Goal: Task Accomplishment & Management: Manage account settings

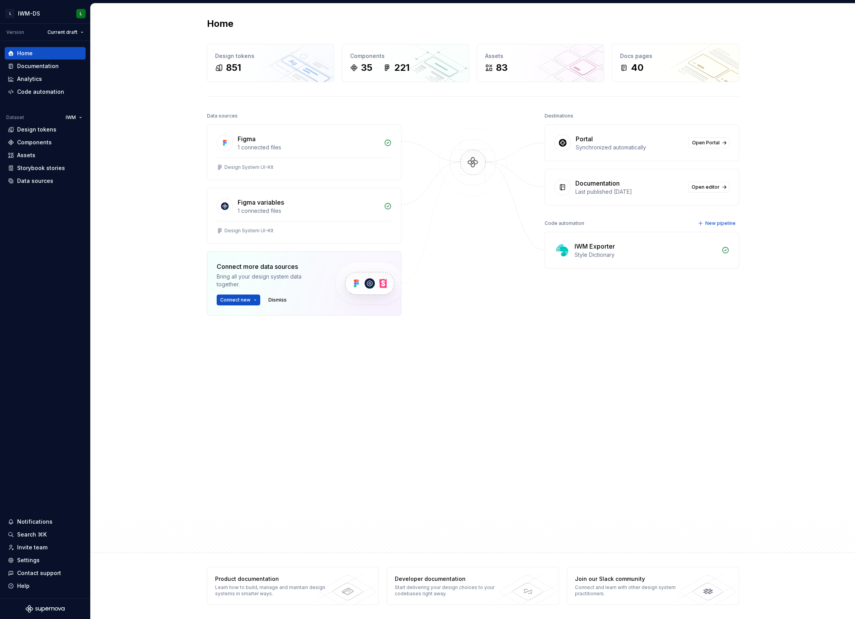
click at [278, 264] on div "Connect more data sources" at bounding box center [269, 266] width 105 height 9
click at [256, 299] on button "Connect new" at bounding box center [239, 299] width 44 height 11
click at [261, 339] on div "Storybook" at bounding box center [268, 337] width 74 height 8
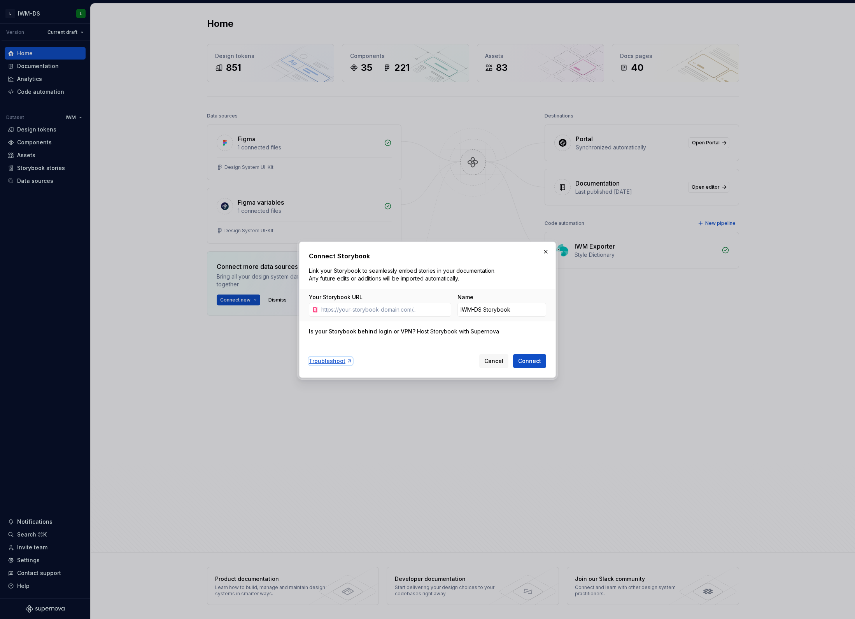
click at [325, 360] on div "Troubleshoot" at bounding box center [331, 361] width 44 height 8
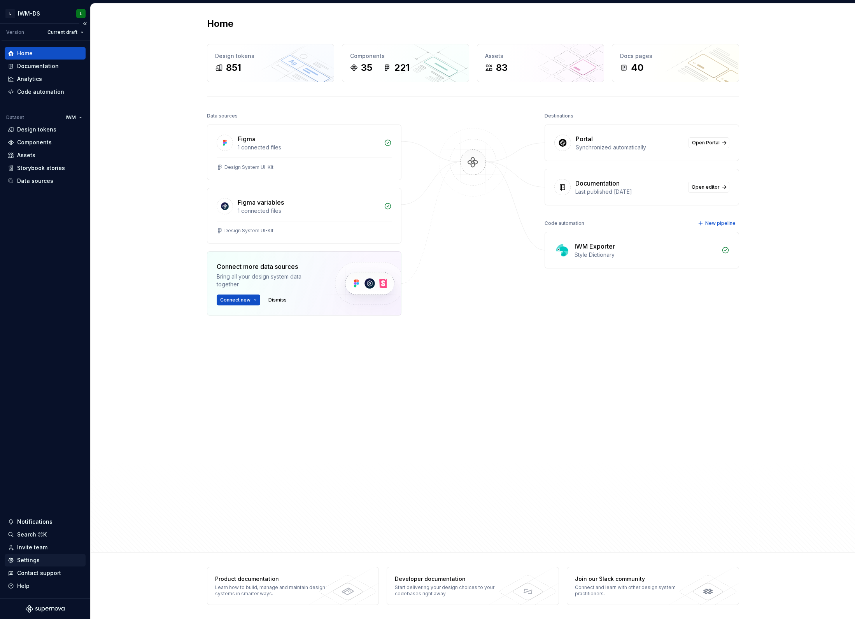
click at [41, 556] on div "Settings" at bounding box center [45, 560] width 81 height 12
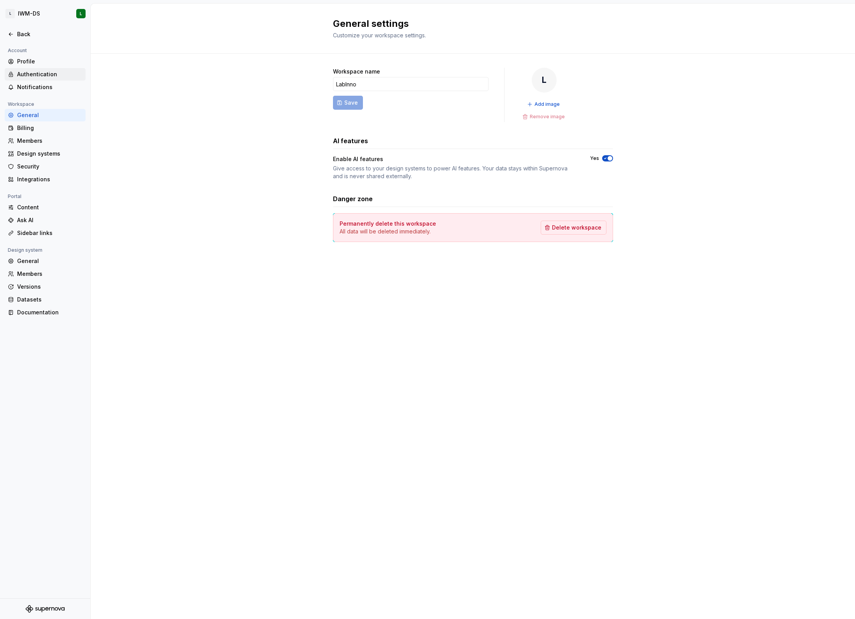
click at [36, 77] on div "Authentication" at bounding box center [49, 74] width 65 height 8
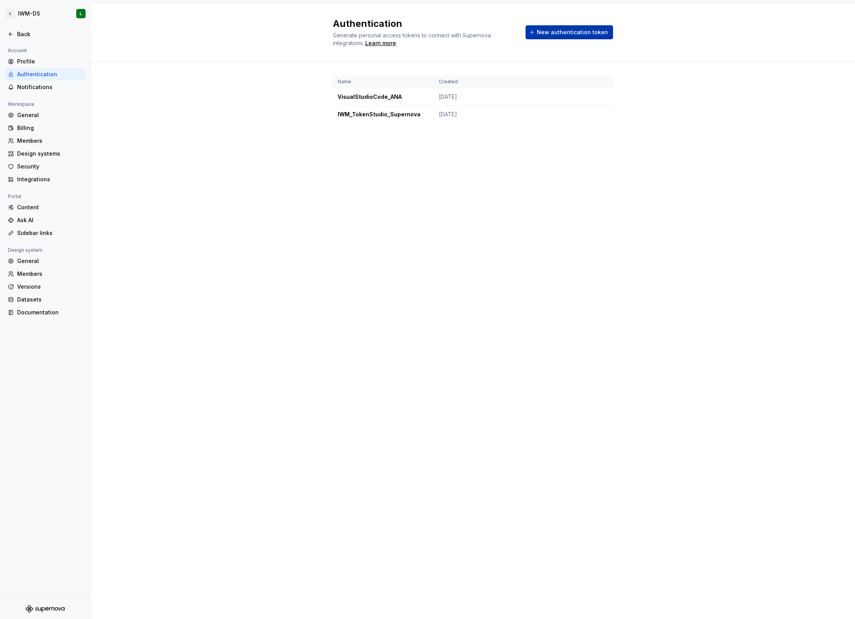
click at [555, 36] on span "New authentication token" at bounding box center [572, 32] width 71 height 8
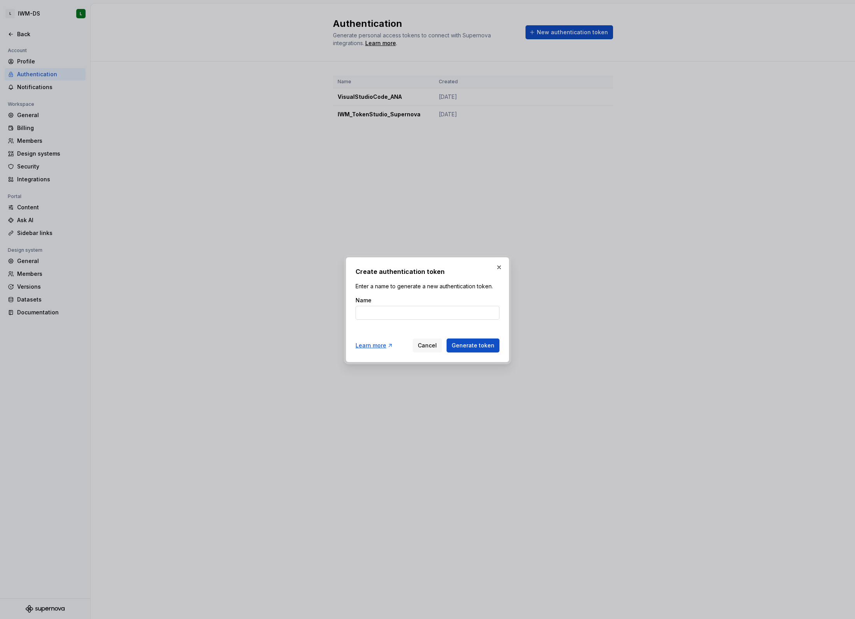
click at [397, 308] on input "Name" at bounding box center [427, 313] width 144 height 14
click at [357, 313] on input "pipeline" at bounding box center [427, 313] width 144 height 14
type input "azure-pipeline"
click at [476, 345] on span "Generate token" at bounding box center [473, 345] width 43 height 8
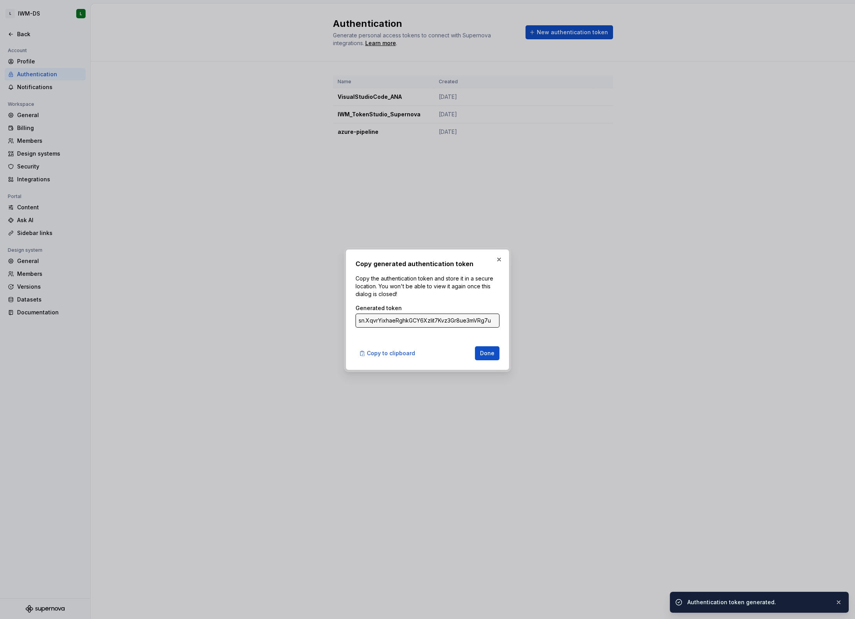
click at [436, 325] on input "sn.XqvrYixhaeRghkGCY6Xzlit7Kvz3Gr8ue3mVRg7uOOeHngFpGJIdxYZl8wS3q3Vw1tnRuZsdJAQH…" at bounding box center [427, 320] width 144 height 14
click at [437, 322] on input "sn.XqvrYixhaeRghkGCY6Xzlit7Kvz3Gr8ue3mVRg7uOOeHngFpGJIdxYZl8wS3q3Vw1tnRuZsdJAQH…" at bounding box center [427, 320] width 144 height 14
click at [392, 350] on span "Copy to clipboard" at bounding box center [391, 353] width 48 height 8
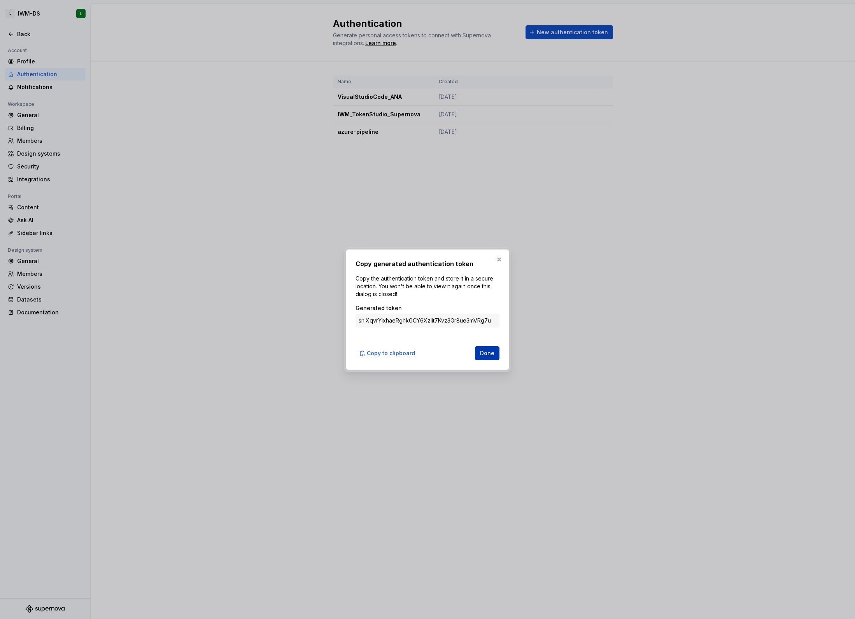
click at [487, 352] on span "Done" at bounding box center [487, 353] width 14 height 8
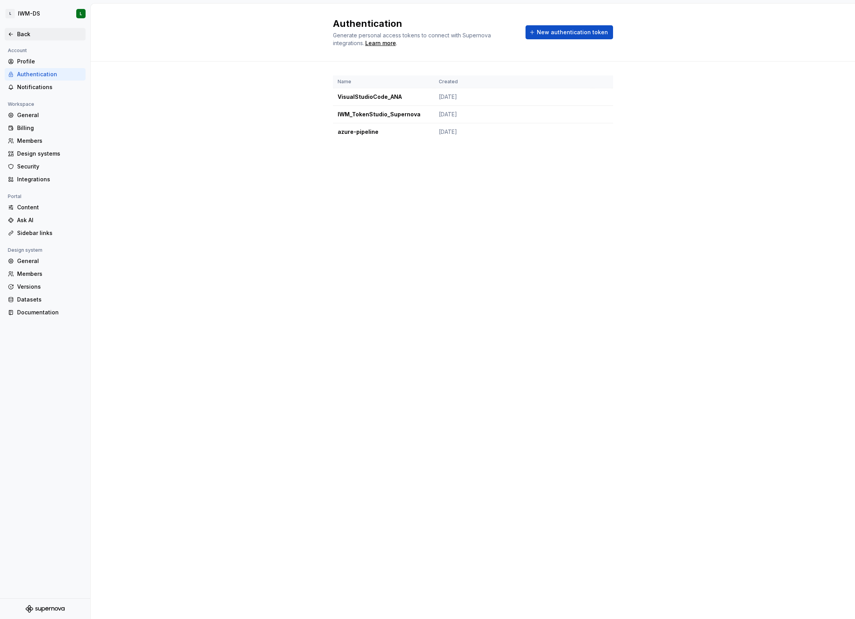
click at [10, 30] on div "Back" at bounding box center [45, 34] width 75 height 8
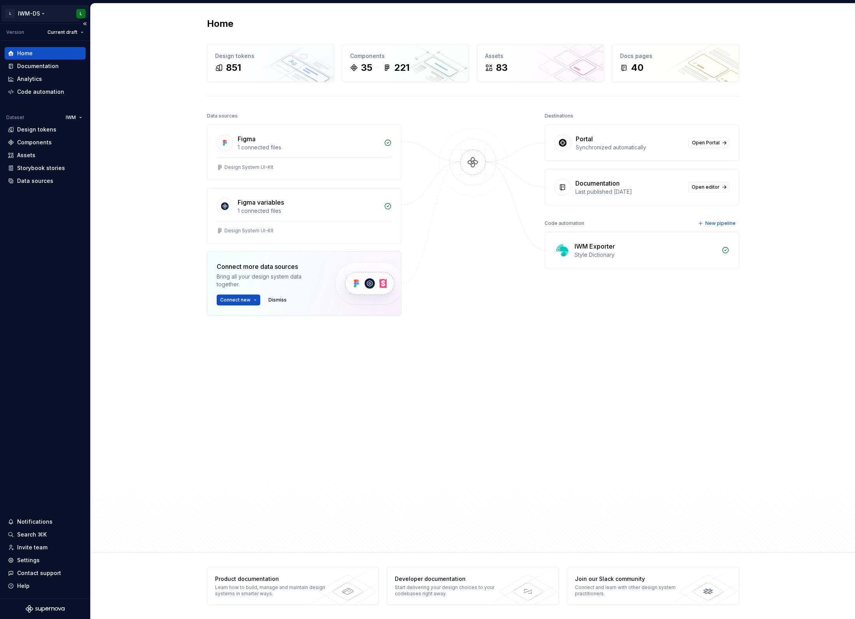
click at [78, 17] on html "L IWM-DS L Version Current draft Home Documentation Analytics Code automation D…" at bounding box center [427, 309] width 855 height 619
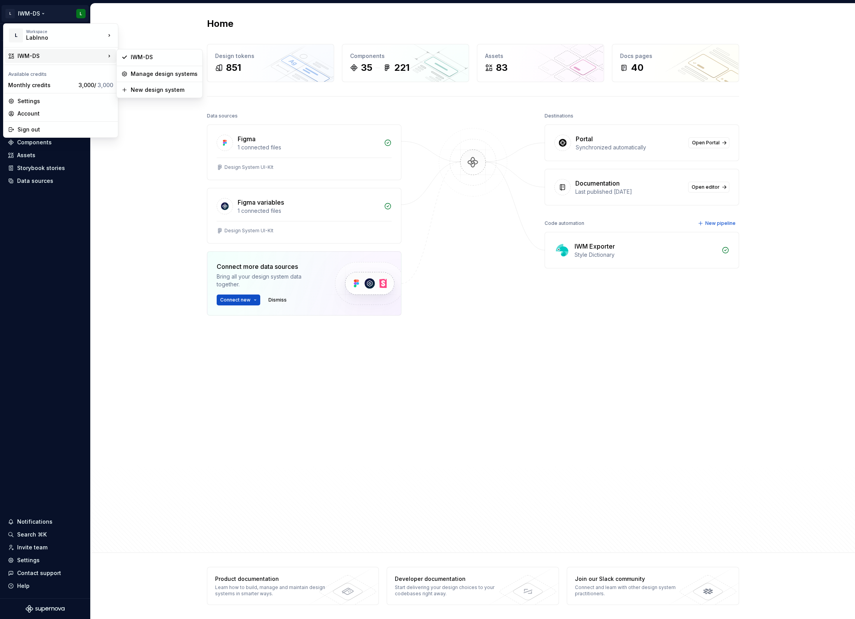
click at [119, 273] on html "L IWM-DS L Version Current draft Home Documentation Analytics Code automation D…" at bounding box center [427, 309] width 855 height 619
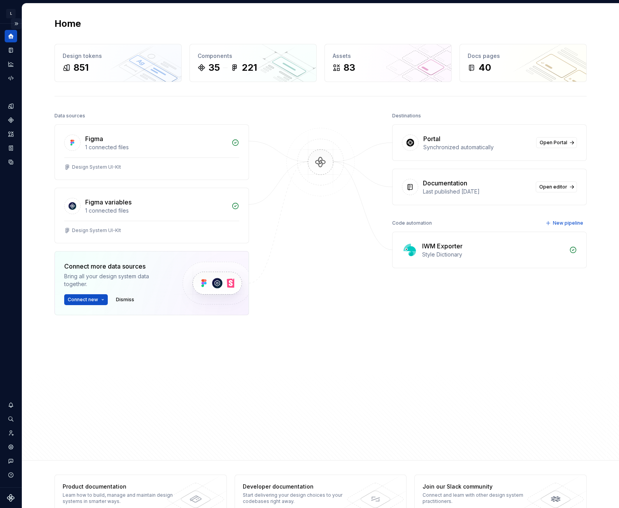
click at [17, 23] on button "Expand sidebar" at bounding box center [16, 23] width 11 height 11
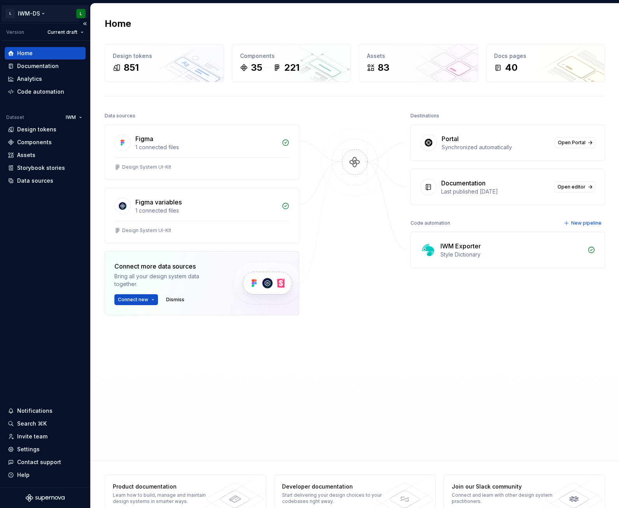
click at [70, 16] on html "L IWM-DS L Version Current draft Home Documentation Analytics Code automation D…" at bounding box center [309, 254] width 619 height 508
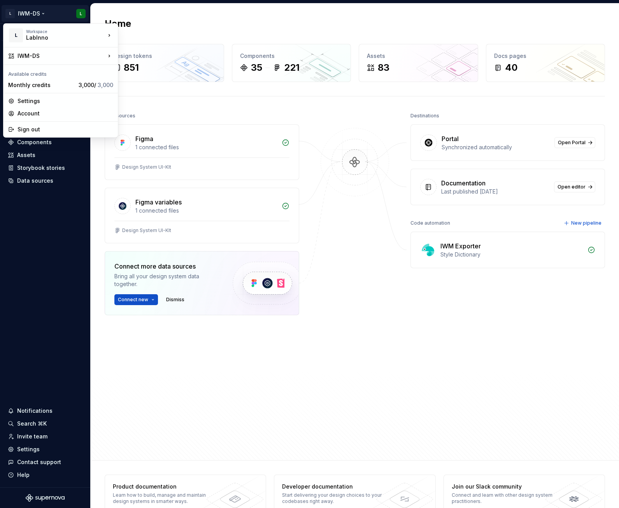
click at [20, 260] on html "L IWM-DS L Version Current draft Home Documentation Analytics Code automation D…" at bounding box center [309, 254] width 619 height 508
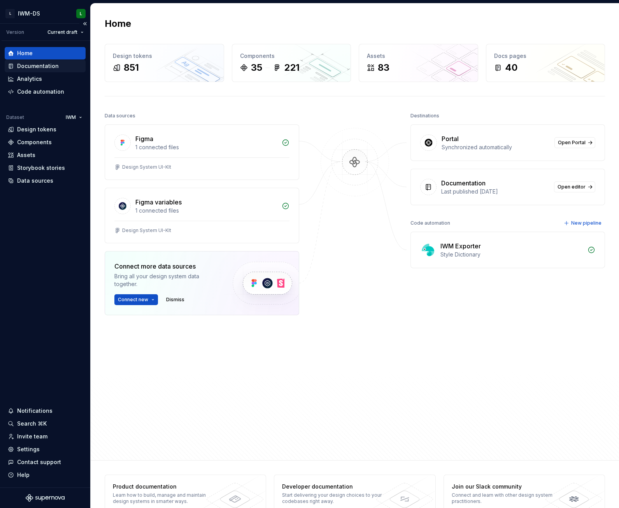
click at [35, 67] on div "Documentation" at bounding box center [38, 66] width 42 height 8
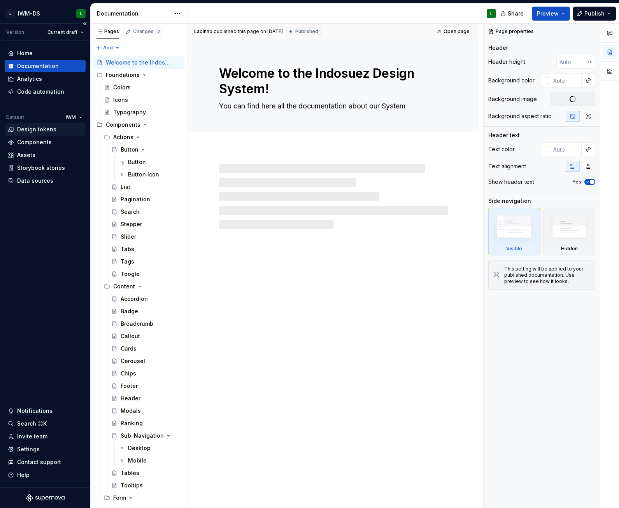
click at [37, 129] on div "Design tokens" at bounding box center [36, 130] width 39 height 8
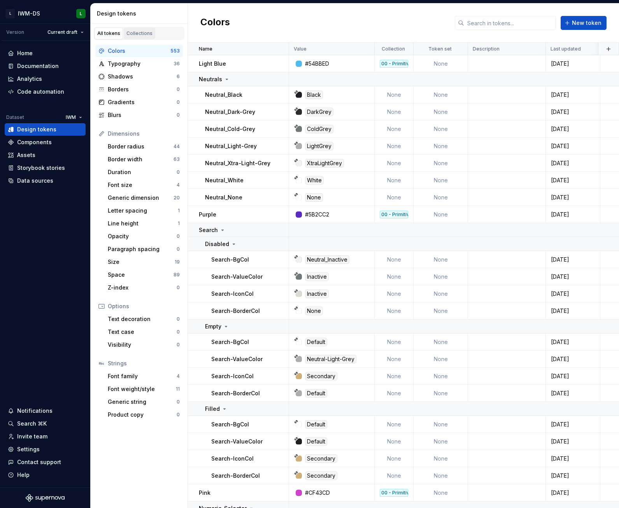
click at [136, 32] on div "Collections" at bounding box center [139, 33] width 26 height 6
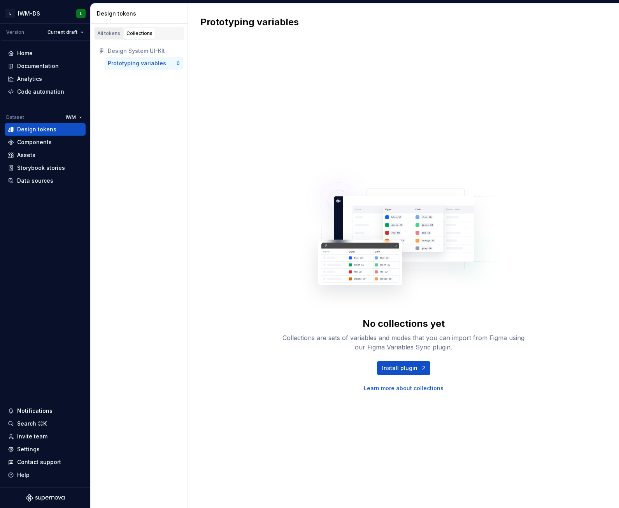
click at [110, 33] on div "All tokens" at bounding box center [108, 33] width 23 height 6
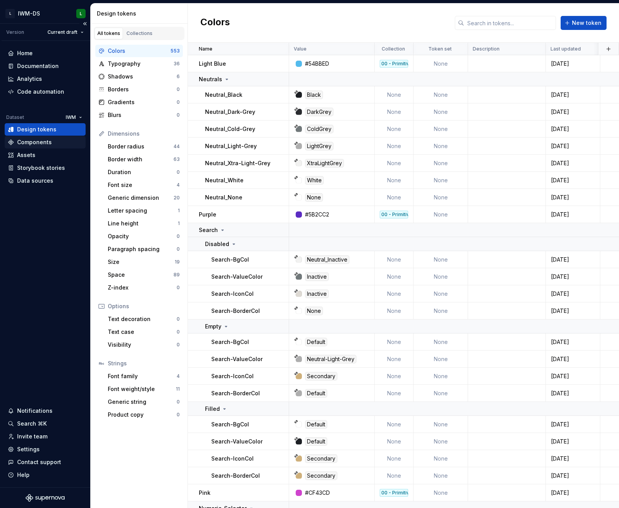
click at [36, 144] on div "Components" at bounding box center [34, 142] width 35 height 8
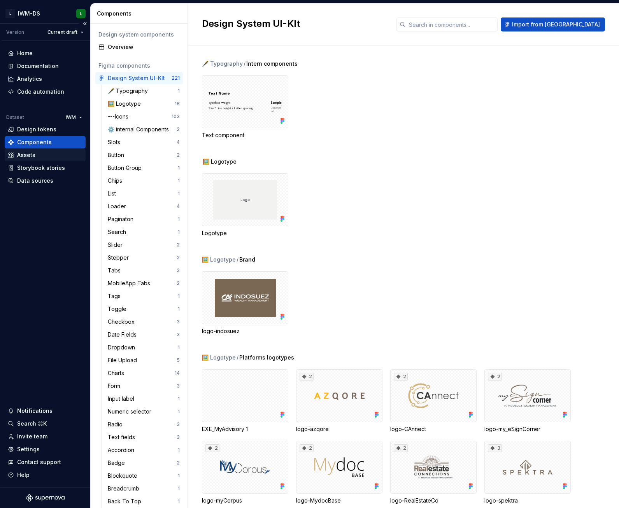
click at [28, 154] on div "Assets" at bounding box center [26, 155] width 18 height 8
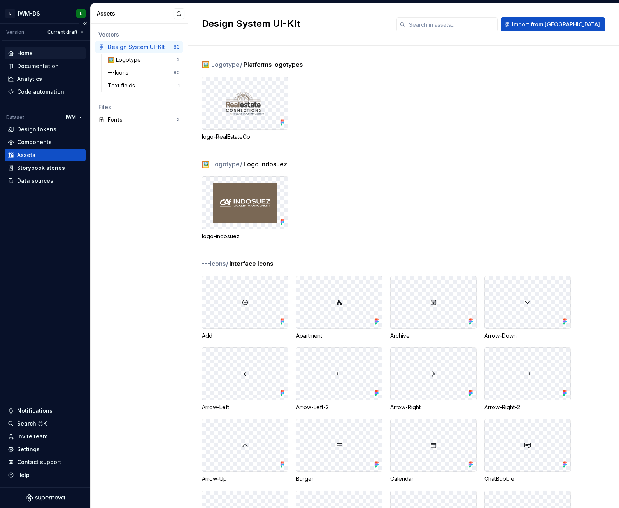
click at [44, 55] on div "Home" at bounding box center [45, 53] width 75 height 8
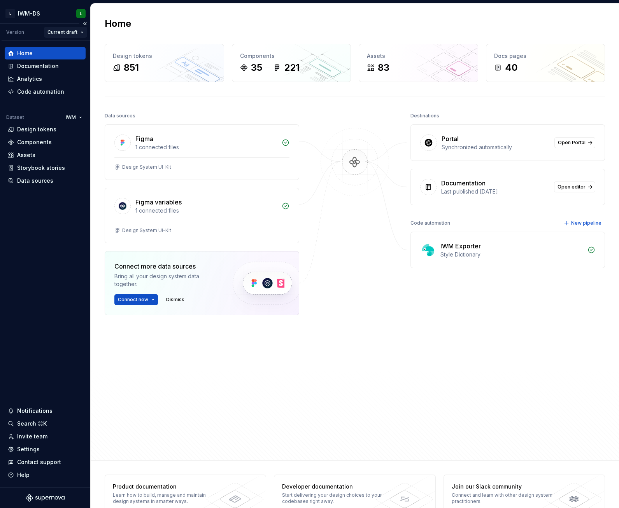
click at [77, 32] on html "L IWM-DS L Version Current draft Home Documentation Analytics Code automation D…" at bounding box center [309, 254] width 619 height 508
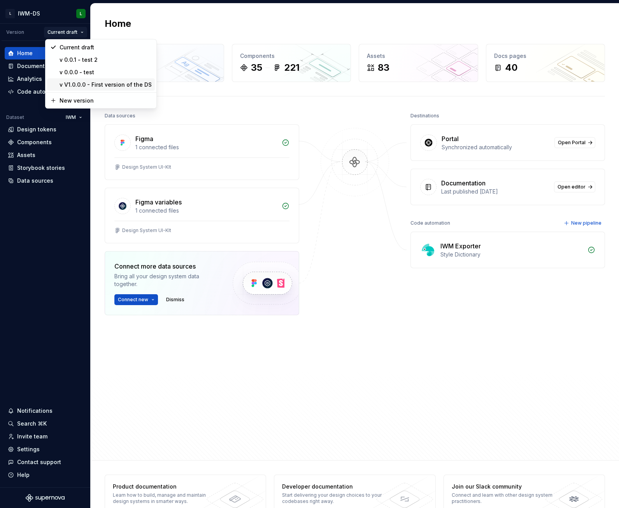
click at [70, 84] on div "v V1.0.0.0 - First version of the DS" at bounding box center [106, 85] width 92 height 8
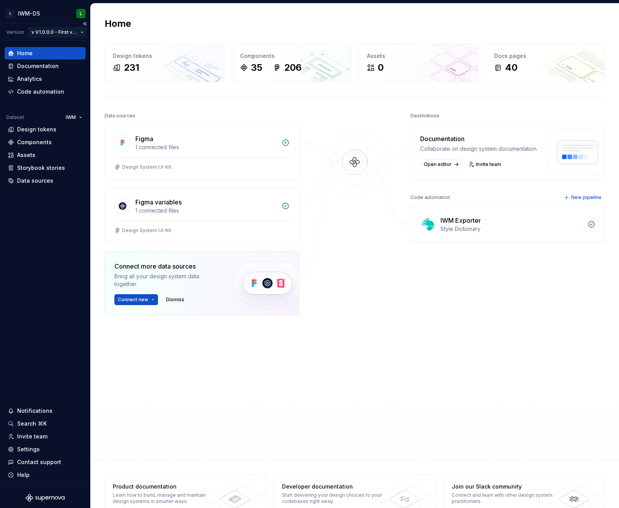
click at [77, 32] on html "L IWM-DS L Version v V1.0.0.0 - First version of the DS Home Documentation Anal…" at bounding box center [309, 254] width 619 height 508
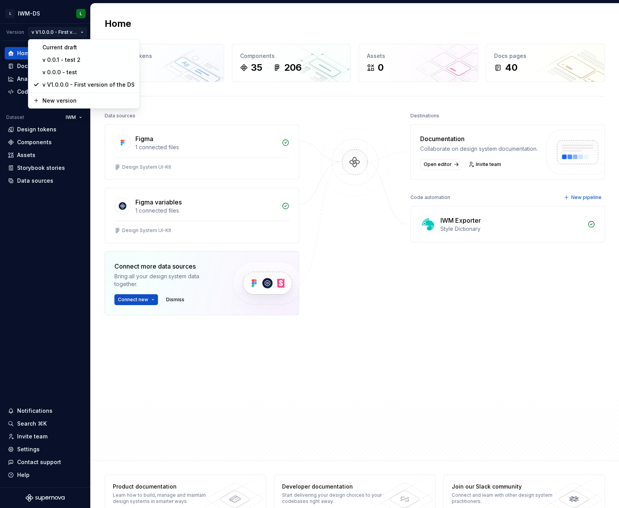
click at [533, 376] on html "L IWM-DS L Version v V1.0.0.0 - First version of the DS Home Documentation Anal…" at bounding box center [309, 254] width 619 height 508
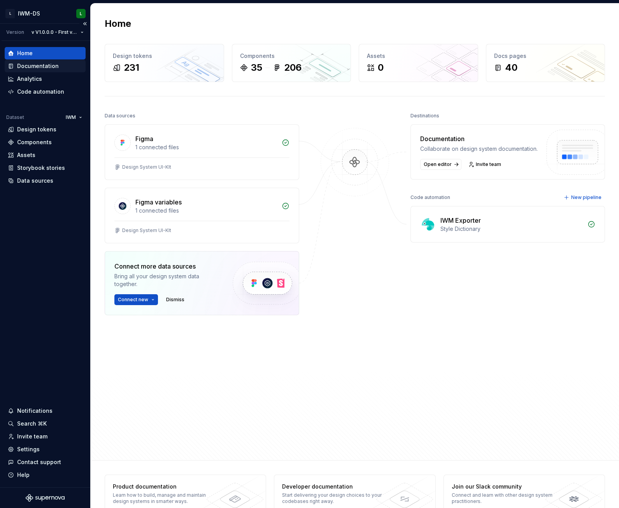
click at [55, 67] on div "Documentation" at bounding box center [38, 66] width 42 height 8
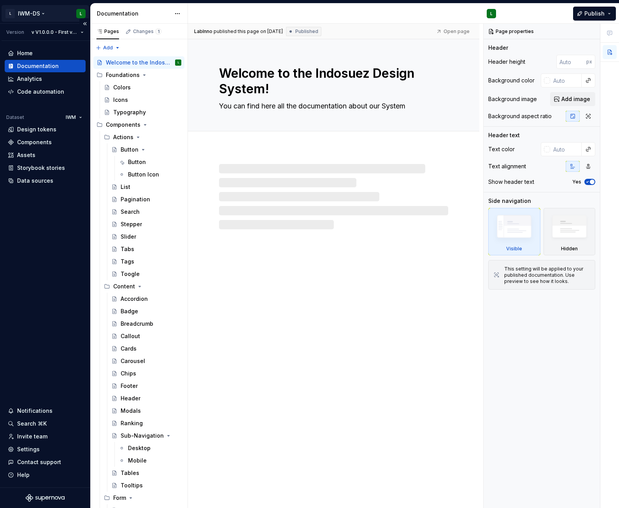
click at [83, 14] on html "L IWM-DS L Version v V1.0.0.0 - First version of the DS Home Documentation Anal…" at bounding box center [309, 254] width 619 height 508
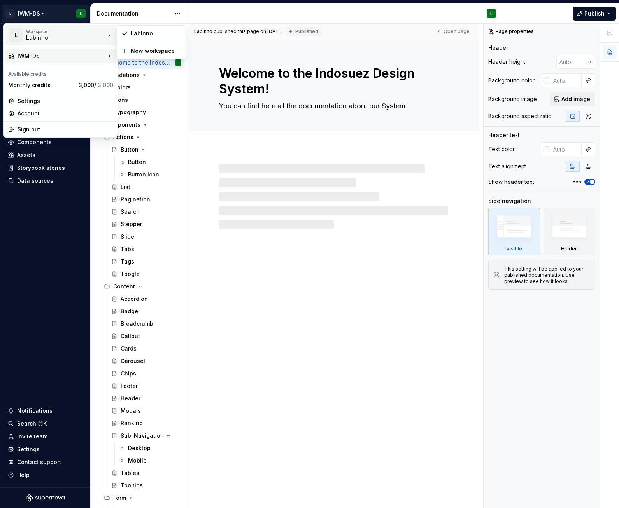
type textarea "*"
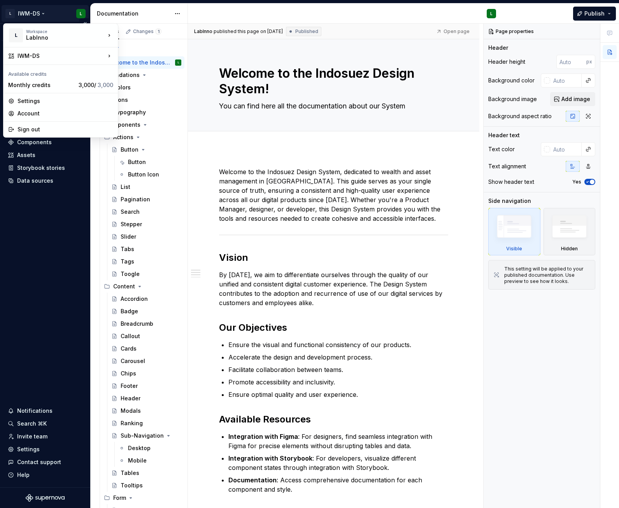
drag, startPoint x: 38, startPoint y: 259, endPoint x: 67, endPoint y: 269, distance: 30.0
click at [38, 260] on html "L IWM-DS L Version v V1.0.0.0 - First version of the DS Home Documentation Anal…" at bounding box center [309, 254] width 619 height 508
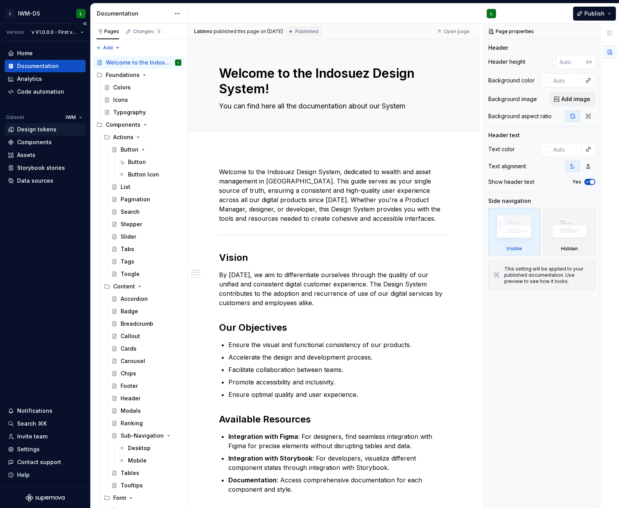
click at [45, 131] on div "Design tokens" at bounding box center [36, 130] width 39 height 8
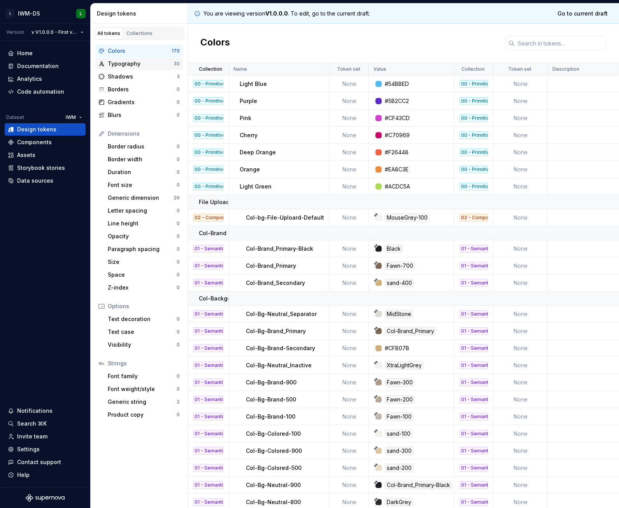
click at [141, 62] on div "Typography" at bounding box center [141, 64] width 66 height 8
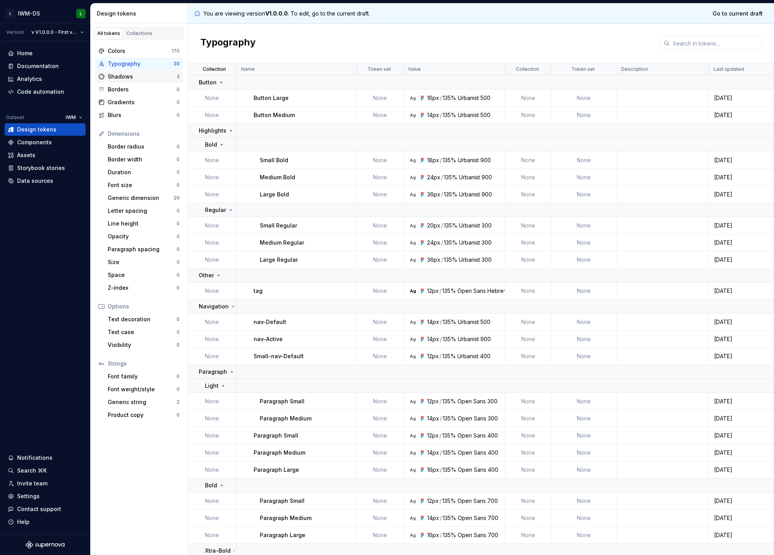
click at [132, 73] on div "Shadows" at bounding box center [142, 77] width 69 height 8
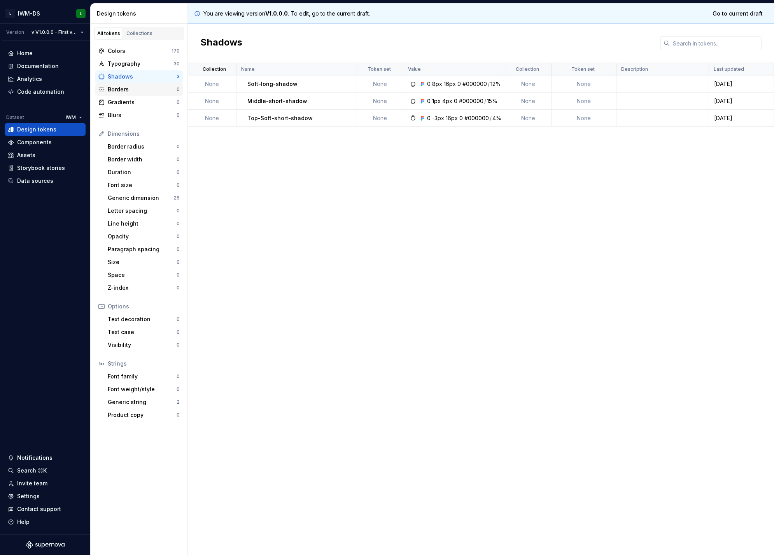
click at [131, 91] on div "Borders" at bounding box center [142, 90] width 69 height 8
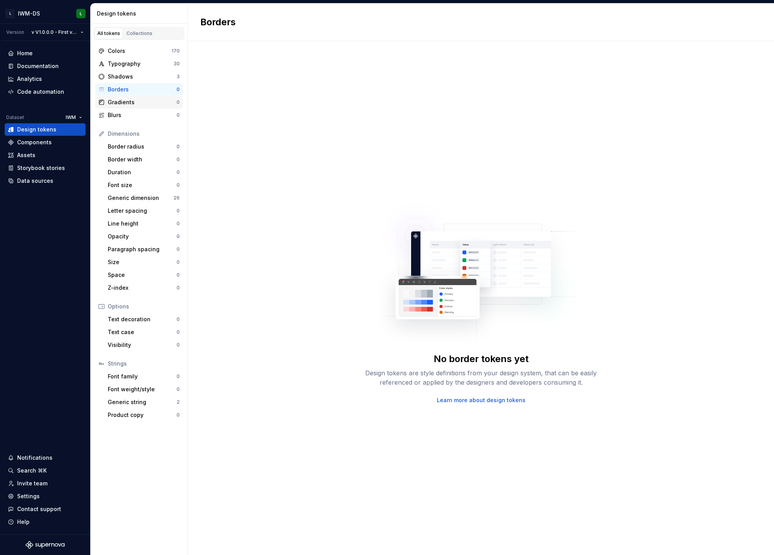
click at [131, 104] on div "Gradients" at bounding box center [142, 102] width 69 height 8
click at [137, 88] on div "Borders" at bounding box center [142, 90] width 69 height 8
click at [139, 78] on div "Shadows" at bounding box center [142, 77] width 69 height 8
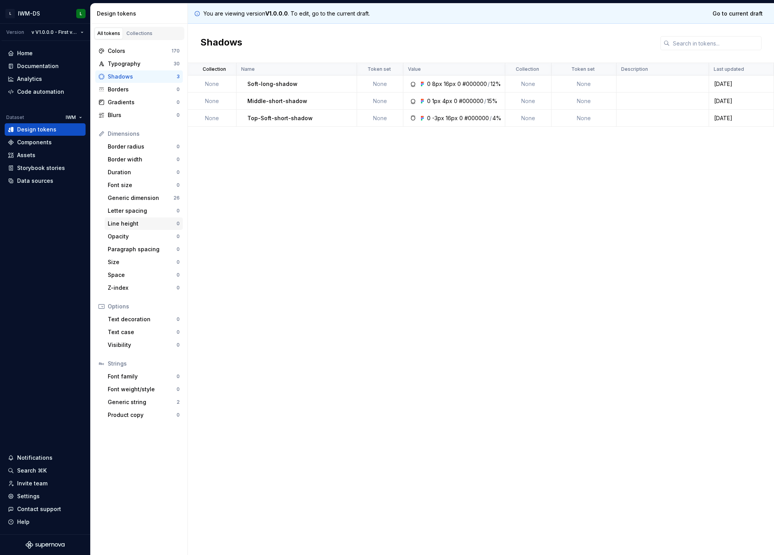
click at [122, 224] on div "Line height" at bounding box center [142, 224] width 69 height 8
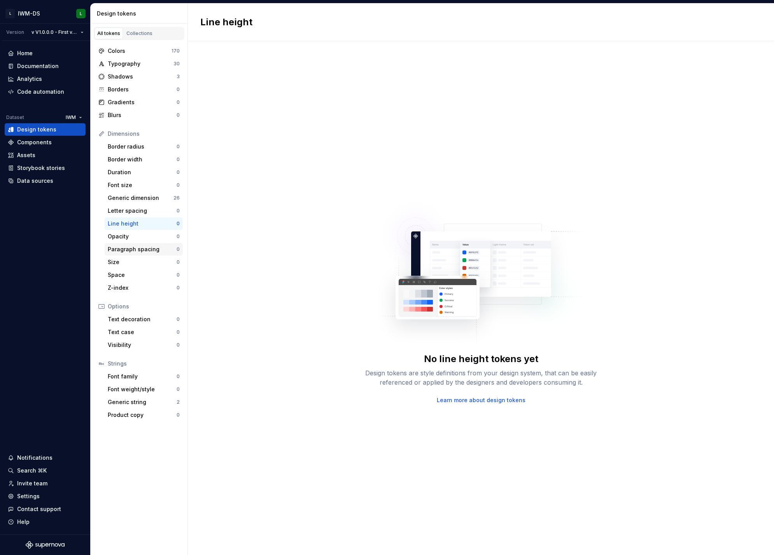
click at [125, 243] on div "Paragraph spacing 0" at bounding box center [144, 249] width 78 height 12
click at [126, 236] on div "Opacity" at bounding box center [142, 237] width 69 height 8
click at [117, 140] on div "Border radius 0" at bounding box center [144, 146] width 78 height 12
click at [147, 201] on div "Generic dimension" at bounding box center [141, 198] width 66 height 8
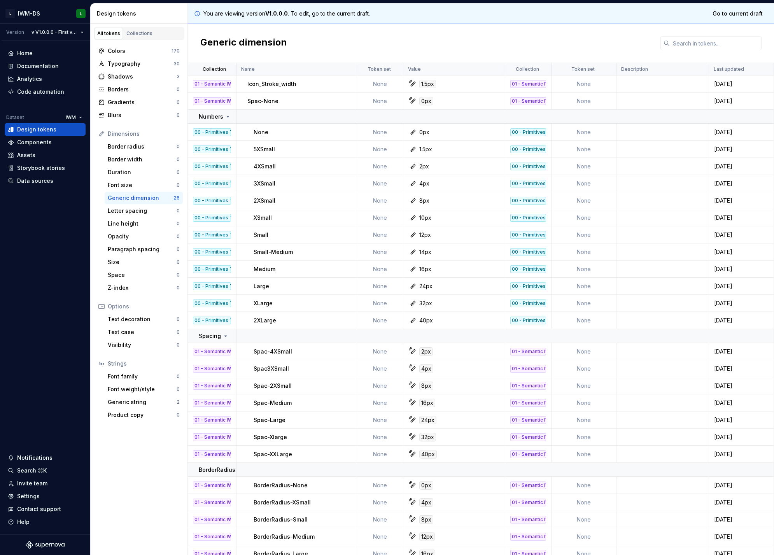
scroll to position [7, 0]
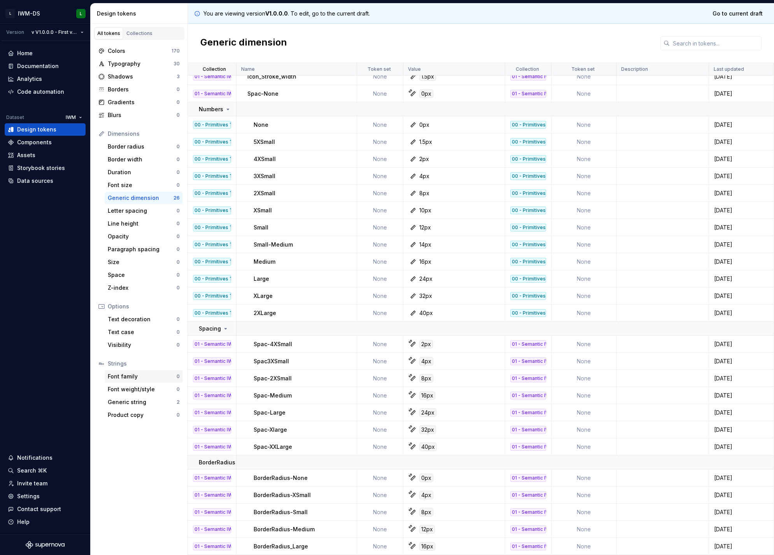
click at [137, 375] on div "Font family" at bounding box center [142, 377] width 69 height 8
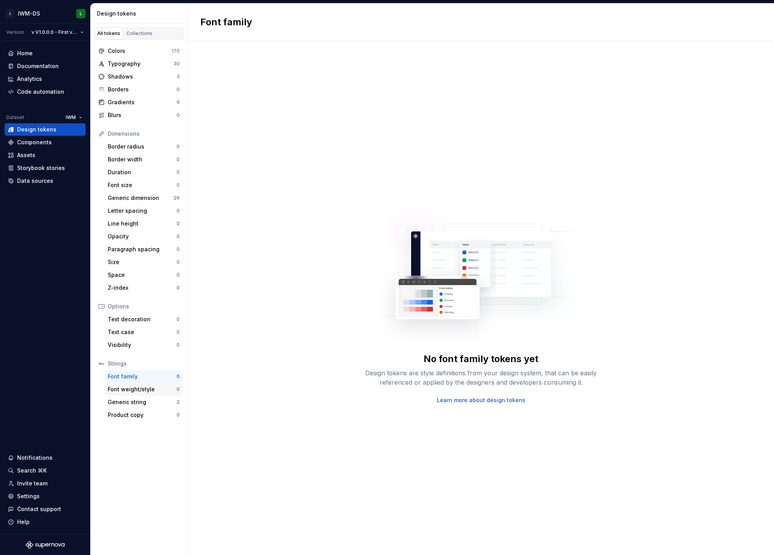
click at [135, 390] on div "Font weight/style" at bounding box center [142, 389] width 69 height 8
click at [135, 400] on div "Generic string" at bounding box center [142, 402] width 69 height 8
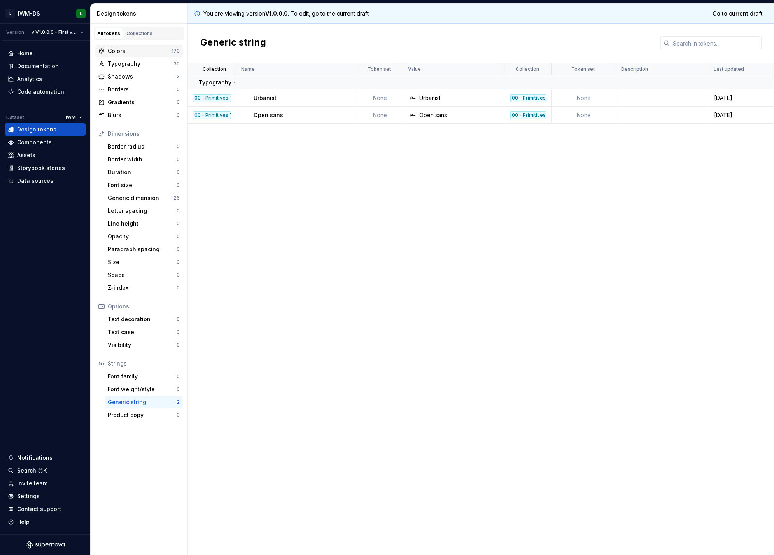
click at [140, 49] on div "Colors" at bounding box center [140, 51] width 64 height 8
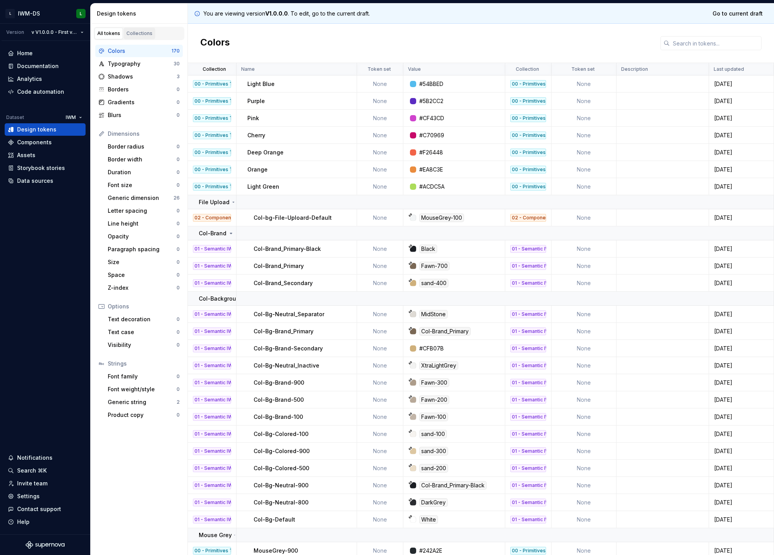
click at [140, 33] on div "Collections" at bounding box center [139, 33] width 26 height 6
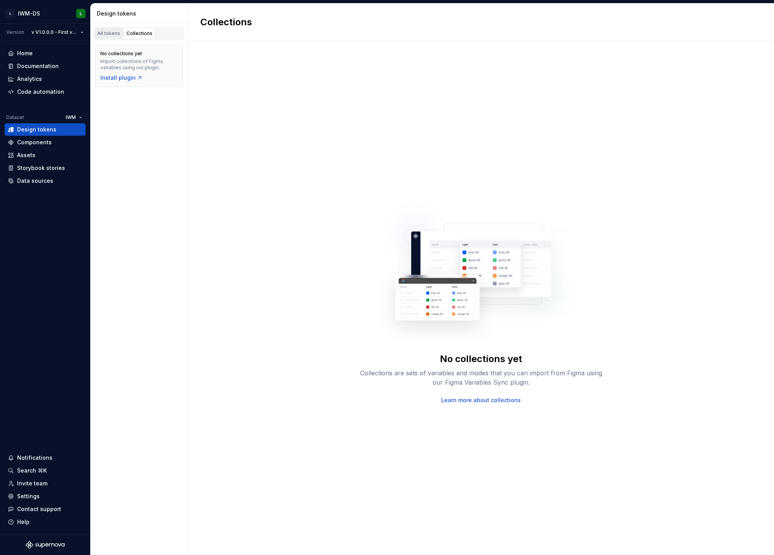
click at [112, 35] on div "All tokens" at bounding box center [108, 33] width 23 height 6
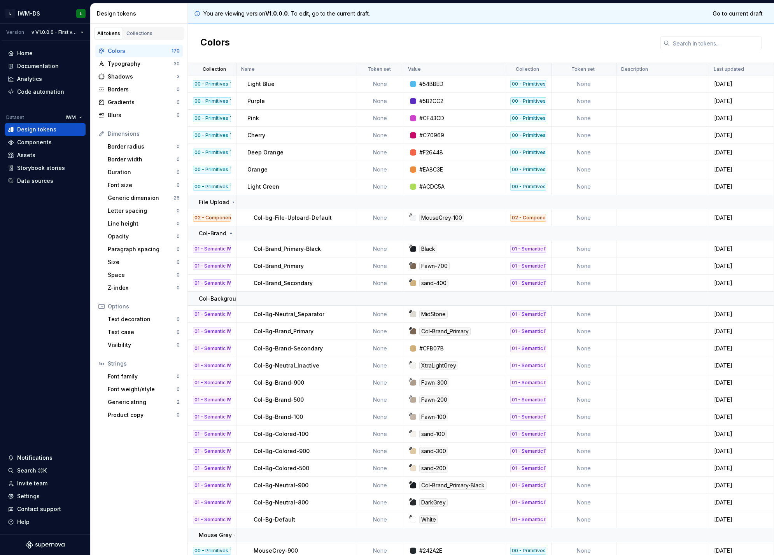
click at [378, 86] on td "None" at bounding box center [380, 83] width 46 height 17
click at [380, 98] on td "None" at bounding box center [380, 101] width 46 height 17
click at [376, 129] on td "None" at bounding box center [380, 135] width 46 height 17
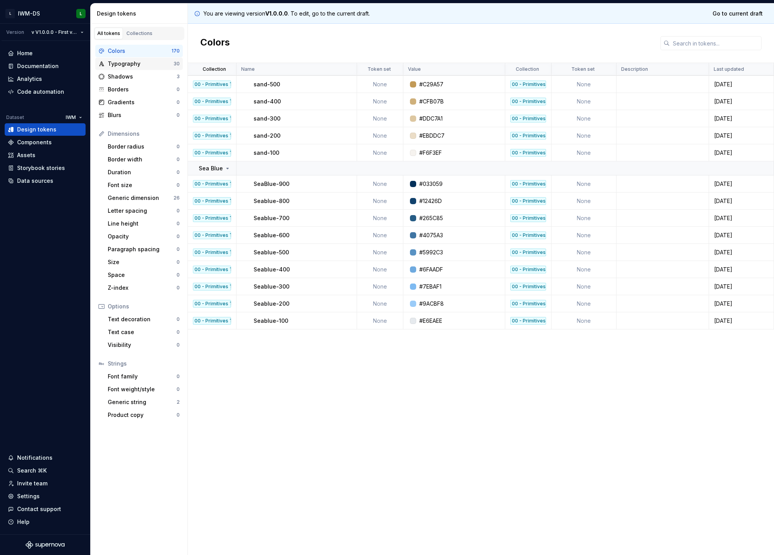
scroll to position [1110, 0]
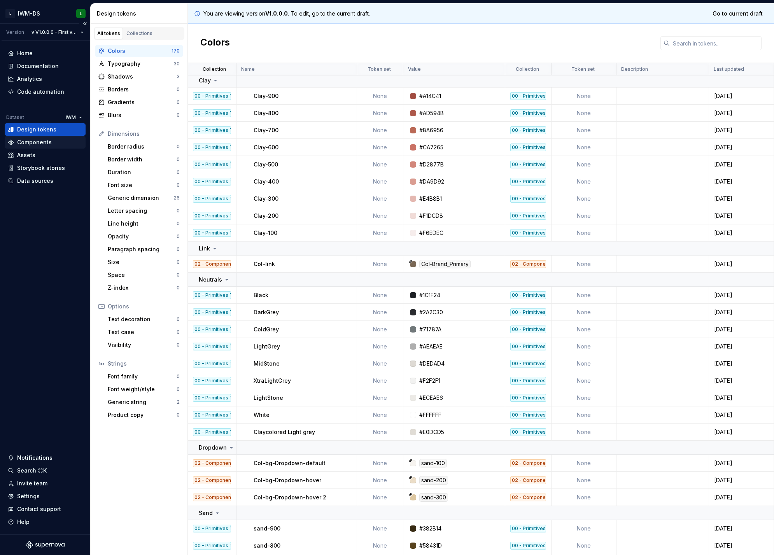
click at [30, 142] on div "Components" at bounding box center [34, 142] width 35 height 8
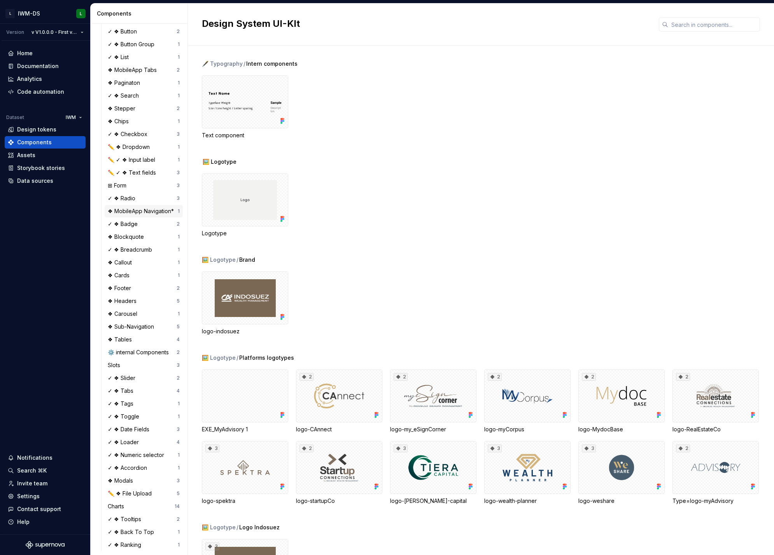
scroll to position [102, 0]
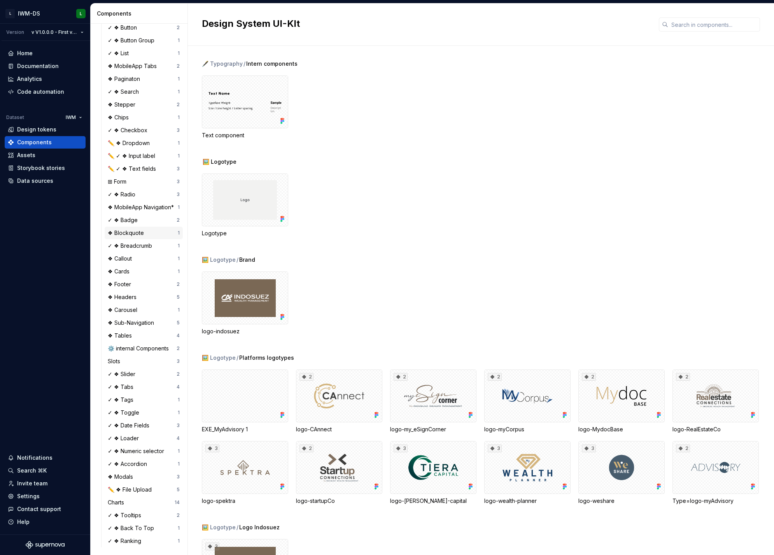
click at [120, 229] on div "❖ Blockquote" at bounding box center [127, 233] width 39 height 8
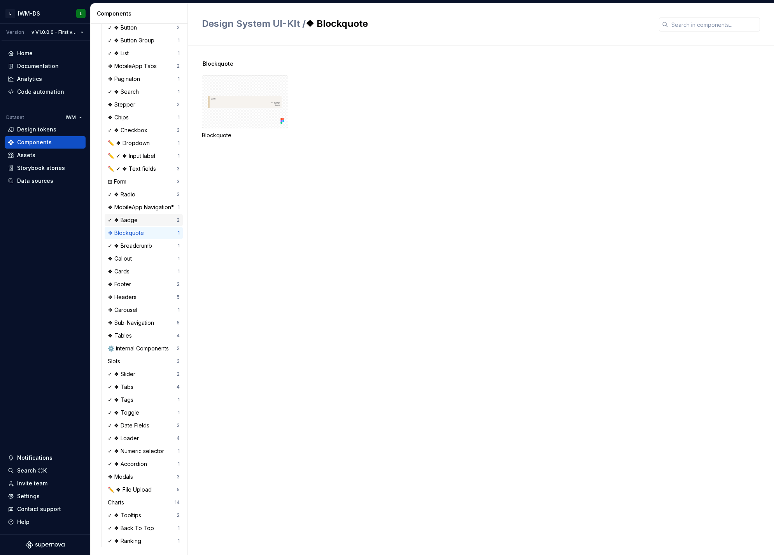
click at [123, 219] on div "✓ ❖ Badge" at bounding box center [124, 220] width 33 height 8
click at [121, 231] on div "❖ Blockquote" at bounding box center [127, 233] width 39 height 8
click at [123, 247] on div "✓ ❖ Breadcrumb" at bounding box center [131, 246] width 47 height 8
click at [129, 268] on div "❖ Cards" at bounding box center [120, 272] width 25 height 8
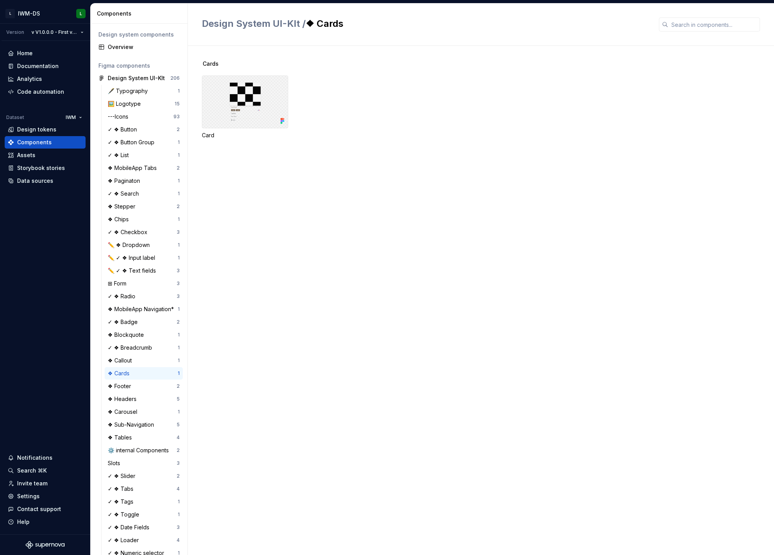
click at [254, 108] on div at bounding box center [245, 101] width 86 height 53
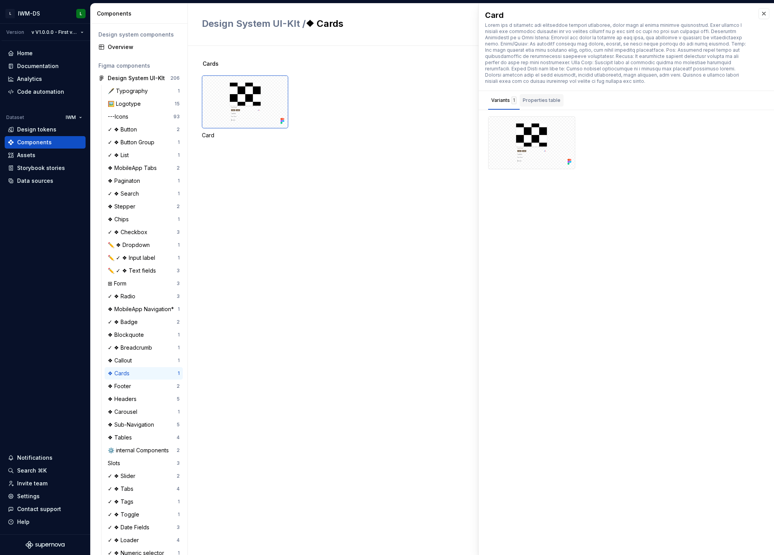
click at [539, 97] on div "Properties table" at bounding box center [542, 100] width 38 height 8
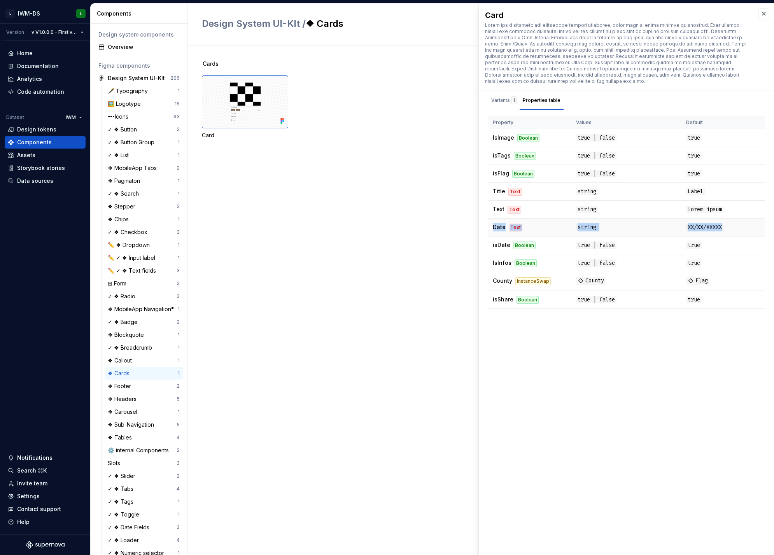
drag, startPoint x: 721, startPoint y: 224, endPoint x: 489, endPoint y: 221, distance: 233.0
click at [489, 221] on tr "Date Text string XX/XX/XXXXX" at bounding box center [626, 228] width 277 height 18
click at [555, 315] on div "Card Variants 1 Properties table Property Values Default IsImage Boolean true |…" at bounding box center [626, 280] width 295 height 552
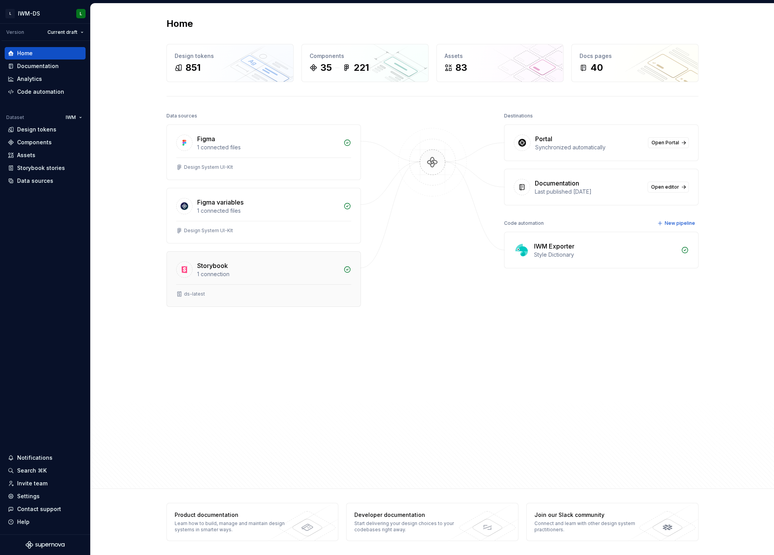
click at [346, 271] on icon at bounding box center [347, 270] width 8 height 8
click at [260, 291] on div "ds-latest" at bounding box center [263, 294] width 175 height 6
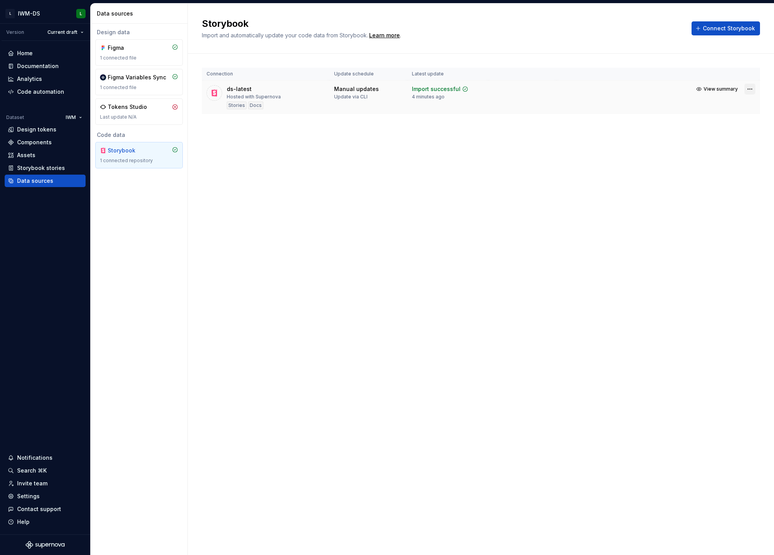
click at [751, 91] on html "L IWM-DS L Version Current draft Home Documentation Analytics Code automation D…" at bounding box center [387, 277] width 774 height 555
click at [485, 150] on html "L IWM-DS L Version Current draft Home Documentation Analytics Code automation D…" at bounding box center [387, 277] width 774 height 555
click at [571, 93] on td "View summary" at bounding box center [658, 89] width 203 height 17
click at [750, 90] on html "L IWM-DS L Version Current draft Home Documentation Analytics Code automation D…" at bounding box center [387, 277] width 774 height 555
click at [731, 109] on div "View import summary" at bounding box center [718, 104] width 74 height 12
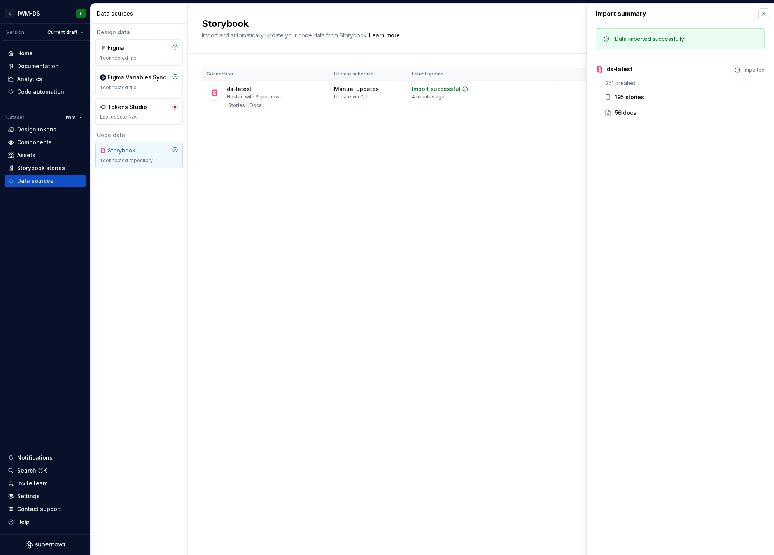
click at [761, 18] on button "button" at bounding box center [763, 13] width 11 height 11
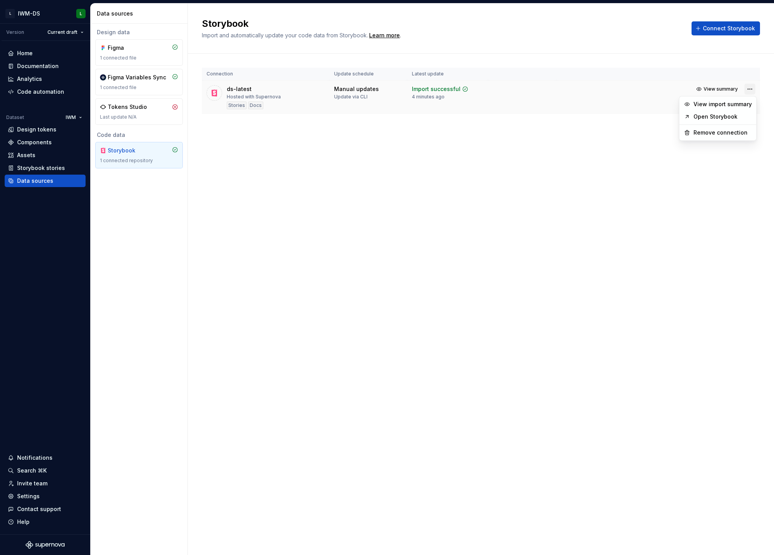
click at [745, 90] on html "L IWM-DS L Version Current draft Home Documentation Analytics Code automation D…" at bounding box center [387, 277] width 774 height 555
click at [333, 252] on html "L IWM-DS L Version Current draft Home Documentation Analytics Code automation D…" at bounding box center [387, 277] width 774 height 555
click at [42, 493] on div "Settings" at bounding box center [45, 496] width 75 height 8
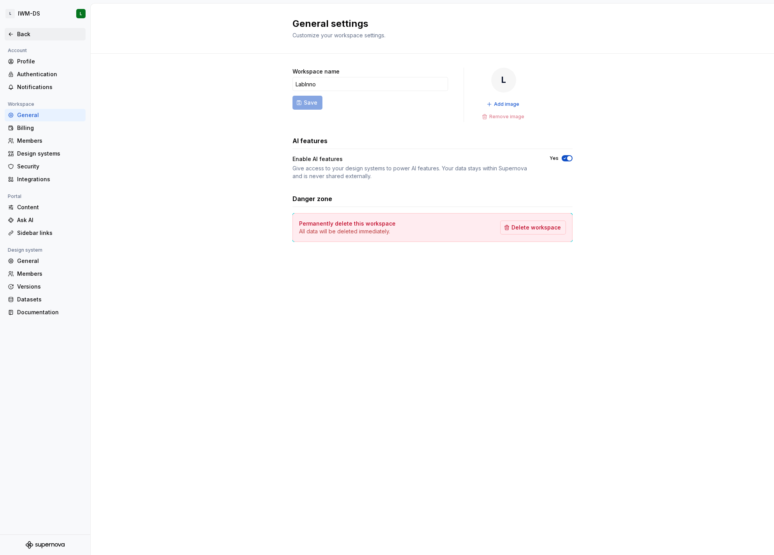
click at [30, 36] on div "Back" at bounding box center [49, 34] width 65 height 8
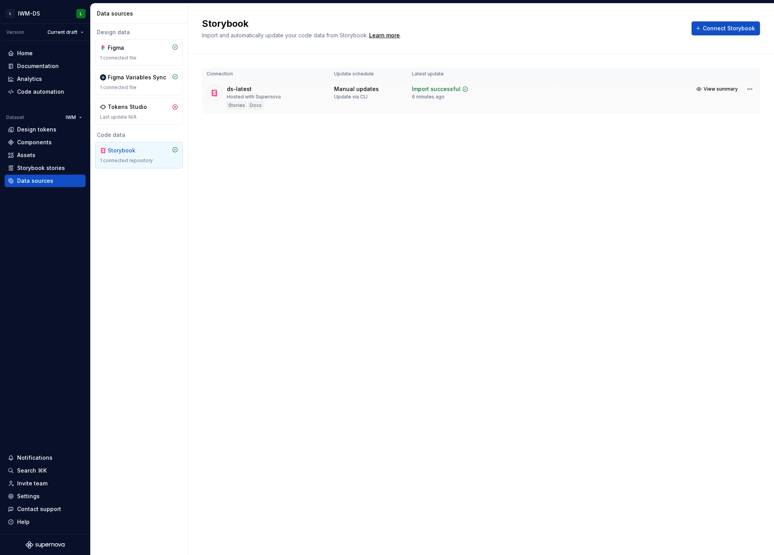
click at [355, 89] on div "Manual updates" at bounding box center [356, 89] width 45 height 8
click at [59, 128] on div "Design tokens" at bounding box center [45, 130] width 75 height 8
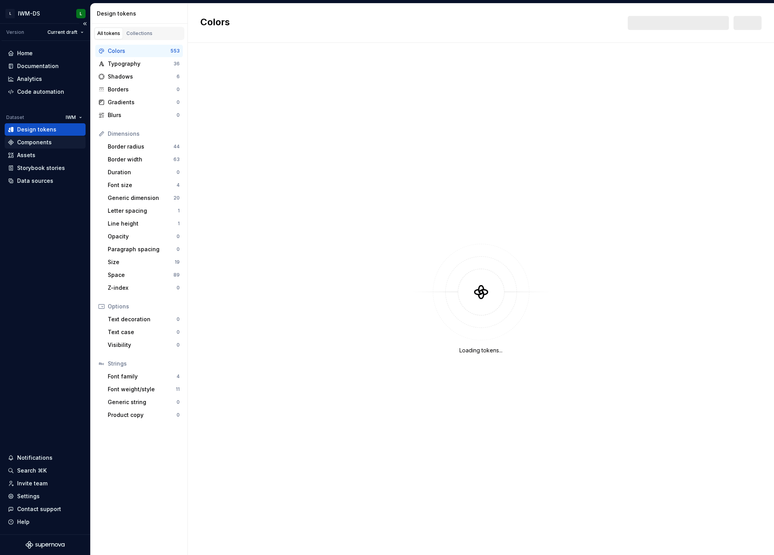
click at [52, 141] on div "Components" at bounding box center [45, 142] width 75 height 8
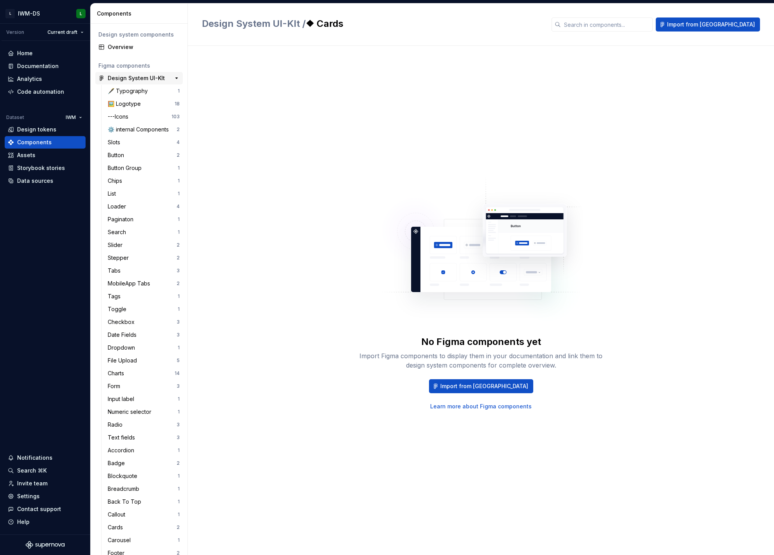
click at [132, 75] on div "Design System UI-KIt" at bounding box center [136, 78] width 57 height 8
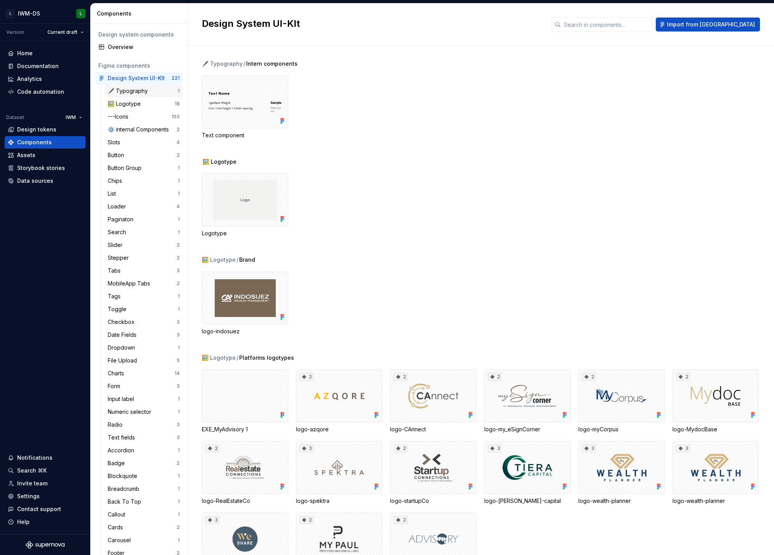
click at [131, 92] on div "🖋️ Typography" at bounding box center [129, 91] width 43 height 8
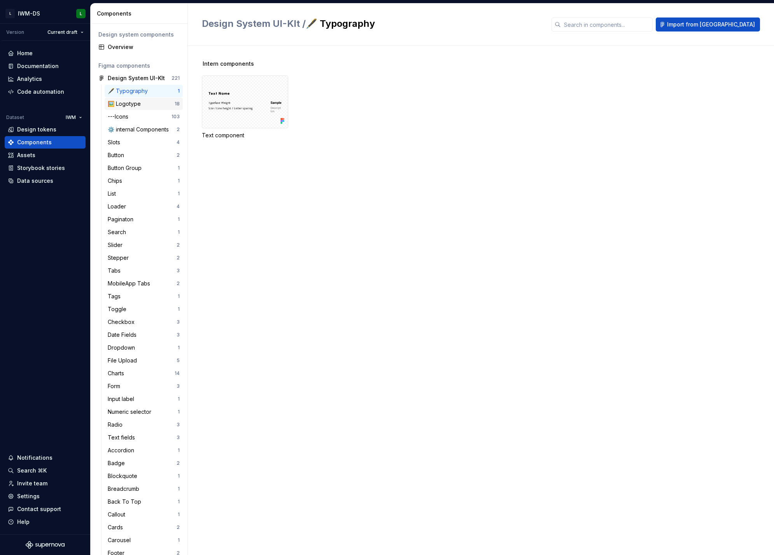
click at [127, 103] on div "🖼️ Logotype" at bounding box center [126, 104] width 36 height 8
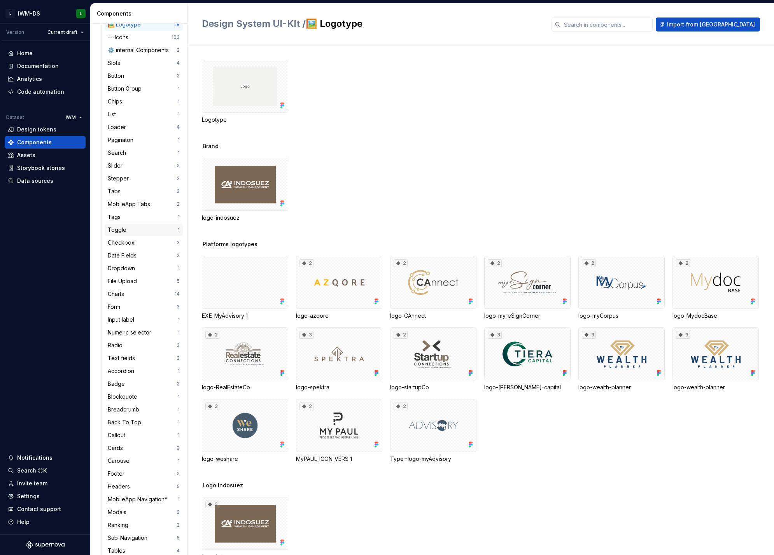
scroll to position [102, 0]
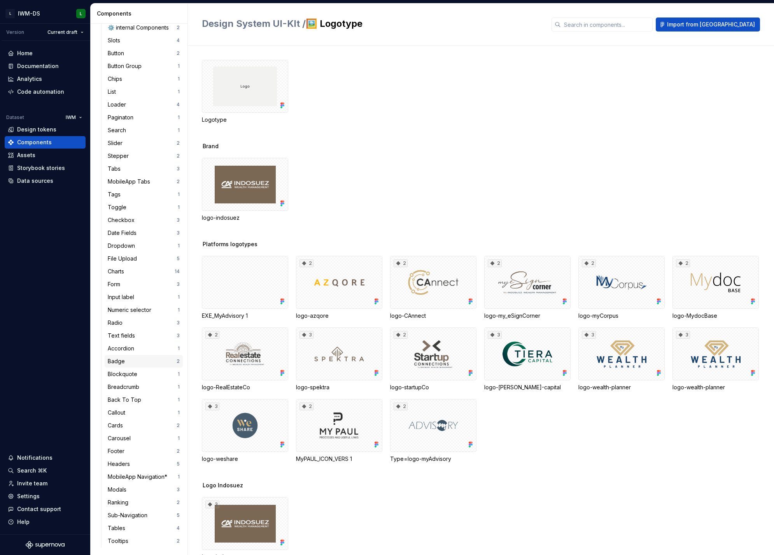
click at [124, 363] on div "Badge" at bounding box center [118, 361] width 20 height 8
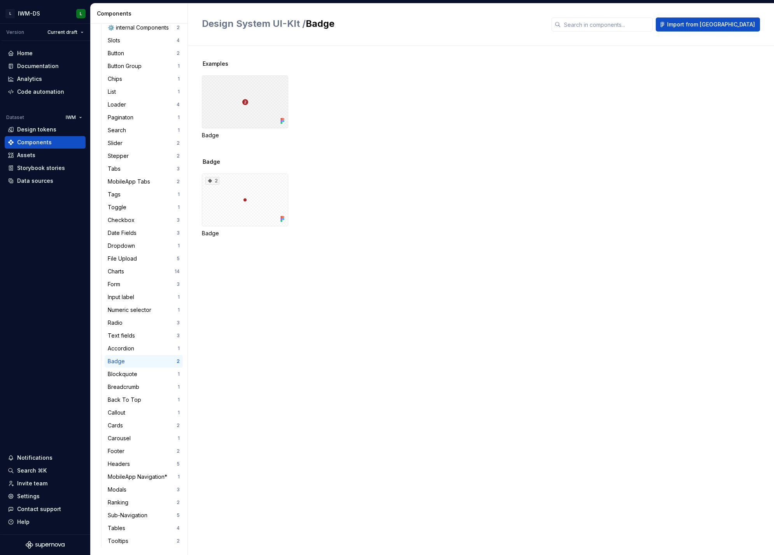
click at [250, 106] on div at bounding box center [245, 101] width 86 height 53
click at [530, 43] on div "Properties table" at bounding box center [542, 38] width 44 height 16
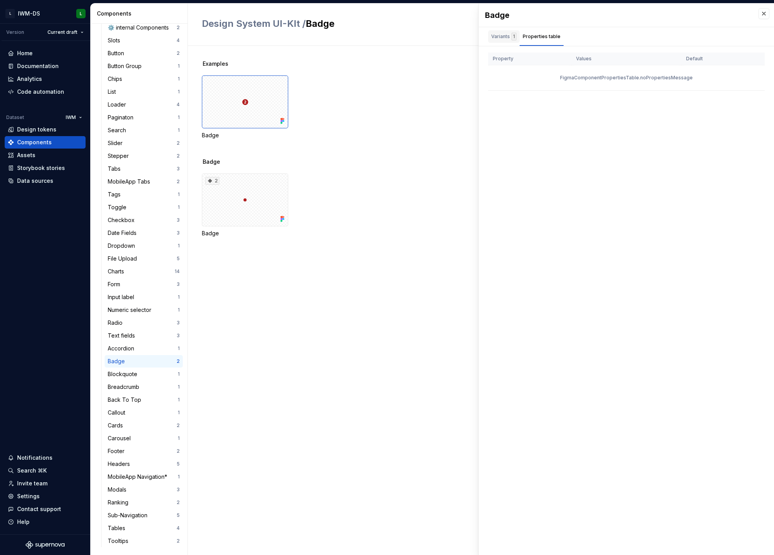
click at [492, 37] on div "Variants 1" at bounding box center [503, 37] width 25 height 8
click at [546, 75] on div at bounding box center [531, 79] width 87 height 53
click at [566, 60] on button "button" at bounding box center [566, 61] width 11 height 11
click at [394, 78] on div "Badge" at bounding box center [488, 107] width 572 height 64
click at [760, 16] on button "button" at bounding box center [763, 13] width 11 height 11
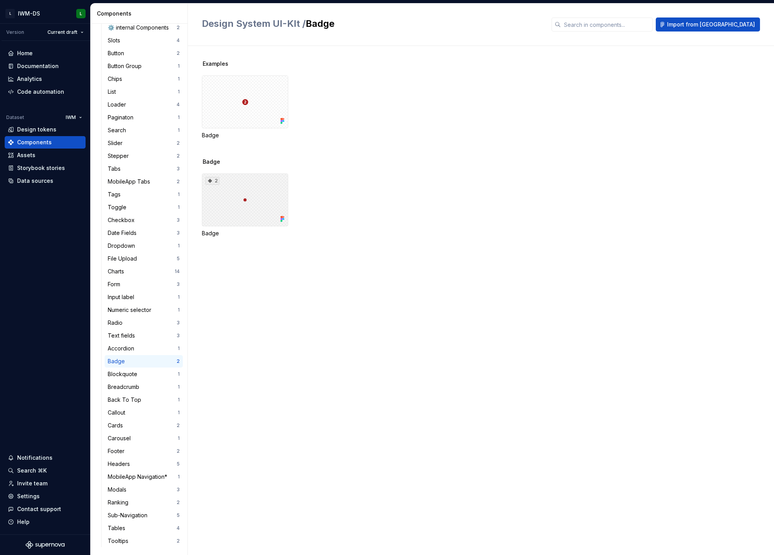
click at [232, 199] on div "2" at bounding box center [245, 199] width 86 height 53
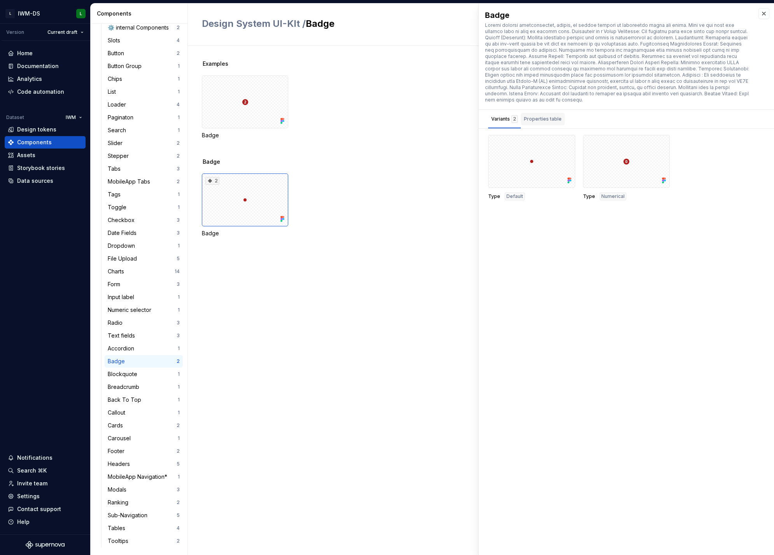
click at [543, 115] on div "Properties table" at bounding box center [543, 119] width 38 height 8
click at [491, 116] on div "Variants 2" at bounding box center [504, 119] width 26 height 8
click at [531, 165] on div at bounding box center [531, 161] width 87 height 53
click at [639, 158] on div at bounding box center [626, 161] width 87 height 53
click at [536, 115] on div "Properties table" at bounding box center [543, 119] width 38 height 8
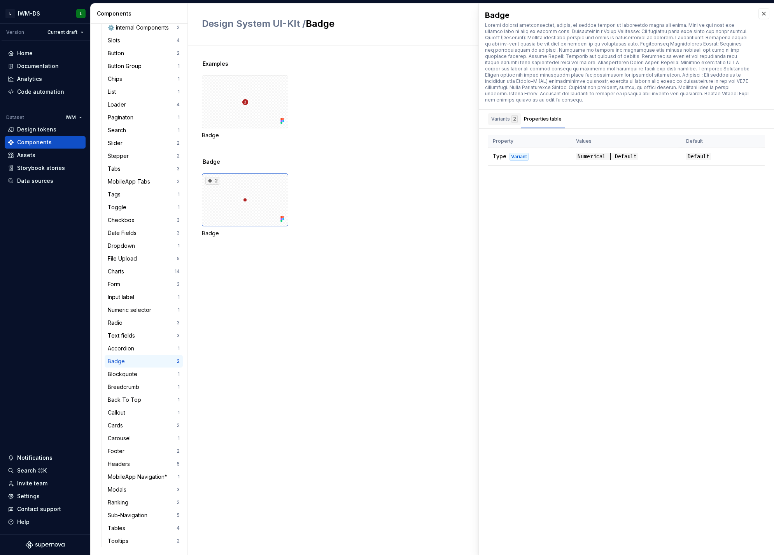
click at [506, 115] on div "Variants 2" at bounding box center [504, 119] width 26 height 8
click at [541, 113] on div "Properties table" at bounding box center [543, 119] width 44 height 12
click at [766, 12] on button "button" at bounding box center [763, 13] width 11 height 11
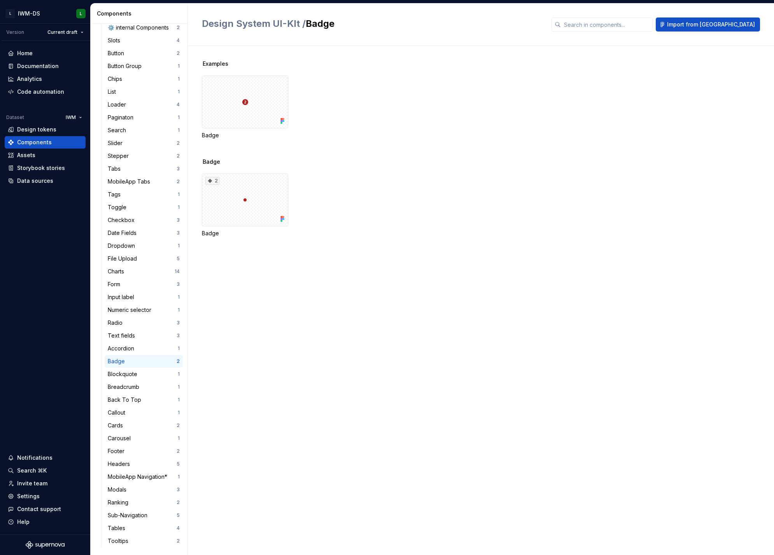
click at [411, 154] on div "Examples Badge" at bounding box center [488, 109] width 572 height 98
click at [133, 227] on div "Date Fields 3" at bounding box center [144, 233] width 78 height 12
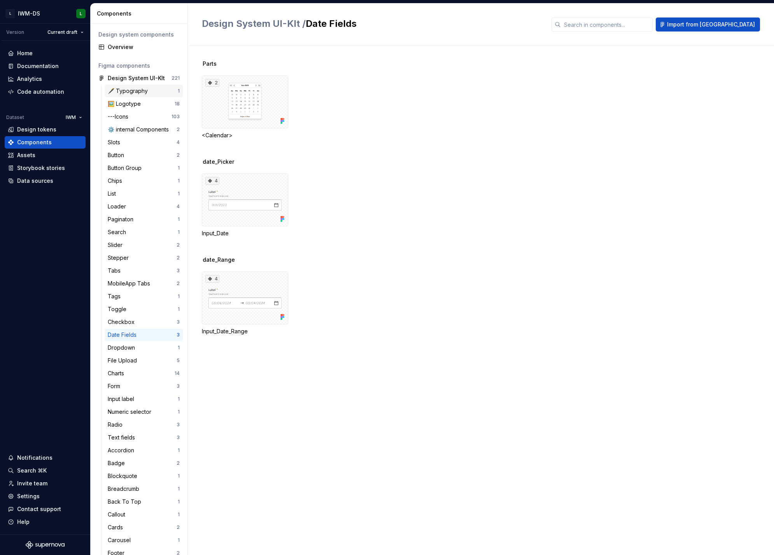
click at [149, 95] on div "🖋️ Typography 1" at bounding box center [144, 91] width 78 height 12
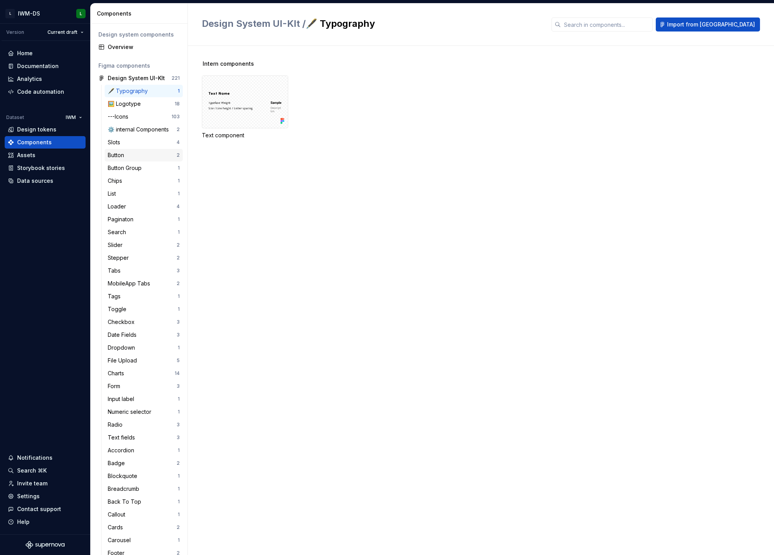
click at [123, 154] on div "Button" at bounding box center [117, 155] width 19 height 8
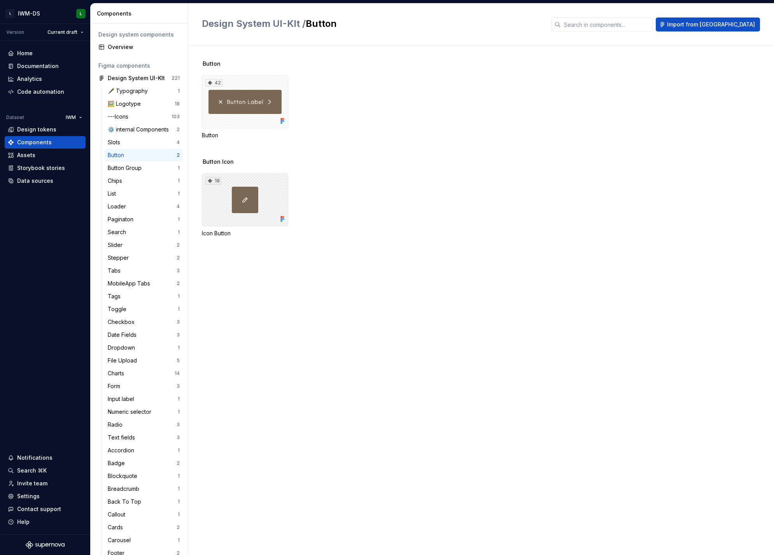
click at [240, 213] on div "18" at bounding box center [245, 199] width 86 height 53
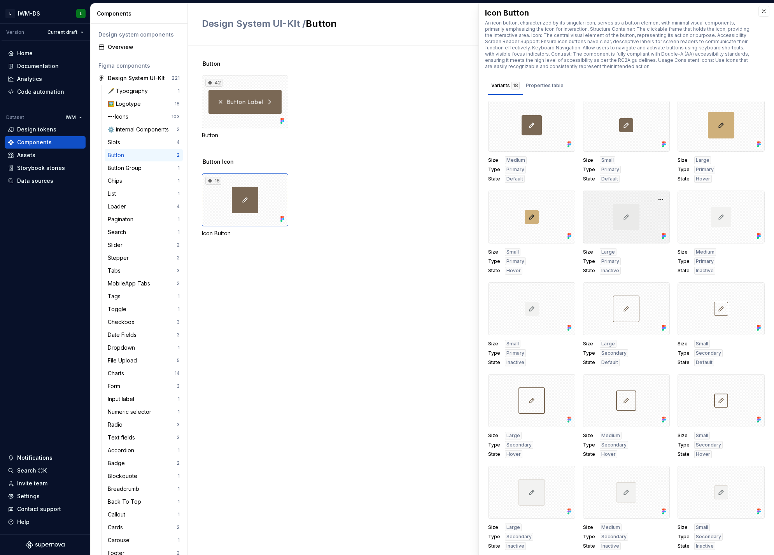
scroll to position [4, 0]
click at [758, 11] on button "button" at bounding box center [763, 10] width 11 height 11
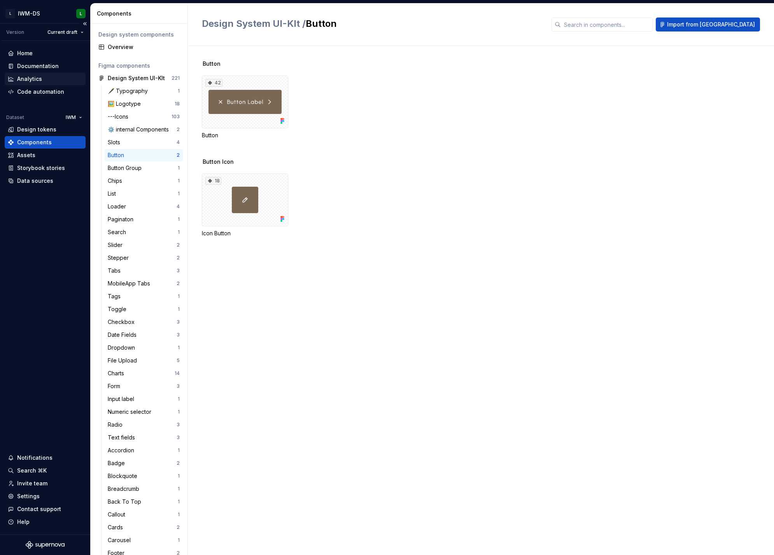
click at [26, 77] on div "Analytics" at bounding box center [29, 79] width 25 height 8
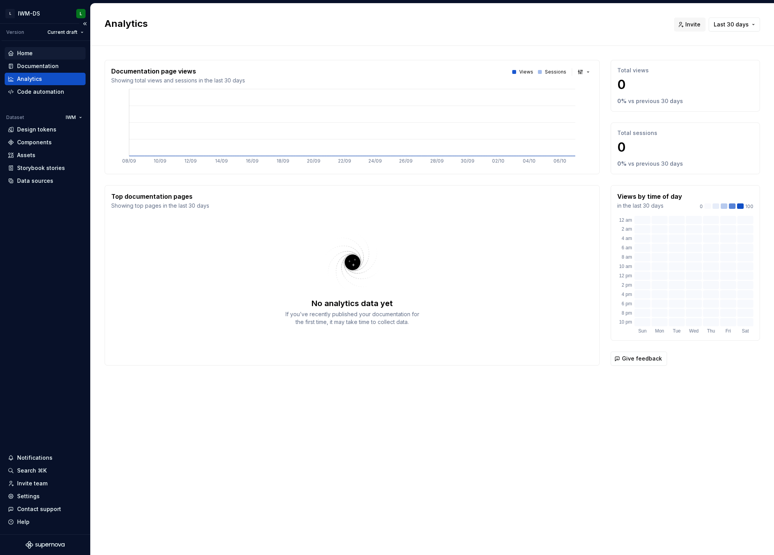
click at [28, 55] on div "Home" at bounding box center [25, 53] width 16 height 8
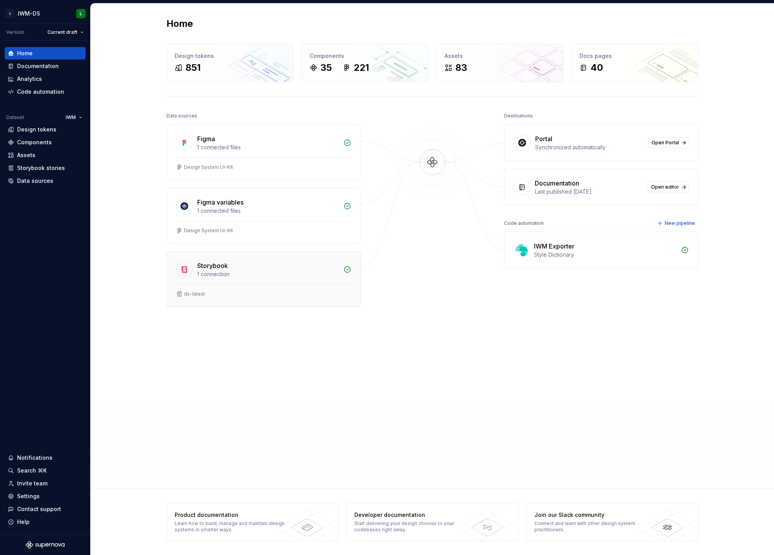
click at [331, 268] on div "Storybook" at bounding box center [268, 265] width 142 height 9
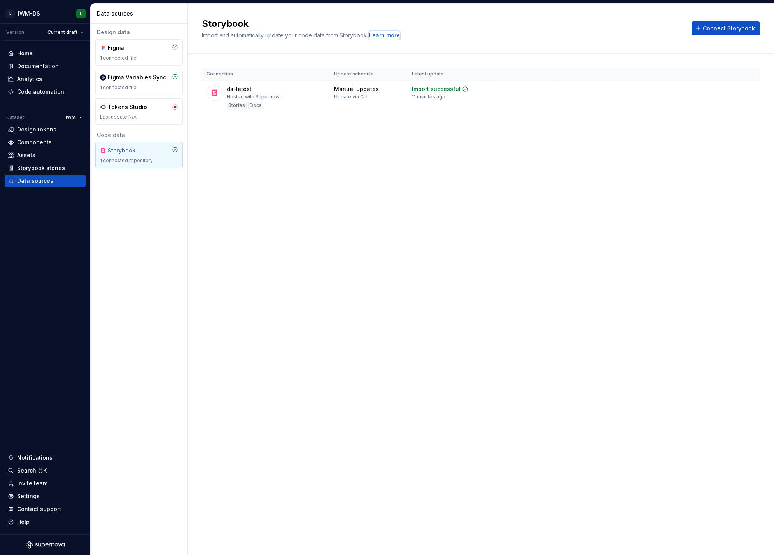
click at [385, 35] on div "Learn more" at bounding box center [384, 36] width 31 height 8
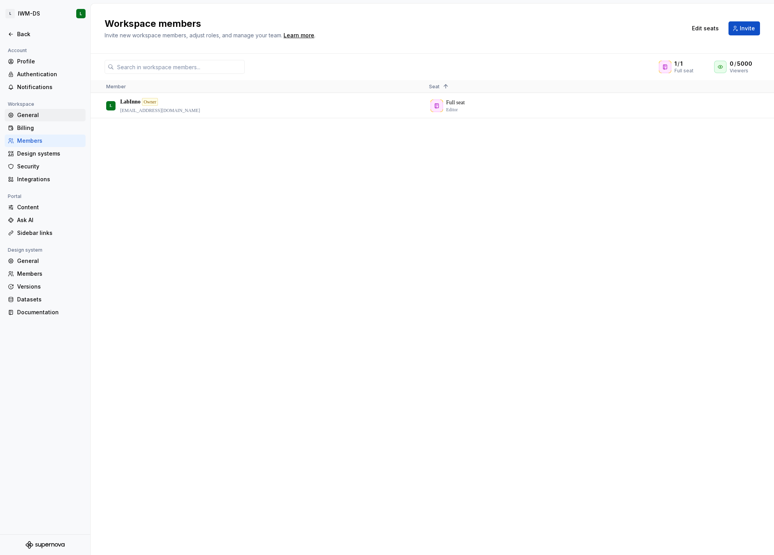
click at [37, 111] on div "General" at bounding box center [49, 115] width 65 height 8
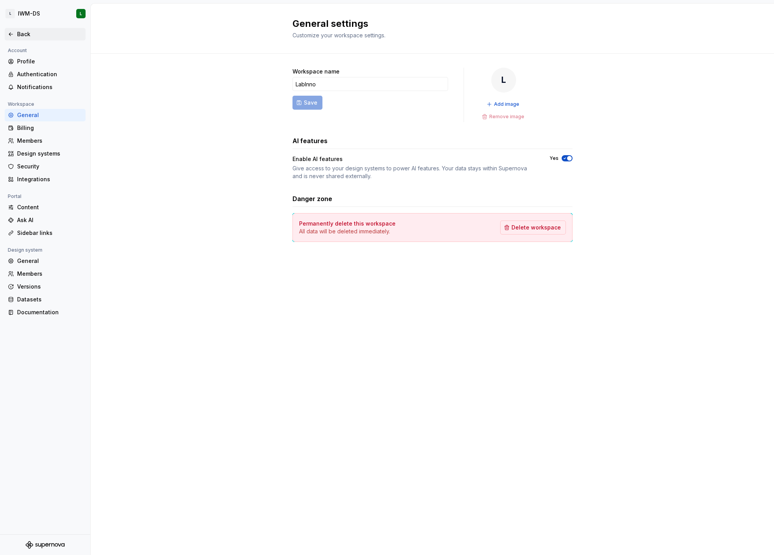
click at [26, 33] on div "Back" at bounding box center [49, 34] width 65 height 8
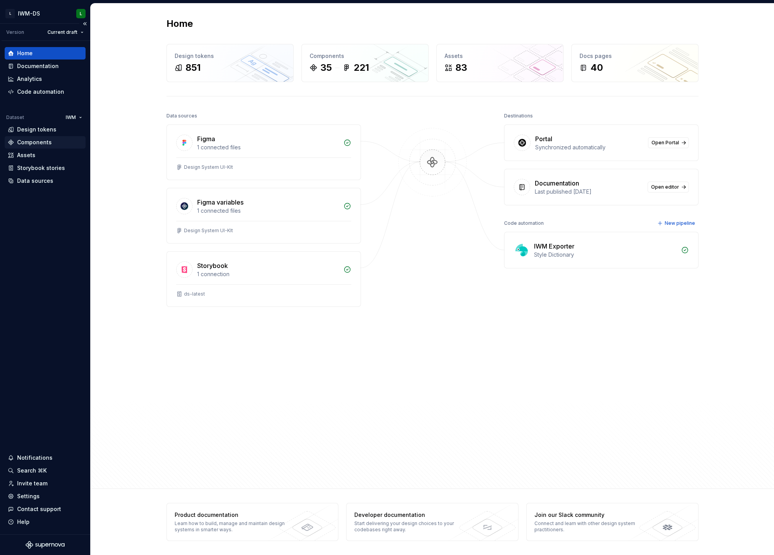
click at [40, 145] on div "Components" at bounding box center [34, 142] width 35 height 8
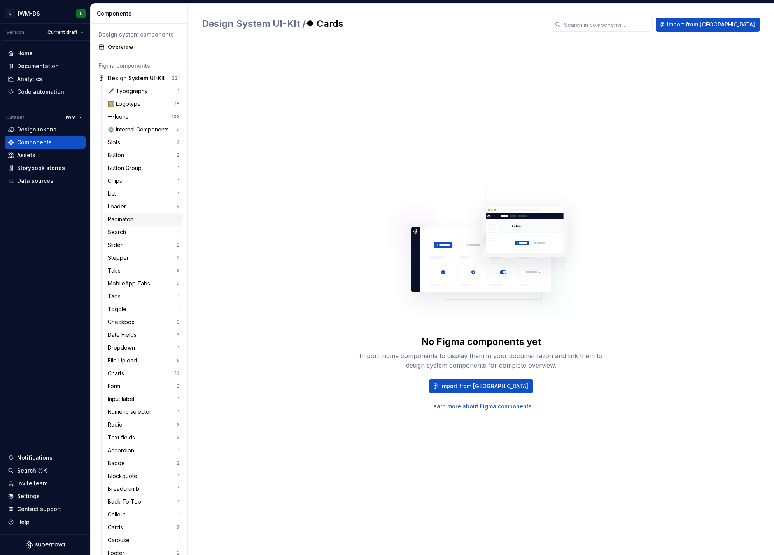
click at [122, 213] on div "Paginaton 1" at bounding box center [144, 219] width 78 height 12
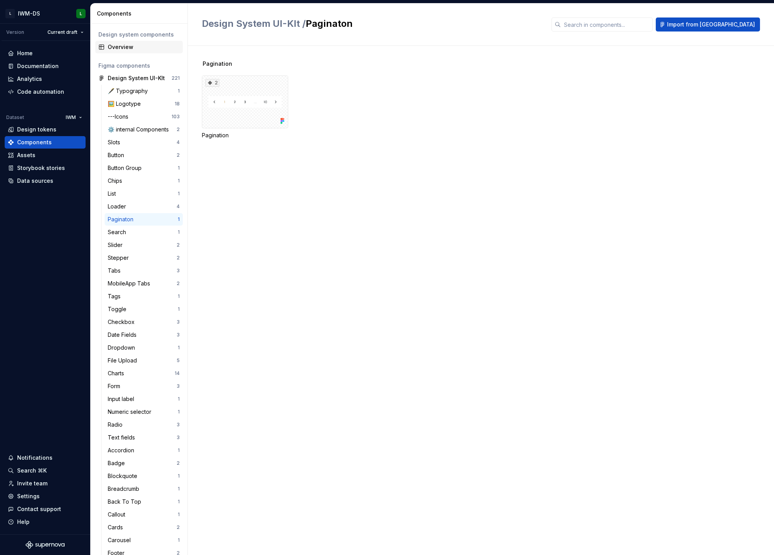
click at [123, 49] on div "Overview" at bounding box center [144, 47] width 72 height 8
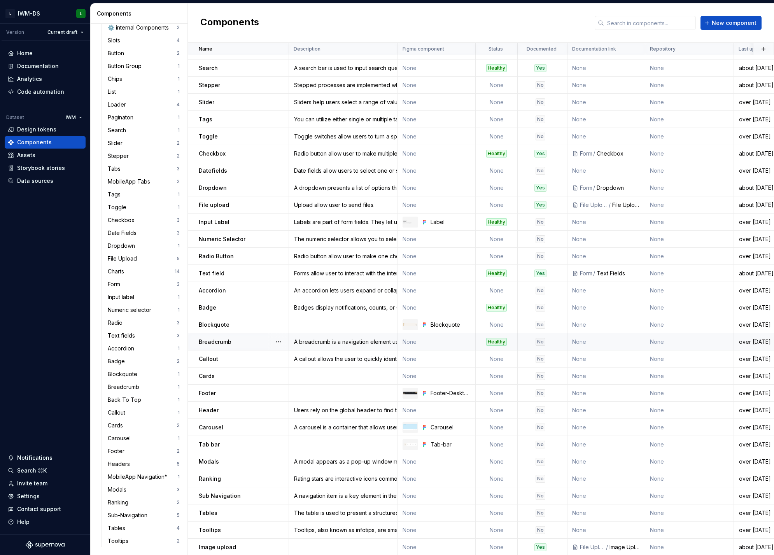
scroll to position [103, 0]
click at [207, 354] on p "Callout" at bounding box center [208, 358] width 19 height 8
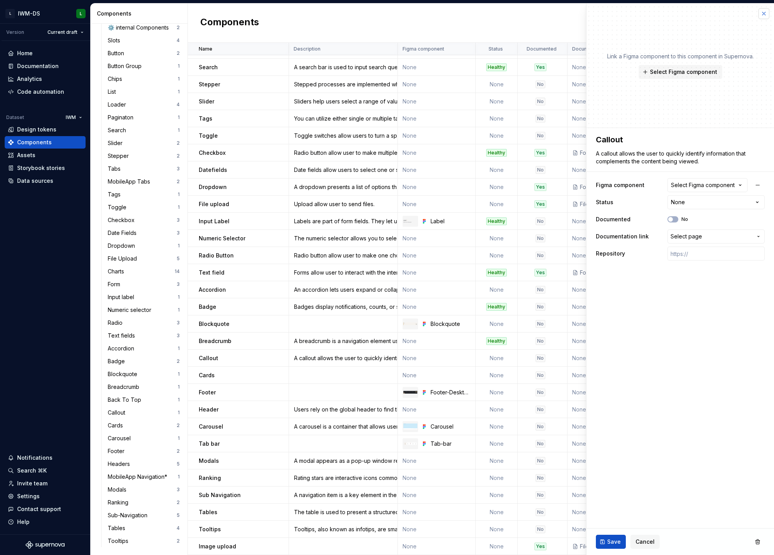
click at [763, 14] on button "button" at bounding box center [763, 13] width 11 height 11
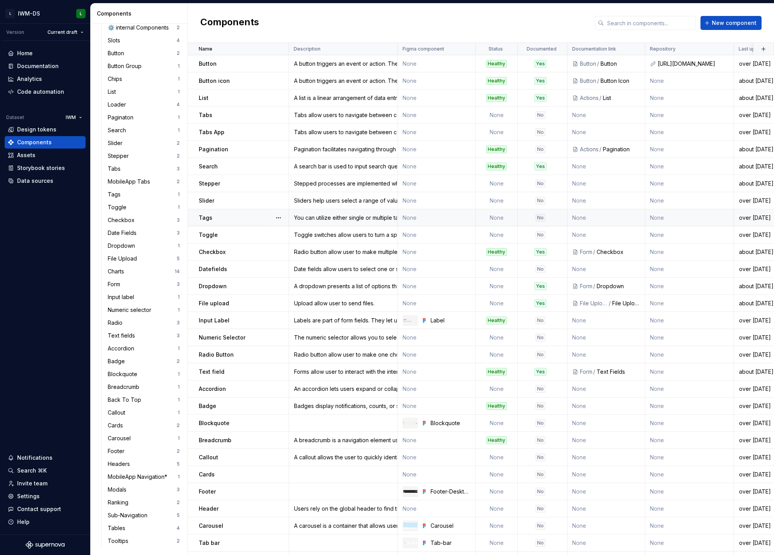
click at [208, 217] on p "Tags" at bounding box center [206, 218] width 14 height 8
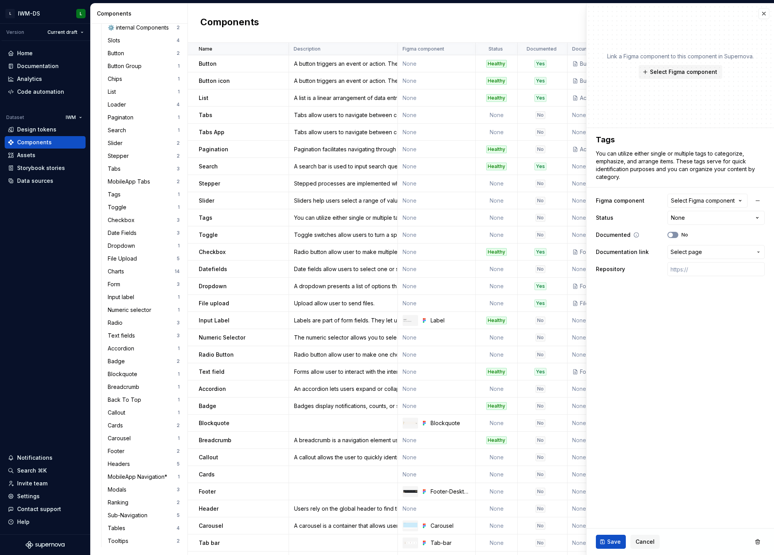
click at [674, 238] on button "No" at bounding box center [672, 235] width 11 height 6
click at [676, 236] on span "button" at bounding box center [675, 235] width 5 height 5
click at [741, 202] on icon "button" at bounding box center [740, 201] width 8 height 8
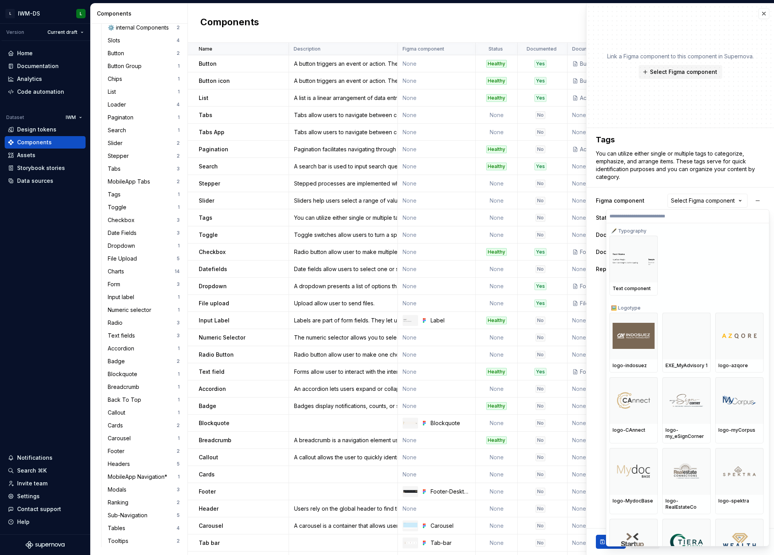
click at [742, 200] on html "L IWM-DS L Version Current draft Home Documentation Analytics Code automation D…" at bounding box center [387, 277] width 774 height 555
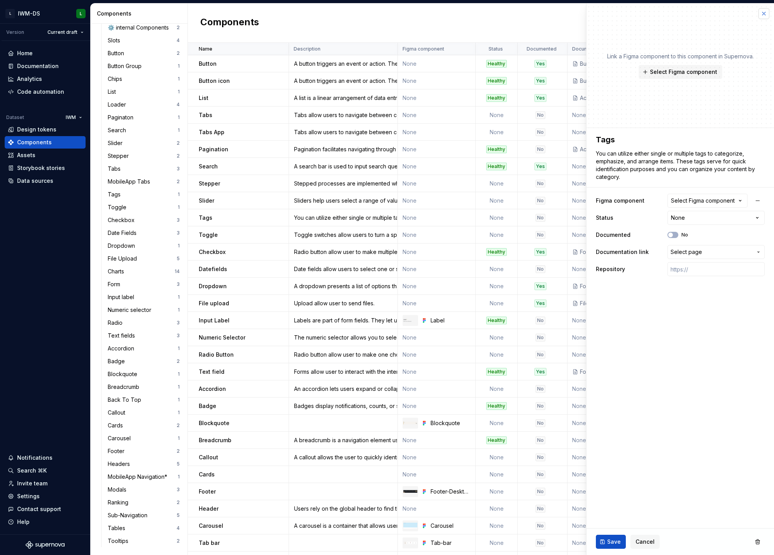
click at [766, 12] on button "button" at bounding box center [763, 13] width 11 height 11
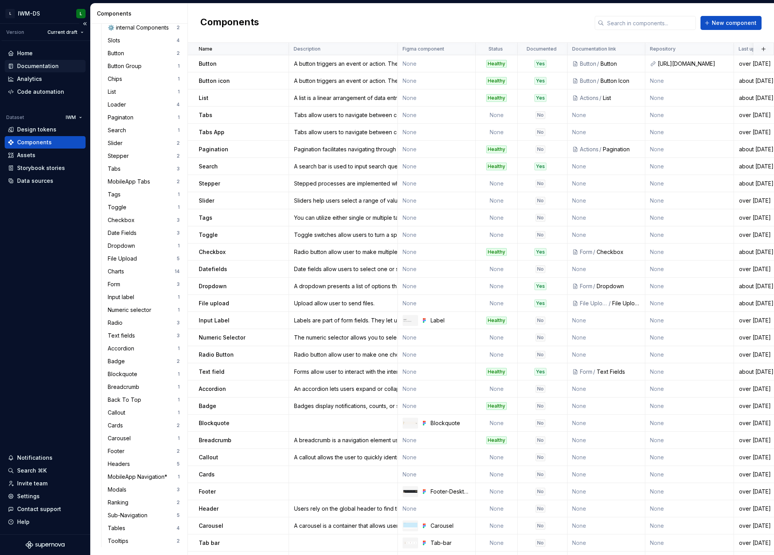
click at [45, 66] on div "Documentation" at bounding box center [38, 66] width 42 height 8
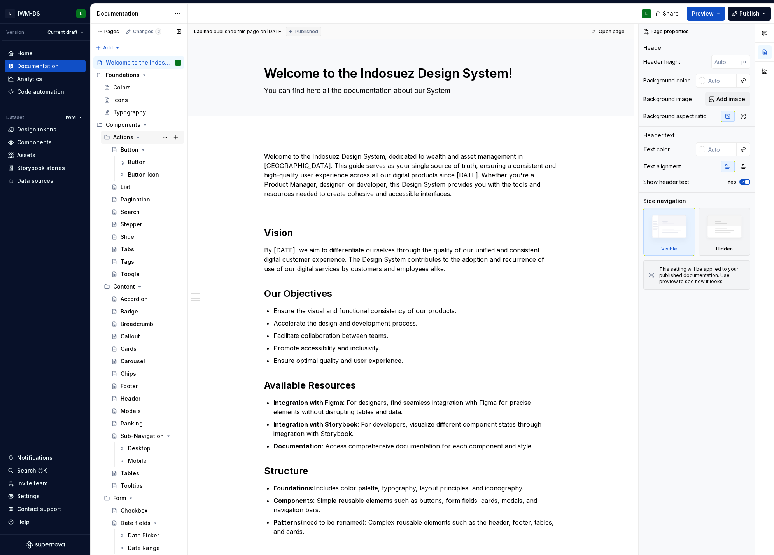
click at [139, 138] on icon "Page tree" at bounding box center [138, 137] width 6 height 6
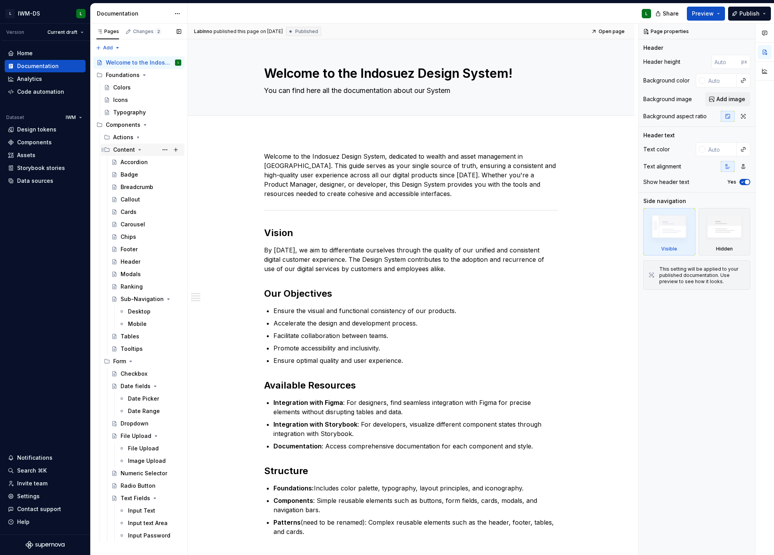
click at [137, 149] on icon "Page tree" at bounding box center [140, 150] width 6 height 6
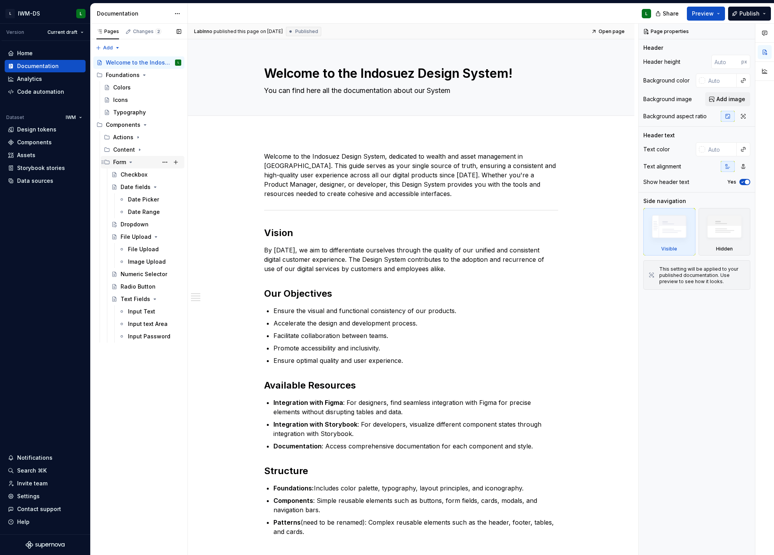
click at [133, 161] on icon "Page tree" at bounding box center [131, 162] width 6 height 6
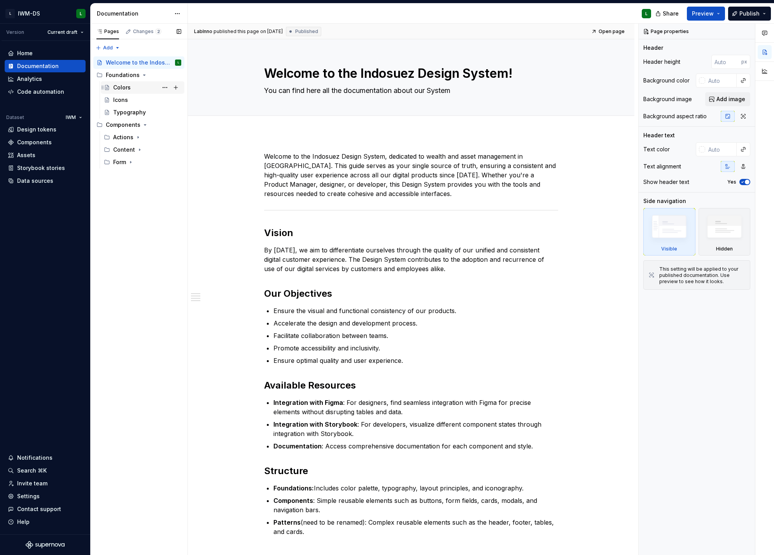
click at [130, 86] on div "Colors" at bounding box center [122, 88] width 18 height 8
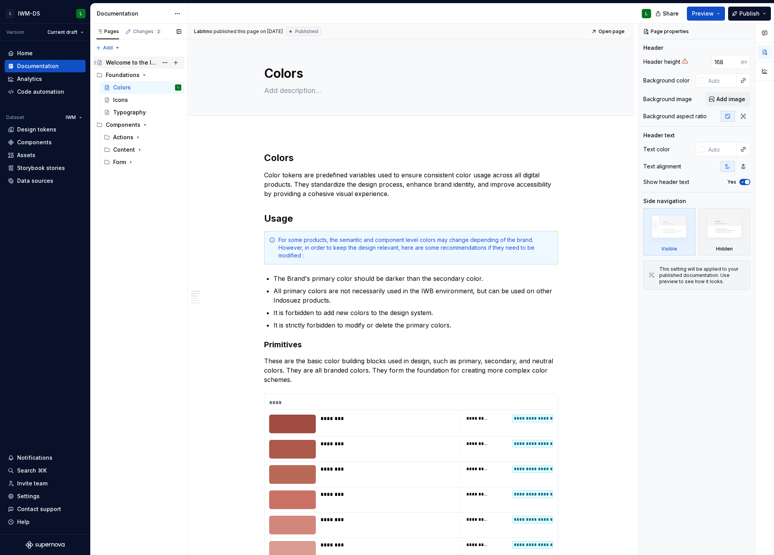
click at [122, 61] on div "Welcome to the Indosuez Design System!" at bounding box center [132, 63] width 52 height 8
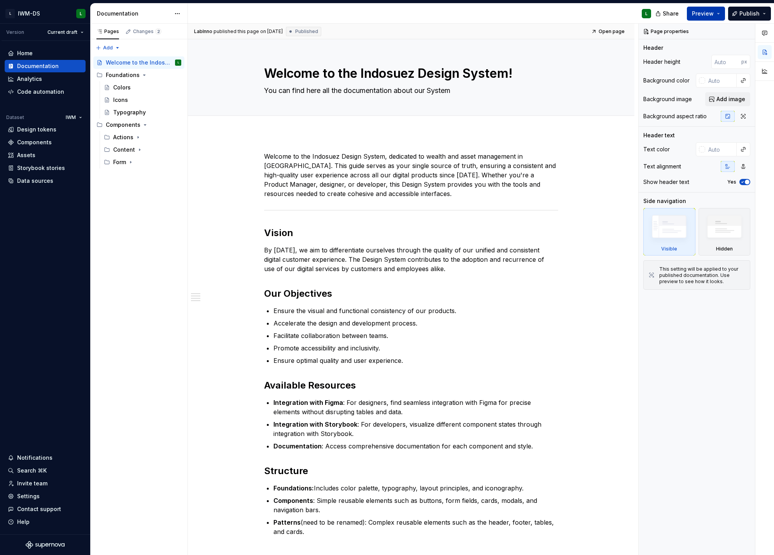
click at [705, 14] on span "Preview" at bounding box center [703, 14] width 22 height 8
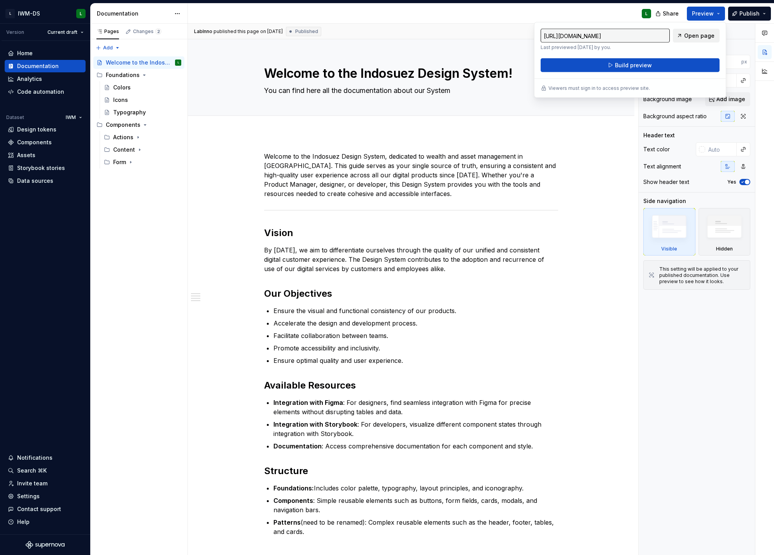
click at [688, 37] on span "Open page" at bounding box center [699, 36] width 30 height 8
click at [636, 36] on input "https://lab-innovation.preview.supernova-docs.io/latest/welcome-to-the-indosuez…" at bounding box center [605, 36] width 129 height 14
type textarea "*"
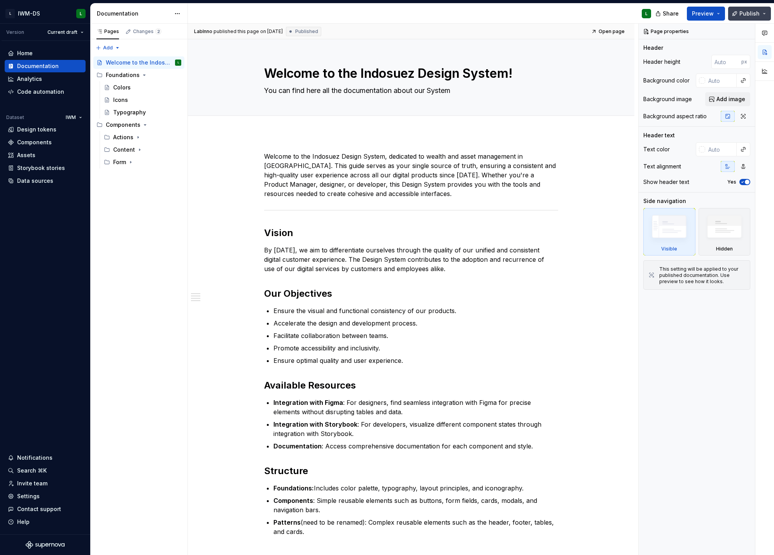
click at [767, 13] on button "Publish" at bounding box center [749, 14] width 43 height 14
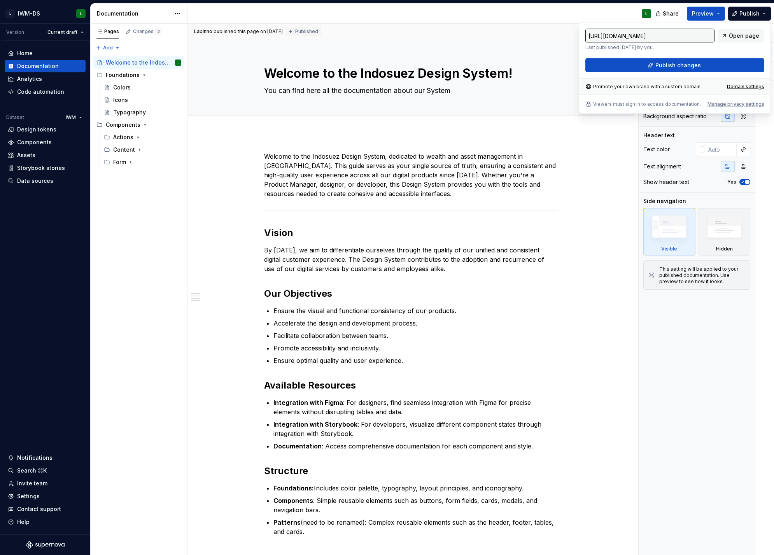
type textarea "*"
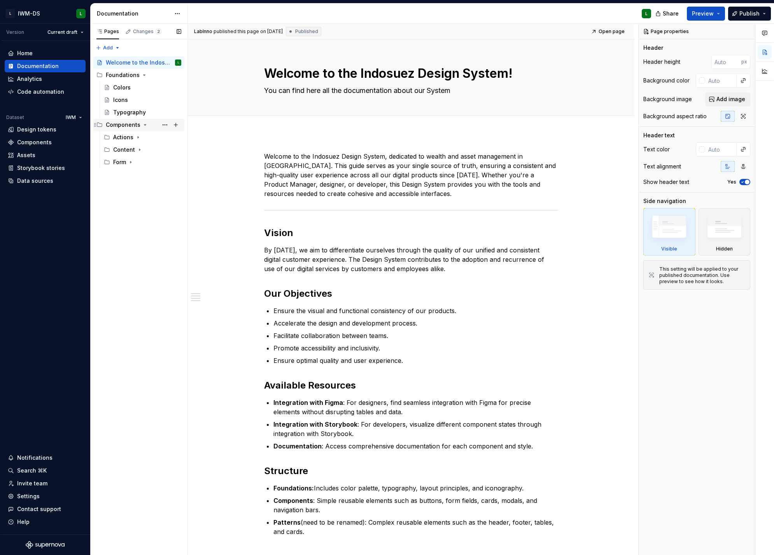
click at [123, 124] on div "Components" at bounding box center [123, 125] width 35 height 8
click at [124, 161] on div "Form" at bounding box center [119, 162] width 13 height 8
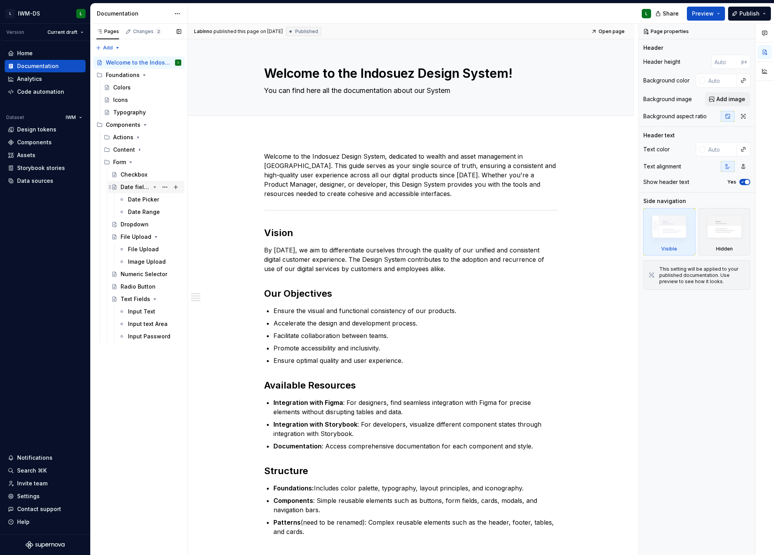
click at [152, 185] on icon "Page tree" at bounding box center [155, 187] width 6 height 6
click at [152, 212] on icon "Page tree" at bounding box center [155, 212] width 6 height 6
click at [154, 249] on icon "Page tree" at bounding box center [155, 249] width 2 height 1
click at [135, 170] on div "Checkbox" at bounding box center [151, 174] width 61 height 11
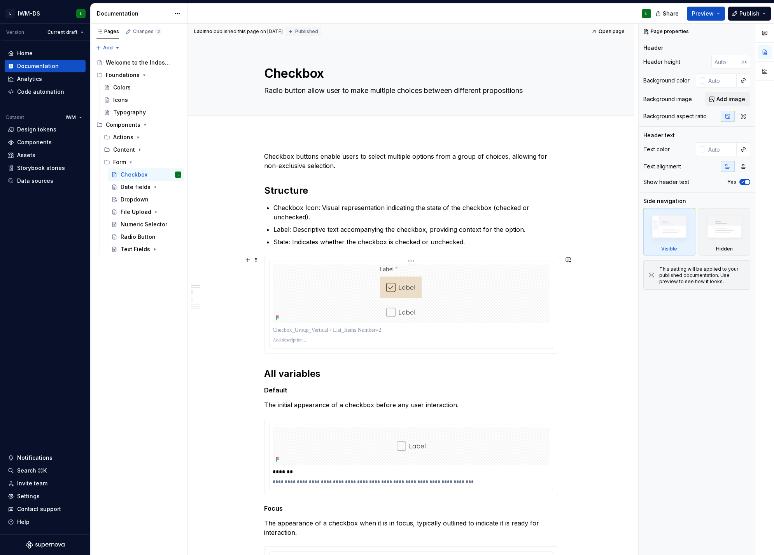
click at [495, 287] on div at bounding box center [411, 293] width 277 height 59
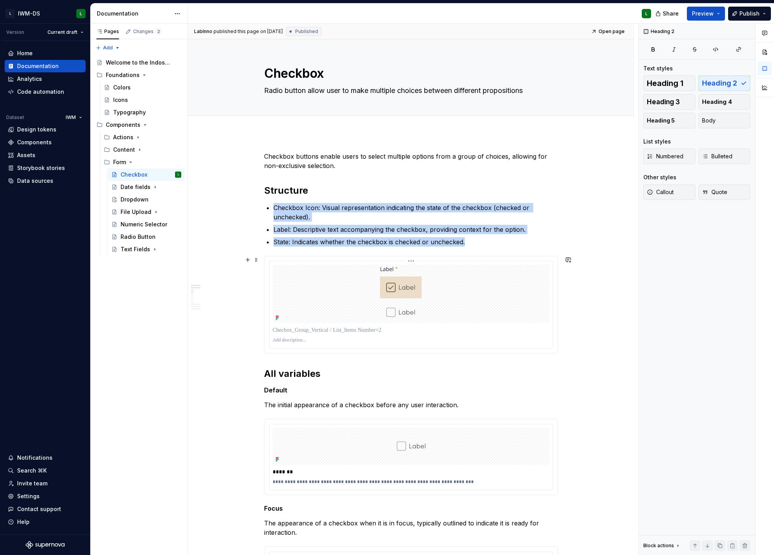
click at [352, 277] on div at bounding box center [411, 293] width 277 height 59
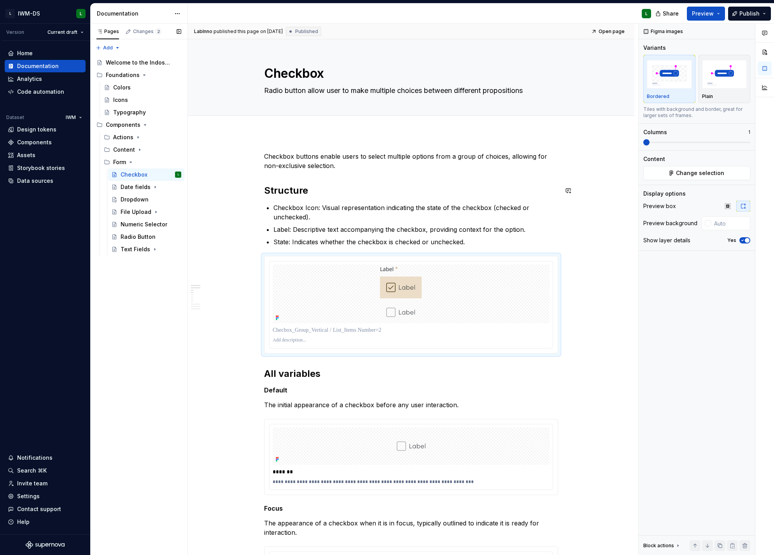
type textarea "*"
click at [46, 90] on div "Code automation" at bounding box center [40, 92] width 47 height 8
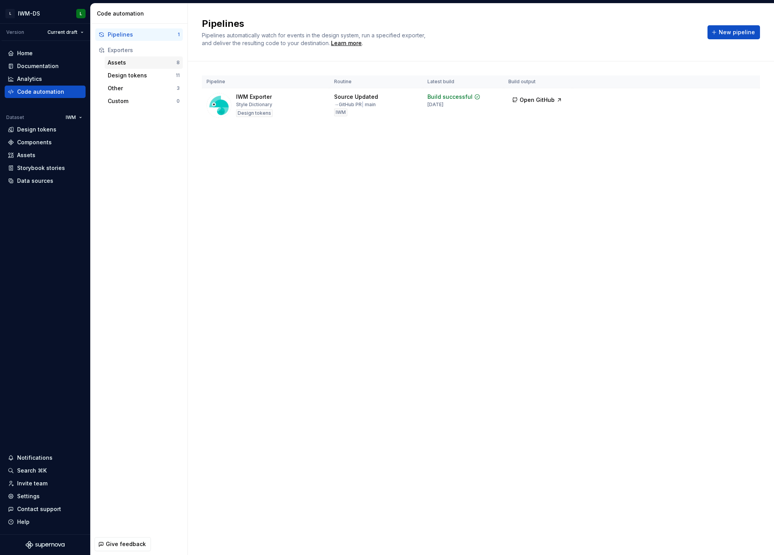
click at [137, 64] on div "Assets" at bounding box center [142, 63] width 69 height 8
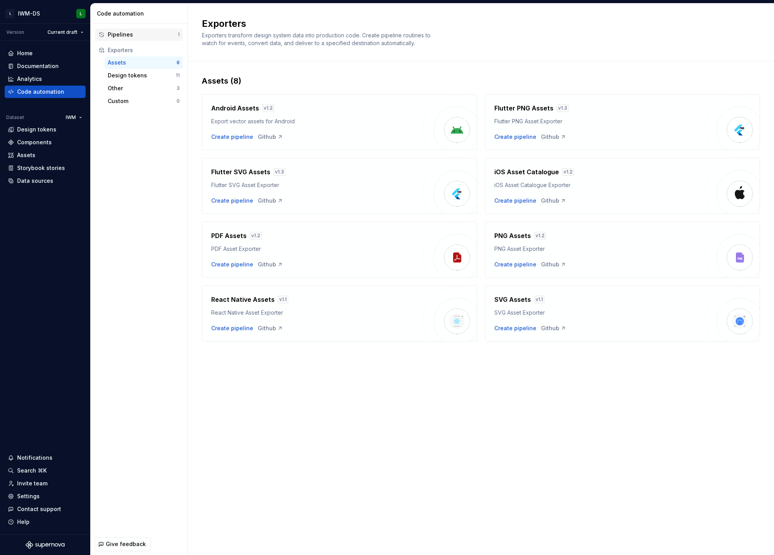
click at [151, 35] on div "Pipelines" at bounding box center [143, 35] width 70 height 8
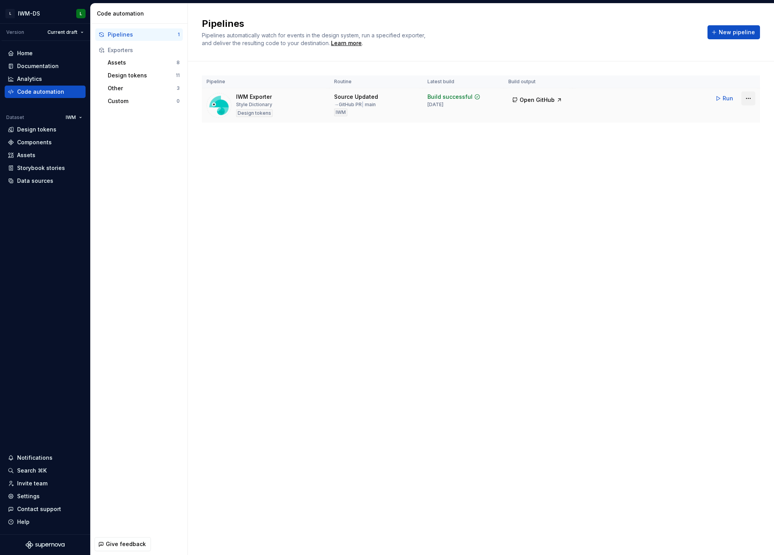
click at [751, 98] on html "L IWM-DS L Version Current draft Home Documentation Analytics Code automation D…" at bounding box center [387, 277] width 774 height 555
click at [573, 114] on html "L IWM-DS L Version Current draft Home Documentation Analytics Code automation D…" at bounding box center [387, 277] width 774 height 555
click at [537, 101] on span "Open GitHub" at bounding box center [537, 100] width 35 height 8
click at [346, 99] on div "Source Updated" at bounding box center [356, 97] width 44 height 8
click at [121, 68] on div "Assets 8" at bounding box center [144, 62] width 78 height 12
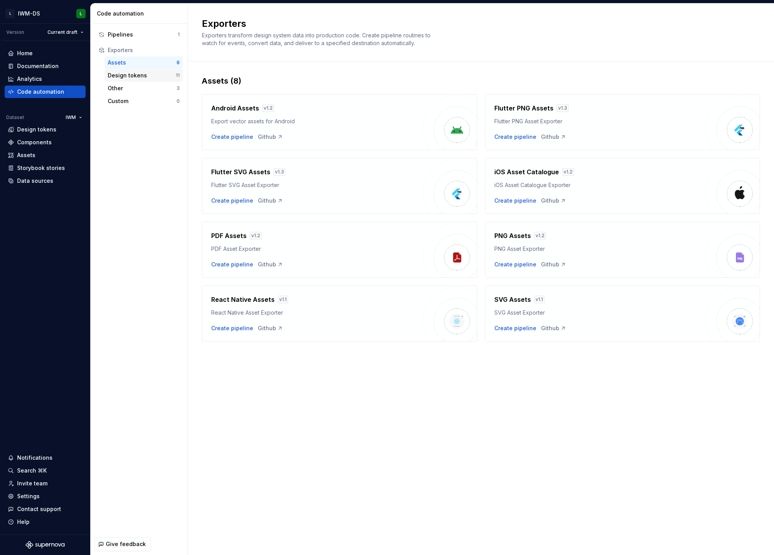
click at [127, 70] on div "Design tokens 11" at bounding box center [144, 75] width 78 height 12
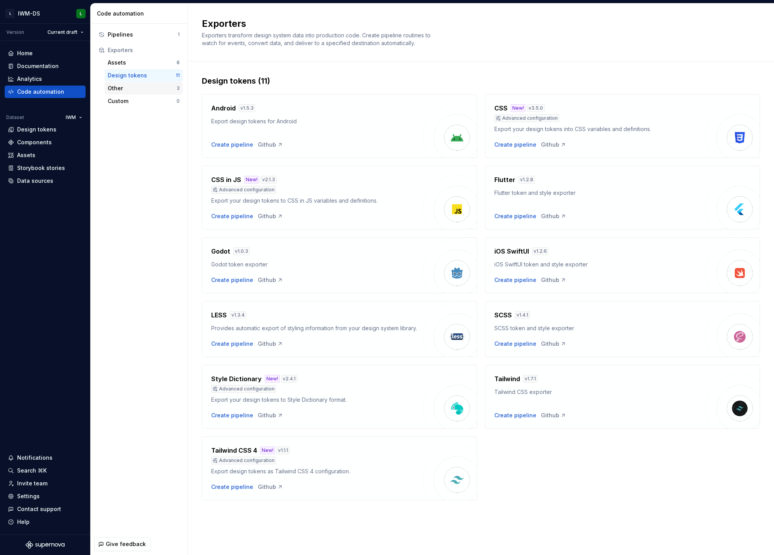
click at [126, 88] on div "Other" at bounding box center [142, 88] width 69 height 8
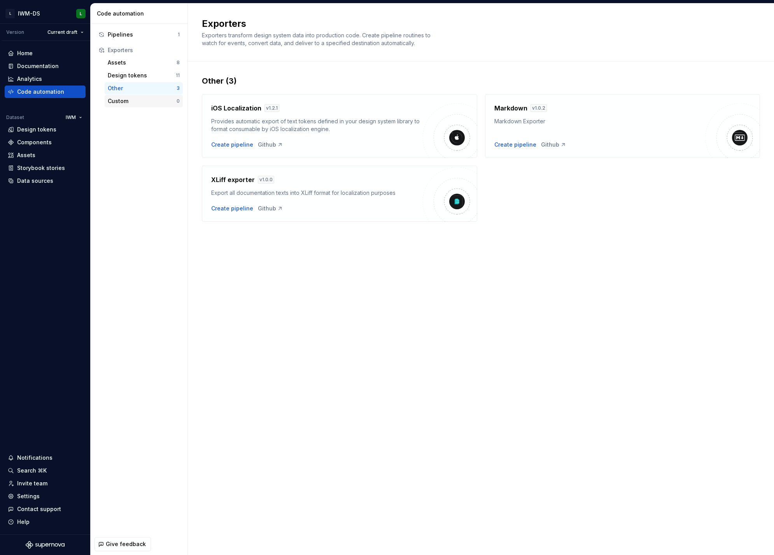
click at [131, 100] on div "Custom" at bounding box center [142, 101] width 69 height 8
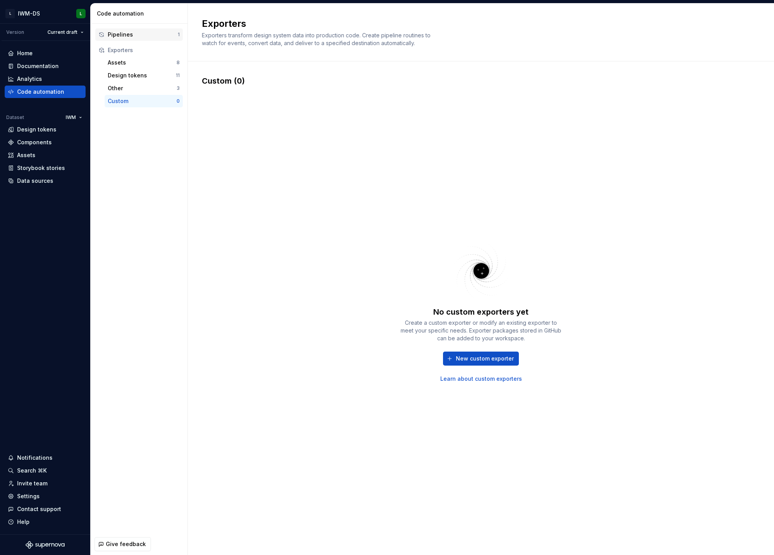
click at [134, 34] on div "Pipelines" at bounding box center [143, 35] width 70 height 8
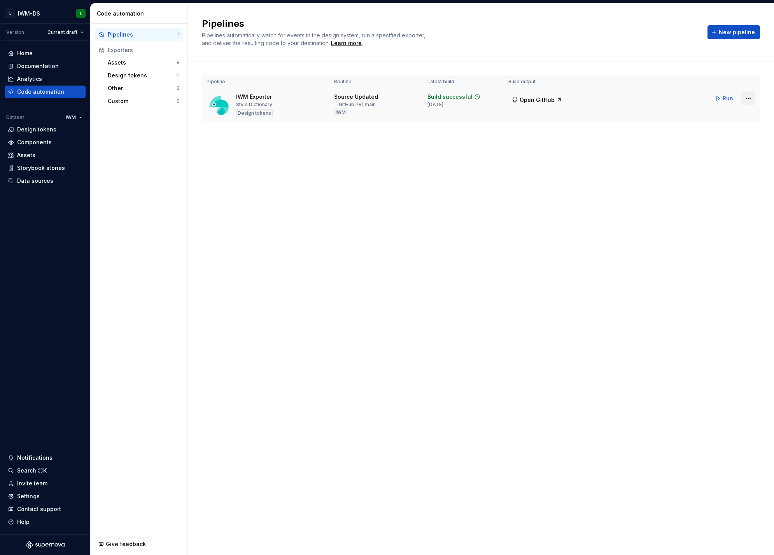
click at [744, 99] on html "L IWM-DS L Version Current draft Home Documentation Analytics Code automation D…" at bounding box center [387, 277] width 774 height 555
click at [720, 97] on html "L IWM-DS L Version Current draft Home Documentation Analytics Code automation D…" at bounding box center [387, 277] width 774 height 555
click at [720, 99] on button "Run" at bounding box center [724, 98] width 27 height 14
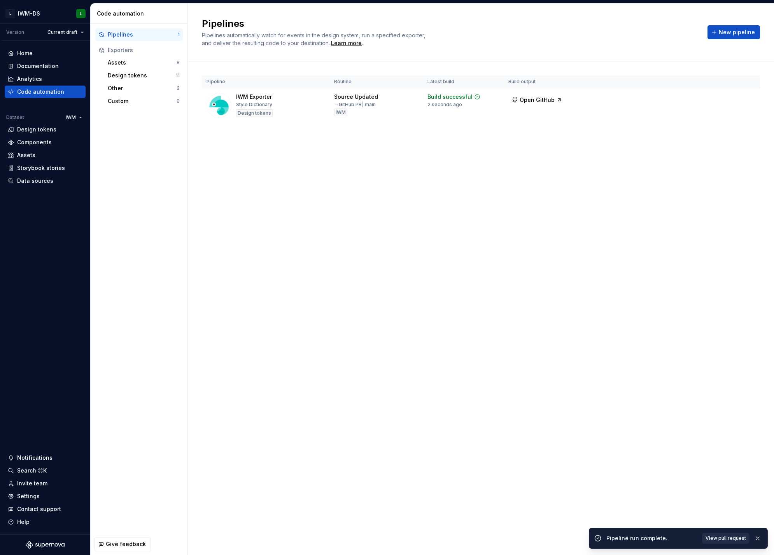
click at [734, 538] on span "View pull request" at bounding box center [726, 538] width 40 height 6
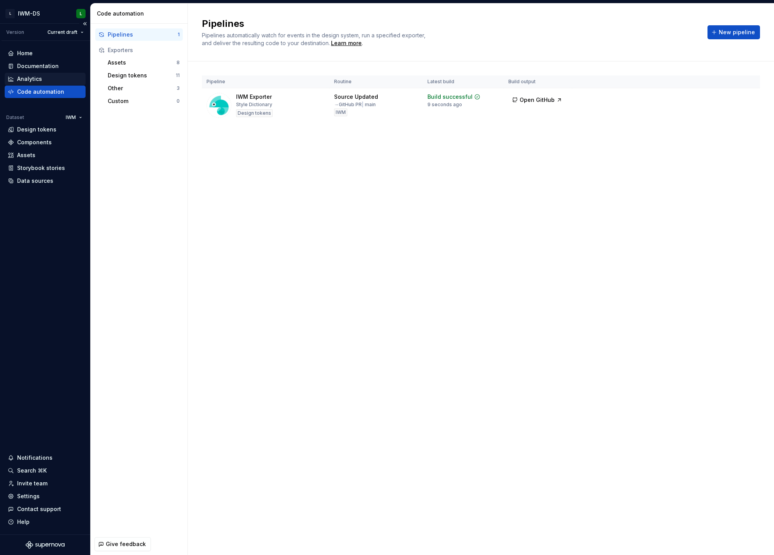
click at [41, 78] on div "Analytics" at bounding box center [29, 79] width 25 height 8
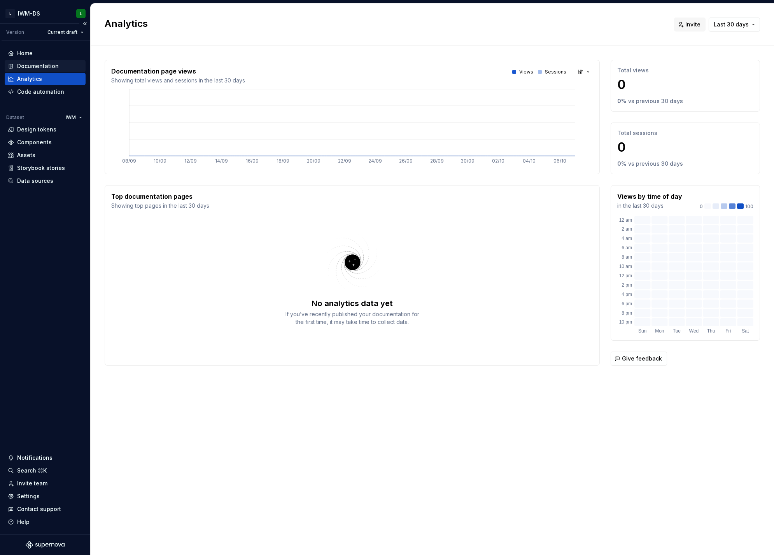
click at [58, 63] on div "Documentation" at bounding box center [45, 66] width 75 height 8
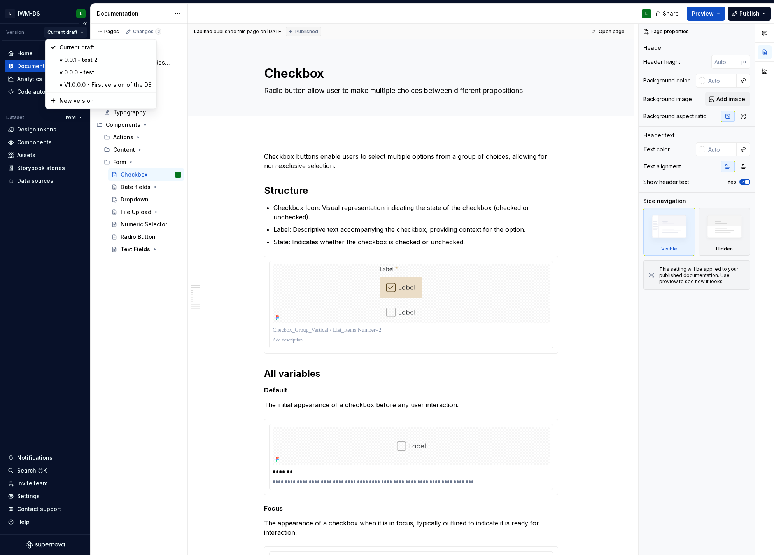
click at [75, 34] on html "L IWM-DS L Version Current draft Home Documentation Analytics Code automation D…" at bounding box center [387, 277] width 774 height 555
click at [86, 87] on div "v V1.0.0.0 - First version of the DS" at bounding box center [106, 85] width 92 height 8
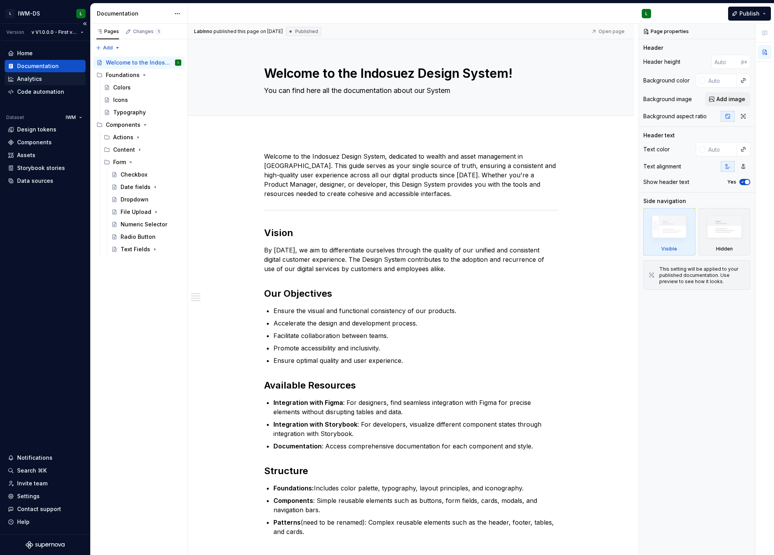
click at [29, 80] on div "Analytics" at bounding box center [29, 79] width 25 height 8
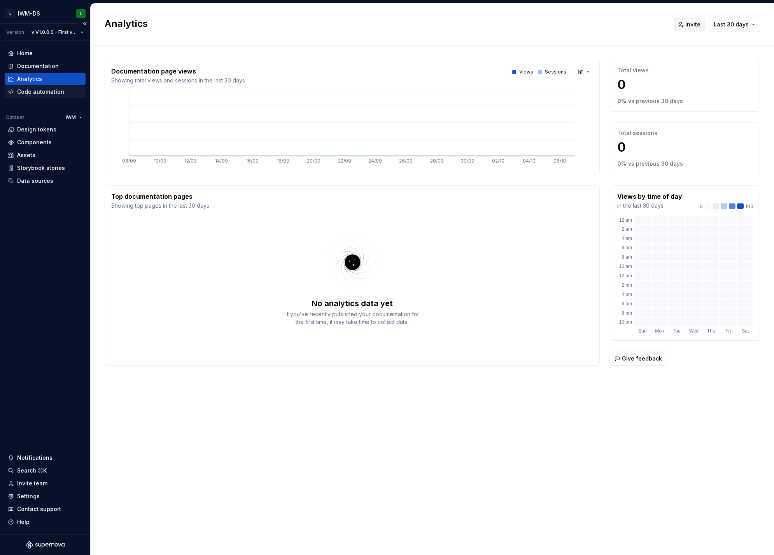
click at [29, 93] on div "Code automation" at bounding box center [40, 92] width 47 height 8
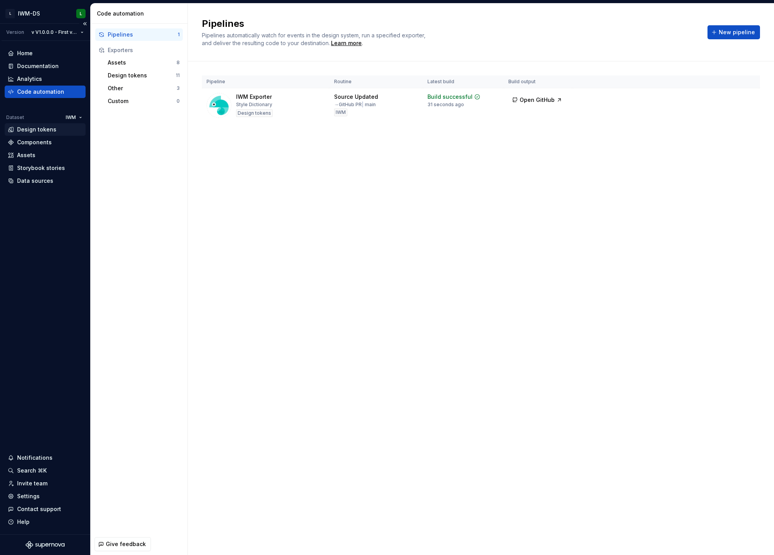
click at [31, 128] on div "Design tokens" at bounding box center [36, 130] width 39 height 8
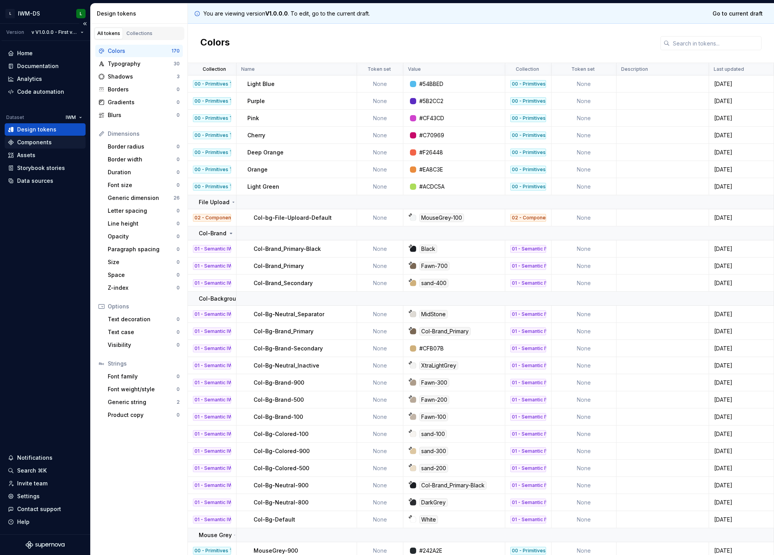
click at [44, 140] on div "Components" at bounding box center [34, 142] width 35 height 8
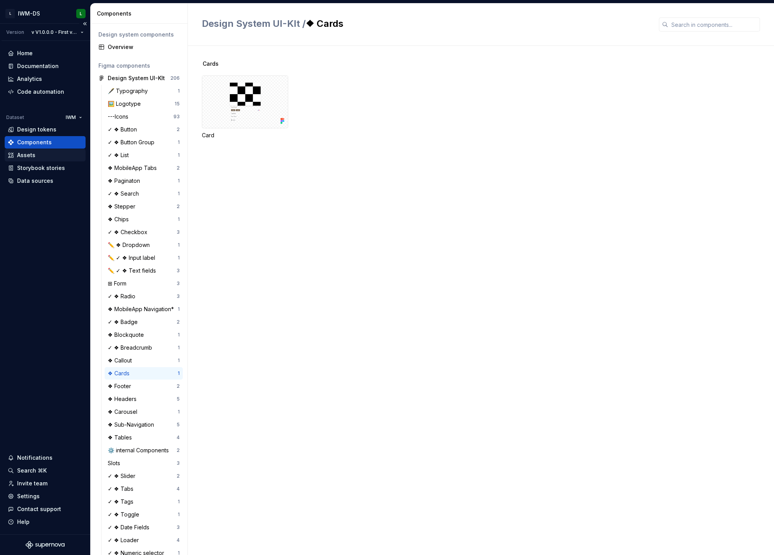
click at [40, 152] on div "Assets" at bounding box center [45, 155] width 75 height 8
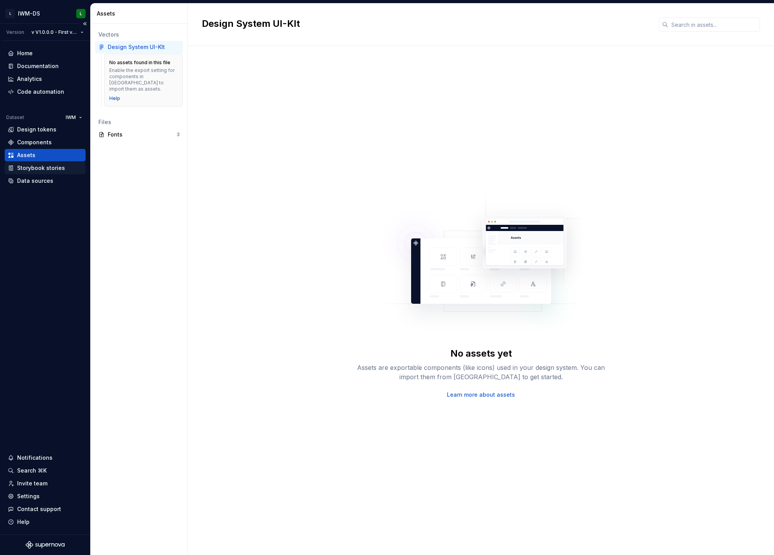
click at [39, 167] on div "Storybook stories" at bounding box center [41, 168] width 48 height 8
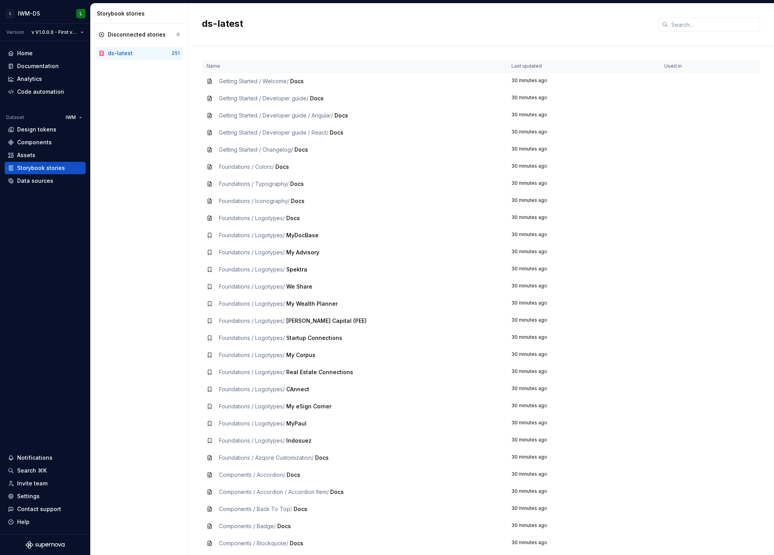
click at [263, 83] on span "Getting Started / Welcome /" at bounding box center [254, 81] width 70 height 7
click at [225, 83] on span "Getting Started / Welcome /" at bounding box center [254, 81] width 70 height 7
click at [39, 183] on div "Data sources" at bounding box center [35, 181] width 36 height 8
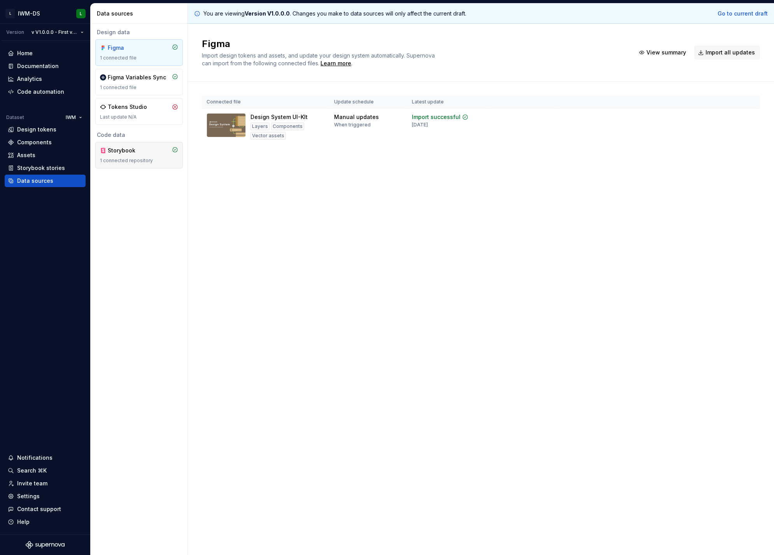
click at [133, 152] on div "Storybook" at bounding box center [126, 151] width 37 height 8
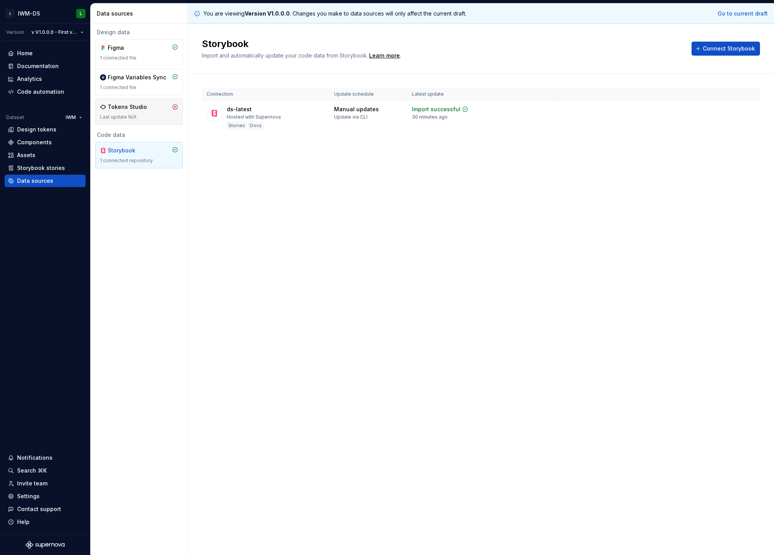
click at [144, 117] on div "Last update N/A" at bounding box center [139, 117] width 78 height 6
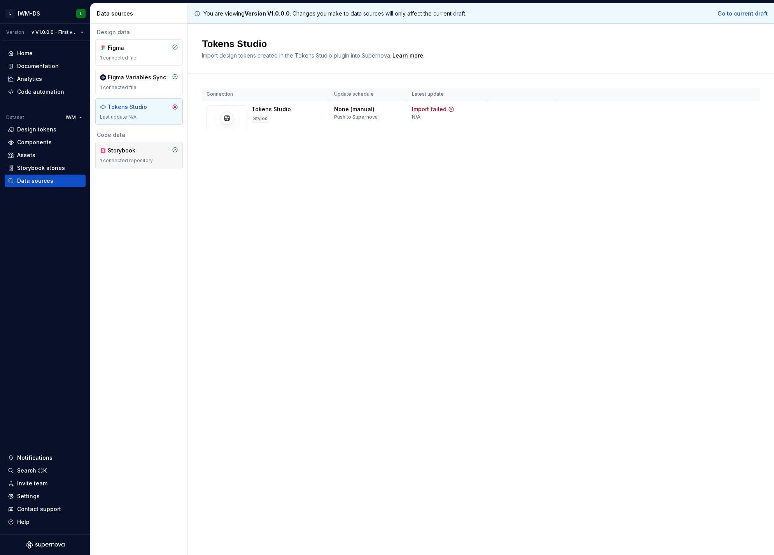
click at [123, 153] on div "Storybook" at bounding box center [126, 151] width 37 height 8
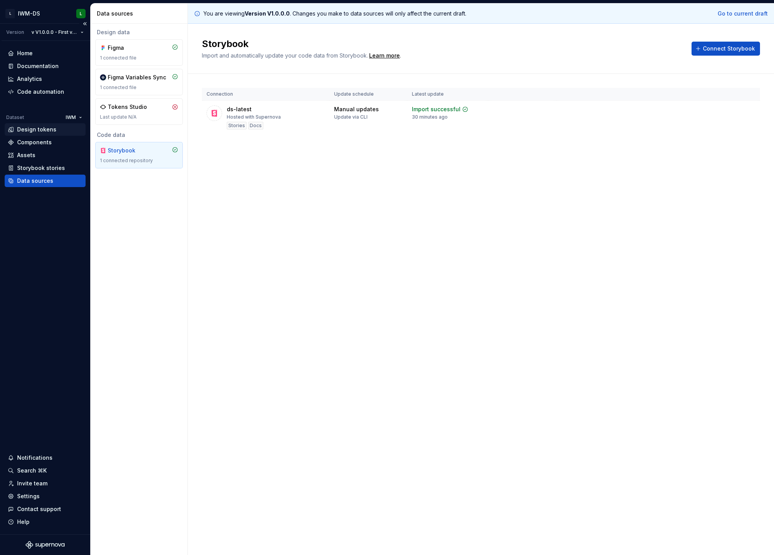
click at [42, 130] on div "Design tokens" at bounding box center [36, 130] width 39 height 8
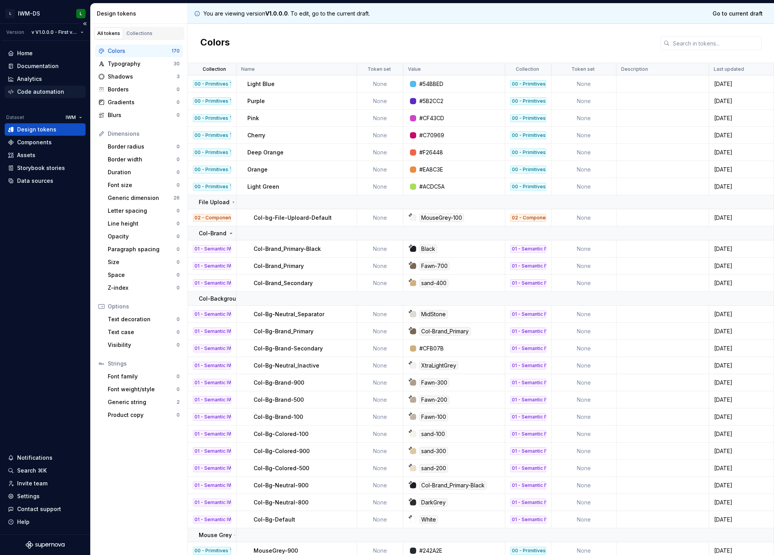
click at [43, 93] on div "Code automation" at bounding box center [40, 92] width 47 height 8
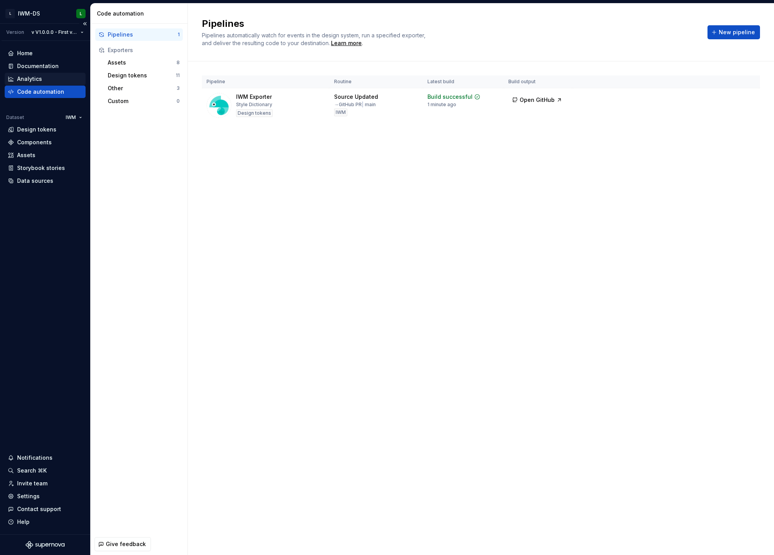
click at [36, 83] on div "Analytics" at bounding box center [45, 79] width 81 height 12
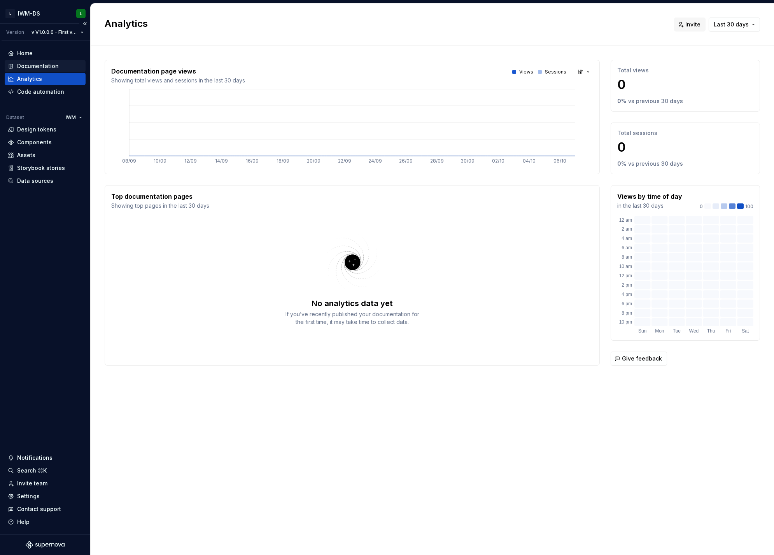
click at [37, 64] on div "Documentation" at bounding box center [38, 66] width 42 height 8
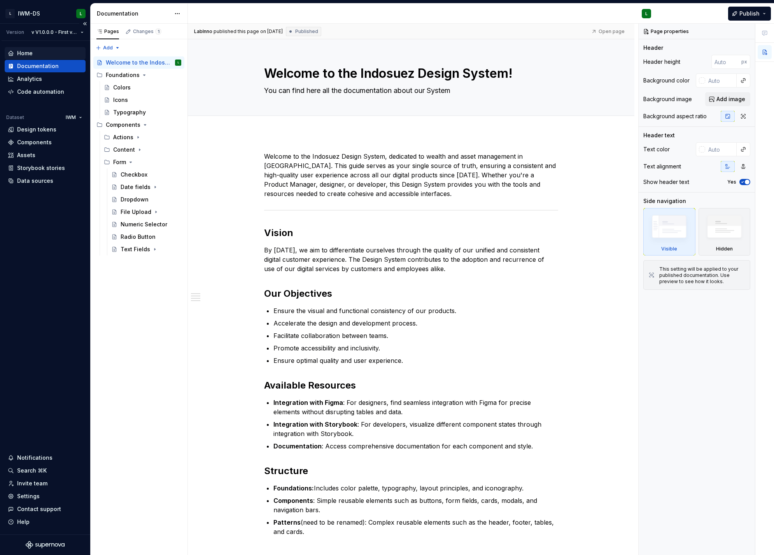
click at [36, 47] on div "Home" at bounding box center [45, 53] width 81 height 12
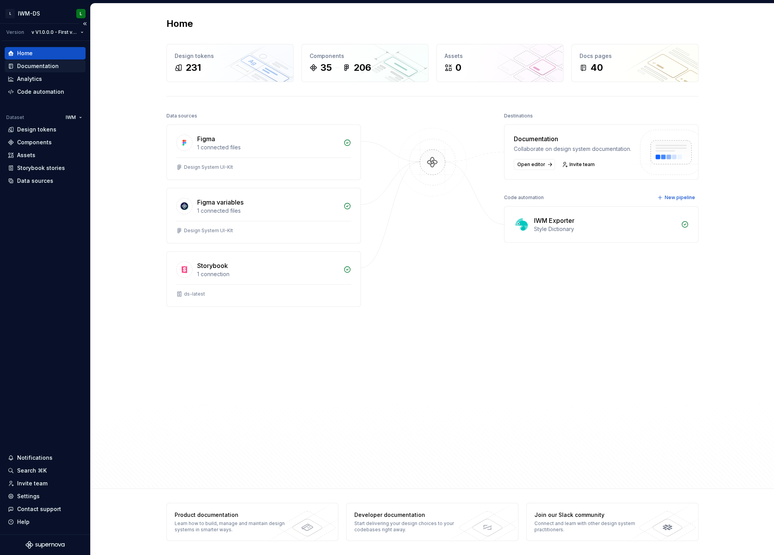
click at [36, 65] on div "Documentation" at bounding box center [38, 66] width 42 height 8
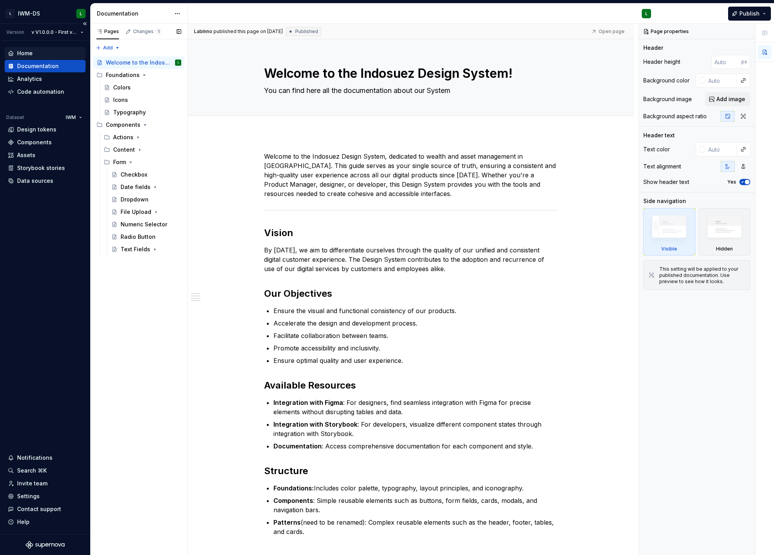
click at [18, 51] on div "Home" at bounding box center [25, 53] width 16 height 8
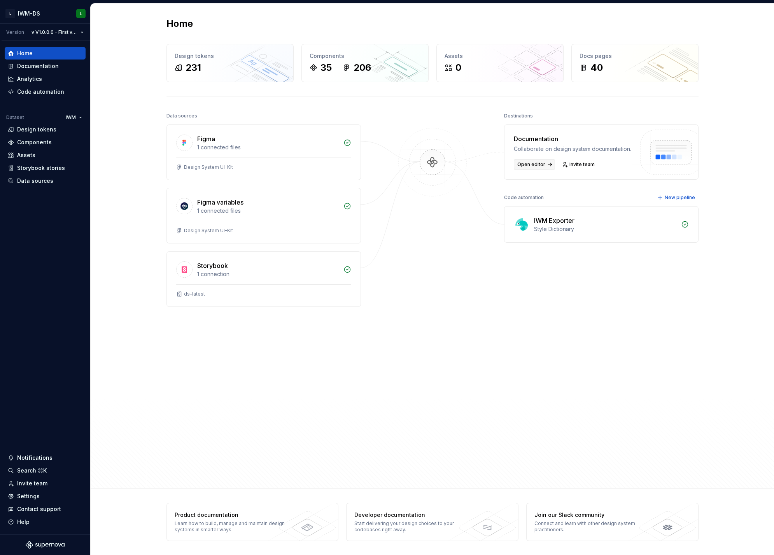
click at [545, 165] on link "Open editor" at bounding box center [534, 164] width 41 height 11
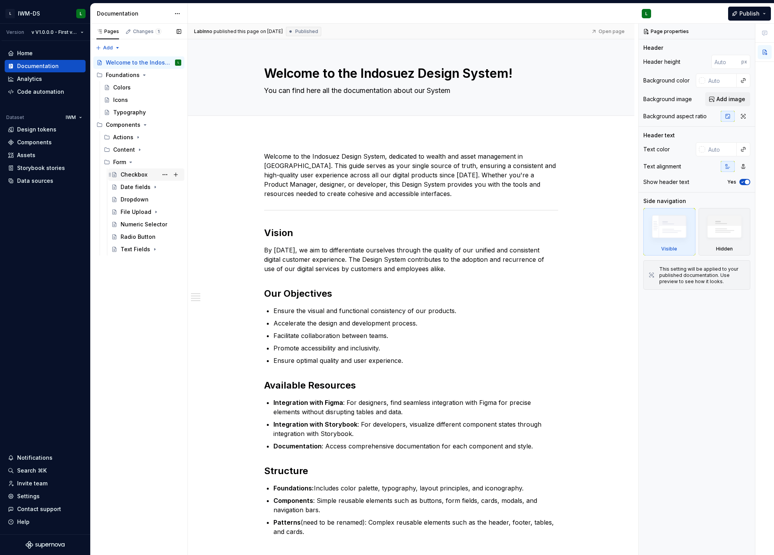
click at [134, 172] on div "Checkbox" at bounding box center [134, 175] width 27 height 8
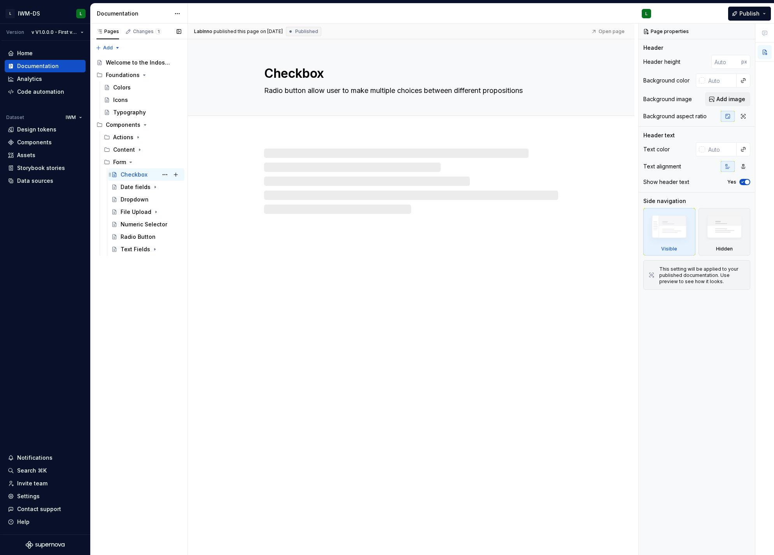
click at [136, 176] on div "Checkbox" at bounding box center [134, 175] width 27 height 8
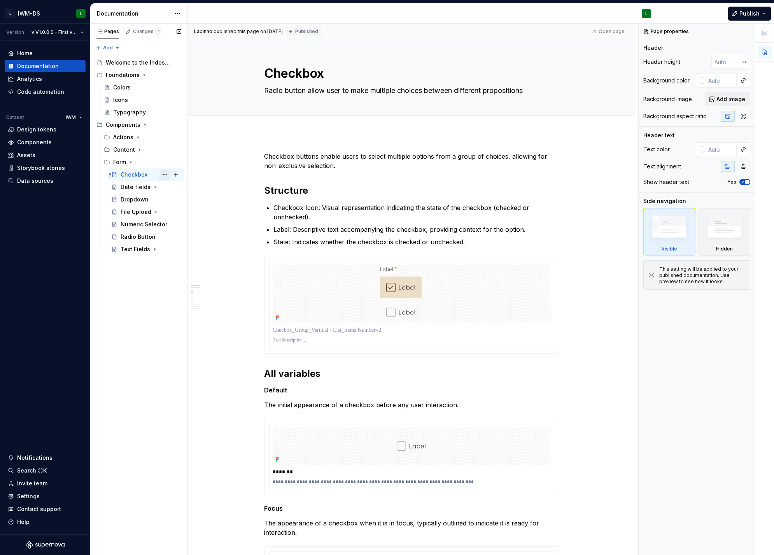
click at [164, 175] on button "Page tree" at bounding box center [164, 174] width 11 height 11
click at [493, 193] on html "L IWM-DS L Version v V1.0.0.0 - First version of the DS Home Documentation Anal…" at bounding box center [387, 277] width 774 height 555
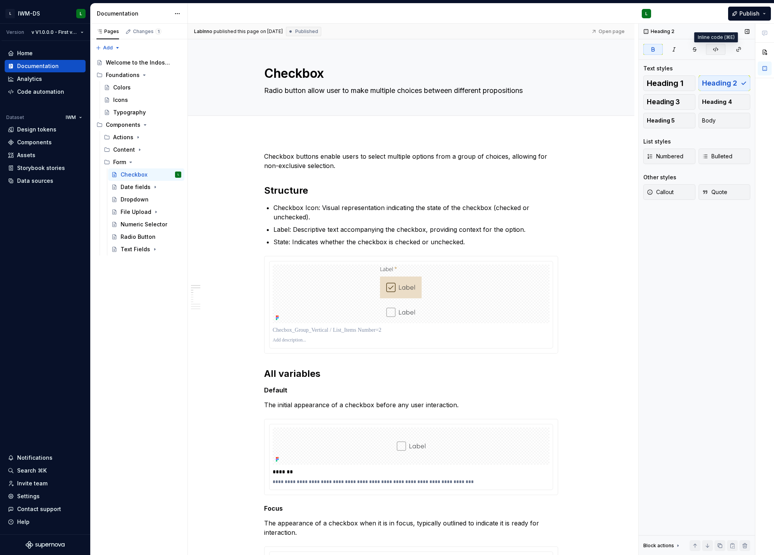
click at [714, 52] on icon "button" at bounding box center [716, 49] width 6 height 6
click at [710, 49] on button "button" at bounding box center [715, 49] width 19 height 11
click at [715, 50] on icon "button" at bounding box center [715, 49] width 5 height 4
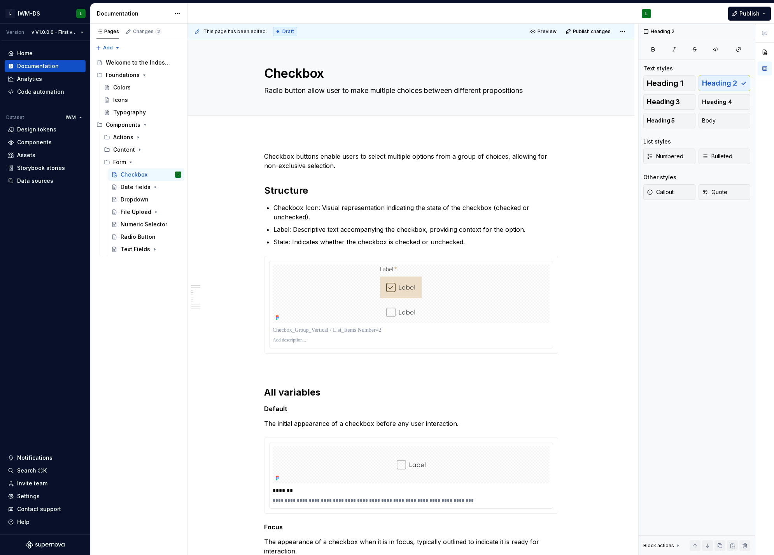
click at [307, 364] on p at bounding box center [411, 367] width 294 height 9
click at [714, 50] on icon "button" at bounding box center [716, 49] width 6 height 6
click at [715, 50] on icon "button" at bounding box center [716, 49] width 6 height 6
click at [722, 51] on button "button" at bounding box center [715, 49] width 19 height 11
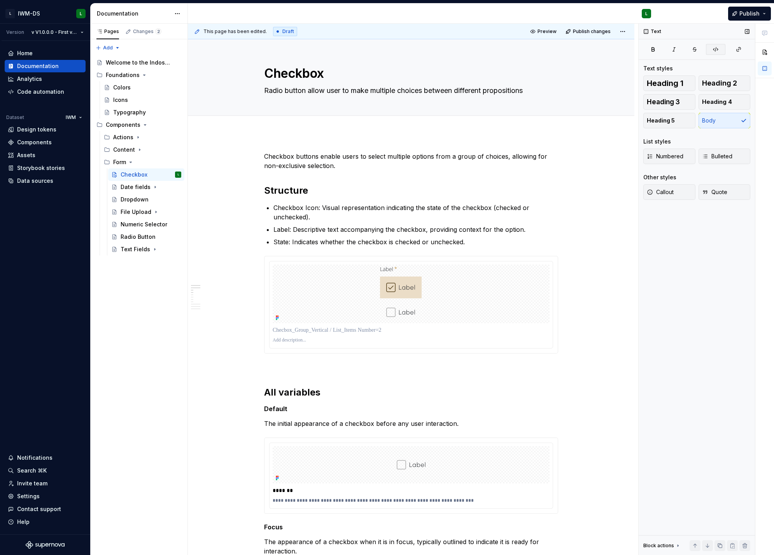
click at [722, 51] on button "button" at bounding box center [715, 49] width 19 height 11
click at [735, 50] on button "button" at bounding box center [738, 49] width 23 height 11
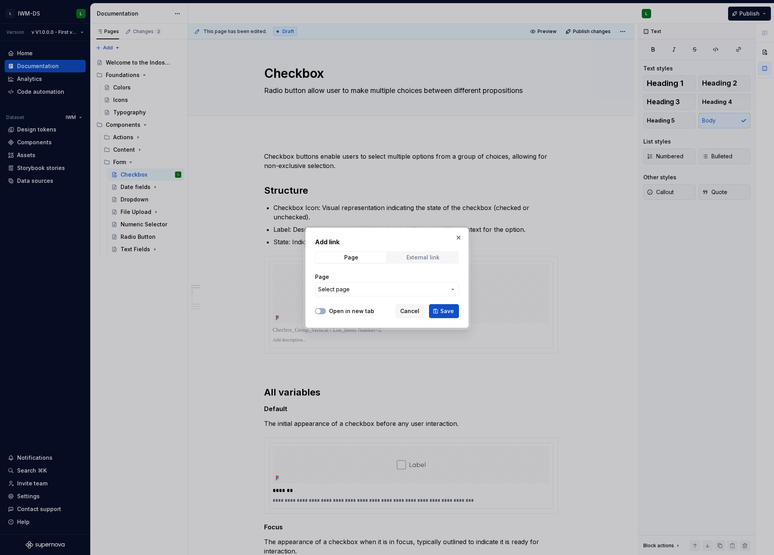
click at [422, 259] on div "External link" at bounding box center [422, 257] width 33 height 6
click at [369, 261] on span "Page" at bounding box center [351, 257] width 70 height 11
click at [399, 289] on span "Select page" at bounding box center [382, 289] width 128 height 8
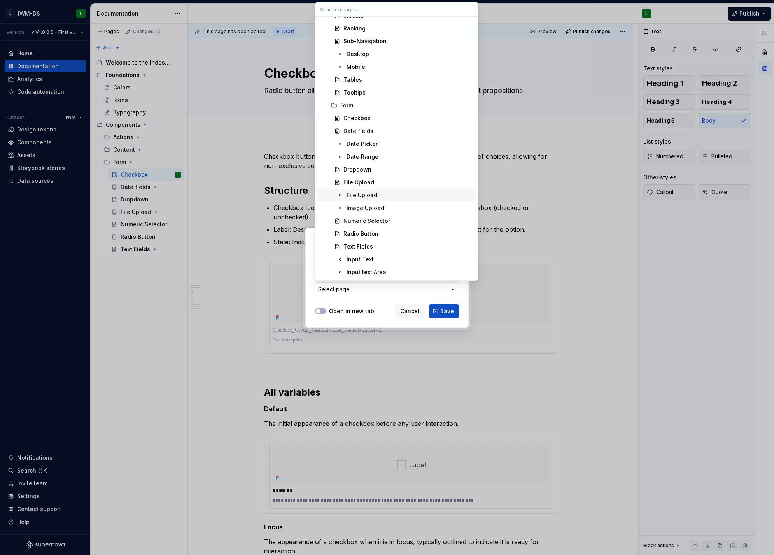
scroll to position [394, 0]
click at [376, 305] on div "Add link Page External link Page Select page Open in new tab Cancel Save" at bounding box center [387, 277] width 774 height 555
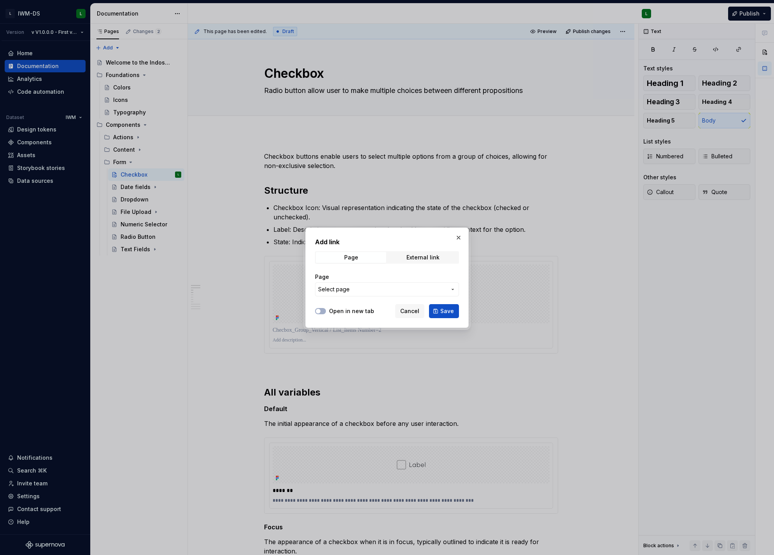
click at [354, 308] on label "Open in new tab" at bounding box center [351, 311] width 45 height 8
click at [326, 308] on button "Open in new tab" at bounding box center [320, 311] width 11 height 6
click at [359, 311] on label "Open in new tab" at bounding box center [351, 311] width 45 height 8
click at [326, 311] on button "Open in new tab" at bounding box center [320, 311] width 11 height 6
click at [425, 260] on div "External link" at bounding box center [422, 257] width 33 height 6
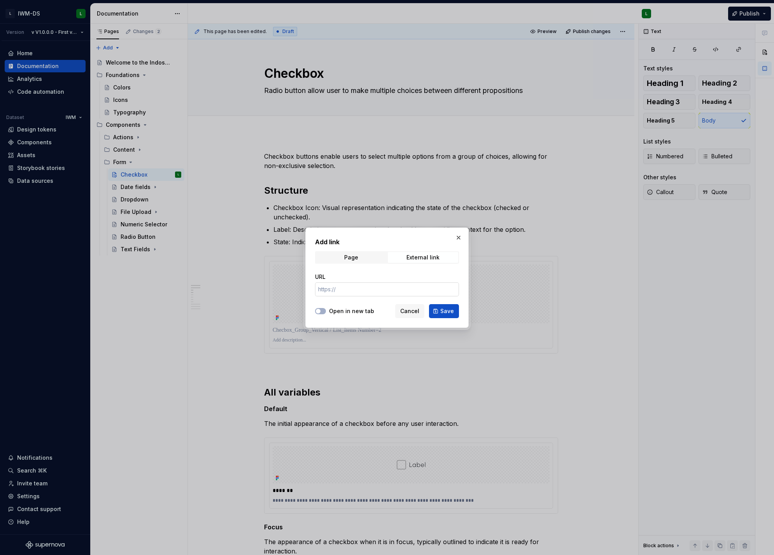
click at [415, 283] on input "URL" at bounding box center [387, 289] width 144 height 14
drag, startPoint x: 429, startPoint y: 237, endPoint x: 456, endPoint y: 238, distance: 27.2
click at [429, 237] on div "Add link Page External link URL Open in new tab Cancel Save" at bounding box center [386, 278] width 163 height 100
click at [458, 238] on button "button" at bounding box center [458, 237] width 11 height 11
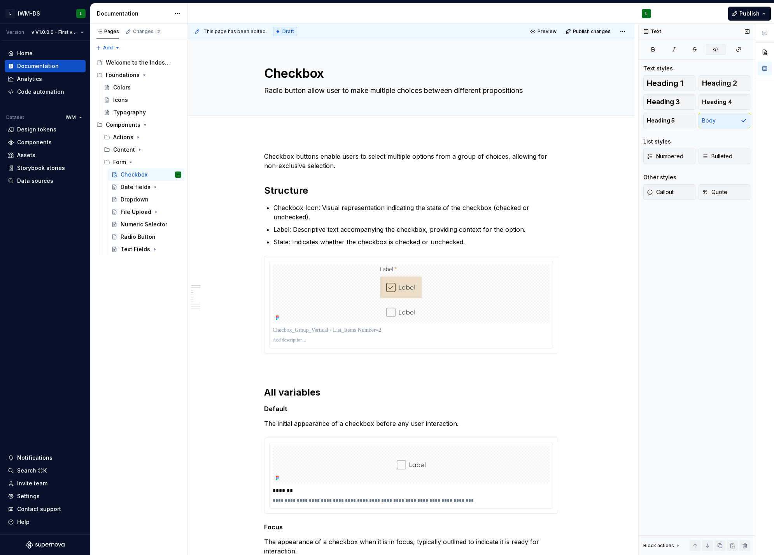
click at [710, 47] on button "button" at bounding box center [715, 49] width 19 height 11
click at [692, 50] on icon "button" at bounding box center [695, 49] width 6 height 6
click at [742, 34] on button "button" at bounding box center [747, 31] width 11 height 11
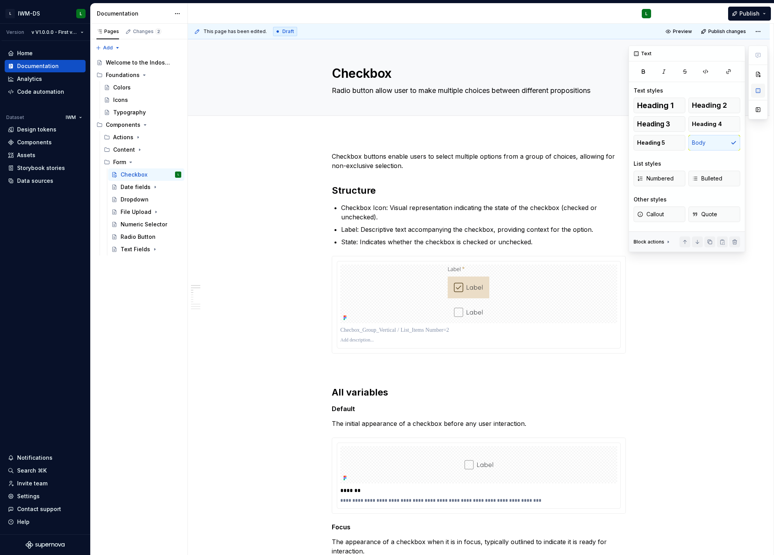
click at [760, 90] on button "button" at bounding box center [758, 91] width 14 height 14
click at [705, 71] on icon "button" at bounding box center [705, 71] width 6 height 6
click at [662, 238] on div "Block actions" at bounding box center [653, 241] width 38 height 11
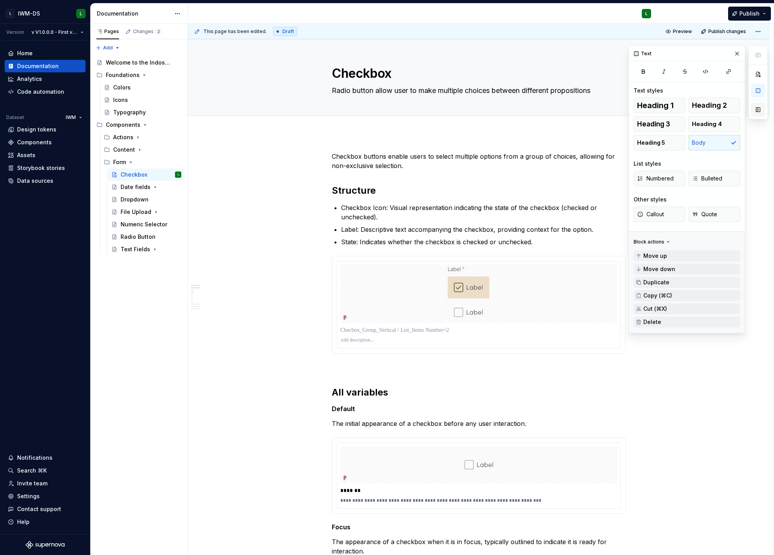
click at [761, 107] on button "button" at bounding box center [758, 110] width 14 height 14
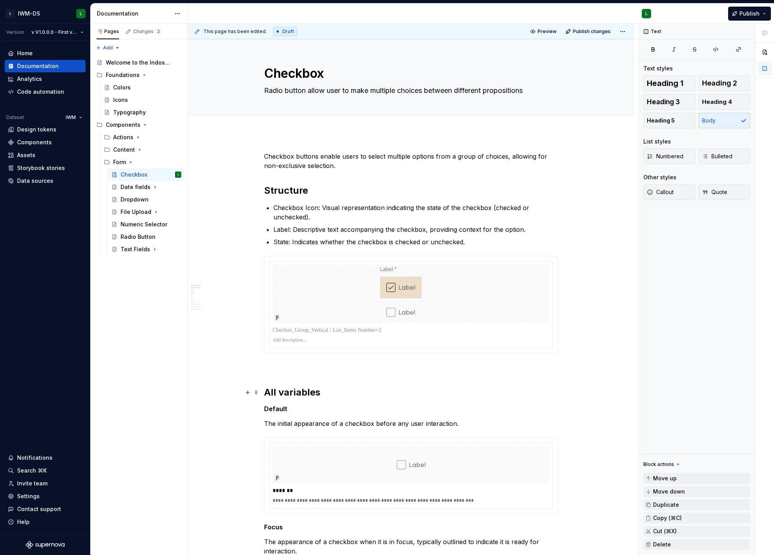
click at [359, 392] on h2 "All variables" at bounding box center [411, 392] width 294 height 12
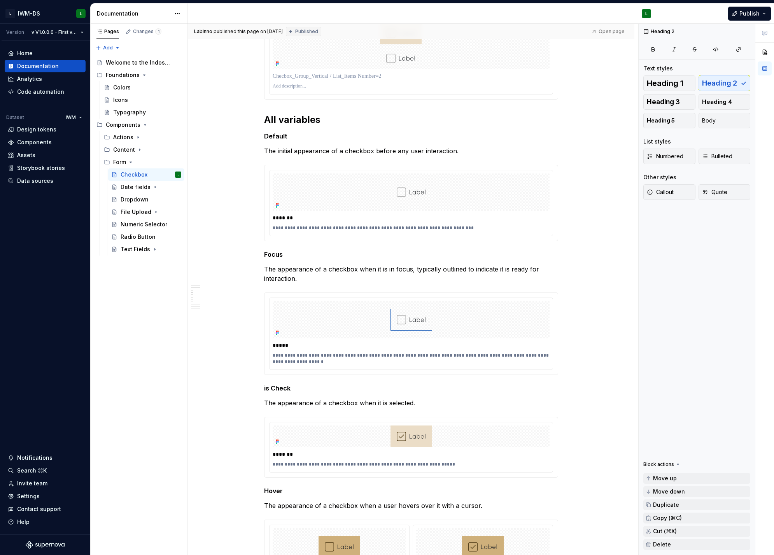
scroll to position [0, 0]
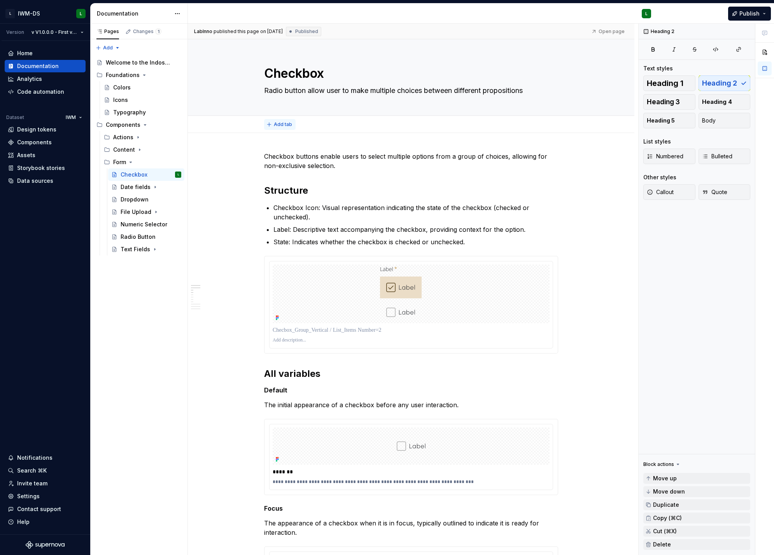
click at [286, 124] on span "Add tab" at bounding box center [283, 124] width 18 height 6
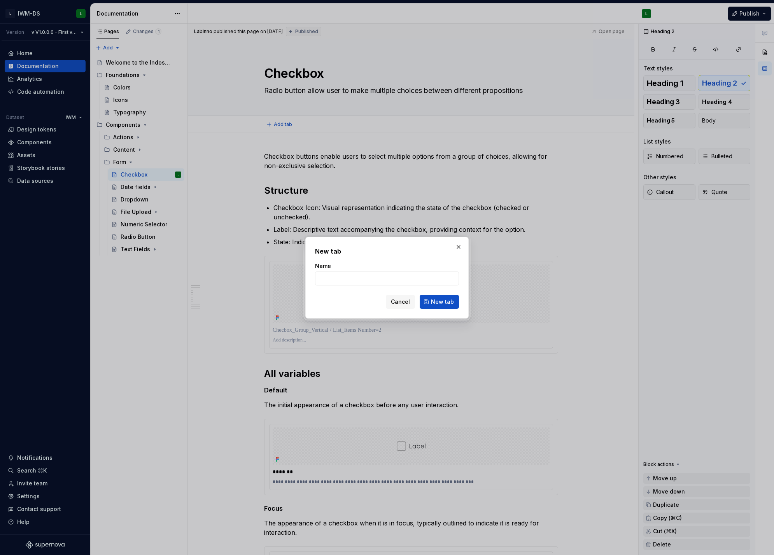
type textarea "*"
type input "Enge"
type textarea "*"
type input "Enge"
type textarea "*"
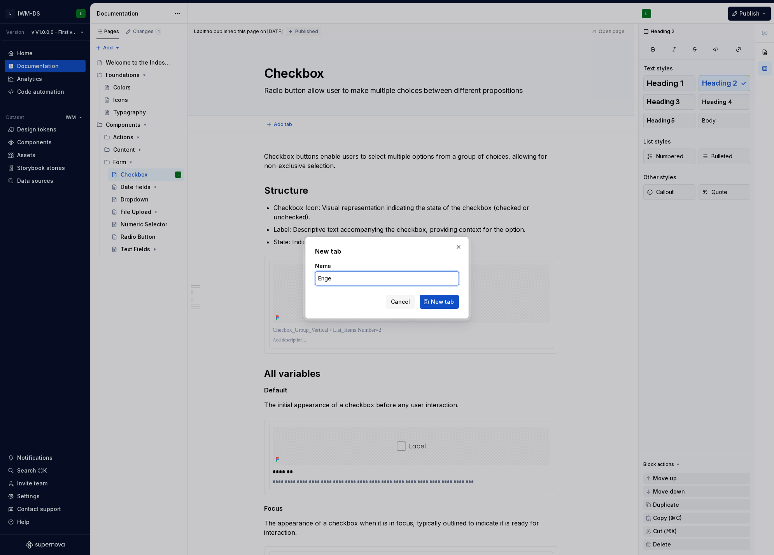
paste input "ineer"
type input "Engineer"
click at [443, 305] on span "New tab" at bounding box center [442, 302] width 23 height 8
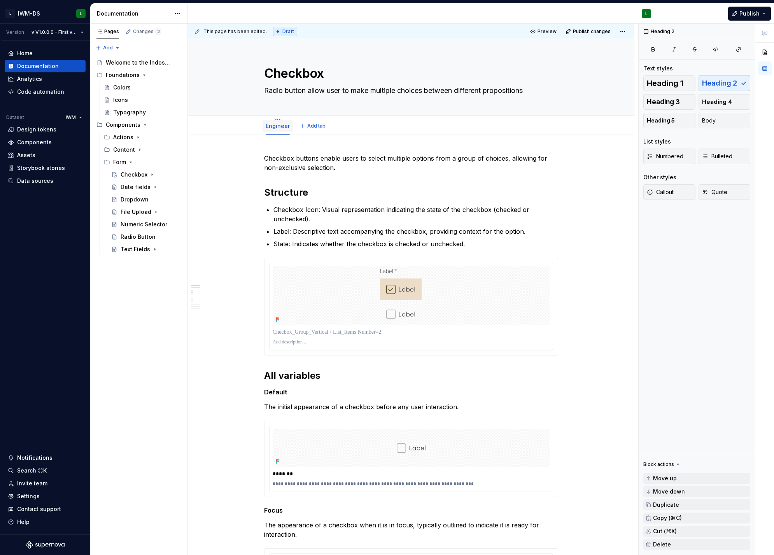
click at [280, 131] on div "Engineer" at bounding box center [278, 126] width 30 height 12
click at [305, 126] on button "Add tab" at bounding box center [314, 126] width 32 height 11
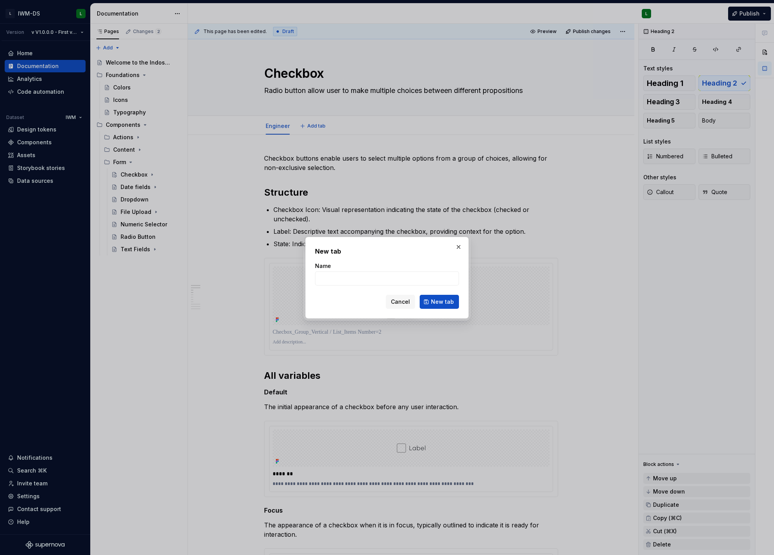
type textarea "*"
type input "D"
type textarea "*"
type input "Des"
type textarea "*"
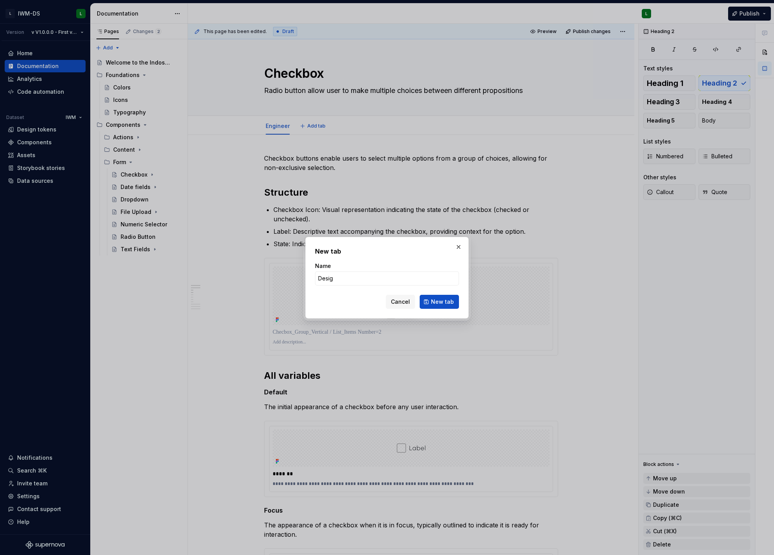
type input "Design"
click button "New tab" at bounding box center [439, 302] width 39 height 14
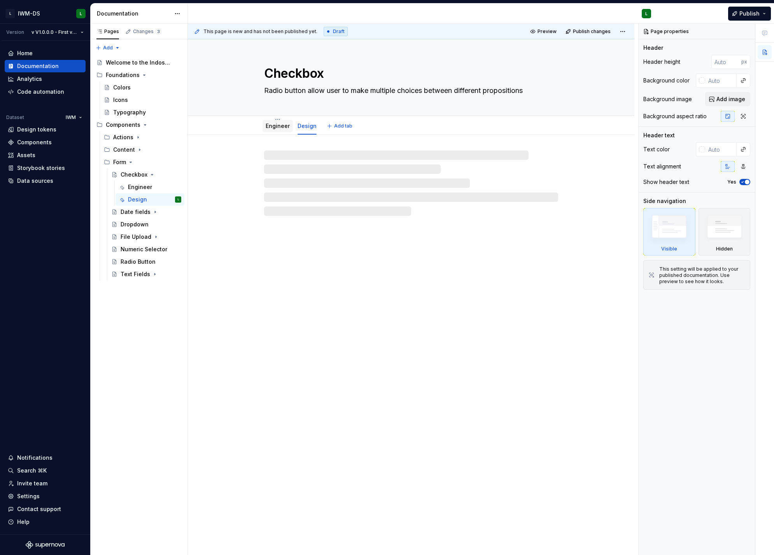
click at [274, 128] on link "Engineer" at bounding box center [278, 126] width 24 height 7
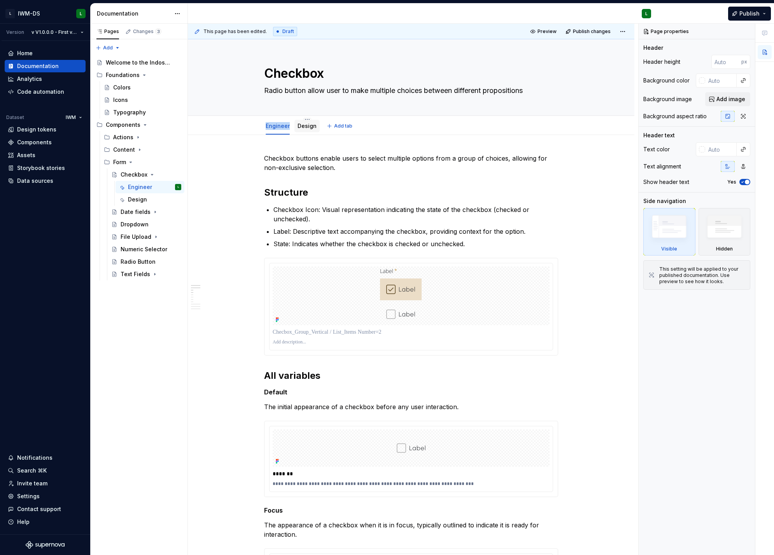
click at [305, 123] on link "Design" at bounding box center [307, 126] width 19 height 7
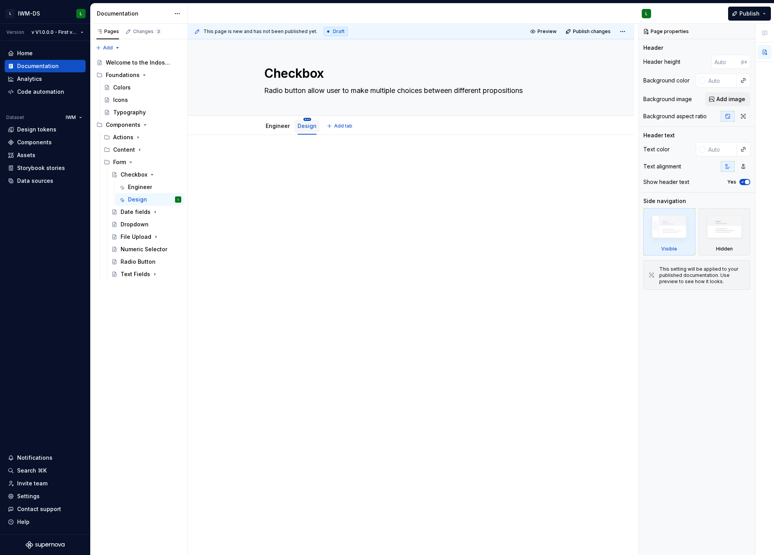
click at [307, 120] on html "L IWM-DS L Version v V1.0.0.0 - First version of the DS Home Documentation Anal…" at bounding box center [387, 277] width 774 height 555
type textarea "*"
click at [314, 130] on div "Rename tab" at bounding box center [347, 130] width 89 height 12
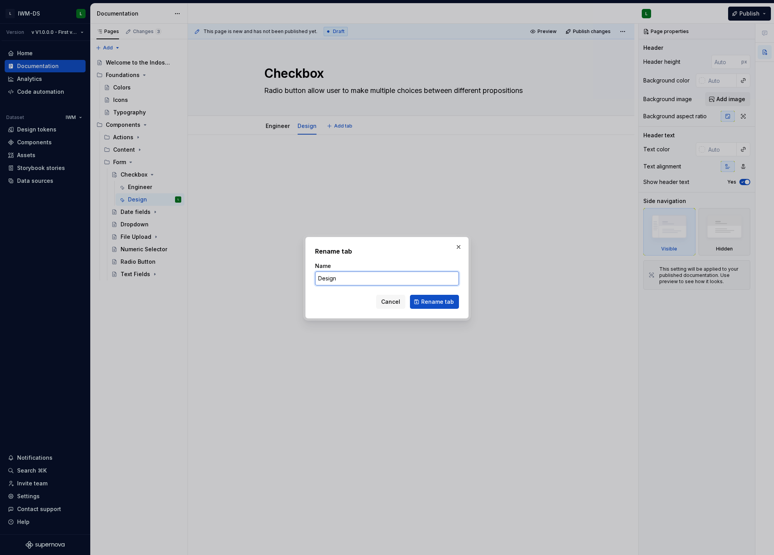
click at [342, 281] on input "Design" at bounding box center [387, 278] width 144 height 14
paste input "Engineer"
type input "Engineer1"
click at [420, 298] on button "Rename tab" at bounding box center [434, 302] width 49 height 14
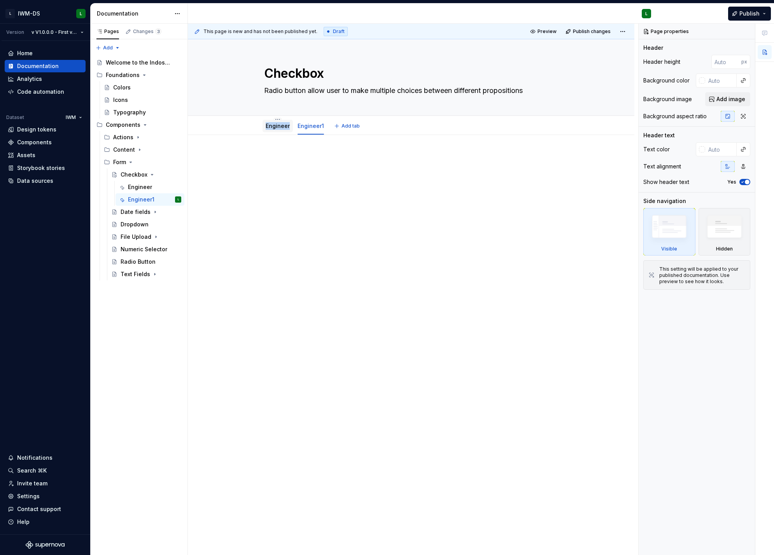
click at [270, 128] on link "Engineer" at bounding box center [278, 126] width 24 height 7
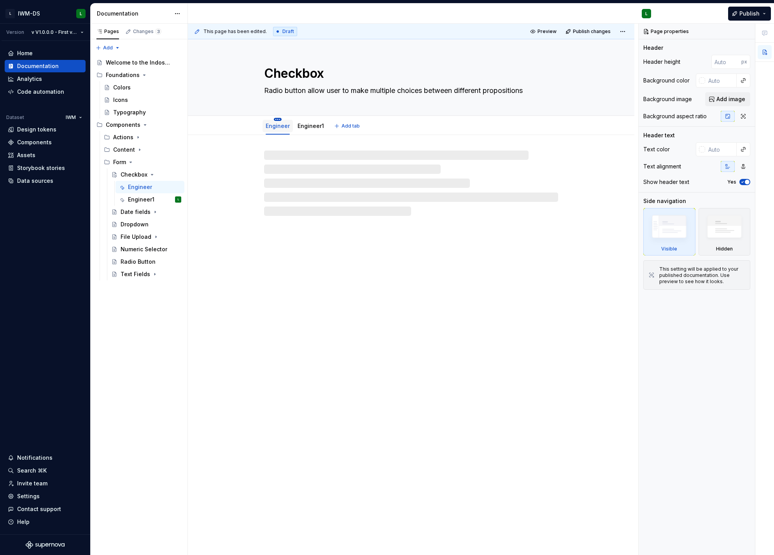
click at [277, 118] on html "L IWM-DS L Version v V1.0.0.0 - First version of the DS Home Documentation Anal…" at bounding box center [387, 277] width 774 height 555
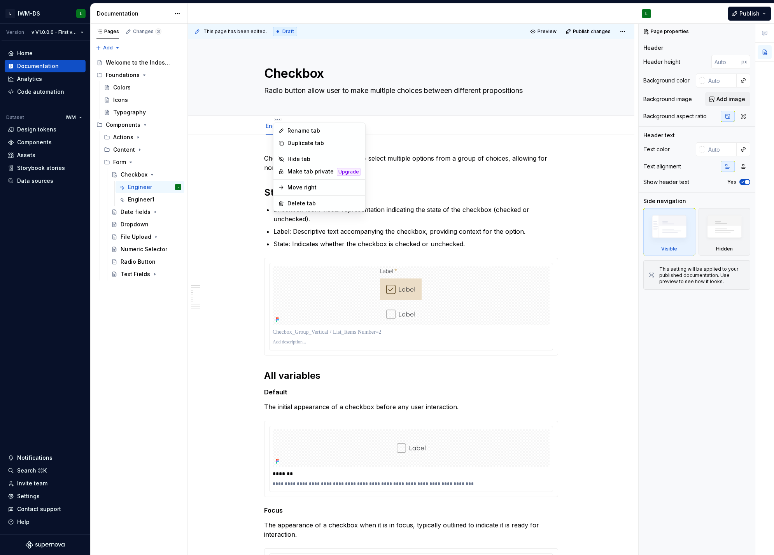
type textarea "*"
click at [298, 133] on div "Rename tab" at bounding box center [323, 131] width 73 height 8
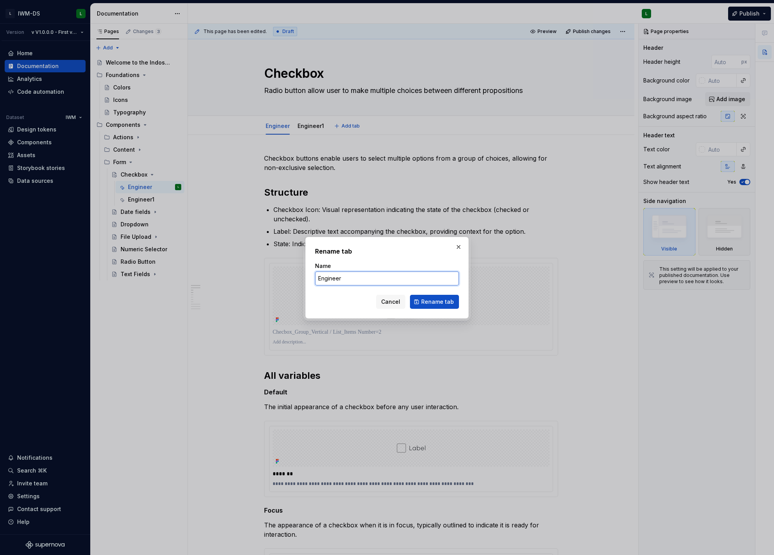
click at [375, 273] on input "Engineer" at bounding box center [387, 278] width 144 height 14
click at [374, 273] on input "Engineer" at bounding box center [387, 278] width 144 height 14
type input "Design"
click at [433, 303] on span "Rename tab" at bounding box center [437, 302] width 33 height 8
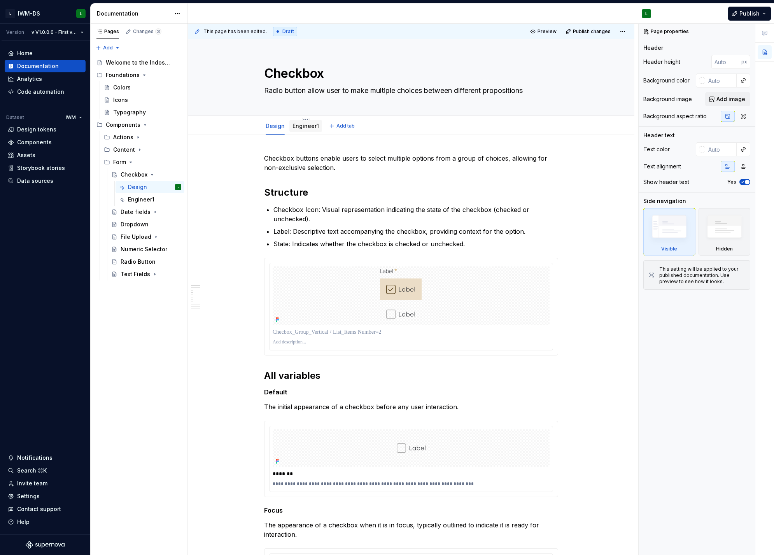
click at [305, 126] on link "Engineer1" at bounding box center [305, 126] width 26 height 7
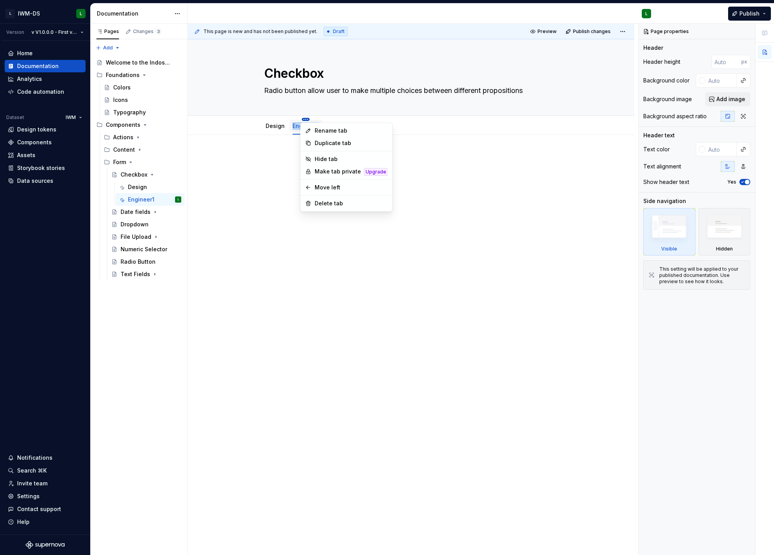
click at [301, 119] on html "L IWM-DS L Version v V1.0.0.0 - First version of the DS Home Documentation Anal…" at bounding box center [387, 277] width 774 height 555
type textarea "*"
click at [337, 133] on div "Rename tab" at bounding box center [351, 131] width 73 height 8
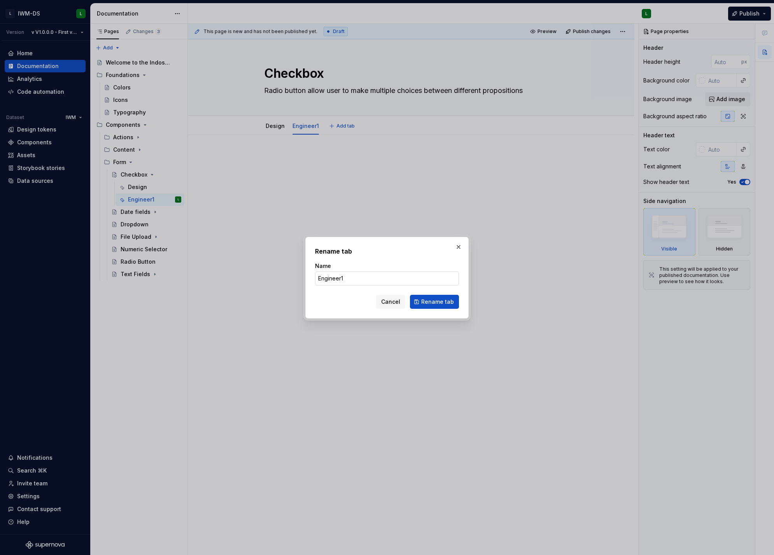
click at [390, 277] on input "Engineer1" at bounding box center [387, 278] width 144 height 14
type input "Engineer"
click at [427, 301] on span "Rename tab" at bounding box center [437, 302] width 33 height 8
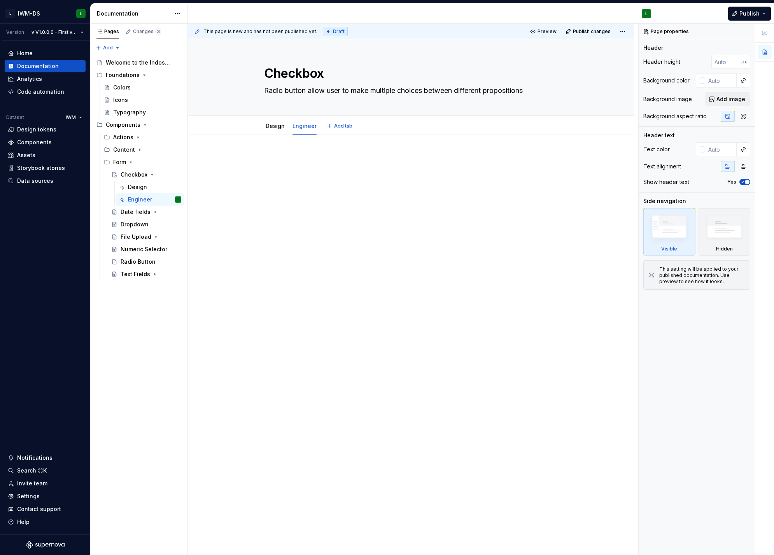
click at [307, 245] on div at bounding box center [411, 247] width 447 height 224
click at [308, 181] on div at bounding box center [411, 169] width 294 height 30
type textarea "*"
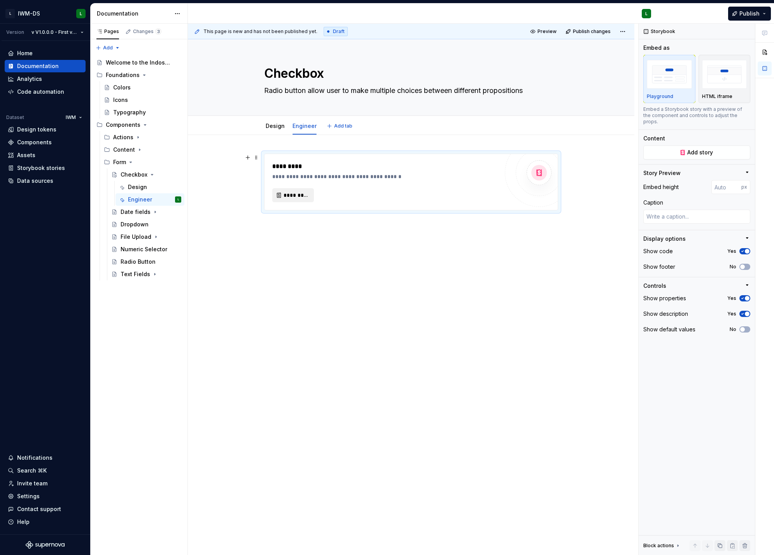
click at [291, 198] on span "*********" at bounding box center [296, 195] width 25 height 8
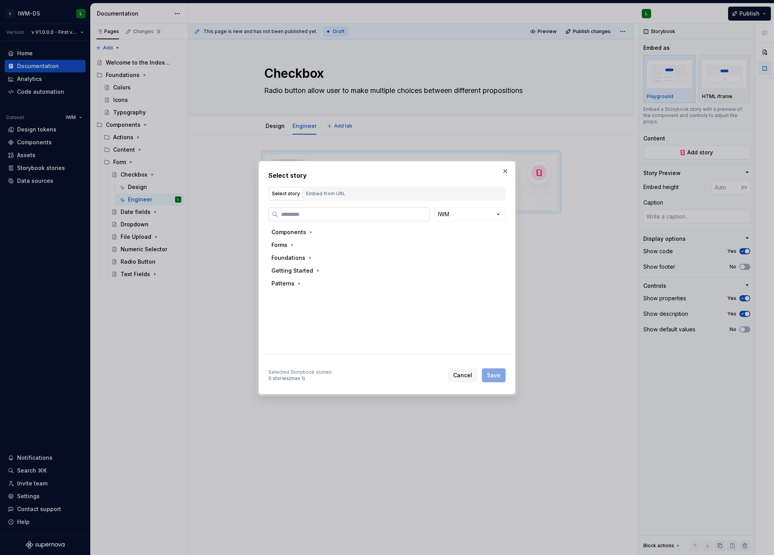
click at [309, 216] on input "search" at bounding box center [353, 214] width 151 height 8
type textarea "*"
type input "*****"
type textarea "*"
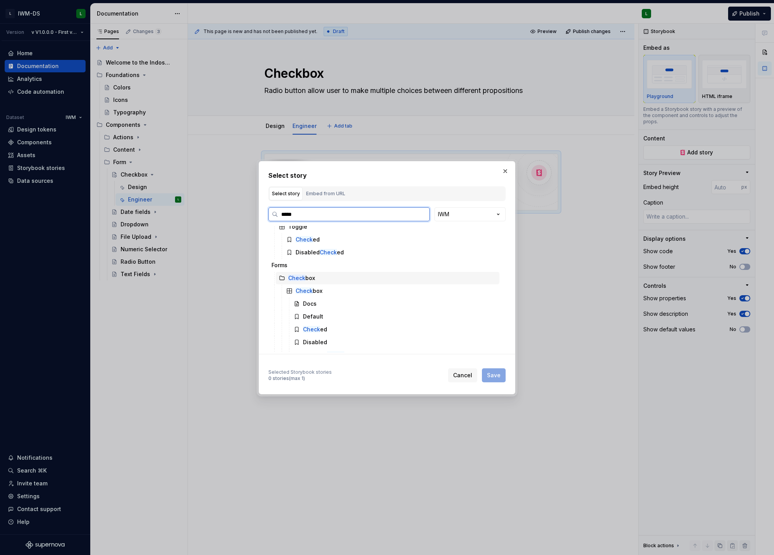
click at [324, 279] on div "Check box" at bounding box center [388, 278] width 224 height 12
click at [306, 278] on div "Check box" at bounding box center [301, 278] width 27 height 8
click at [303, 292] on mark "Check" at bounding box center [304, 290] width 17 height 7
click at [324, 280] on div "Check box" at bounding box center [388, 278] width 224 height 12
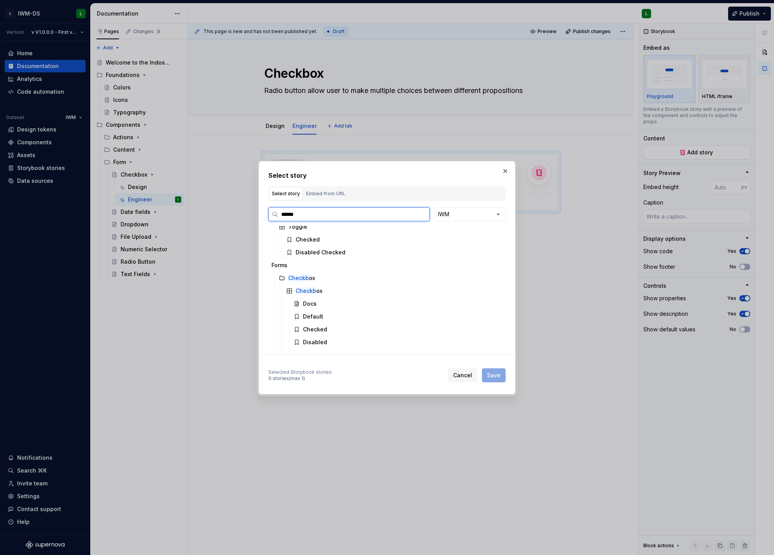
scroll to position [0, 0]
type input "********"
click at [320, 299] on div "Checked" at bounding box center [315, 296] width 24 height 8
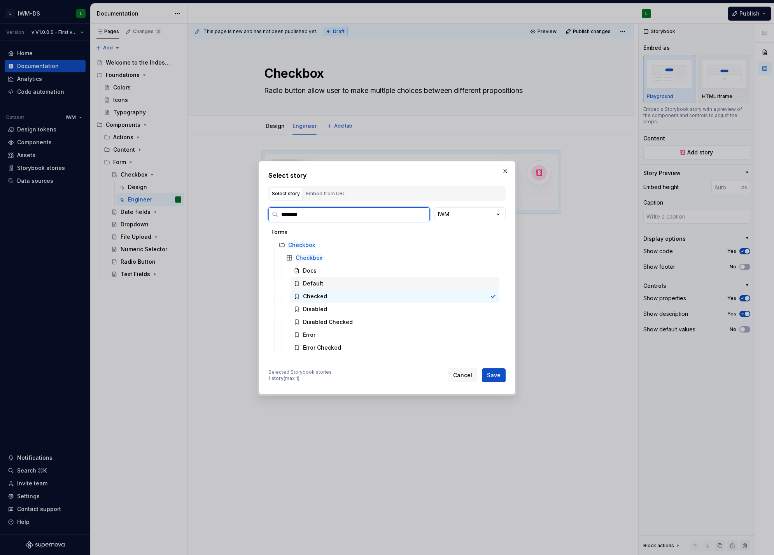
click at [330, 287] on div "Default" at bounding box center [395, 283] width 209 height 12
click at [332, 267] on div "Docs" at bounding box center [395, 270] width 209 height 12
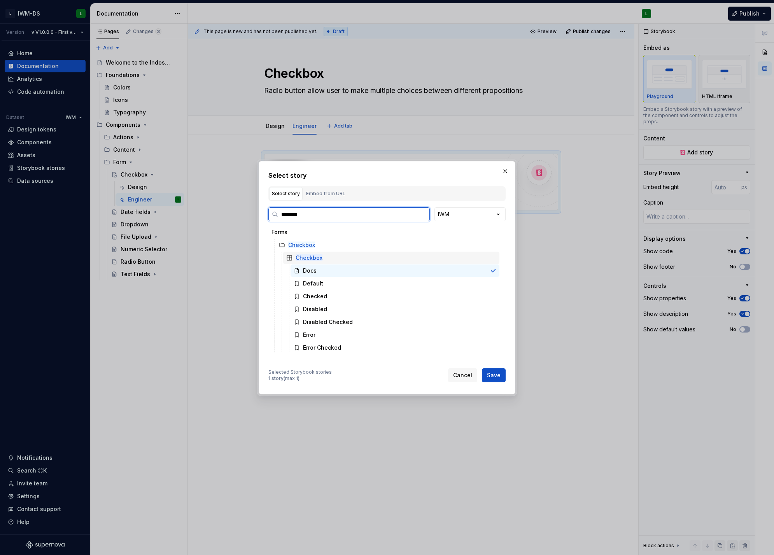
click at [361, 253] on div "Checkbox" at bounding box center [391, 258] width 216 height 12
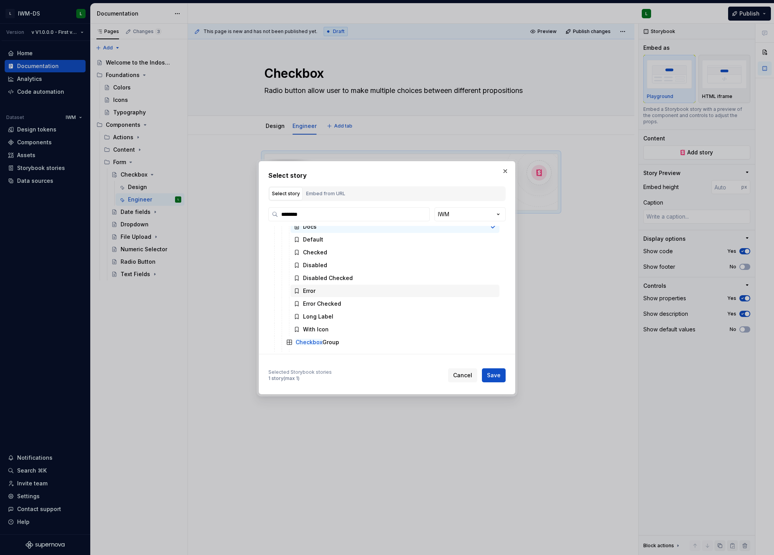
scroll to position [42, 0]
click at [496, 374] on span "Save" at bounding box center [494, 375] width 14 height 8
type textarea "*"
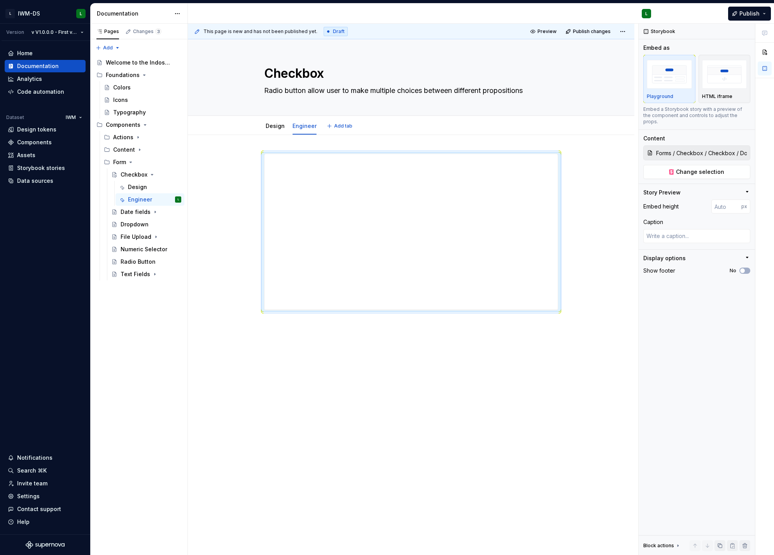
drag, startPoint x: 561, startPoint y: 312, endPoint x: 548, endPoint y: 337, distance: 27.8
click at [572, 339] on div at bounding box center [411, 310] width 447 height 351
click at [428, 353] on div at bounding box center [411, 310] width 447 height 351
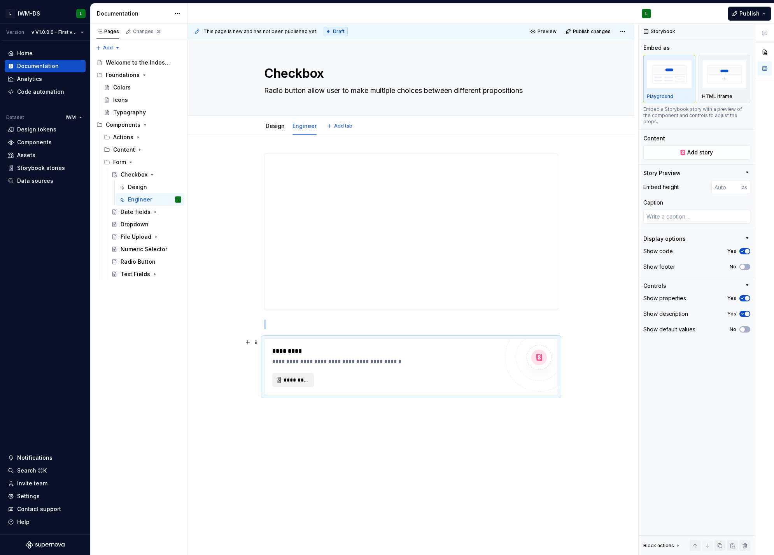
click at [289, 380] on span "*********" at bounding box center [296, 380] width 25 height 8
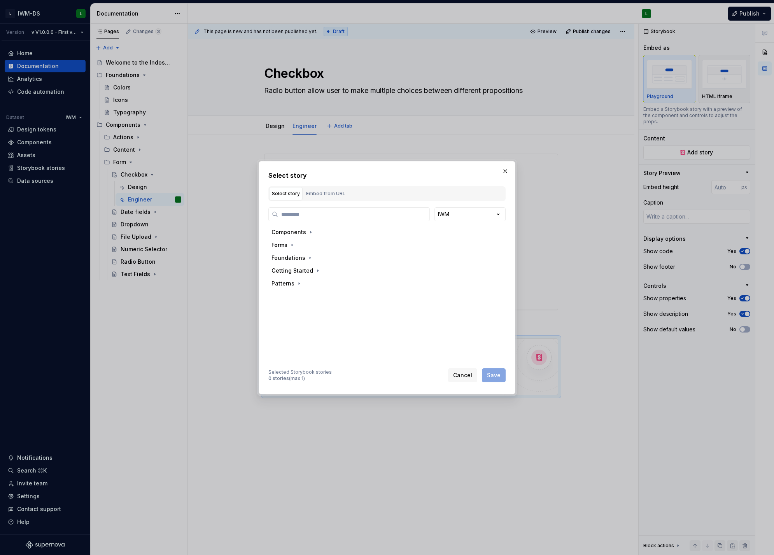
type textarea "*"
type input "*"
type textarea "*"
type input "********"
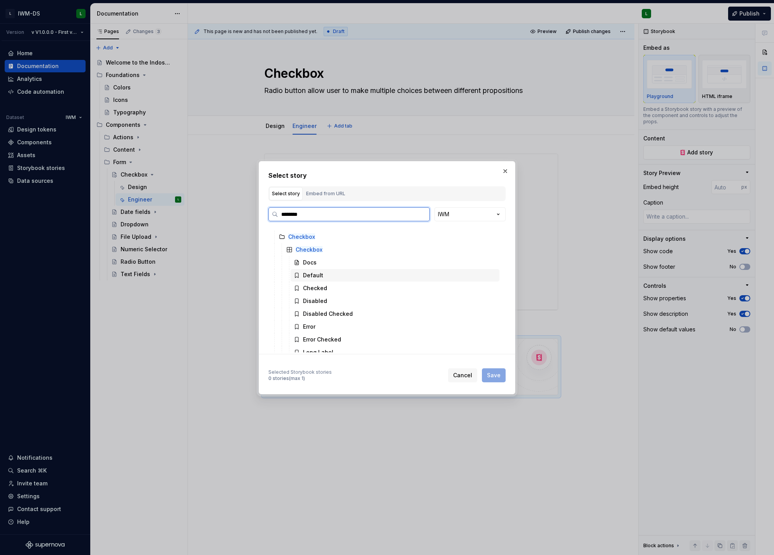
click at [339, 277] on div "Default" at bounding box center [395, 275] width 209 height 12
click at [491, 370] on button "Save" at bounding box center [494, 375] width 24 height 14
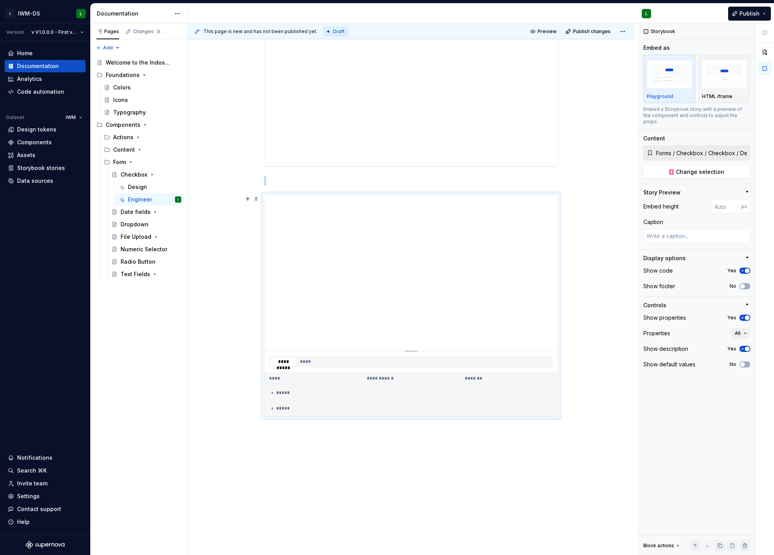
scroll to position [129, 0]
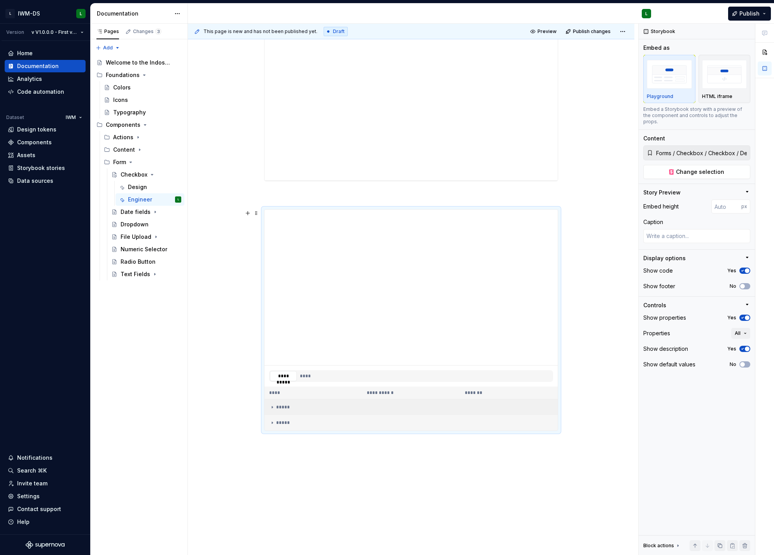
click at [273, 412] on td "*****" at bounding box center [410, 407] width 293 height 16
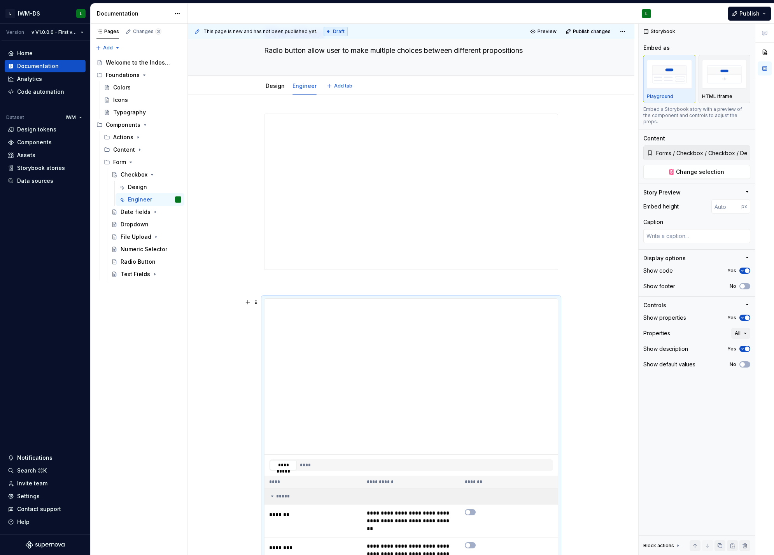
scroll to position [105, 0]
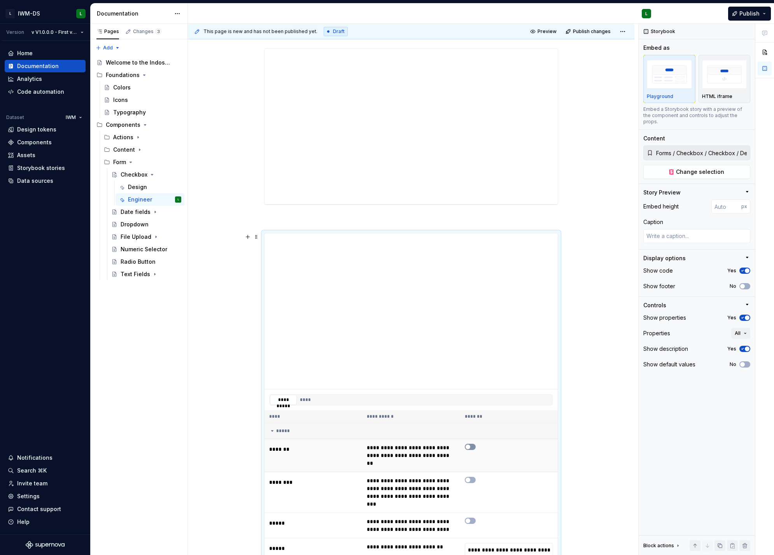
click at [469, 446] on span "button" at bounding box center [468, 447] width 5 height 5
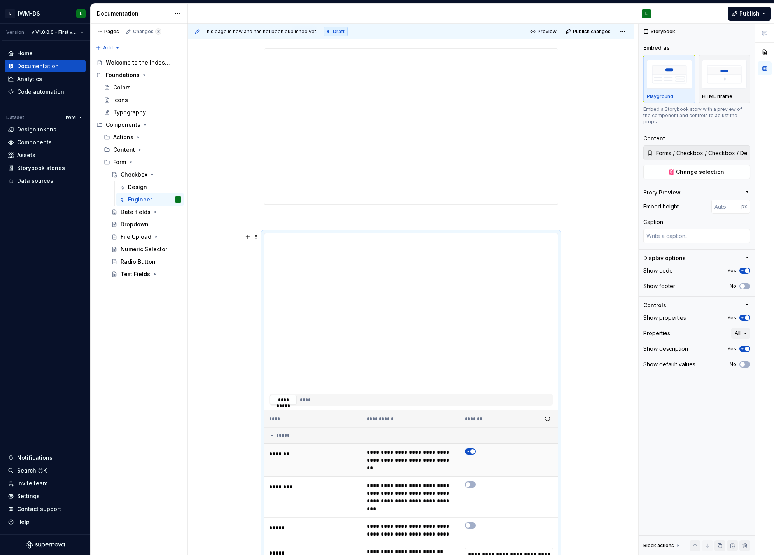
click at [468, 445] on td at bounding box center [509, 460] width 98 height 33
click at [469, 450] on icon "button" at bounding box center [468, 451] width 6 height 5
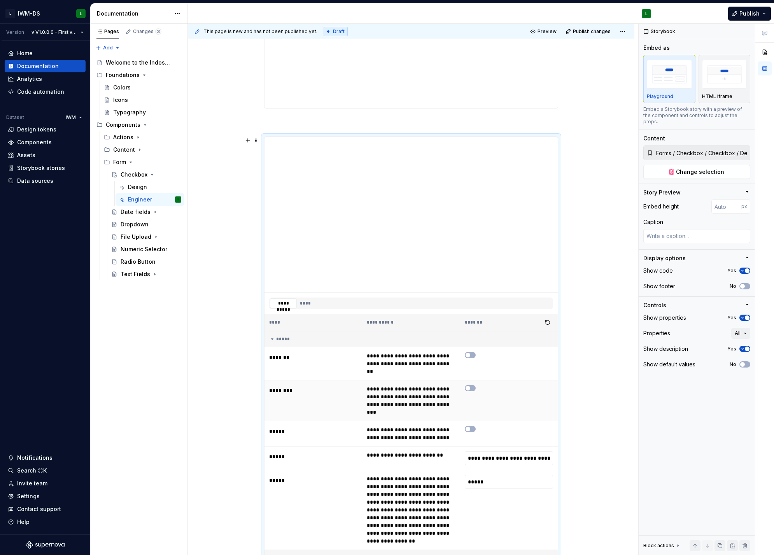
scroll to position [0, 0]
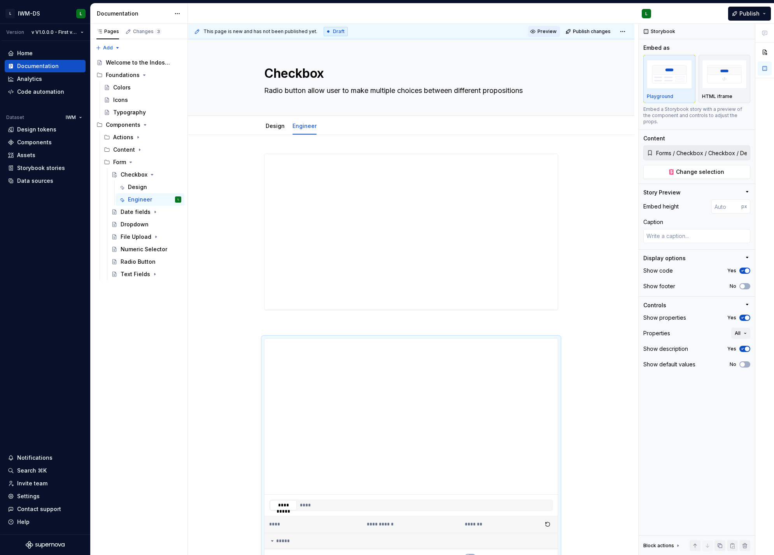
click at [546, 32] on span "Preview" at bounding box center [547, 31] width 19 height 6
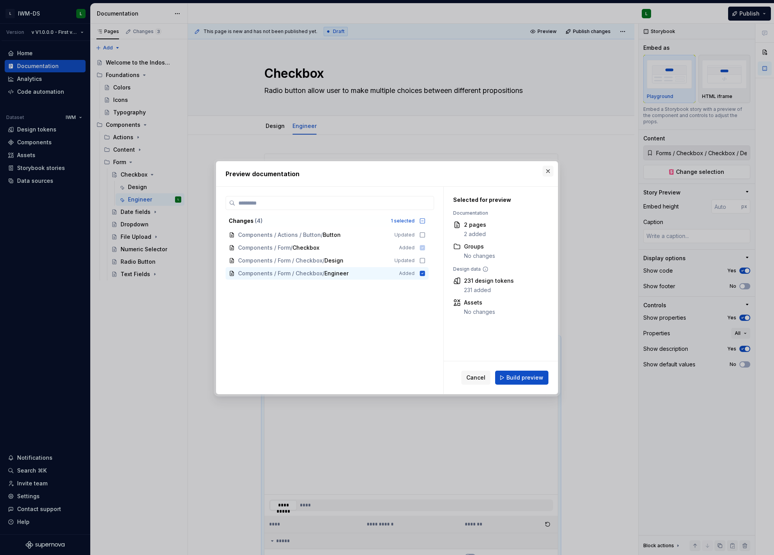
click at [548, 172] on button "button" at bounding box center [548, 171] width 11 height 11
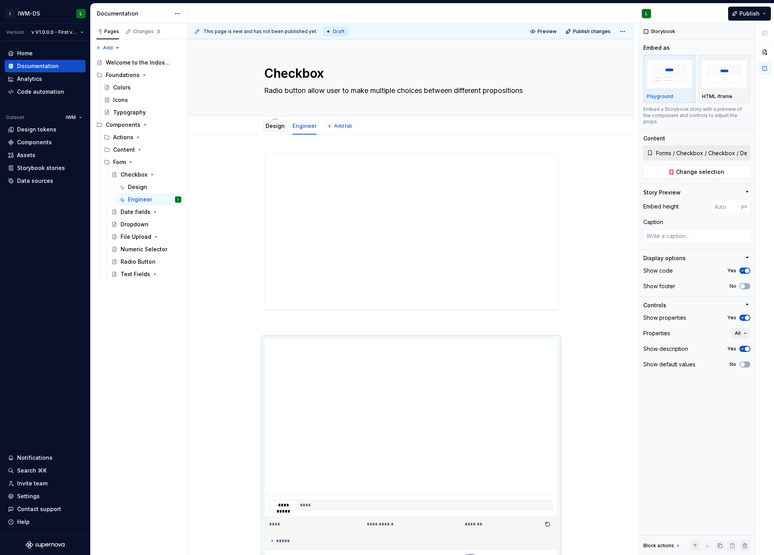
click at [275, 126] on link "Design" at bounding box center [275, 126] width 19 height 7
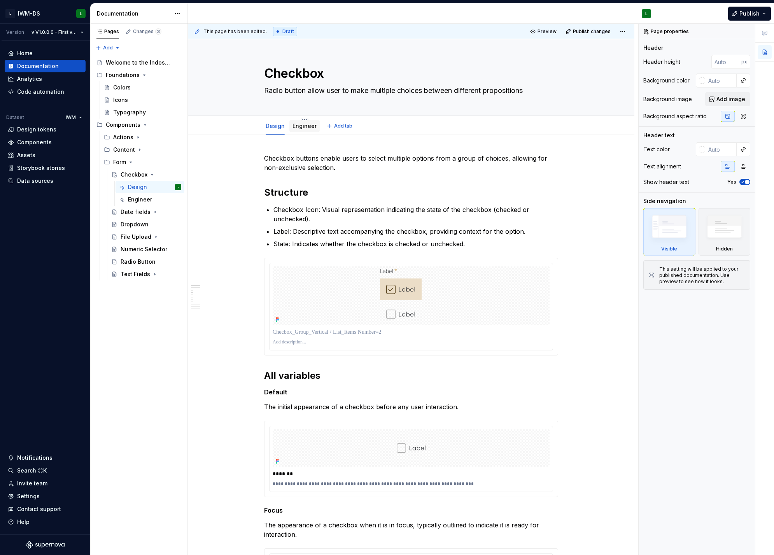
click at [300, 130] on div "Engineer" at bounding box center [304, 126] width 24 height 8
click at [125, 174] on div "Checkbox" at bounding box center [134, 175] width 27 height 8
click at [140, 198] on div "Engineer" at bounding box center [140, 200] width 24 height 8
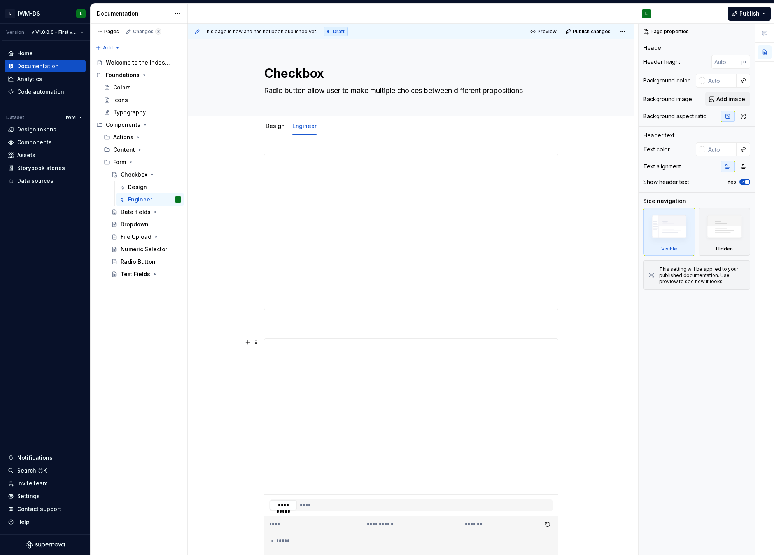
scroll to position [185, 0]
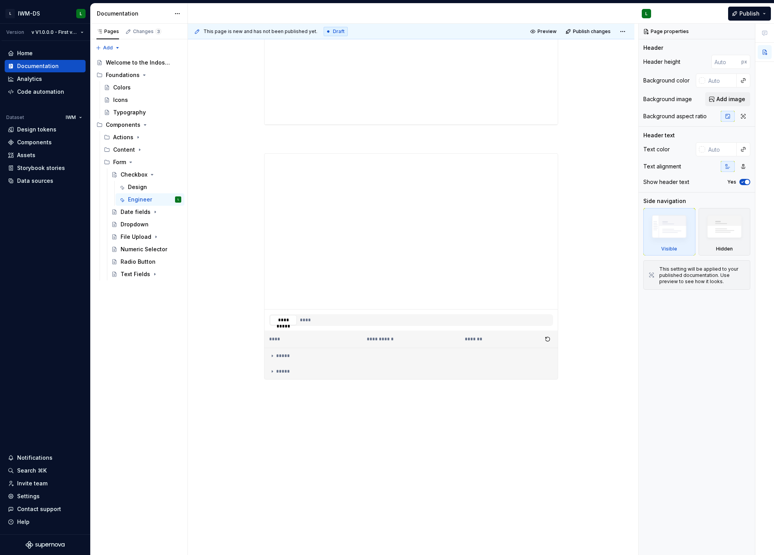
type textarea "*"
click at [347, 431] on div "**********" at bounding box center [411, 253] width 447 height 606
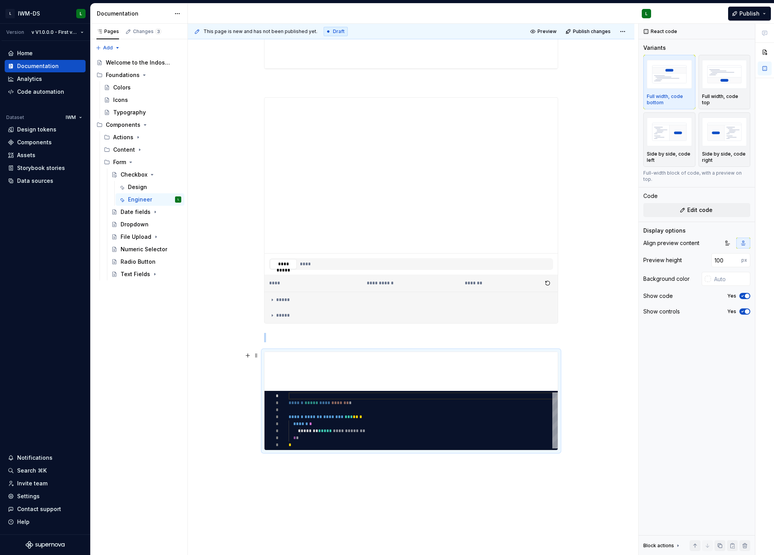
scroll to position [254, 0]
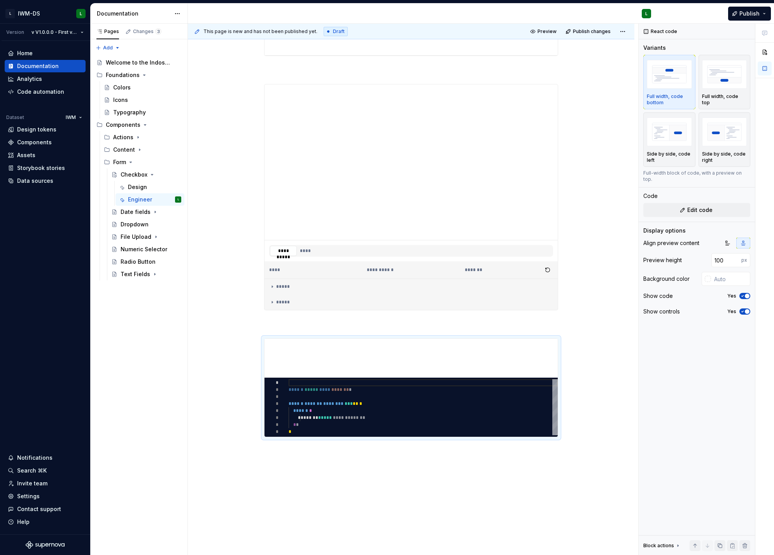
drag, startPoint x: 558, startPoint y: 438, endPoint x: 563, endPoint y: 456, distance: 18.2
click at [563, 456] on div "**********" at bounding box center [411, 247] width 447 height 732
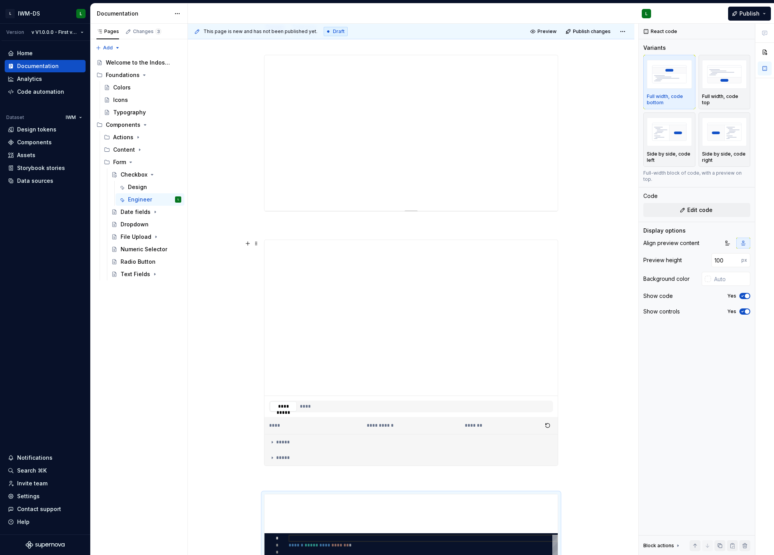
scroll to position [0, 0]
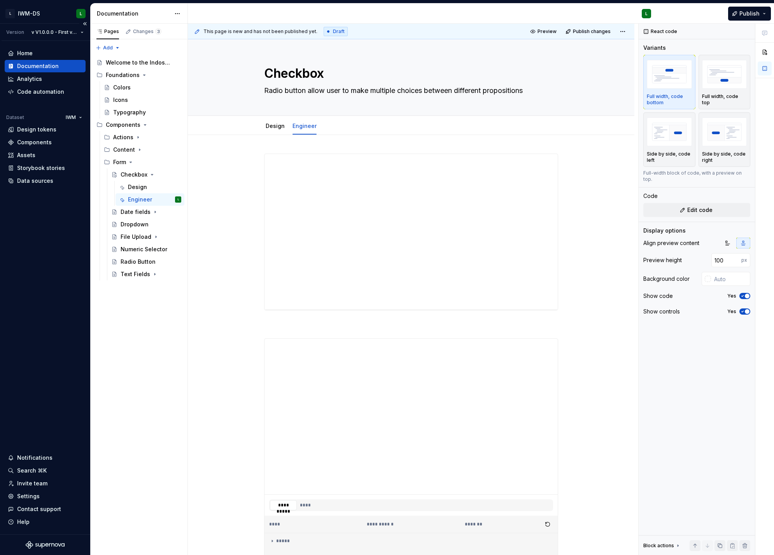
type textarea "*"
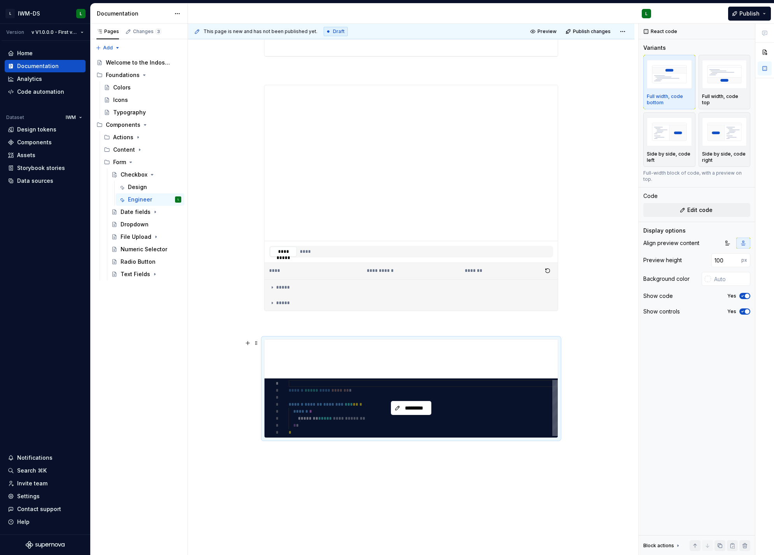
scroll to position [312, 0]
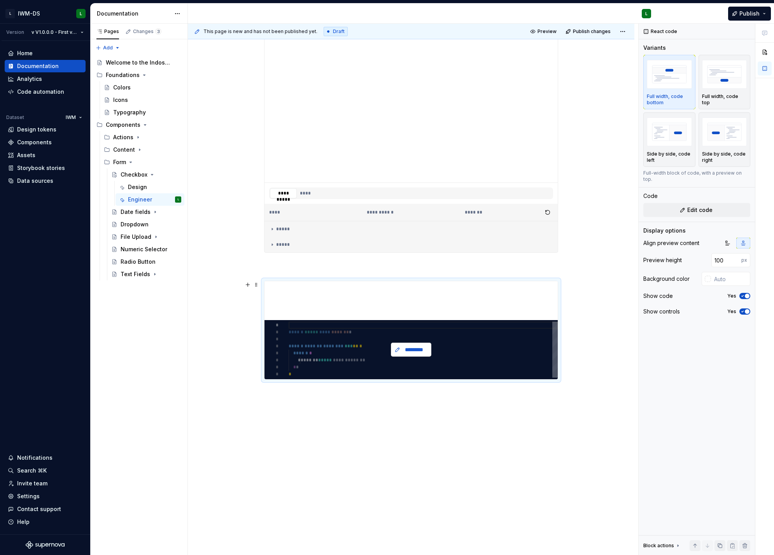
click at [420, 353] on span "*********" at bounding box center [414, 350] width 24 height 8
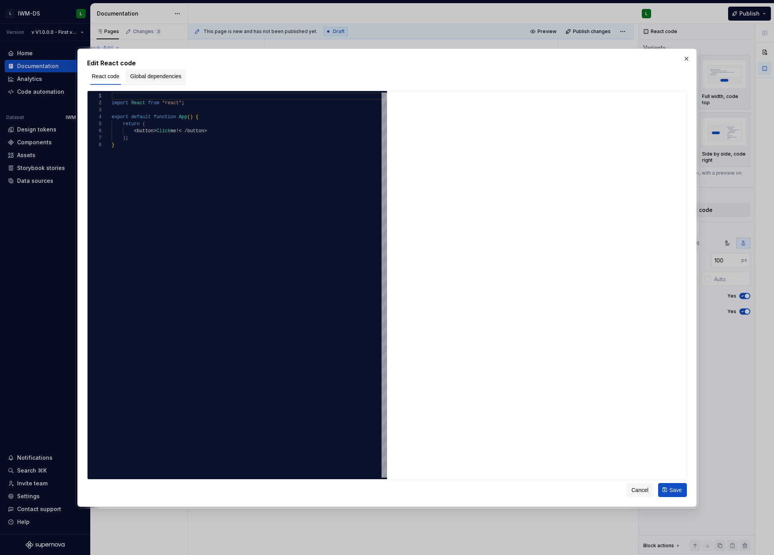
click at [164, 80] on span "Global dependencies" at bounding box center [155, 76] width 51 height 8
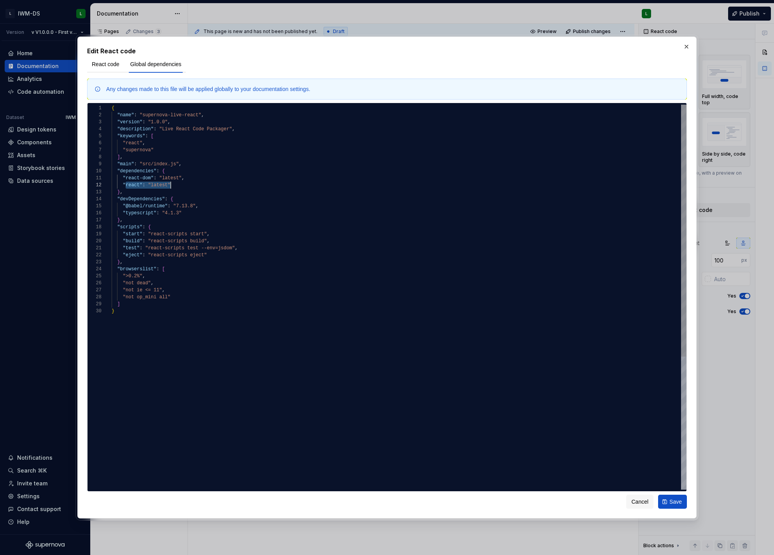
drag, startPoint x: 143, startPoint y: 182, endPoint x: 183, endPoint y: 196, distance: 42.6
click at [183, 195] on div "{ "name" : "supernova-live-react" , "version" : "1.0.0" , "description" : "Live…" at bounding box center [399, 399] width 575 height 588
type textarea "**********"
click at [189, 331] on div "{ "name" : "supernova-live-react" , "version" : "1.0.0" , "description" : "Live…" at bounding box center [399, 399] width 575 height 588
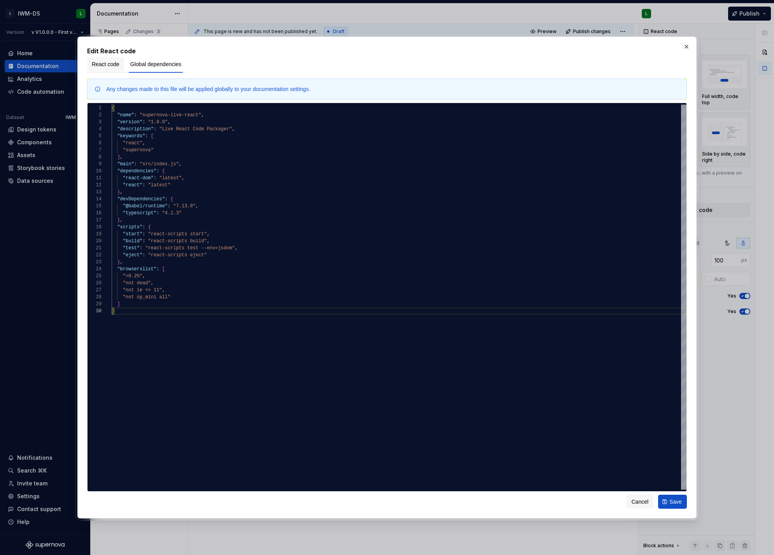
click at [112, 66] on span "React code" at bounding box center [106, 64] width 28 height 8
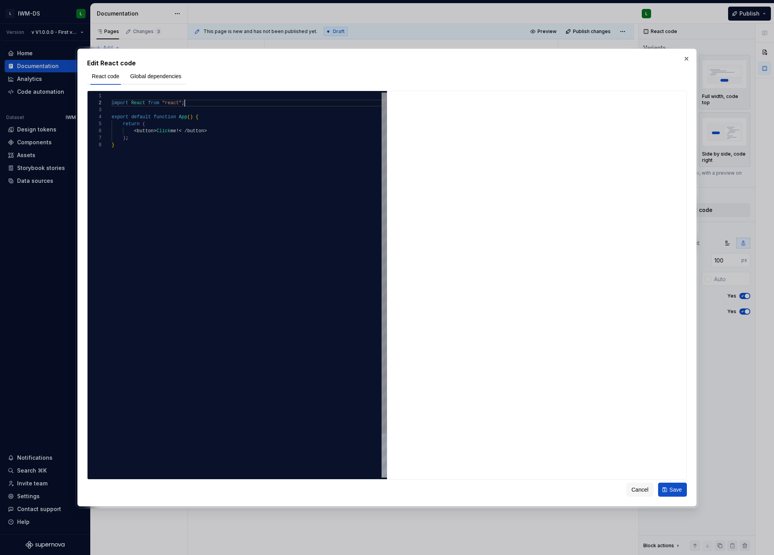
type textarea "**********"
drag, startPoint x: 197, startPoint y: 100, endPoint x: 109, endPoint y: 89, distance: 89.0
click at [112, 95] on div "import React from "react" ; export default function App ( ) { return ( < button…" at bounding box center [249, 310] width 275 height 434
click at [169, 81] on button "Global dependencies" at bounding box center [156, 76] width 61 height 14
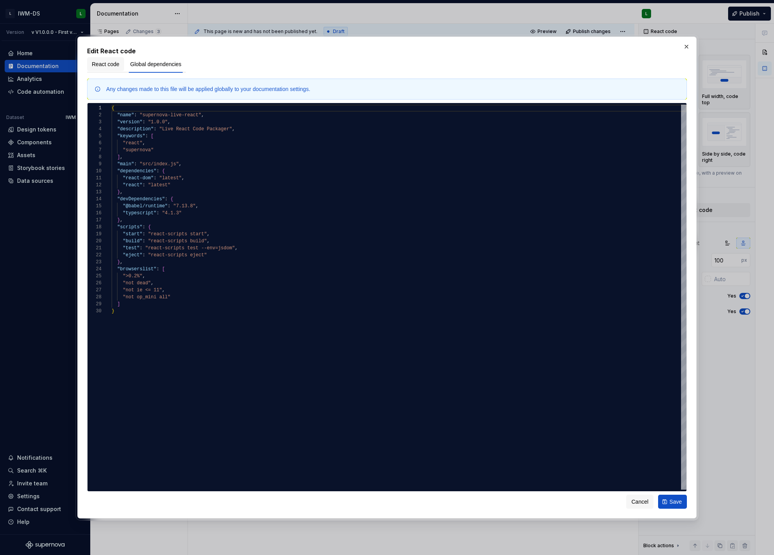
click at [107, 63] on span "React code" at bounding box center [106, 64] width 28 height 8
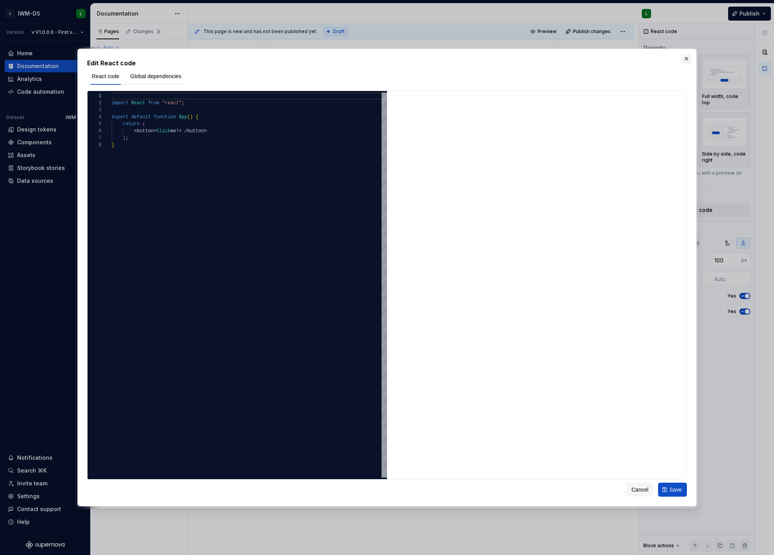
click at [685, 60] on button "button" at bounding box center [686, 58] width 11 height 11
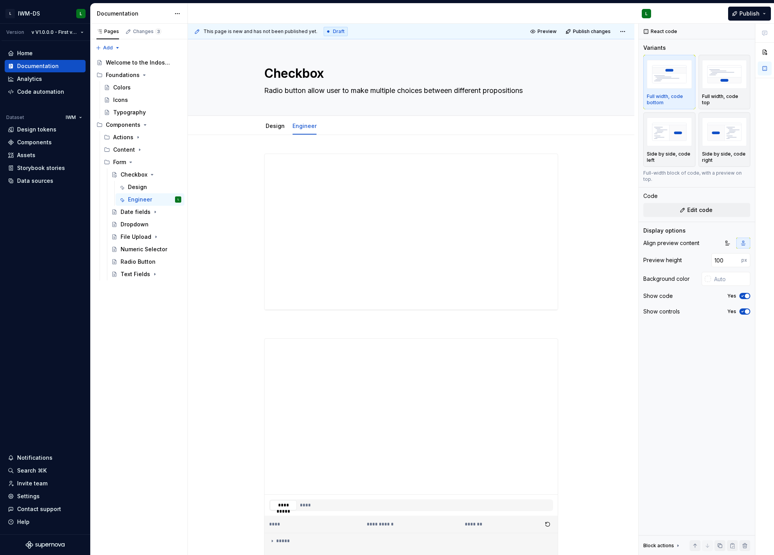
click at [302, 317] on div "**********" at bounding box center [411, 423] width 294 height 538
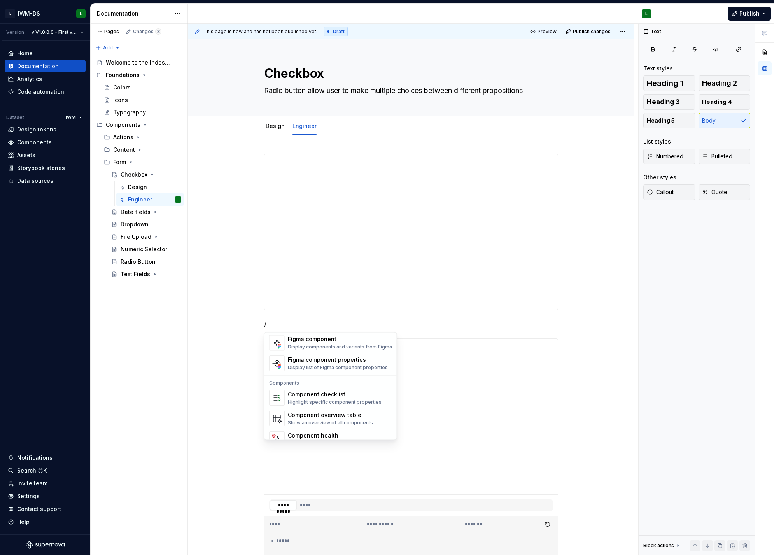
scroll to position [774, 0]
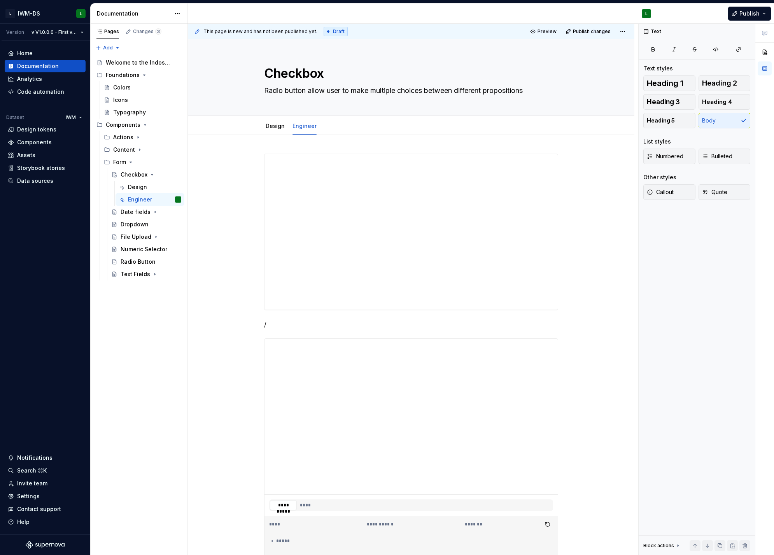
click at [273, 320] on p "/" at bounding box center [411, 324] width 294 height 9
click at [280, 321] on p "/" at bounding box center [411, 324] width 294 height 9
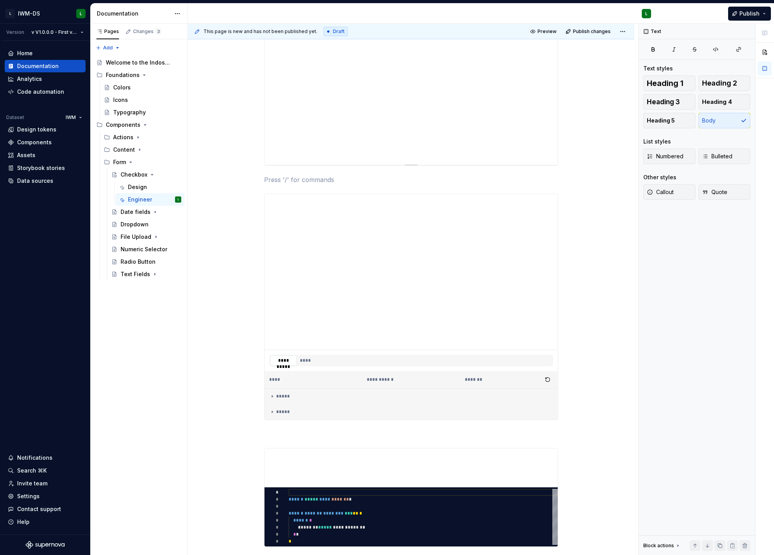
scroll to position [0, 0]
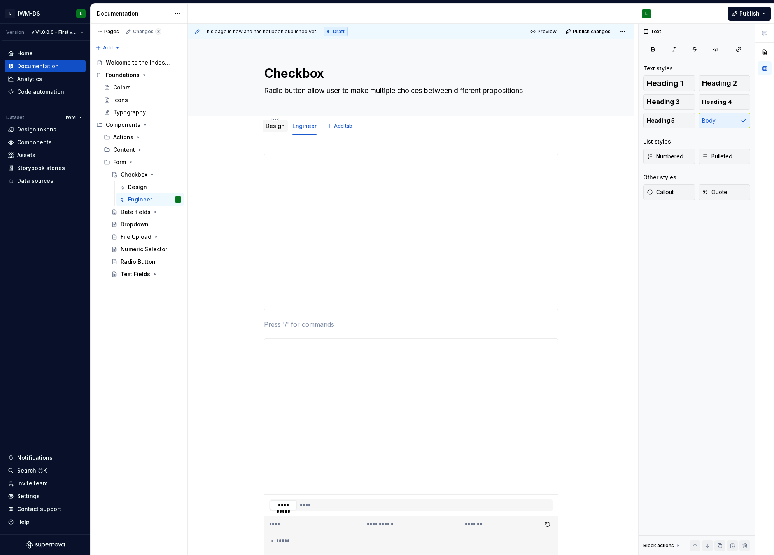
click at [281, 130] on div "Design" at bounding box center [275, 125] width 19 height 9
click at [278, 124] on link "Design" at bounding box center [275, 126] width 19 height 7
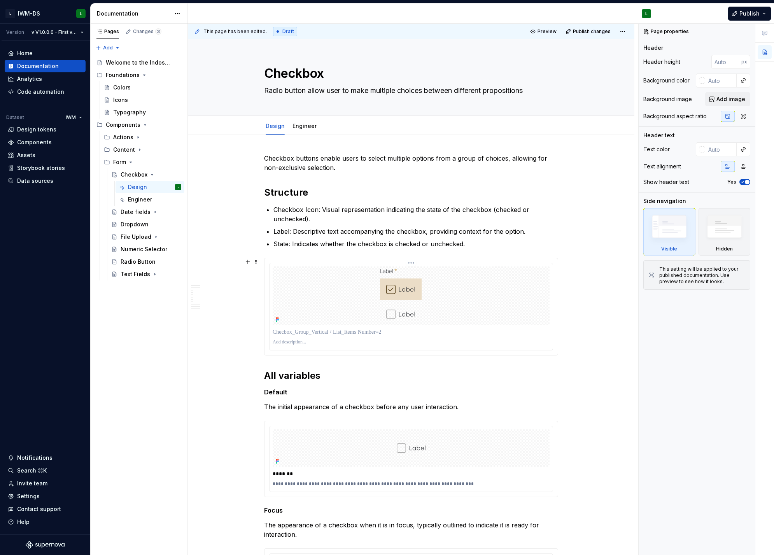
type textarea "*"
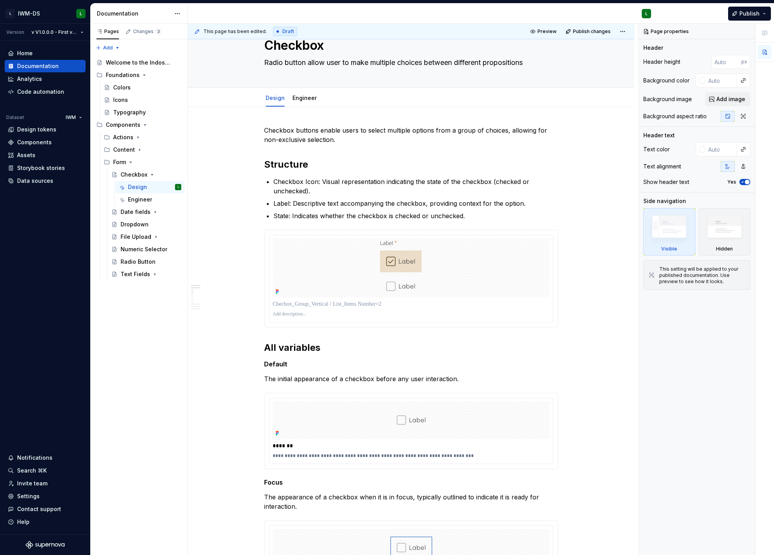
scroll to position [120, 0]
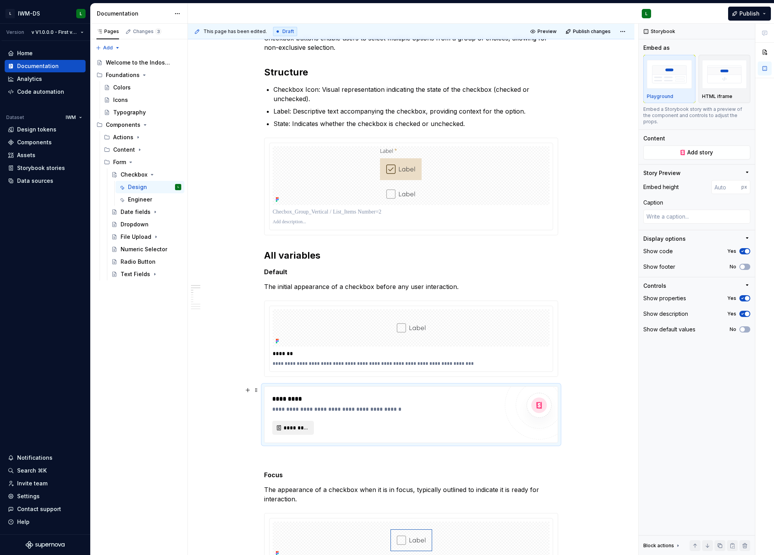
click at [285, 428] on span "*********" at bounding box center [296, 428] width 25 height 8
type textarea "*"
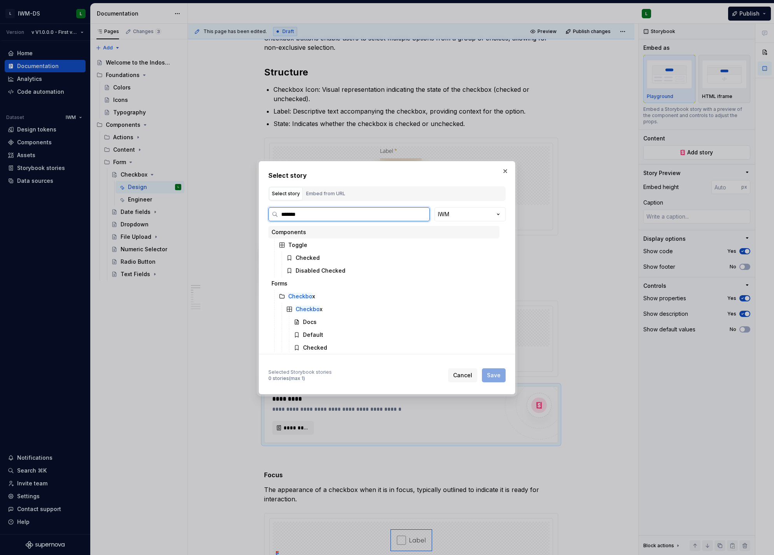
type input "********"
click at [344, 285] on div "Default" at bounding box center [395, 283] width 209 height 12
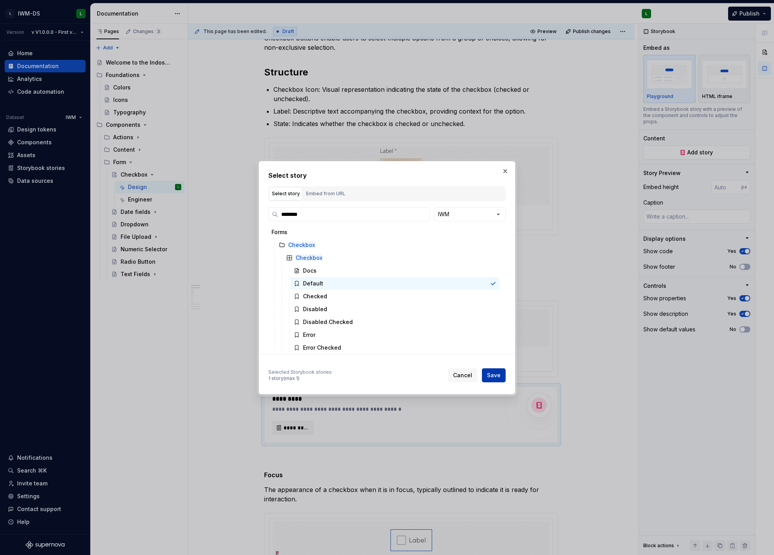
click at [503, 375] on button "Save" at bounding box center [494, 375] width 24 height 14
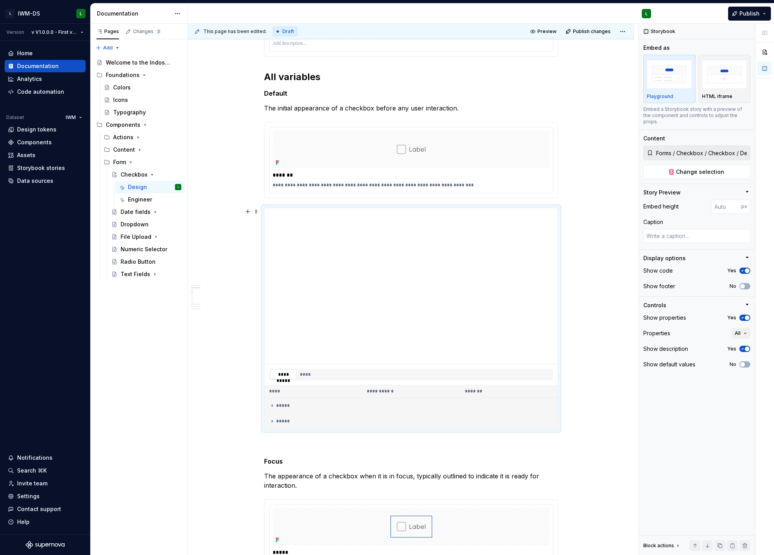
scroll to position [290, 0]
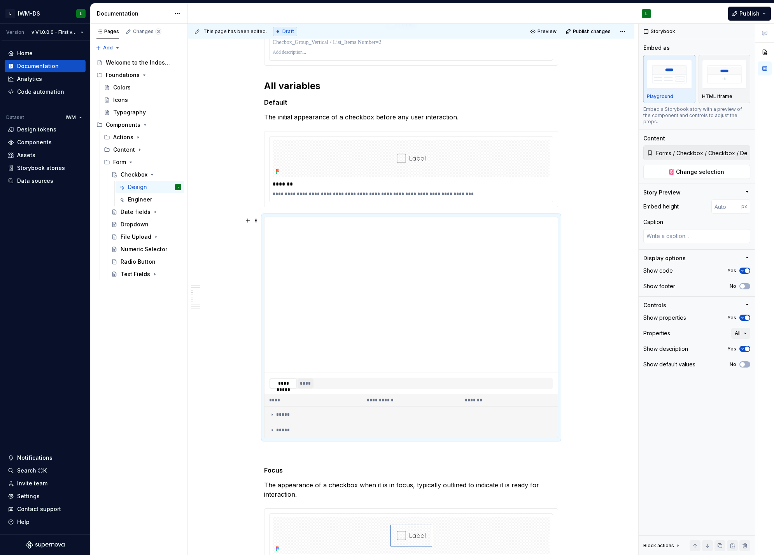
click at [305, 384] on button "****" at bounding box center [306, 383] width 16 height 10
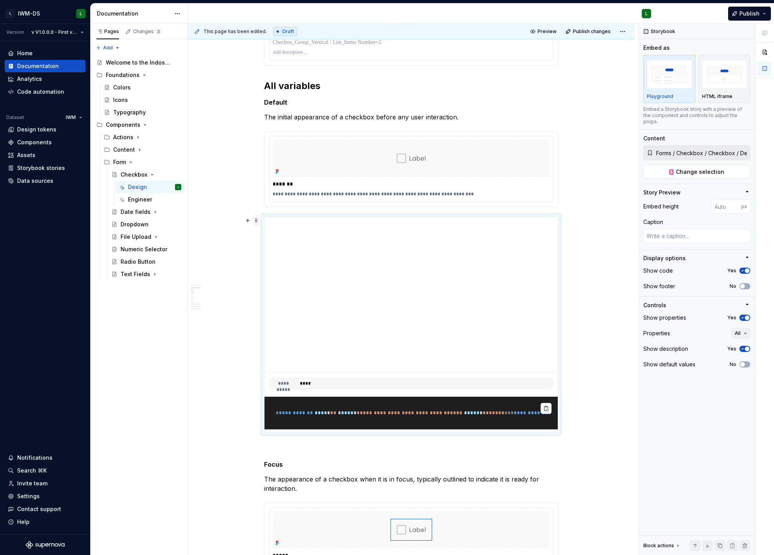
click at [257, 222] on span at bounding box center [256, 220] width 6 height 11
click at [278, 273] on div "Delete" at bounding box center [293, 274] width 51 height 8
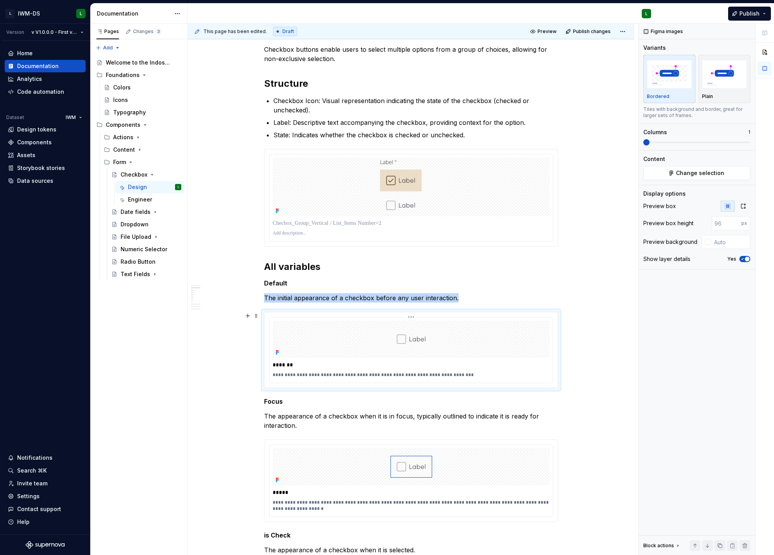
scroll to position [0, 0]
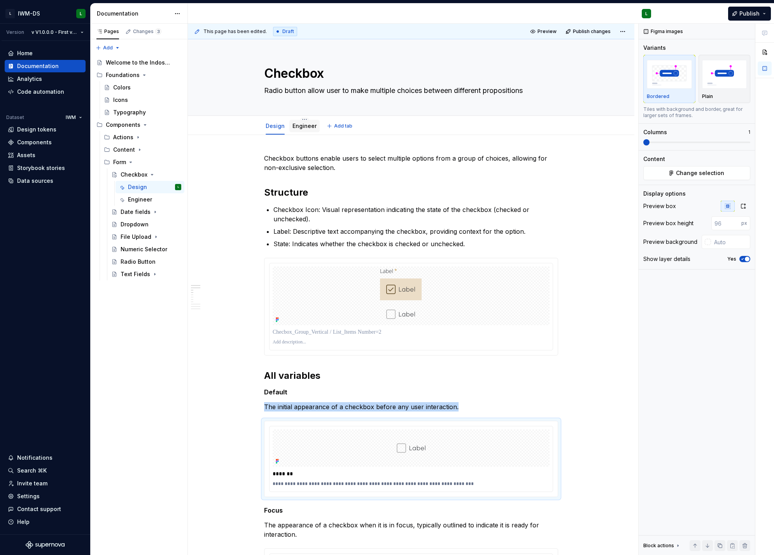
click at [312, 124] on link "Engineer" at bounding box center [304, 126] width 24 height 7
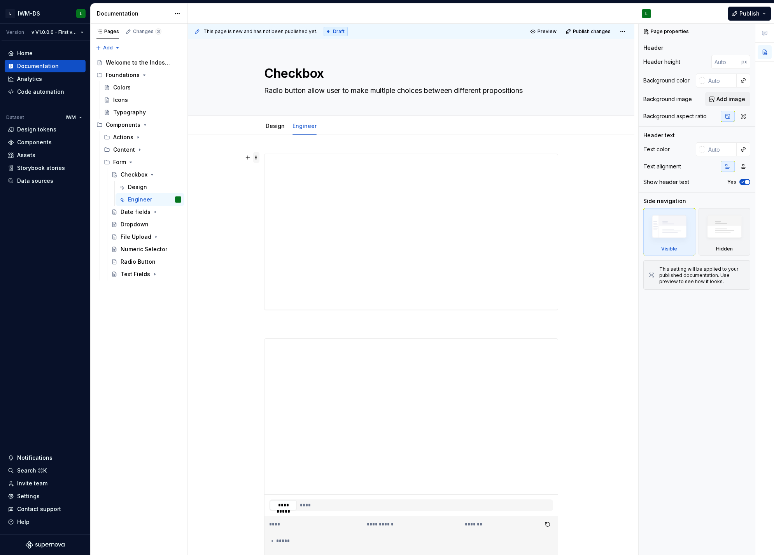
click at [256, 156] on span at bounding box center [256, 157] width 6 height 11
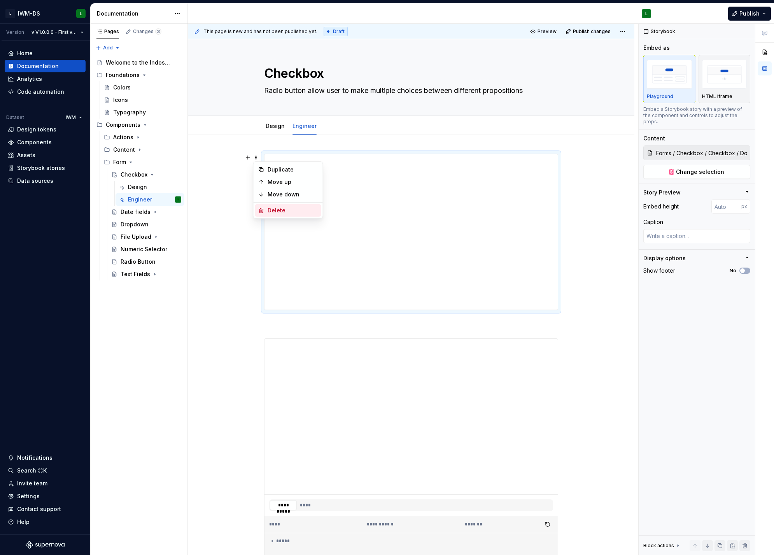
click at [286, 210] on div "Delete" at bounding box center [293, 211] width 51 height 8
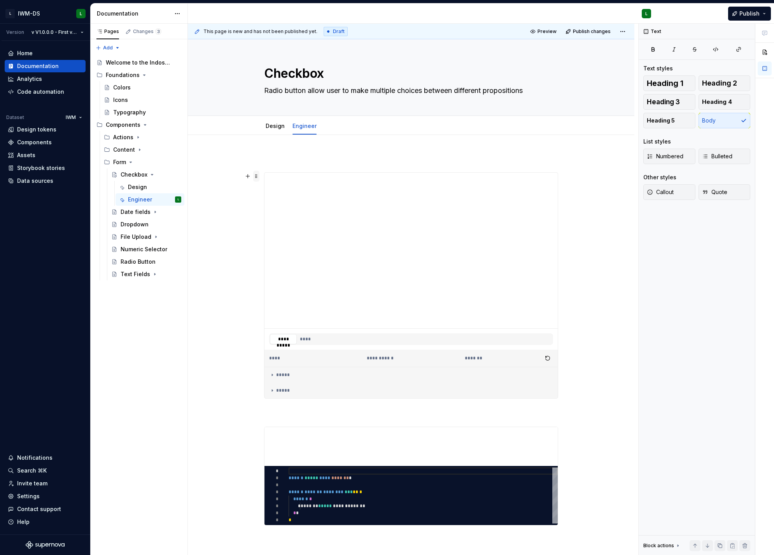
click at [257, 177] on span at bounding box center [256, 176] width 6 height 11
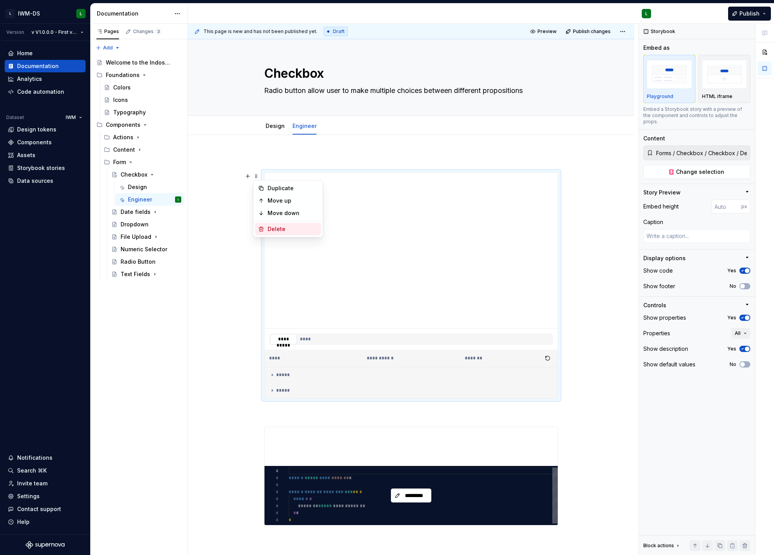
click at [284, 231] on div "Delete" at bounding box center [293, 229] width 51 height 8
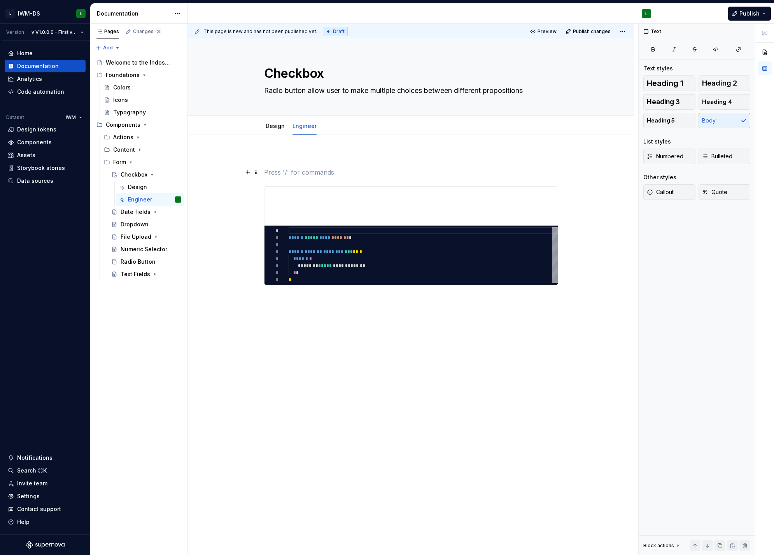
click at [280, 175] on p at bounding box center [411, 172] width 294 height 9
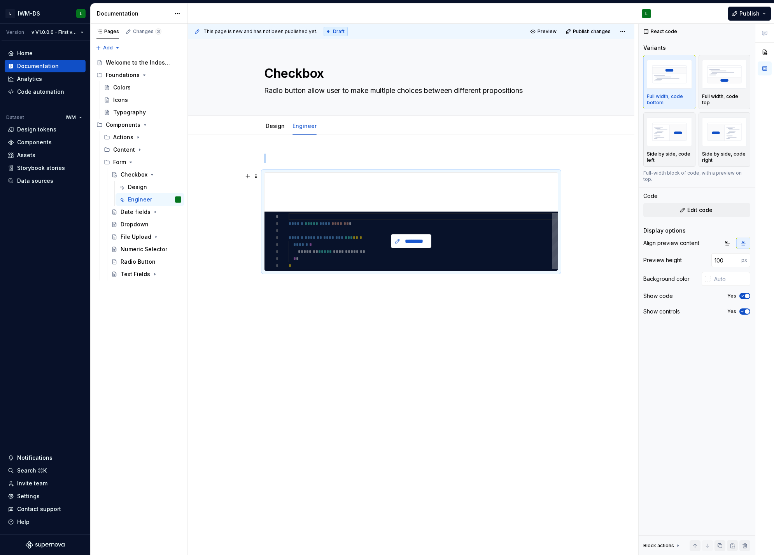
click at [412, 237] on button "*********" at bounding box center [411, 241] width 40 height 14
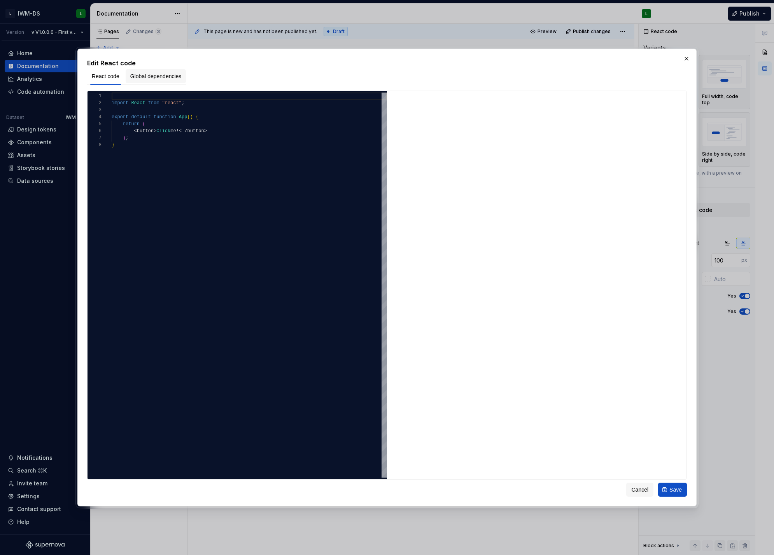
click at [163, 76] on span "Global dependencies" at bounding box center [155, 76] width 51 height 8
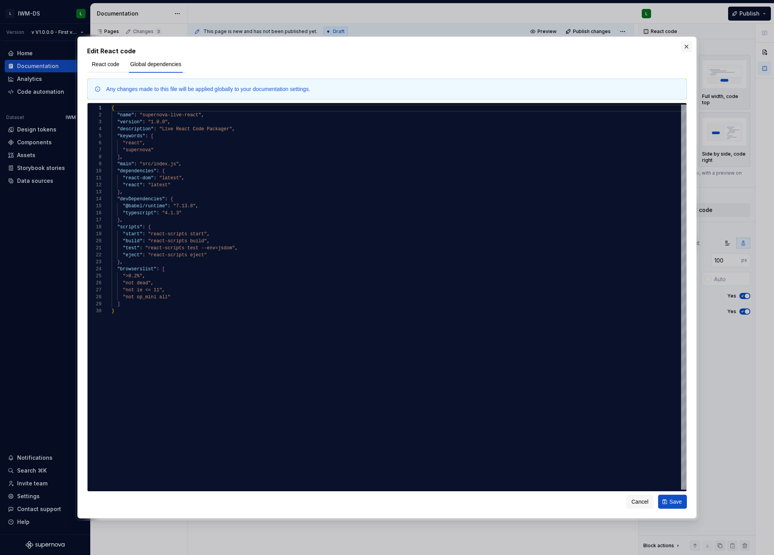
click at [682, 47] on button "button" at bounding box center [686, 46] width 11 height 11
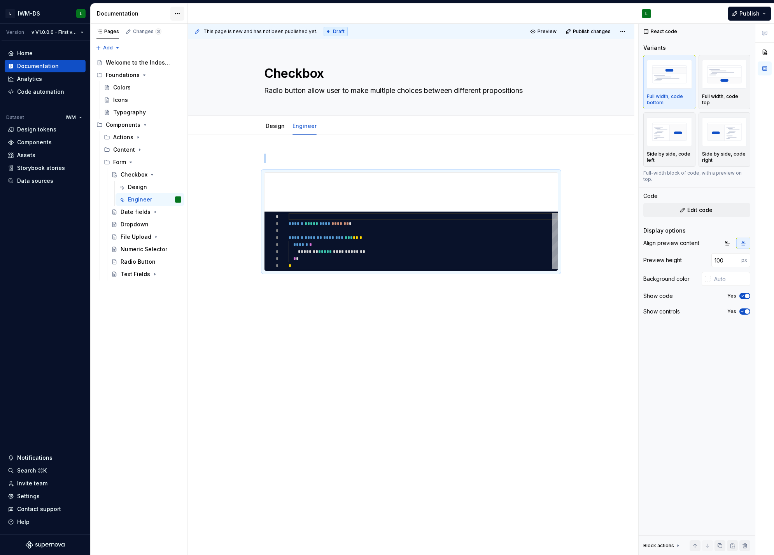
click at [174, 12] on html "L IWM-DS L Version v V1.0.0.0 - First version of the DS Home Documentation Anal…" at bounding box center [387, 277] width 774 height 555
drag, startPoint x: 357, startPoint y: 68, endPoint x: 343, endPoint y: 64, distance: 14.9
click at [357, 68] on html "L IWM-DS L Version v V1.0.0.0 - First version of the DS Home Documentation Anal…" at bounding box center [387, 277] width 774 height 555
click at [136, 34] on div "Changes 3" at bounding box center [147, 31] width 28 height 6
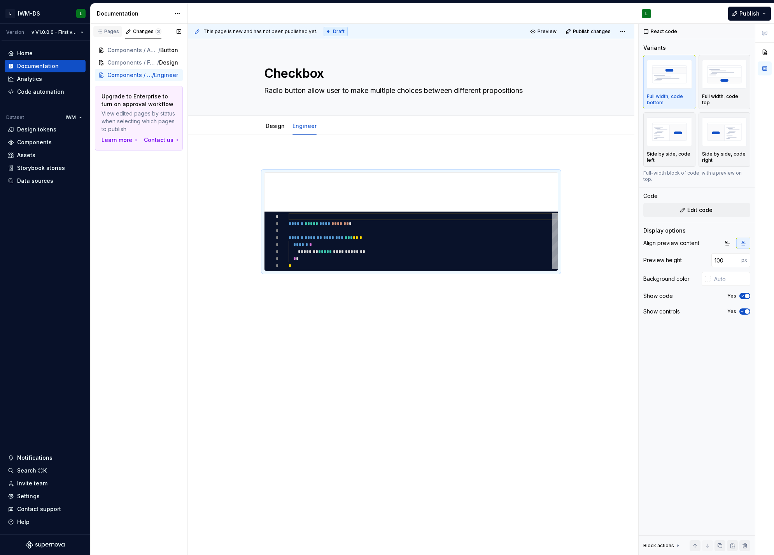
click at [109, 31] on div "Pages" at bounding box center [107, 31] width 23 height 6
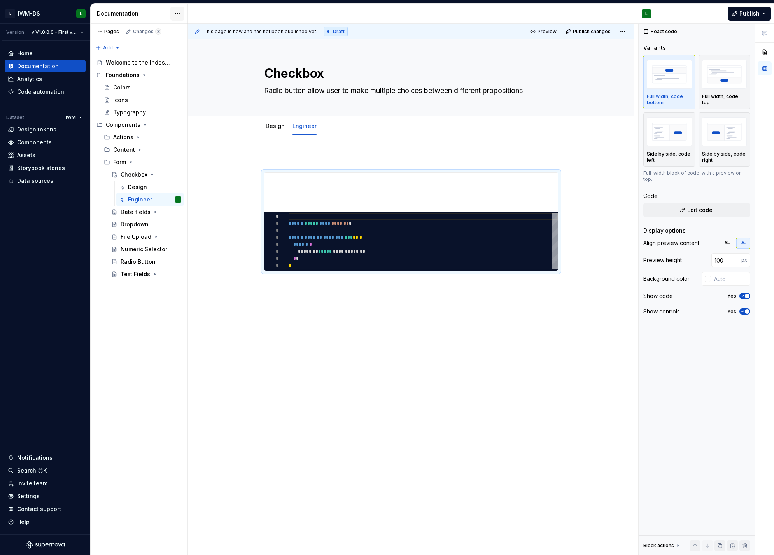
click at [179, 13] on html "L IWM-DS L Version v V1.0.0.0 - First version of the DS Home Documentation Anal…" at bounding box center [387, 277] width 774 height 555
click at [198, 81] on div "Documentation settings" at bounding box center [222, 81] width 74 height 8
type textarea "*"
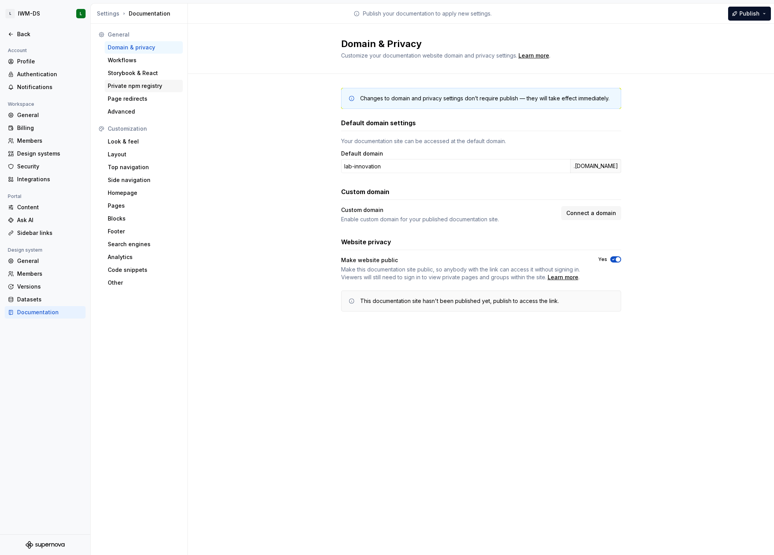
click at [151, 83] on div "Private npm registry" at bounding box center [144, 86] width 72 height 8
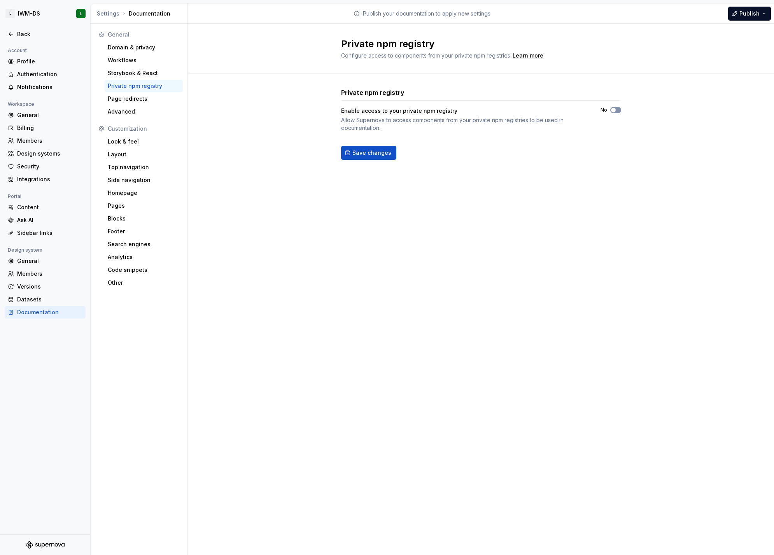
click at [617, 109] on button "No" at bounding box center [615, 110] width 11 height 6
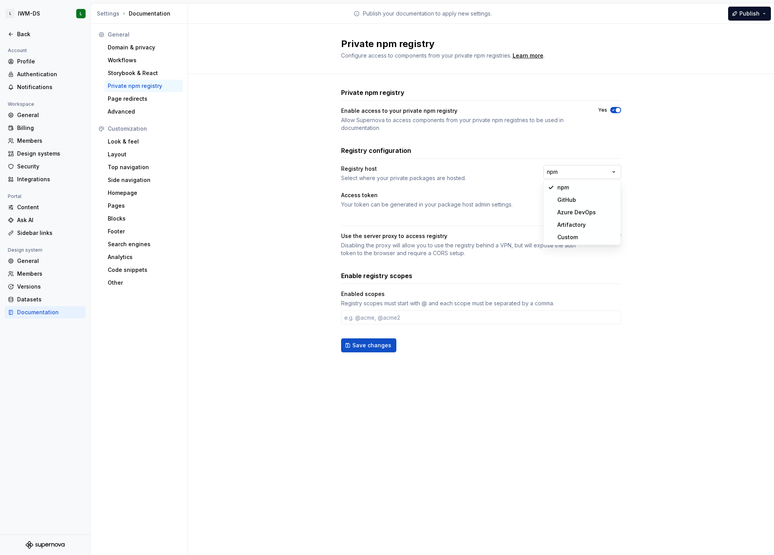
click at [570, 173] on html "**********" at bounding box center [387, 277] width 774 height 555
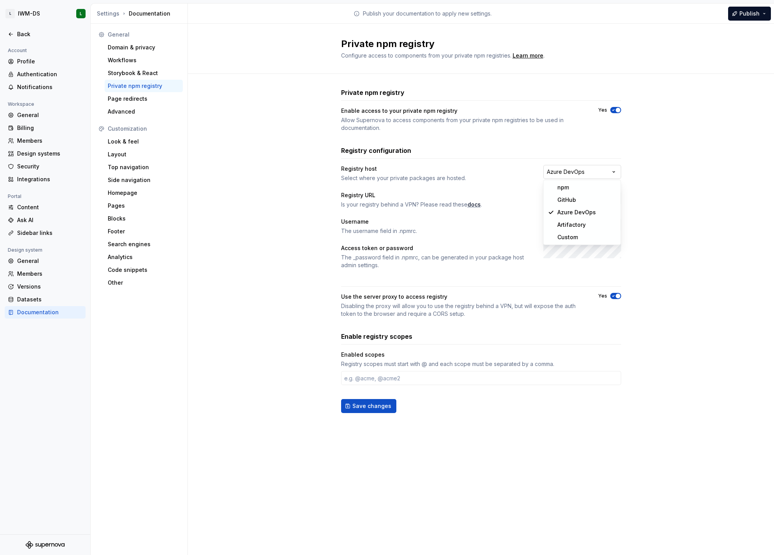
click at [581, 173] on html "**********" at bounding box center [387, 277] width 774 height 555
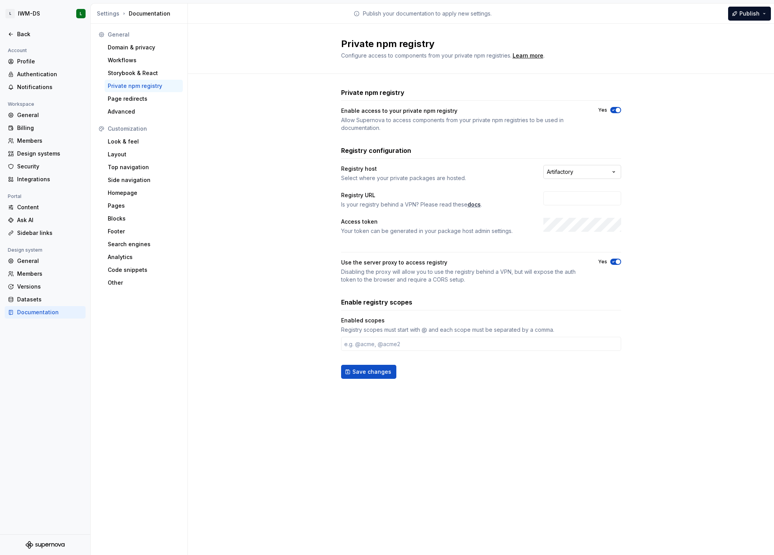
click at [602, 175] on html "**********" at bounding box center [387, 277] width 774 height 555
select select "**********"
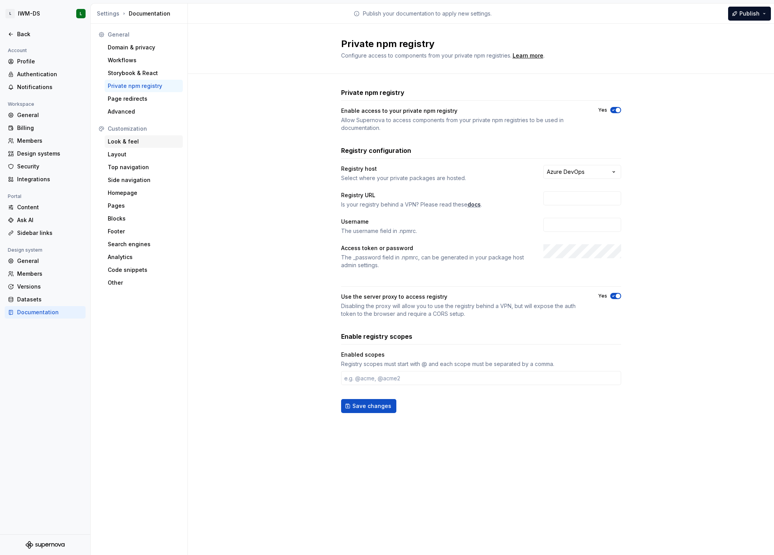
click at [147, 141] on div "Look & feel" at bounding box center [144, 142] width 72 height 8
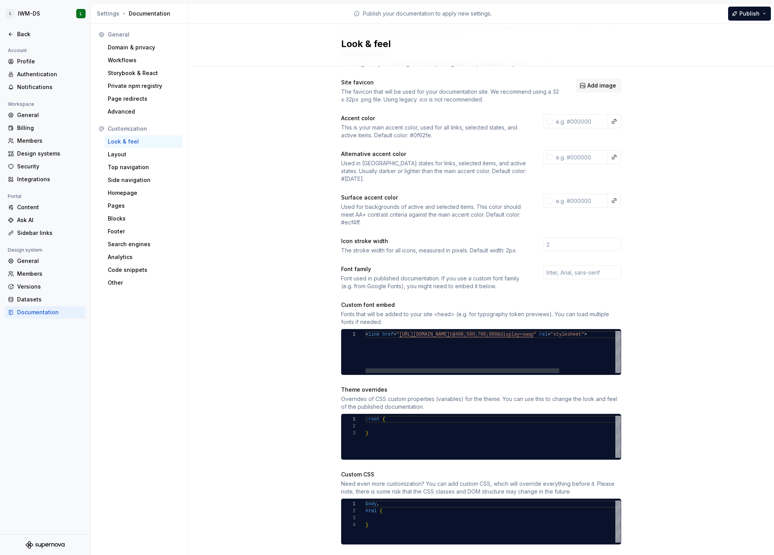
scroll to position [73, 0]
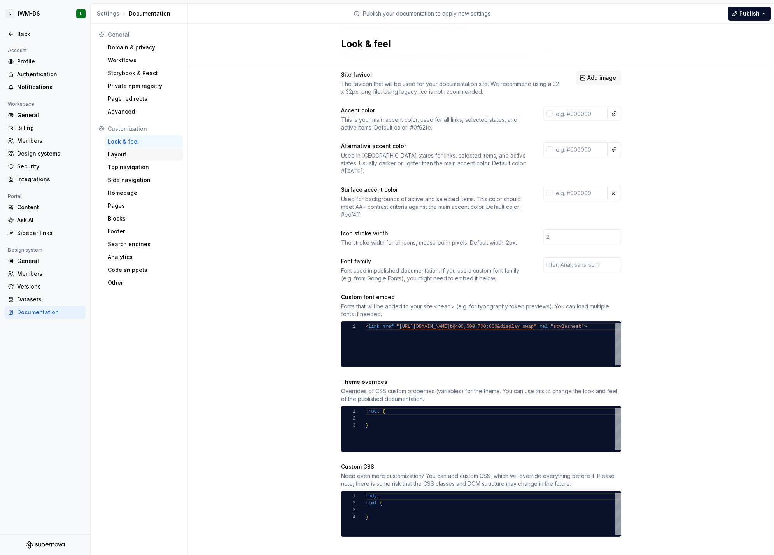
click at [132, 152] on div "Layout" at bounding box center [144, 155] width 72 height 8
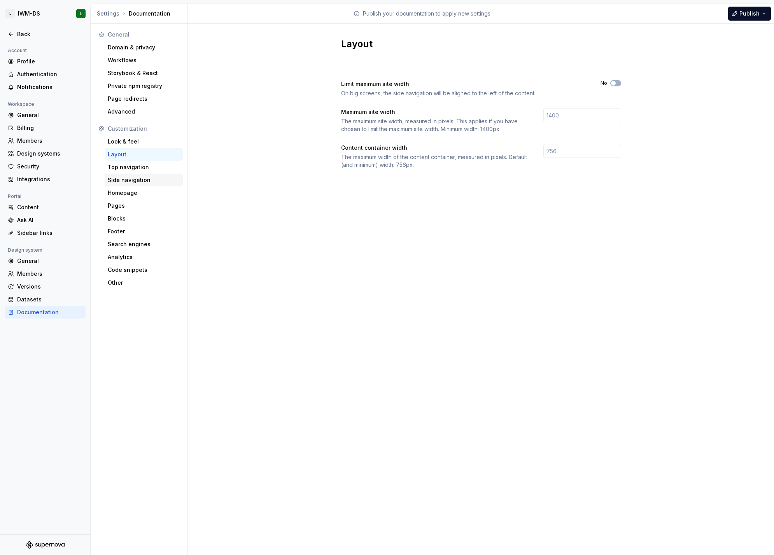
click at [125, 174] on div "Side navigation" at bounding box center [144, 180] width 78 height 12
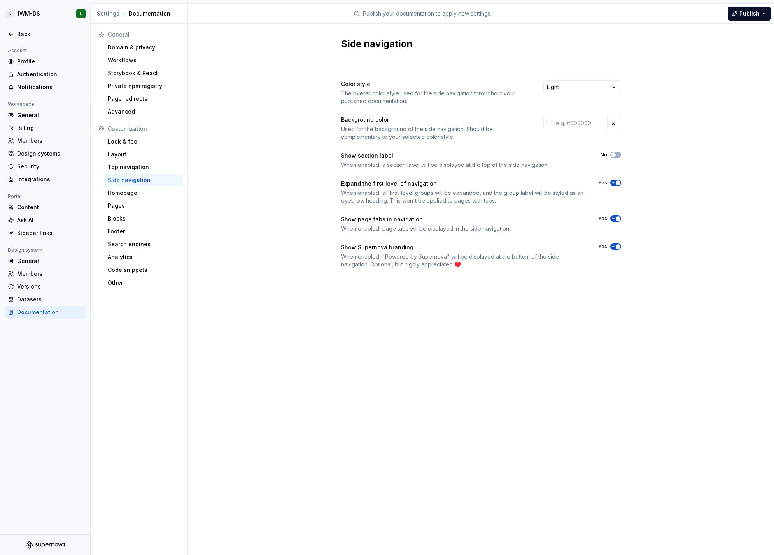
click at [126, 186] on div "Side navigation" at bounding box center [144, 180] width 78 height 12
click at [127, 197] on div "Homepage" at bounding box center [144, 193] width 78 height 12
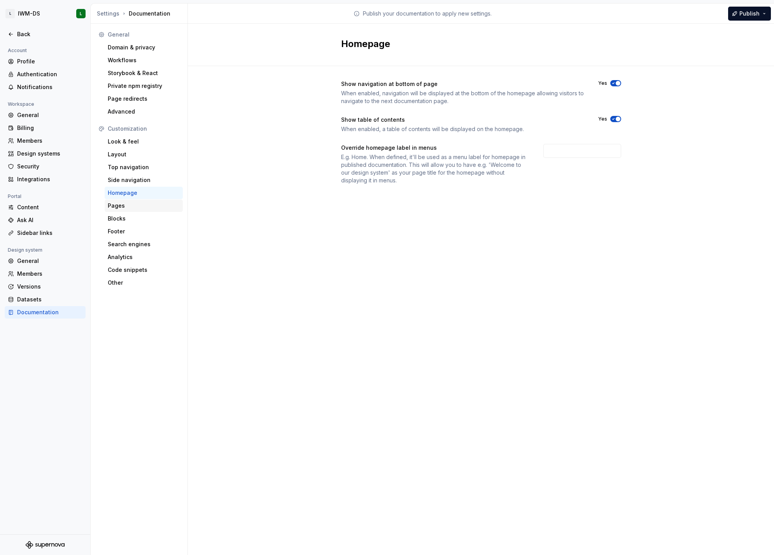
click at [126, 205] on div "Pages" at bounding box center [144, 206] width 72 height 8
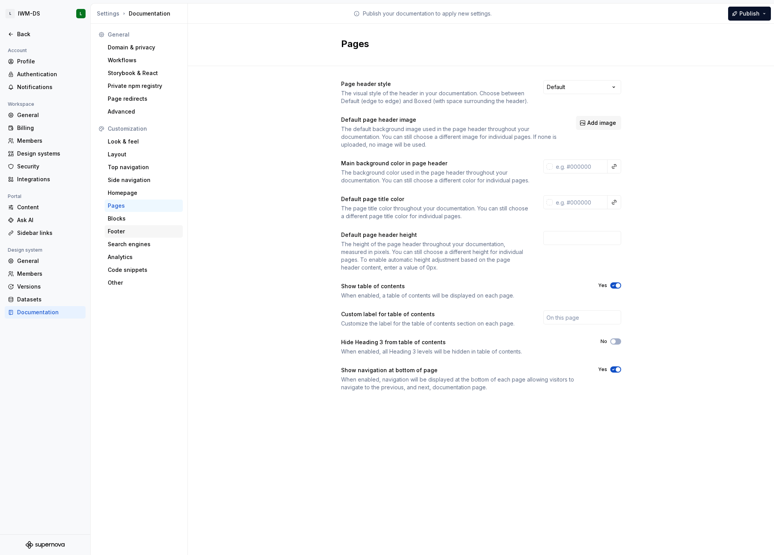
click at [126, 227] on div "Footer" at bounding box center [144, 231] width 78 height 12
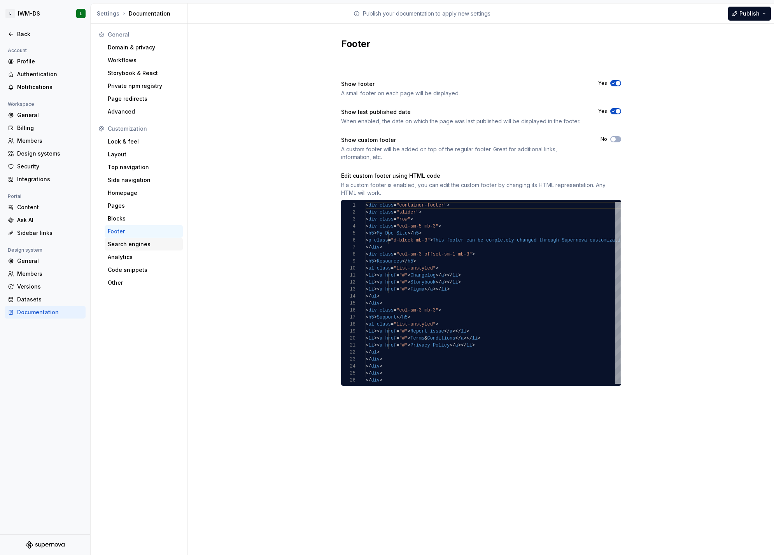
click at [126, 245] on div "Search engines" at bounding box center [144, 244] width 72 height 8
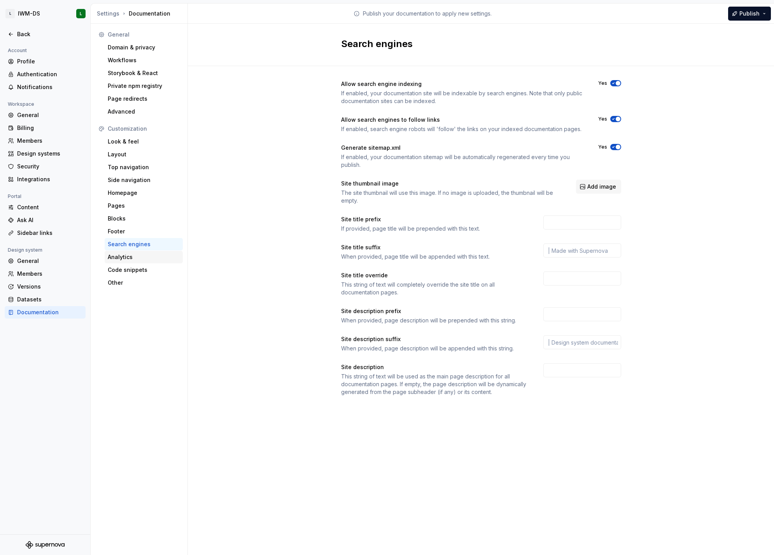
click at [123, 257] on div "Analytics" at bounding box center [144, 257] width 72 height 8
click at [123, 270] on div "Code snippets" at bounding box center [144, 270] width 72 height 8
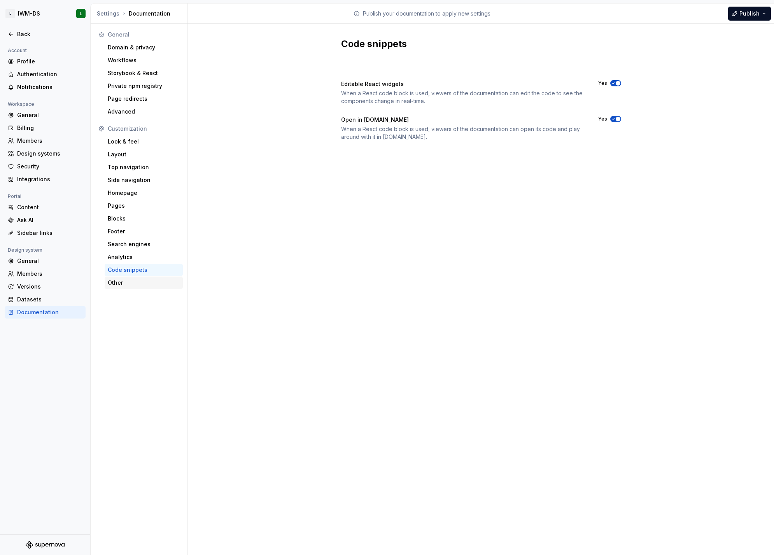
click at [119, 277] on div "Other" at bounding box center [144, 283] width 78 height 12
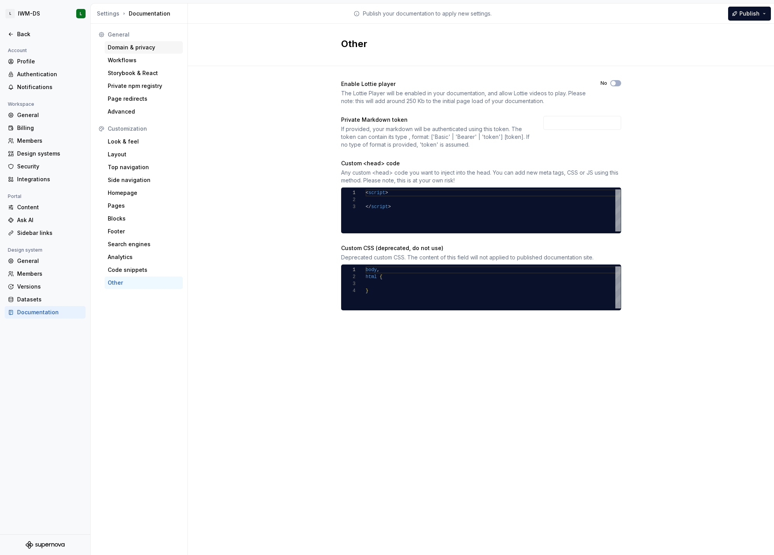
click at [128, 44] on div "Domain & privacy" at bounding box center [144, 48] width 72 height 8
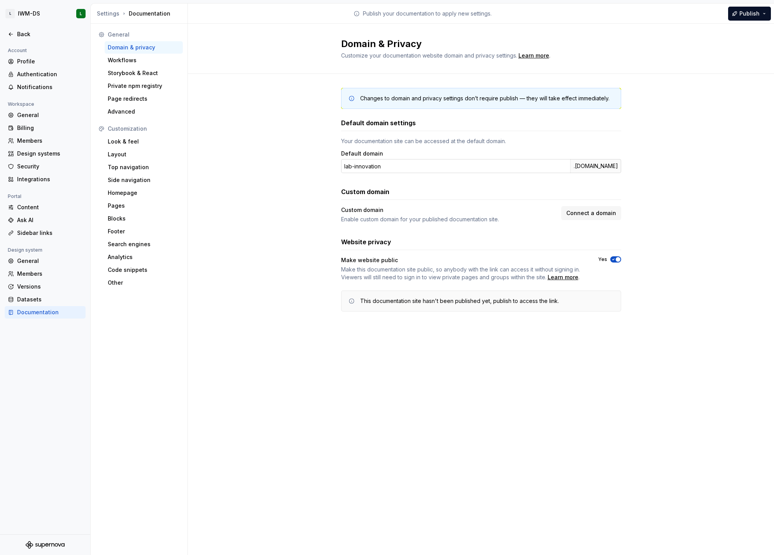
click at [604, 166] on div ".supernova-docs.io" at bounding box center [595, 166] width 51 height 14
copy div ".supernova-docs.io"
click at [461, 194] on div "Custom domain" at bounding box center [481, 191] width 280 height 9
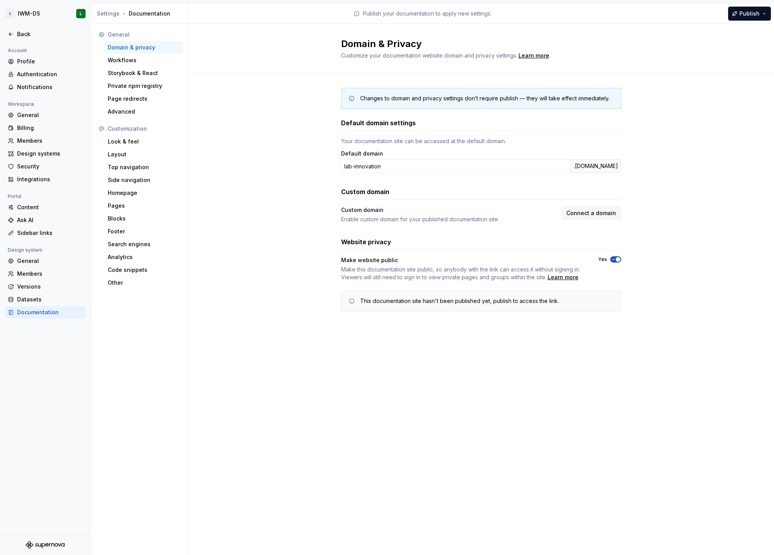
drag, startPoint x: 577, startPoint y: 166, endPoint x: 631, endPoint y: 166, distance: 54.1
click at [632, 166] on div "Changes to domain and privacy settings don’t require publish — they will take e…" at bounding box center [481, 207] width 586 height 267
click at [109, 15] on div "Settings" at bounding box center [108, 14] width 23 height 8
click at [145, 114] on div "Advanced" at bounding box center [144, 112] width 72 height 8
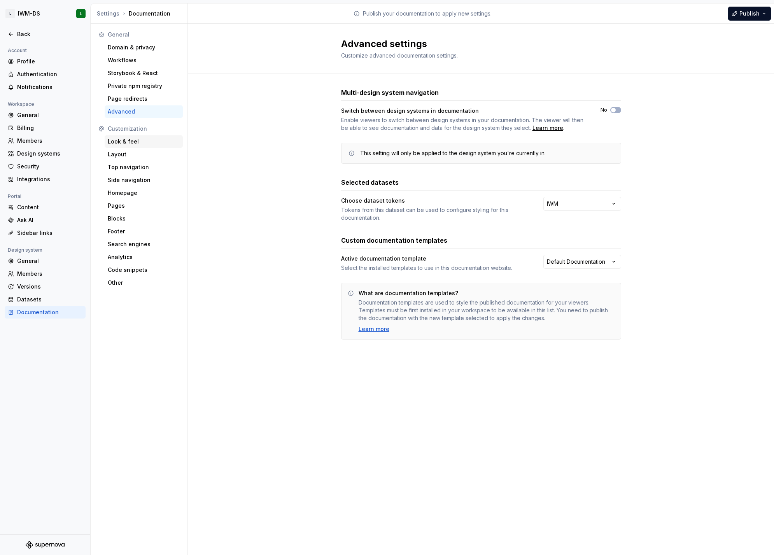
click at [133, 143] on div "Look & feel" at bounding box center [144, 142] width 72 height 8
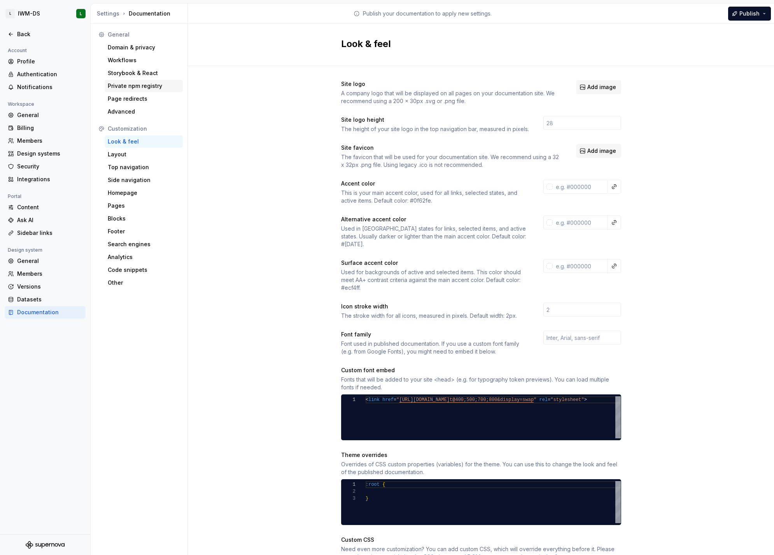
click at [140, 86] on div "Private npm registry" at bounding box center [144, 86] width 72 height 8
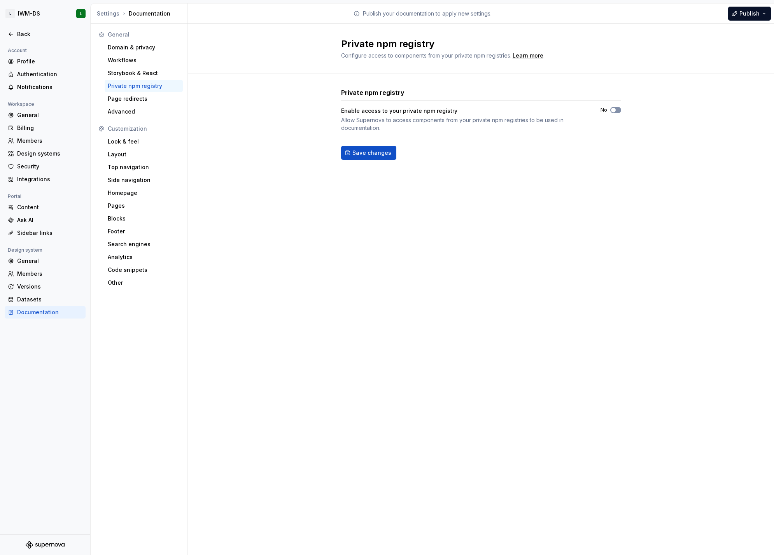
click at [618, 107] on div "No" at bounding box center [611, 110] width 21 height 6
click at [613, 110] on span "button" at bounding box center [613, 110] width 5 height 5
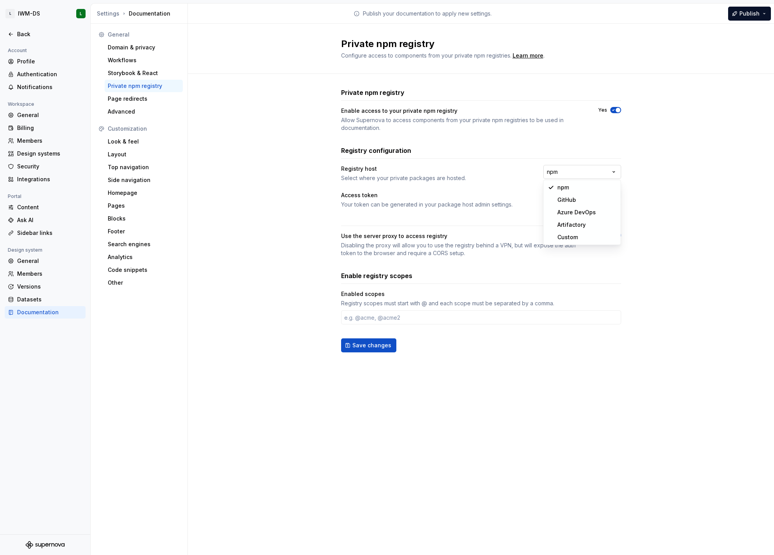
click at [580, 165] on html "**********" at bounding box center [387, 277] width 774 height 555
select select "**********"
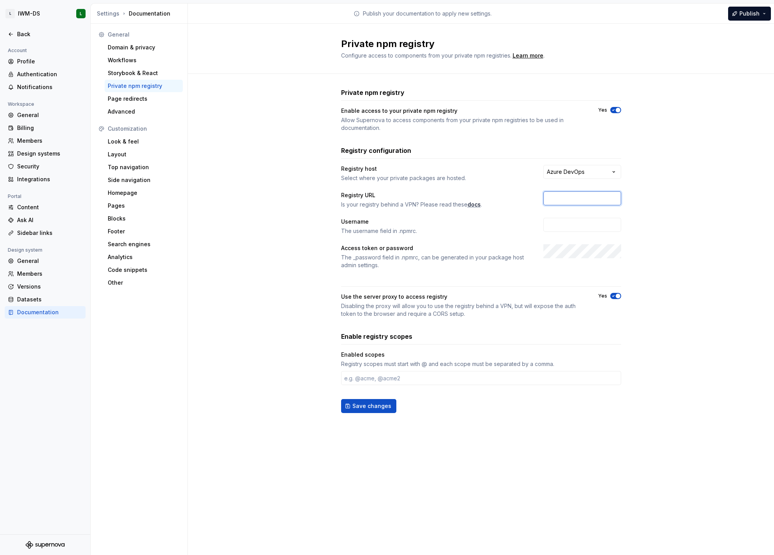
click at [560, 194] on input "text" at bounding box center [582, 198] width 78 height 14
paste input "@lab:registry=https://pkgs.dev.azure.com/lab-inno/_packaging/session-replay/npm…"
drag, startPoint x: 560, startPoint y: 198, endPoint x: 459, endPoint y: 198, distance: 100.7
click at [456, 198] on div "Registry URL Is your registry behind a VPN? Please read these docs . @lab:regis…" at bounding box center [481, 199] width 280 height 17
click at [574, 194] on input "@lab:registry=https://pkgs.dev.azure.com/lab-inno/_packaging/session-replay/npm…" at bounding box center [582, 198] width 78 height 14
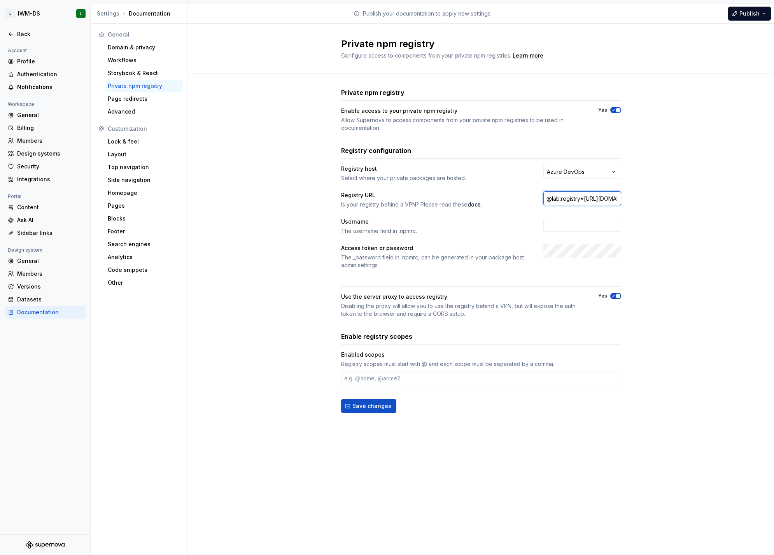
drag, startPoint x: 559, startPoint y: 197, endPoint x: 490, endPoint y: 195, distance: 68.9
click at [490, 195] on div "Registry URL Is your registry behind a VPN? Please read these docs . @lab:regis…" at bounding box center [481, 199] width 280 height 17
click at [607, 191] on input ":registry=https://pkgs.dev.azure.com/lab-inno/_packaging/session-replay/npm/reg…" at bounding box center [582, 198] width 78 height 14
click at [603, 199] on input ":registry=https://pkgs.dev.azure.com/lab-inno/_packaging/session-replay/npm/reg…" at bounding box center [582, 198] width 78 height 14
paste input "https://pkgs.dev.azure.com/lab-inno/_packaging/design-system/npm/registry/"
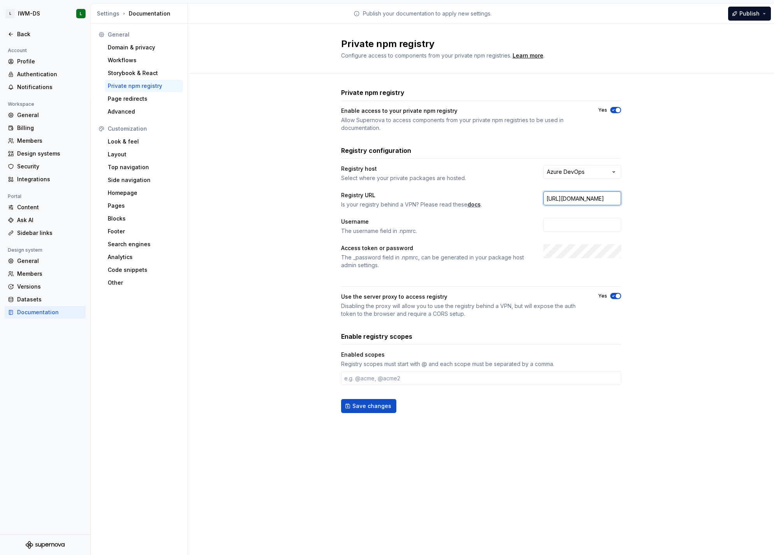
drag, startPoint x: 559, startPoint y: 194, endPoint x: 424, endPoint y: 184, distance: 135.7
click at [424, 184] on div "**********" at bounding box center [481, 217] width 280 height 104
type input "https://pkgs.dev.azure.com/lab-inno/_packaging/design-system/npm/registry/"
click at [574, 228] on input "text" at bounding box center [582, 225] width 78 height 14
paste input "lab-inno"
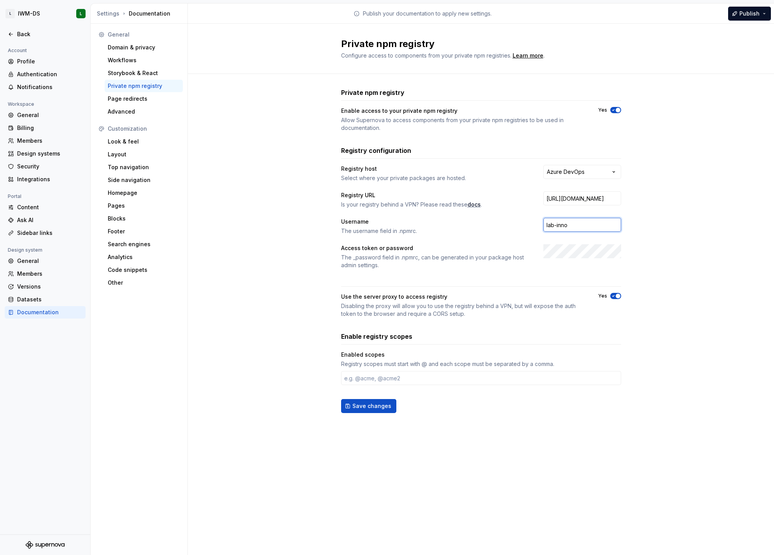
type input "lab-inno"
click at [360, 378] on input "text" at bounding box center [481, 378] width 280 height 14
paste input "@iwm-ds"
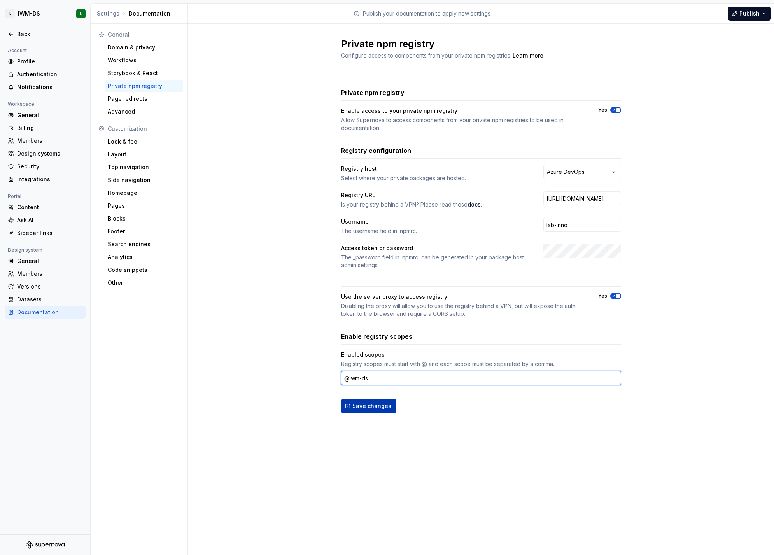
type input "@iwm-ds"
click at [374, 406] on span "Save changes" at bounding box center [371, 406] width 39 height 8
click at [29, 35] on div "Back" at bounding box center [49, 34] width 65 height 8
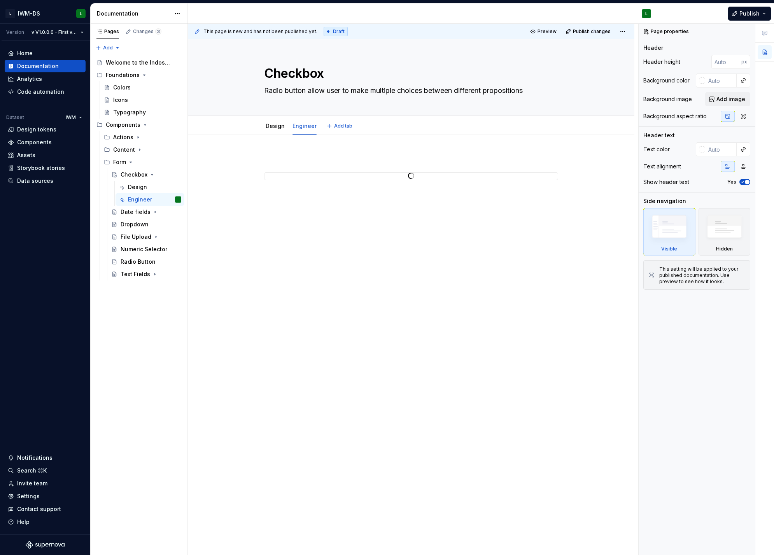
type textarea "*"
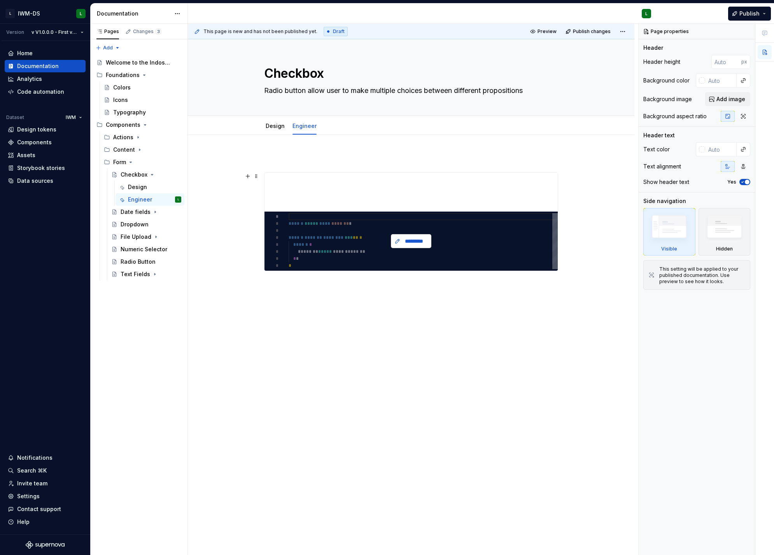
click at [405, 244] on span "*********" at bounding box center [414, 241] width 24 height 8
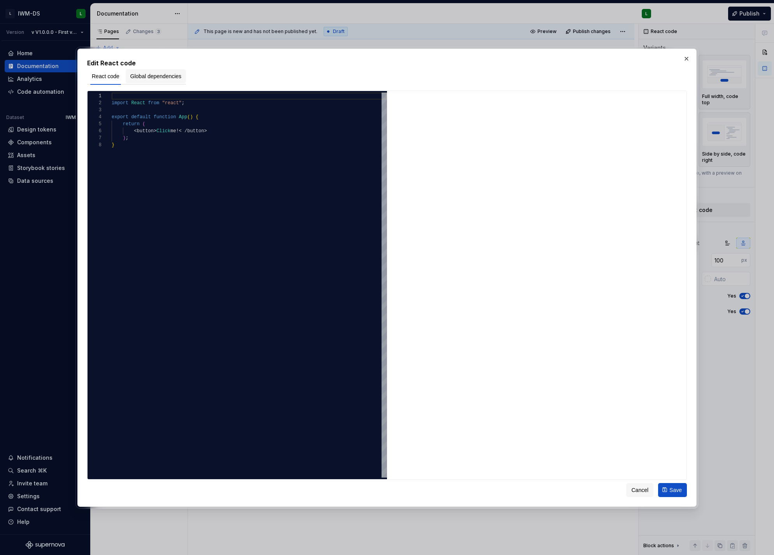
click at [165, 77] on span "Global dependencies" at bounding box center [155, 76] width 51 height 8
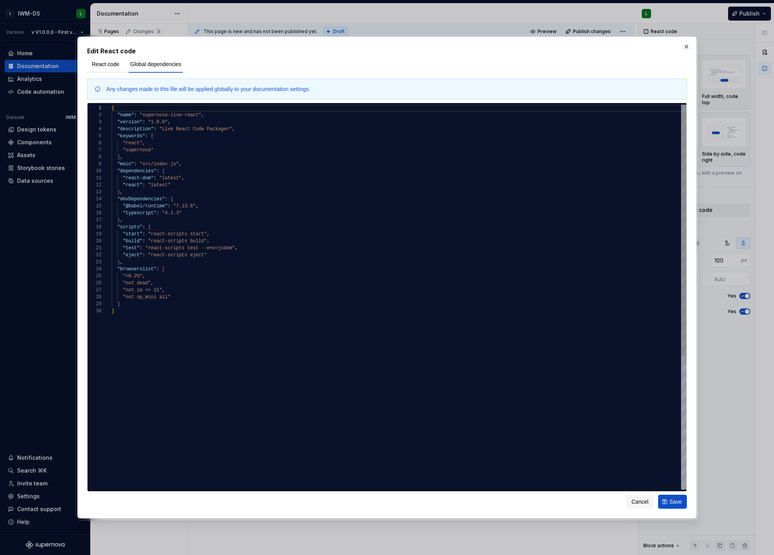
scroll to position [35, 70]
click at [194, 210] on div "{ "name" : "supernova-live-react" , "version" : "1.0.0" , "description" : "Live…" at bounding box center [399, 399] width 575 height 588
click at [226, 218] on div "{ "name" : "supernova-live-react" , "version" : "1.0.0" , "description" : "Live…" at bounding box center [399, 402] width 575 height 595
click at [233, 189] on div "{ "name" : "supernova-live-react" , "version" : "1.0.0" , "description" : "Live…" at bounding box center [399, 402] width 575 height 595
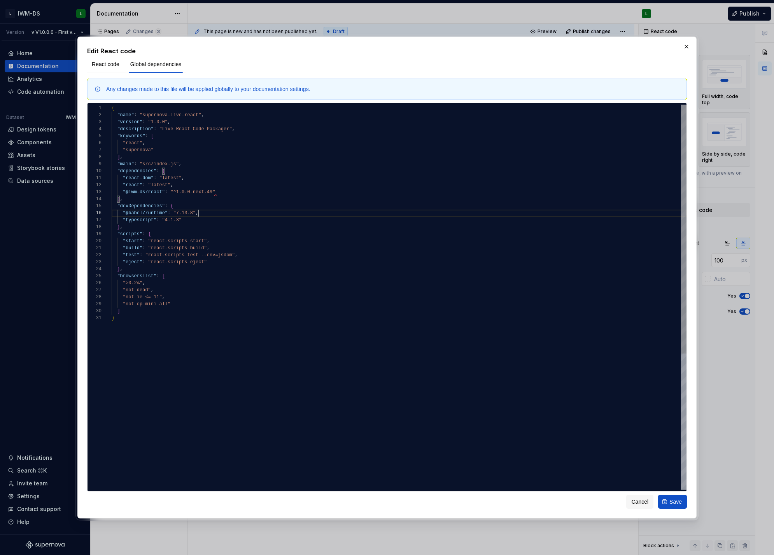
click at [228, 213] on div "{ "name" : "supernova-live-react" , "version" : "1.0.0" , "description" : "Live…" at bounding box center [399, 402] width 575 height 595
type textarea "**********"
click at [109, 62] on span "React code" at bounding box center [106, 64] width 28 height 8
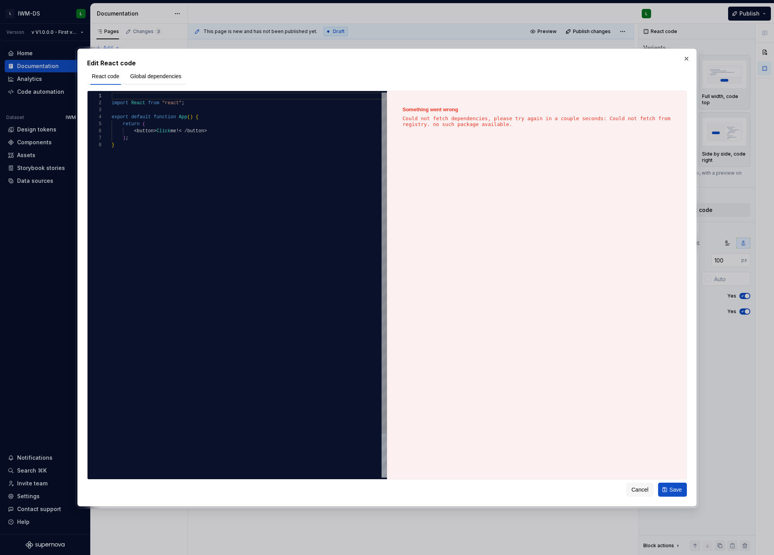
click at [209, 104] on div "import React from "react" ; export default function App ( ) { return ( < button…" at bounding box center [249, 310] width 275 height 434
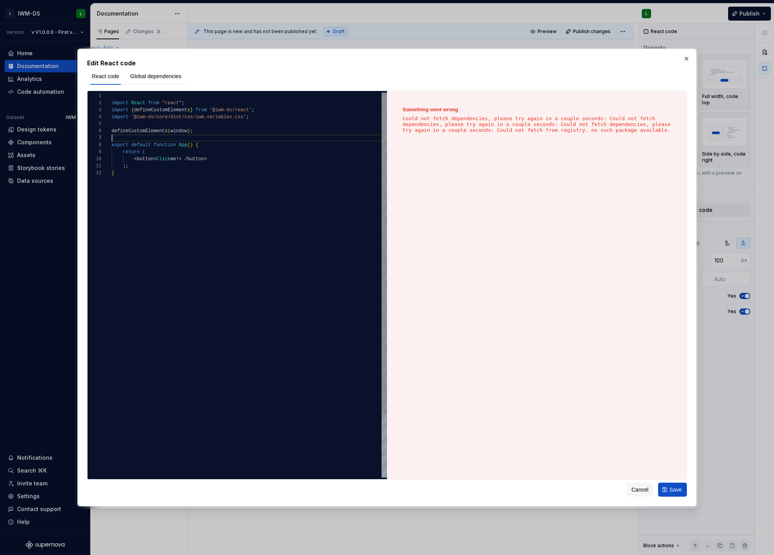
scroll to position [0, 16]
click at [219, 165] on div "import React from "react" ; export default function App ( ) { import { defineCu…" at bounding box center [249, 324] width 275 height 462
type textarea "** *"
click at [163, 75] on span "Global dependencies" at bounding box center [155, 76] width 51 height 8
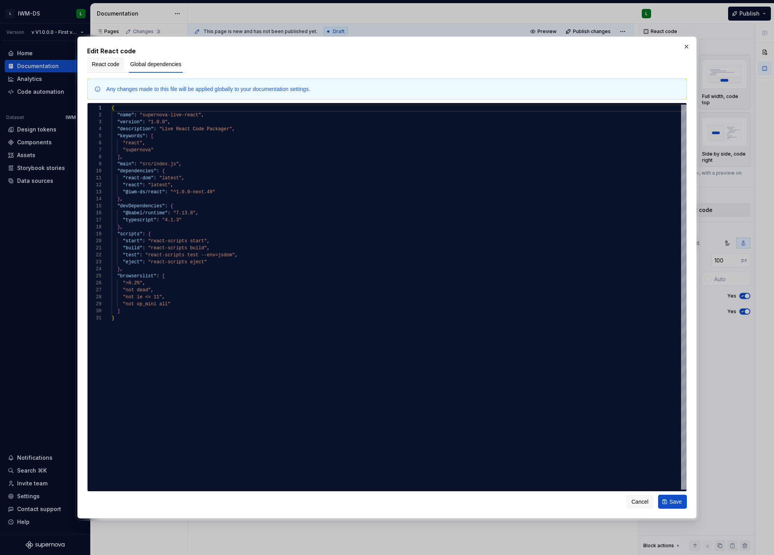
click at [112, 68] on button "React code" at bounding box center [105, 64] width 37 height 14
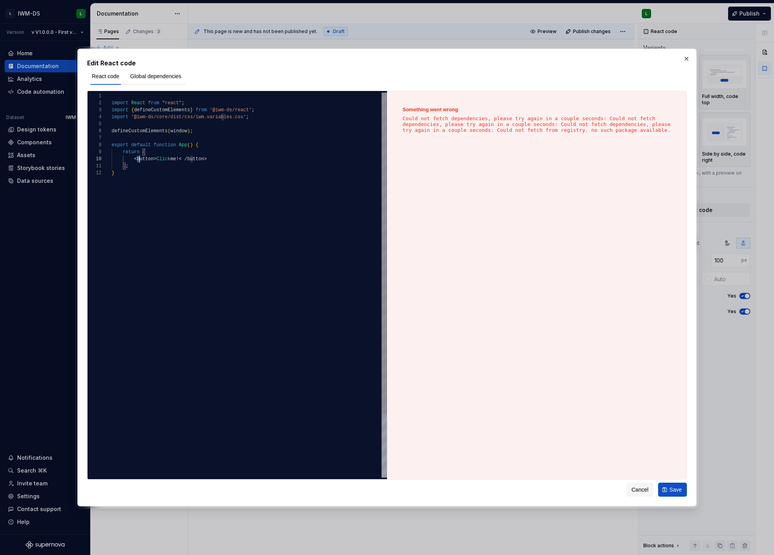
scroll to position [63, 98]
drag, startPoint x: 138, startPoint y: 159, endPoint x: 233, endPoint y: 157, distance: 95.3
click at [233, 157] on div "import React from "react" ; import { defineCustomElements } from '@iwm-ds/react…" at bounding box center [249, 324] width 275 height 462
type textarea "**********"
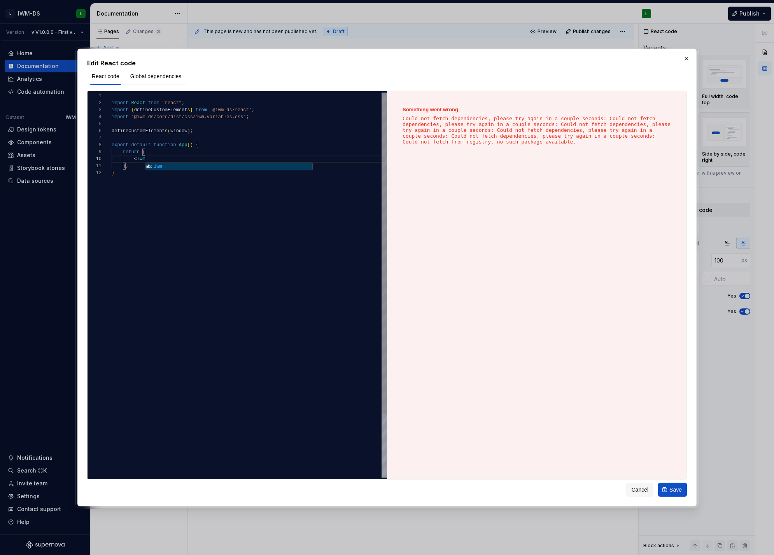
type textarea "*"
type textarea "**********"
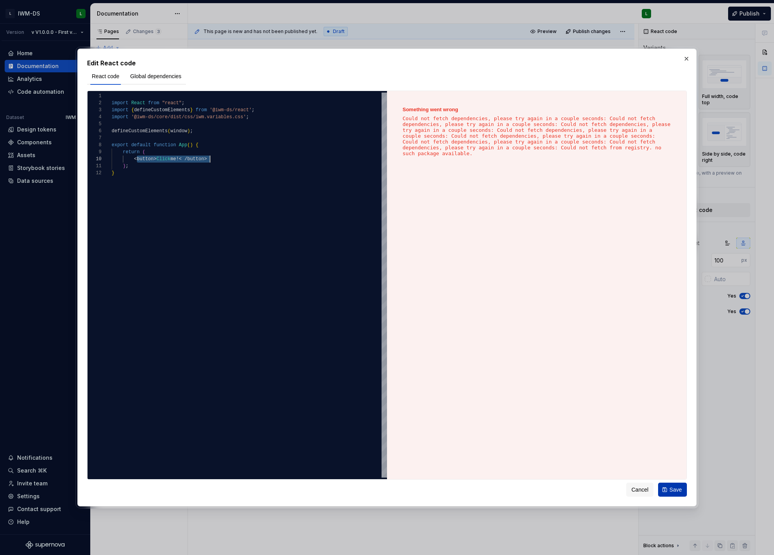
click at [669, 491] on button "Save" at bounding box center [672, 490] width 29 height 14
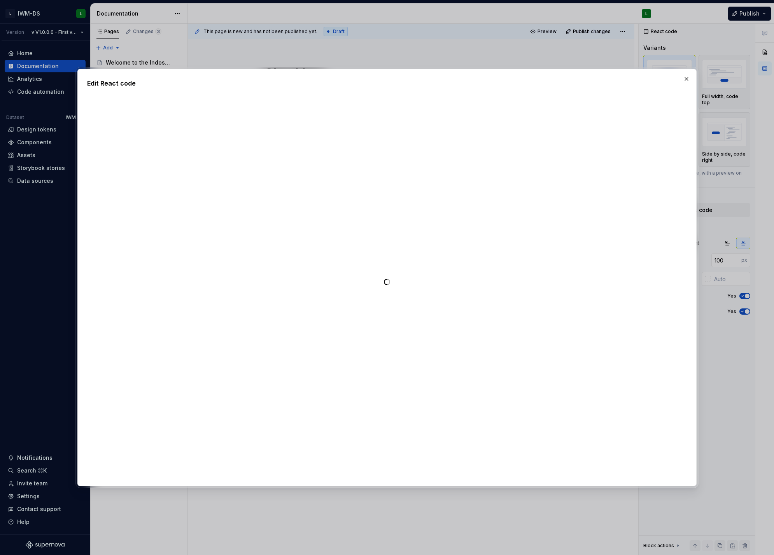
type textarea "*"
type textarea "**********"
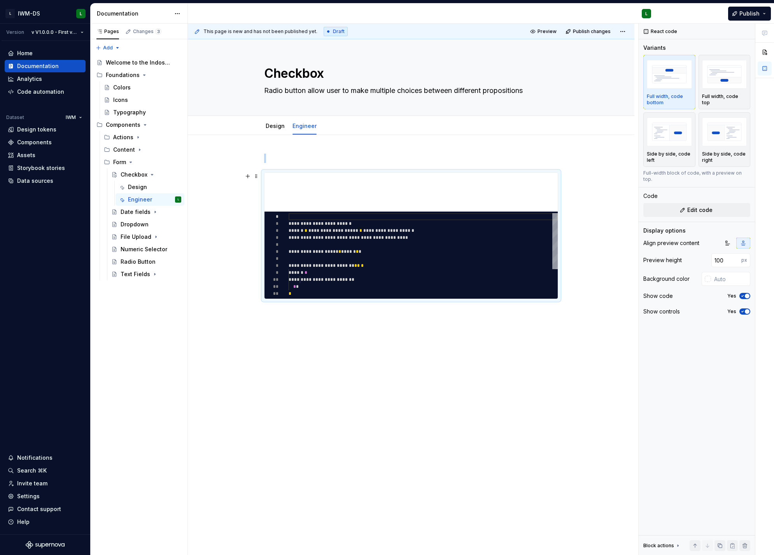
scroll to position [70, 0]
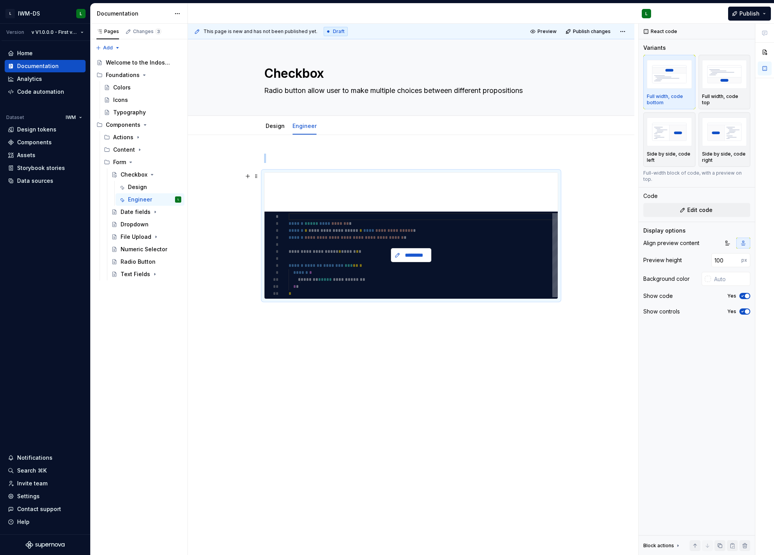
click at [408, 257] on span "*********" at bounding box center [414, 255] width 24 height 8
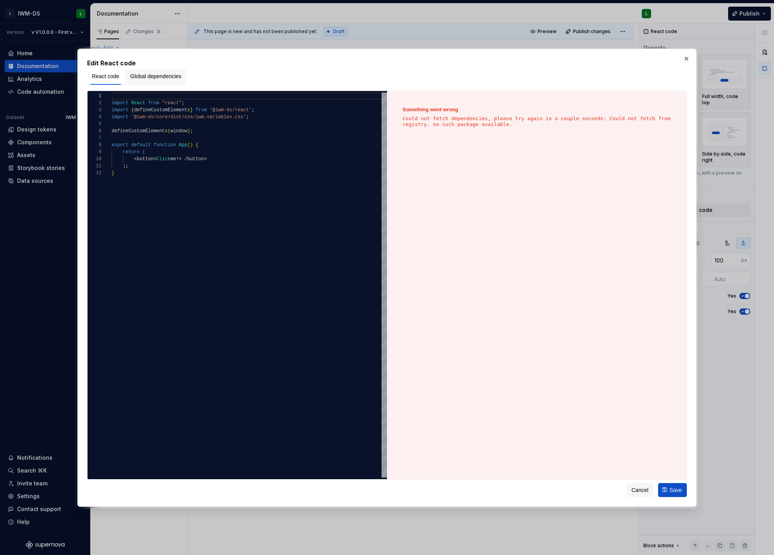
click at [166, 77] on span "Global dependencies" at bounding box center [155, 76] width 51 height 8
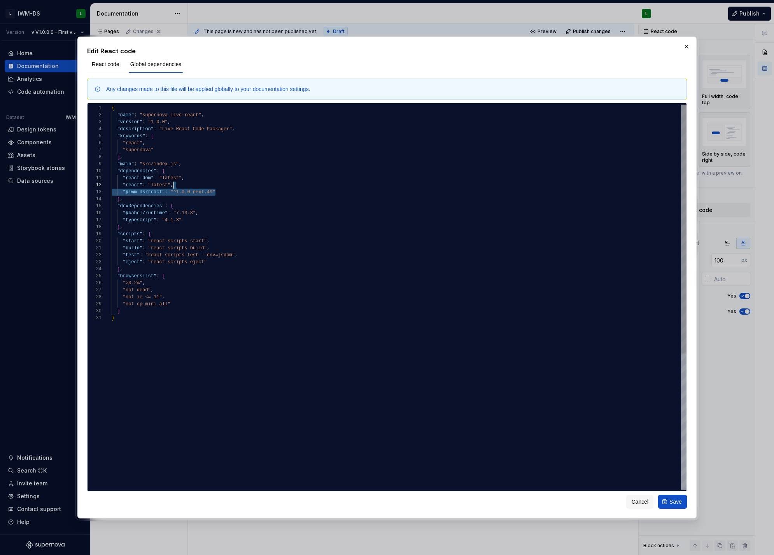
drag, startPoint x: 219, startPoint y: 189, endPoint x: 224, endPoint y: 183, distance: 7.9
click at [224, 183] on div "{ "name" : "supernova-live-react" , "version" : "1.0.0" , "description" : "Live…" at bounding box center [399, 402] width 575 height 595
click at [155, 200] on div "{ "name" : "supernova-live-react" , "version" : "1.0.0" , "description" : "Live…" at bounding box center [399, 406] width 575 height 602
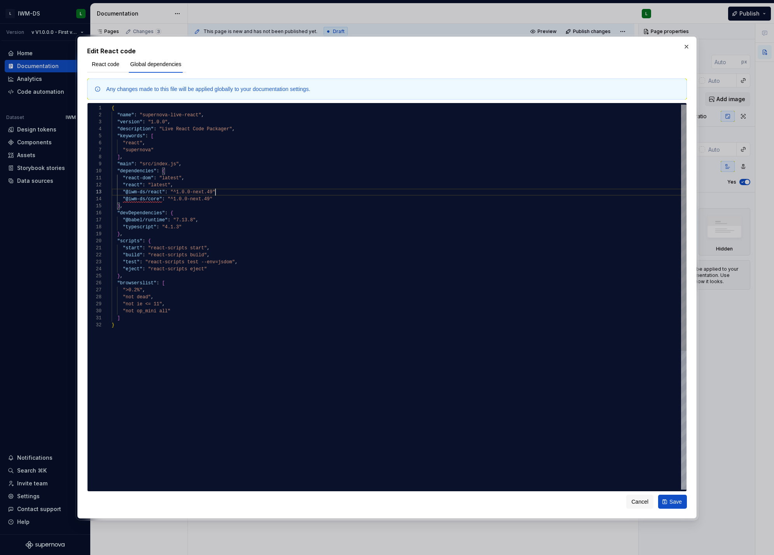
scroll to position [14, 106]
type textarea "**********"
click at [106, 67] on span "React code" at bounding box center [106, 64] width 28 height 8
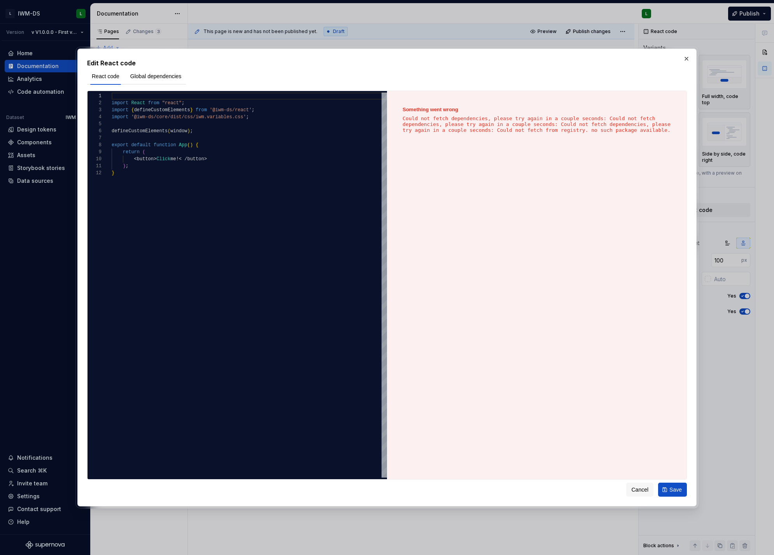
drag, startPoint x: 541, startPoint y: 206, endPoint x: 532, endPoint y: 144, distance: 62.4
click at [541, 206] on div "Something went wrong Could not fetch dependencies, please try again in a couple…" at bounding box center [536, 285] width 299 height 389
click at [529, 119] on p "Could not fetch dependencies, please try again in a couple seconds: Could not f…" at bounding box center [537, 125] width 268 height 18
type textarea "**********"
click at [168, 131] on div "import React from "react" ; import { defineCustomElements } from '@iwm-ds/react…" at bounding box center [249, 324] width 275 height 462
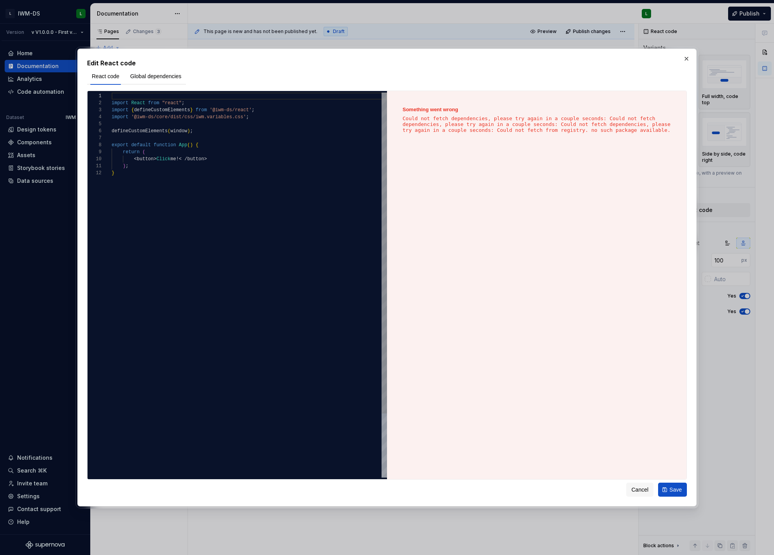
scroll to position [35, 56]
click at [668, 485] on button "Save" at bounding box center [672, 490] width 29 height 14
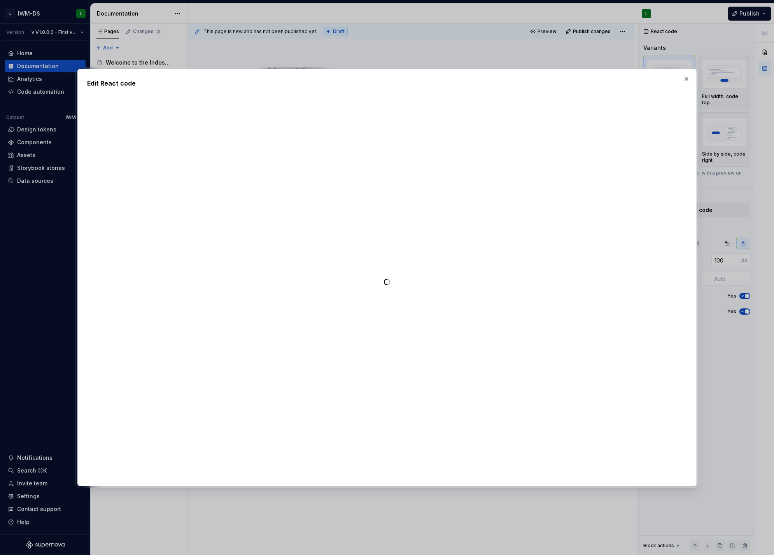
type textarea "*"
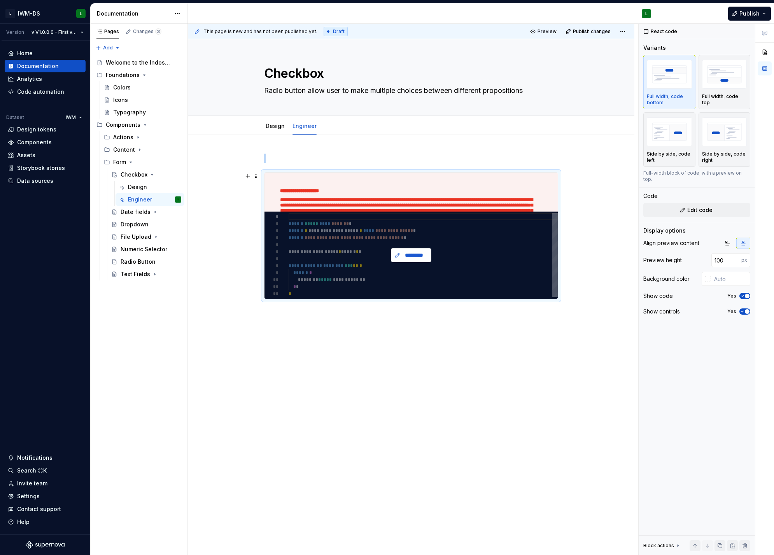
click at [417, 253] on span "*********" at bounding box center [414, 255] width 24 height 8
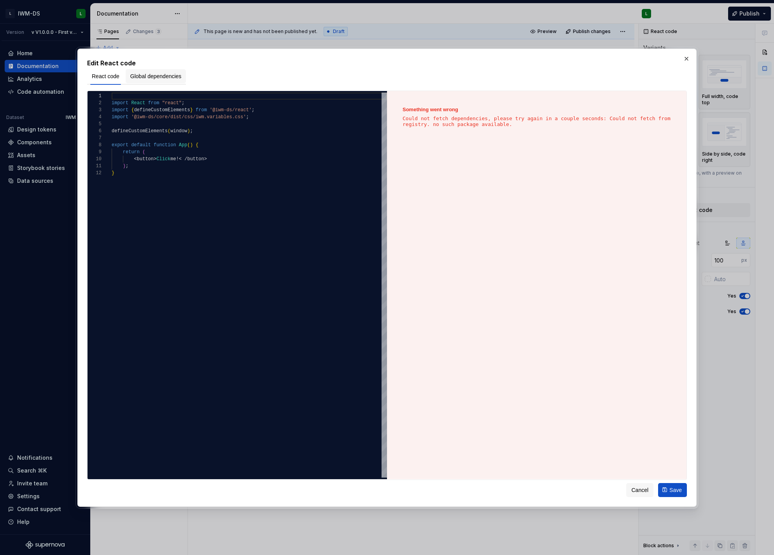
click at [177, 74] on span "Global dependencies" at bounding box center [155, 76] width 51 height 8
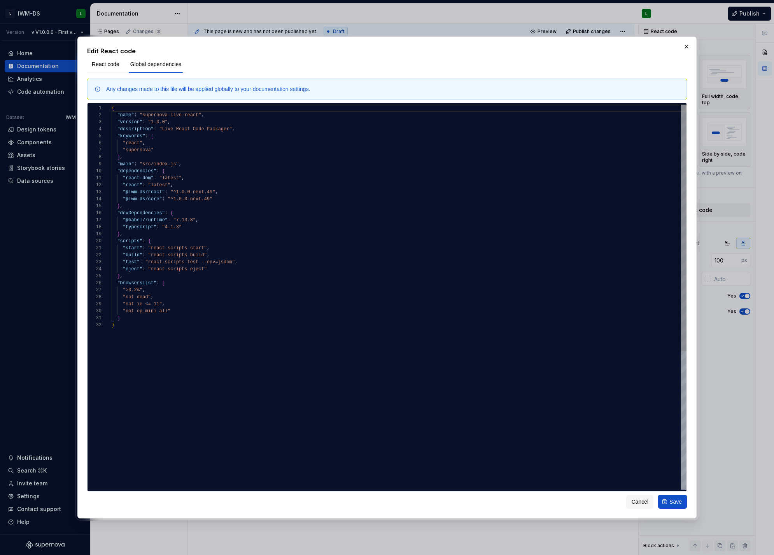
type textarea "**********"
click at [123, 191] on div "{ "name" : "supernova-live-react" , "version" : "1.0.0" , "description" : "Live…" at bounding box center [399, 406] width 575 height 602
drag, startPoint x: 126, startPoint y: 192, endPoint x: 162, endPoint y: 189, distance: 36.6
click at [162, 189] on div "{ "name" : "supernova-live-react" , "version" : "1.0.0" , "description" : "Live…" at bounding box center [399, 406] width 575 height 602
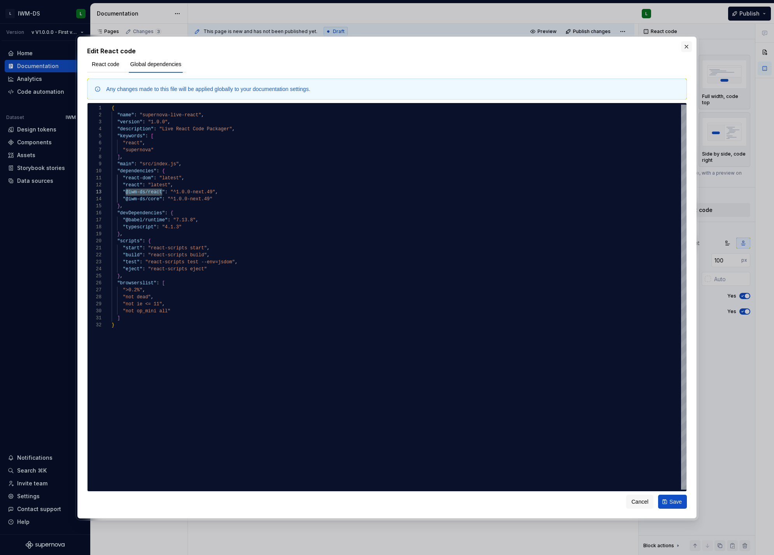
click at [685, 47] on button "button" at bounding box center [686, 46] width 11 height 11
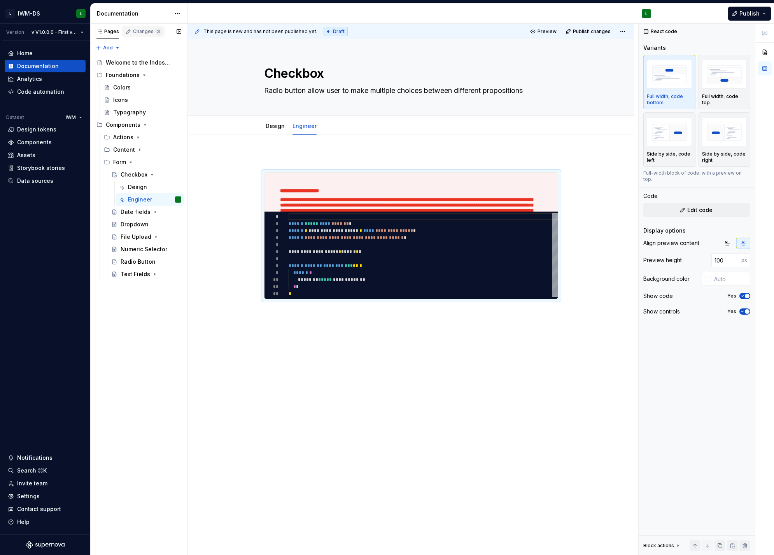
click at [147, 31] on div "Changes 3" at bounding box center [147, 31] width 28 height 6
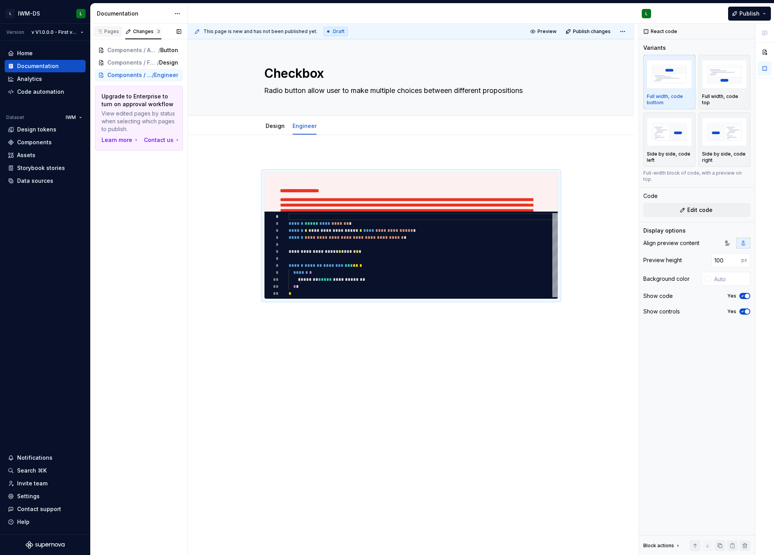
click at [110, 32] on div "Pages" at bounding box center [107, 31] width 23 height 6
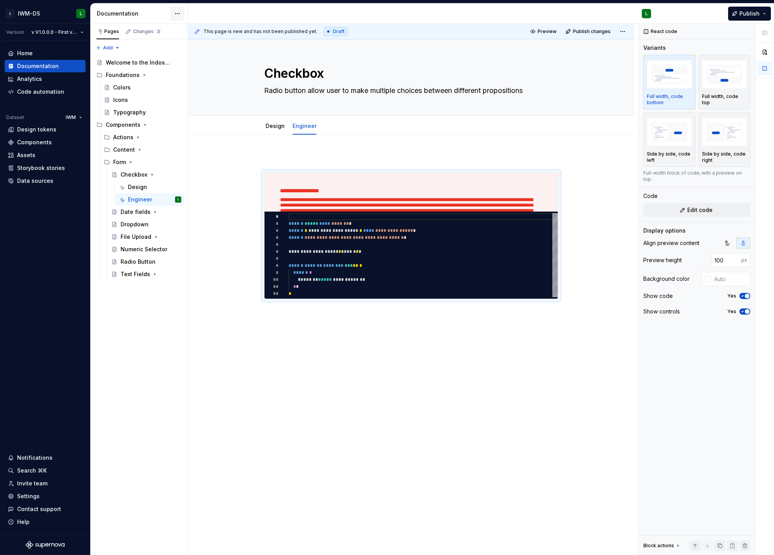
click at [177, 11] on html "L IWM-DS L Version v V1.0.0.0 - First version of the DS Home Documentation Anal…" at bounding box center [387, 277] width 774 height 555
click at [221, 79] on div "Documentation settings" at bounding box center [222, 81] width 74 height 8
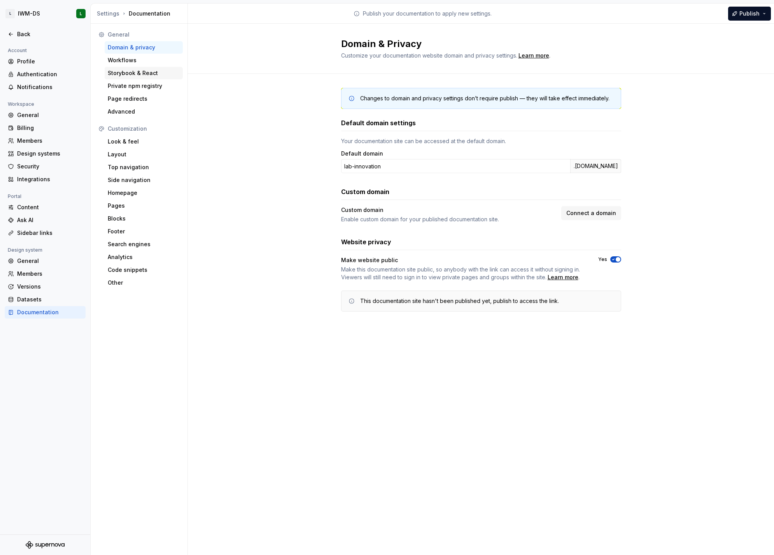
click at [133, 72] on div "Storybook & React" at bounding box center [144, 73] width 72 height 8
type textarea "*"
click at [140, 82] on div "Private npm registry" at bounding box center [144, 86] width 72 height 8
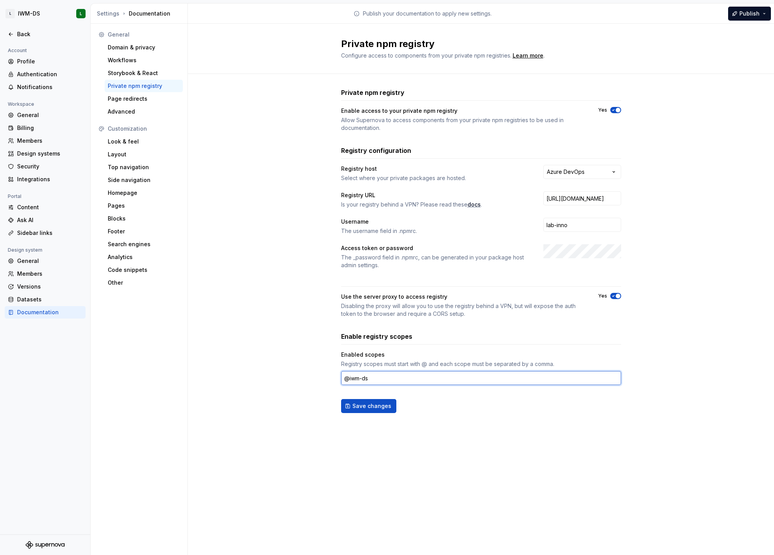
drag, startPoint x: 373, startPoint y: 380, endPoint x: 285, endPoint y: 375, distance: 88.4
click at [285, 375] on div "**********" at bounding box center [481, 258] width 586 height 369
click at [286, 417] on div "**********" at bounding box center [481, 258] width 586 height 369
click at [375, 410] on button "Save changes" at bounding box center [368, 406] width 55 height 14
paste input "@iwm-ds:registry"
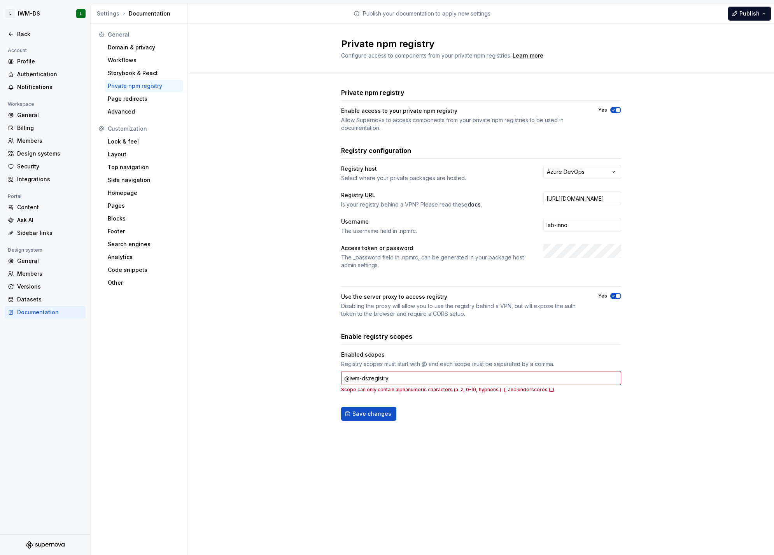
click at [446, 441] on div "**********" at bounding box center [481, 262] width 280 height 376
click at [378, 379] on input "@iwm-ds:registry" at bounding box center [481, 378] width 280 height 14
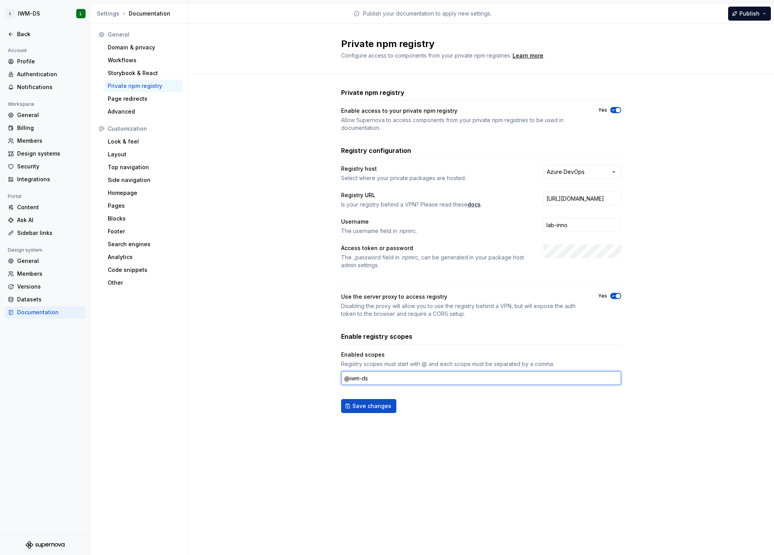
type input "@iwm-ds"
click at [460, 249] on div "Access token or password The _password field in .npmrc, can be generated in you…" at bounding box center [481, 256] width 280 height 25
click at [470, 304] on div "Disabling the proxy will allow you to use the registry behind a VPN, but will e…" at bounding box center [462, 310] width 243 height 16
click at [366, 412] on button "Save changes" at bounding box center [368, 406] width 55 height 14
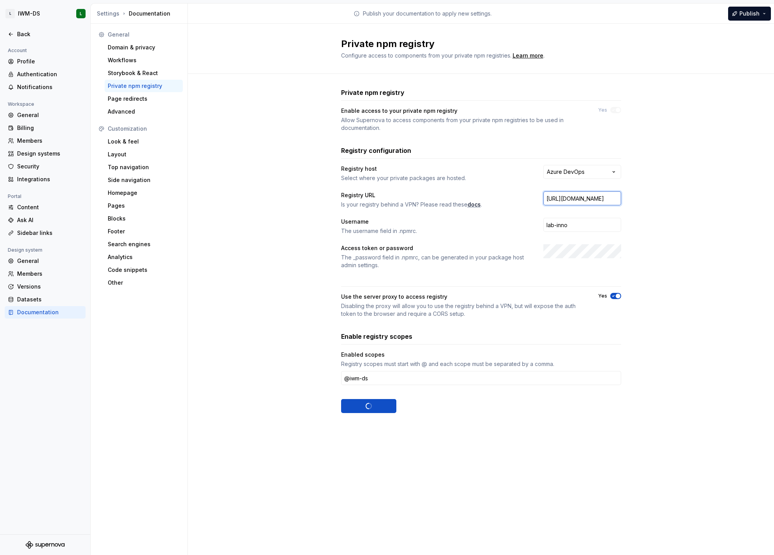
scroll to position [0, 130]
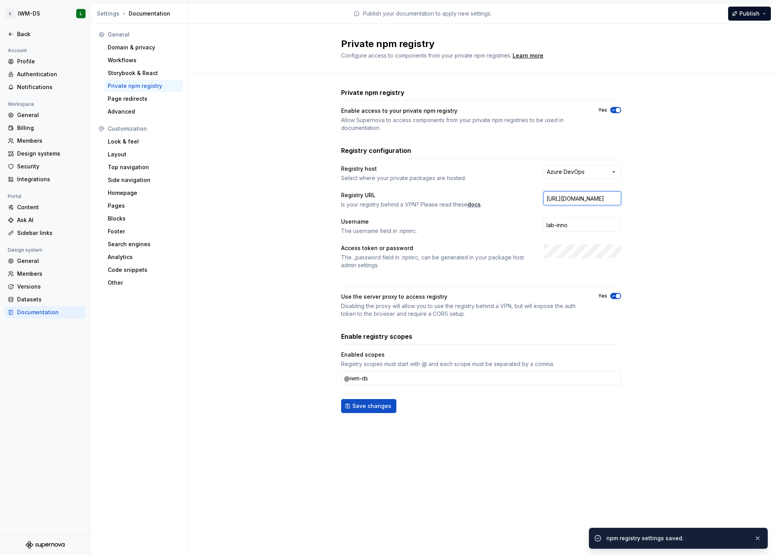
drag, startPoint x: 553, startPoint y: 201, endPoint x: 697, endPoint y: 201, distance: 143.1
click at [697, 201] on div "**********" at bounding box center [481, 258] width 586 height 369
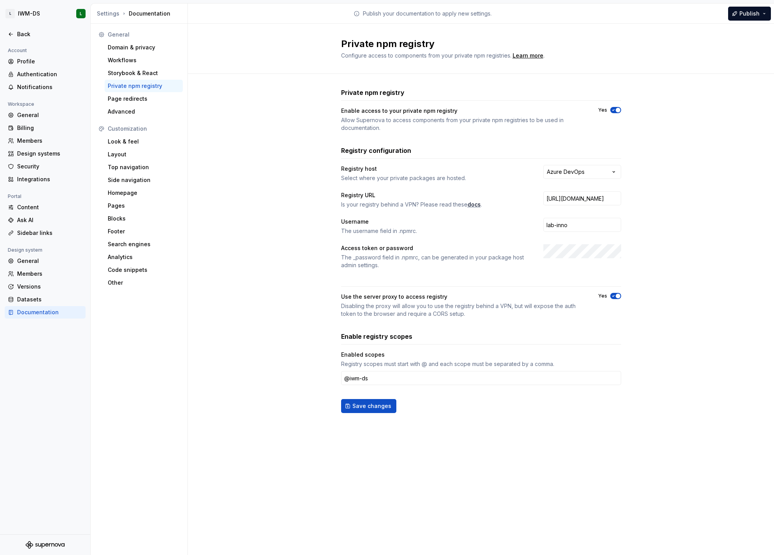
click at [205, 159] on div "**********" at bounding box center [481, 258] width 586 height 369
click at [100, 17] on div "Settings" at bounding box center [108, 14] width 23 height 8
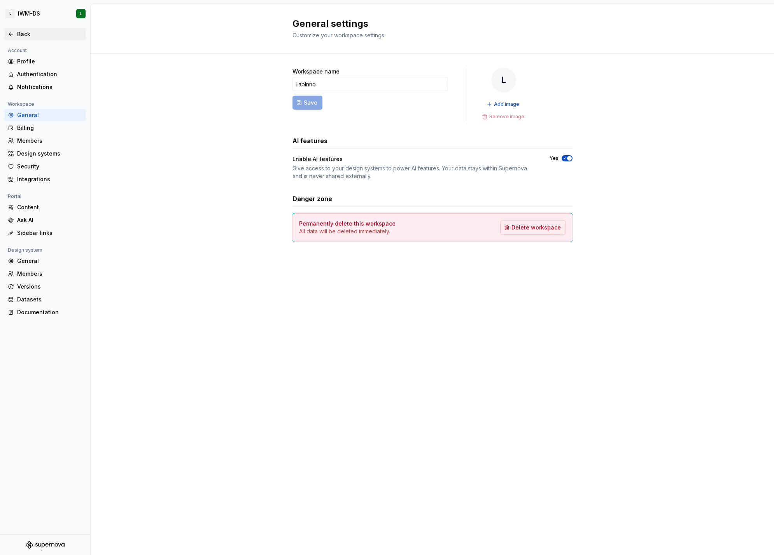
click at [24, 33] on div "Back" at bounding box center [49, 34] width 65 height 8
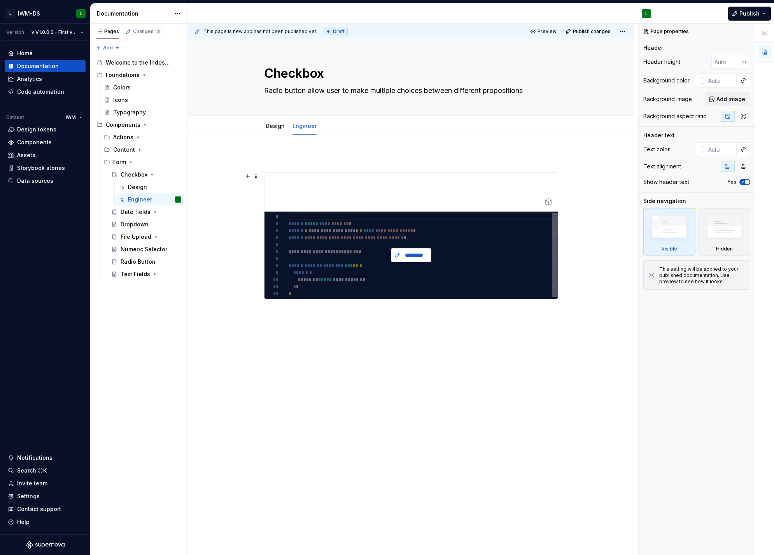
click at [393, 253] on button "*********" at bounding box center [411, 255] width 40 height 14
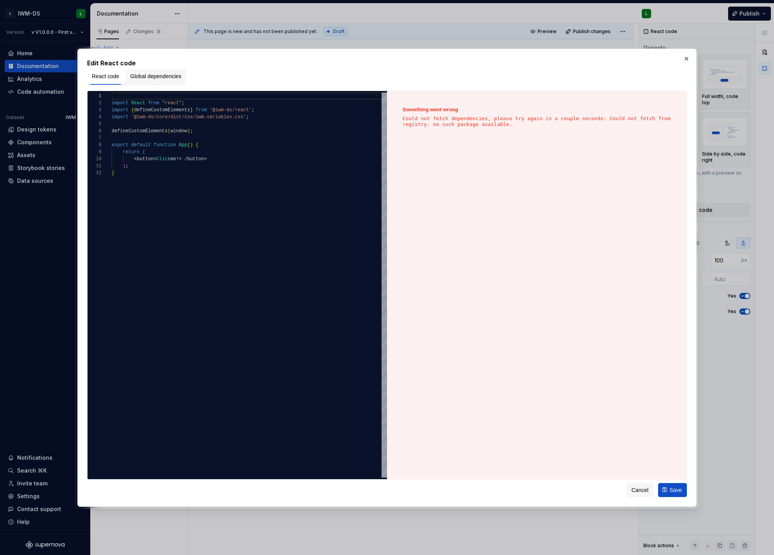
click at [168, 79] on span "Global dependencies" at bounding box center [155, 76] width 51 height 8
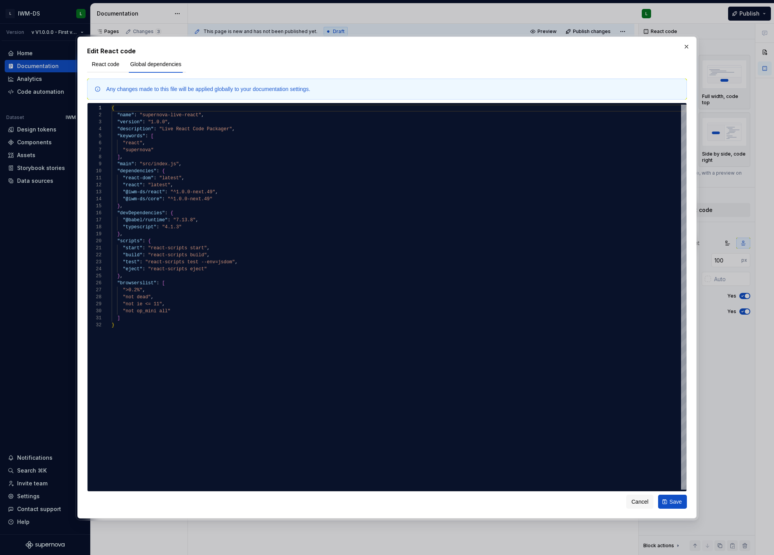
click at [684, 40] on div "Edit React code React code Global dependencies Any changes made to this file wi…" at bounding box center [386, 278] width 619 height 482
click at [681, 44] on button "button" at bounding box center [686, 46] width 11 height 11
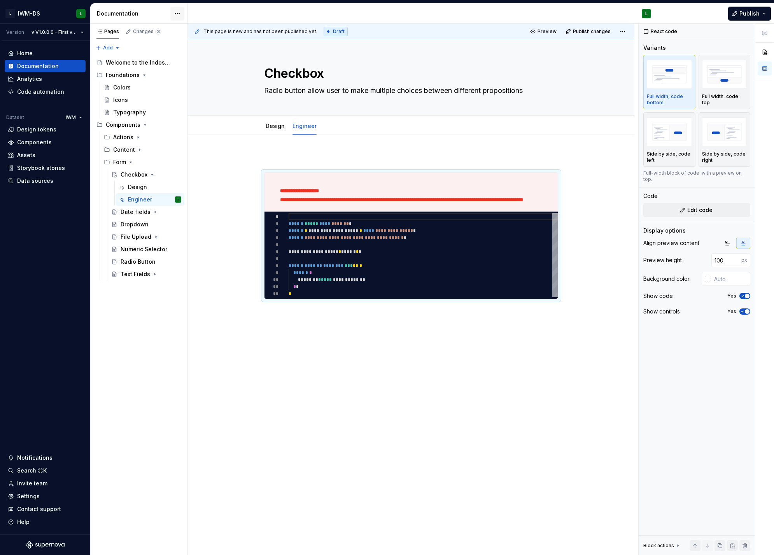
click at [175, 11] on html "L IWM-DS L Version v V1.0.0.0 - First version of the DS Home Documentation Anal…" at bounding box center [387, 277] width 774 height 555
click at [206, 81] on div "Documentation settings" at bounding box center [222, 81] width 74 height 8
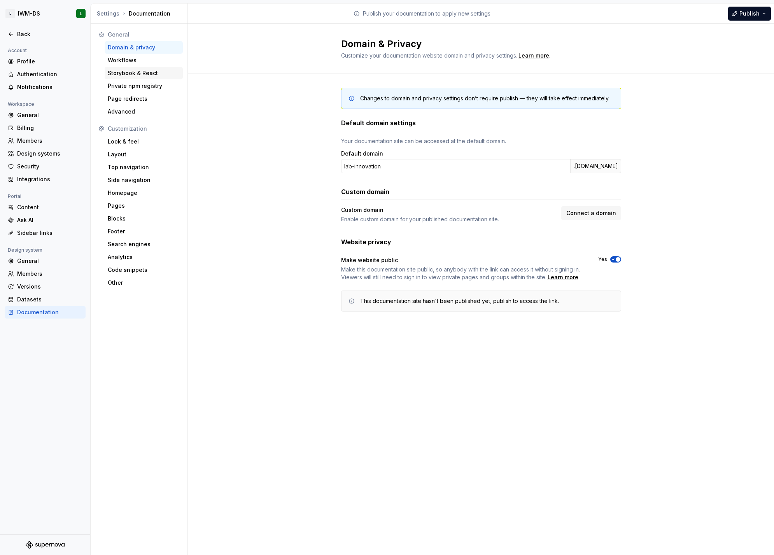
click at [139, 75] on div "Storybook & React" at bounding box center [144, 73] width 72 height 8
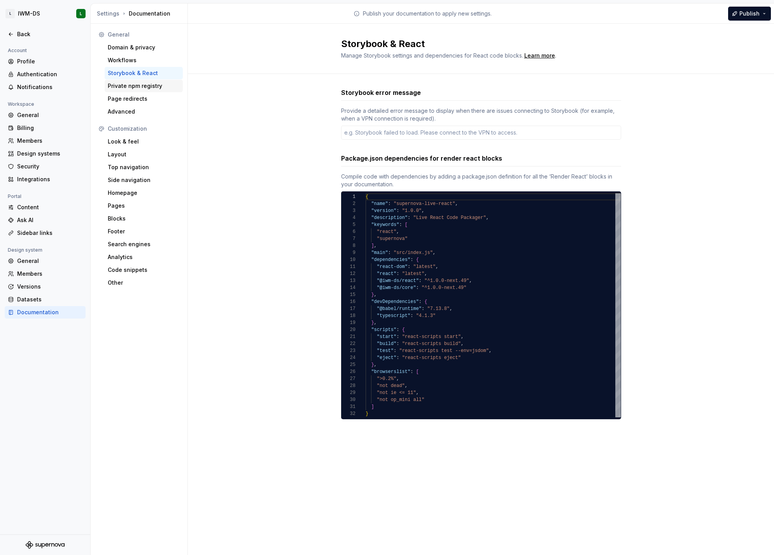
click at [147, 87] on div "Private npm registry" at bounding box center [144, 86] width 72 height 8
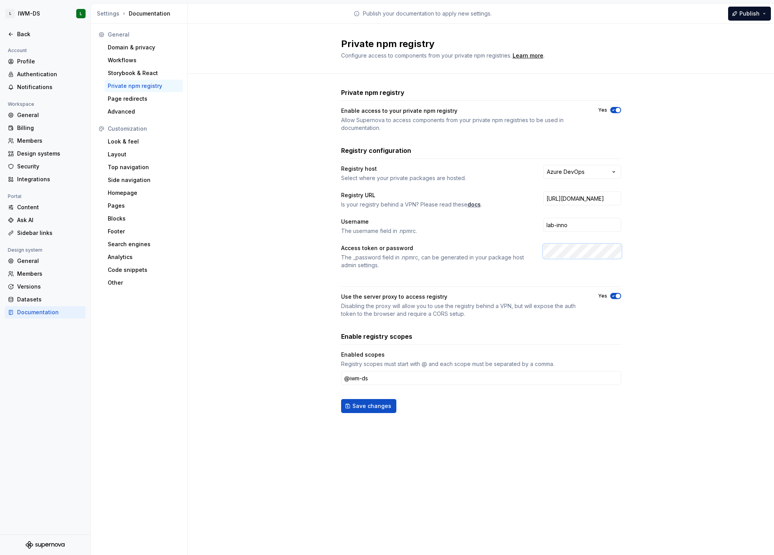
scroll to position [0, 186]
click at [376, 410] on span "Save changes" at bounding box center [371, 406] width 39 height 8
click at [25, 36] on div "Back" at bounding box center [49, 34] width 65 height 8
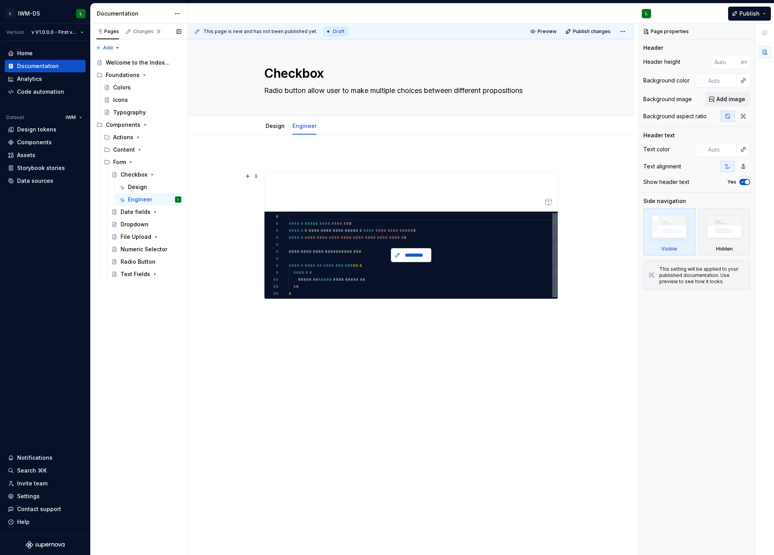
click at [426, 250] on button "*********" at bounding box center [411, 255] width 40 height 14
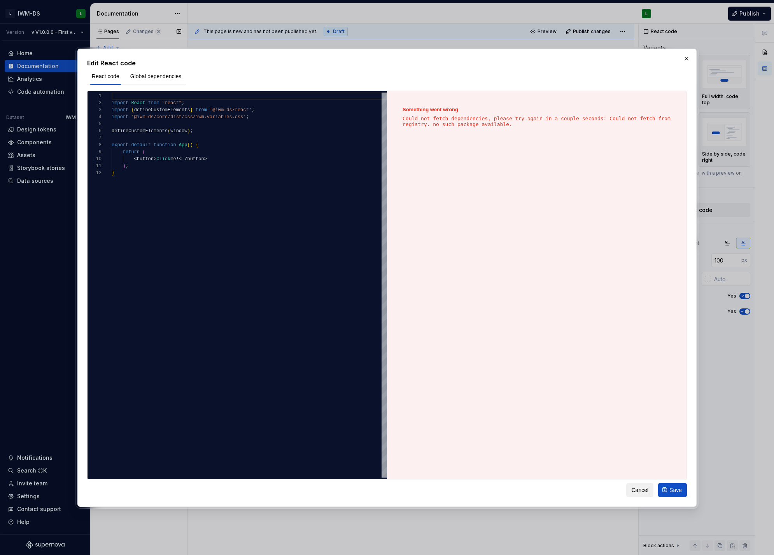
click at [630, 483] on button "Cancel" at bounding box center [639, 490] width 27 height 14
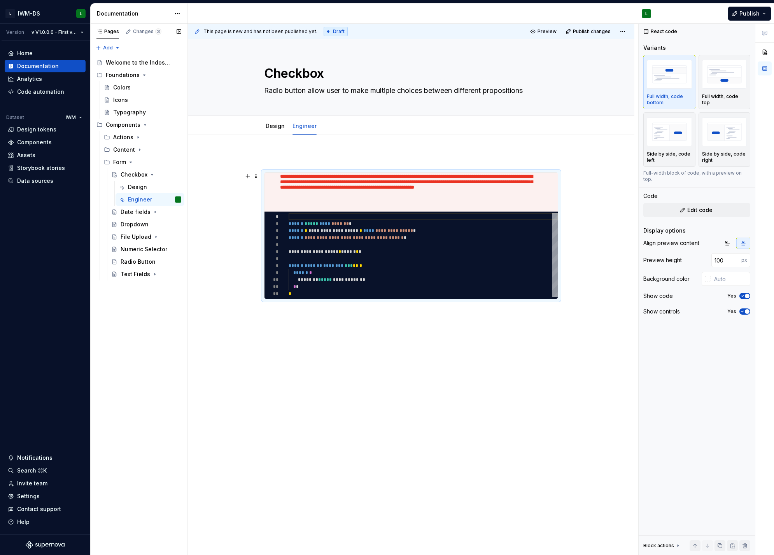
scroll to position [25, 0]
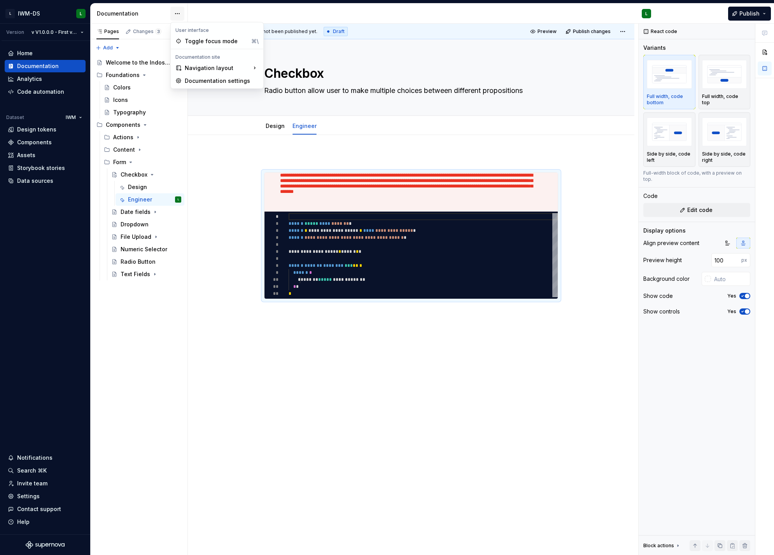
click at [172, 16] on html "L IWM-DS L Version v V1.0.0.0 - First version of the DS Home Documentation Anal…" at bounding box center [387, 277] width 774 height 555
click at [230, 81] on div "Documentation settings" at bounding box center [222, 81] width 74 height 8
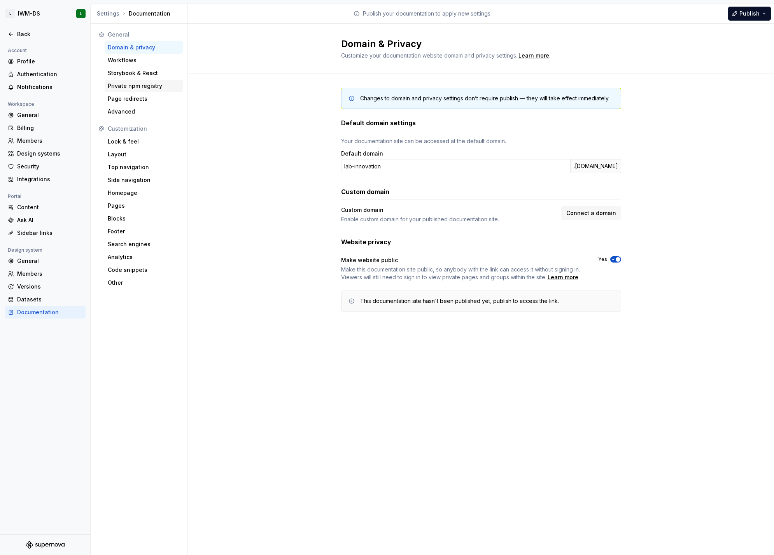
click at [139, 80] on div "Private npm registry" at bounding box center [144, 86] width 78 height 12
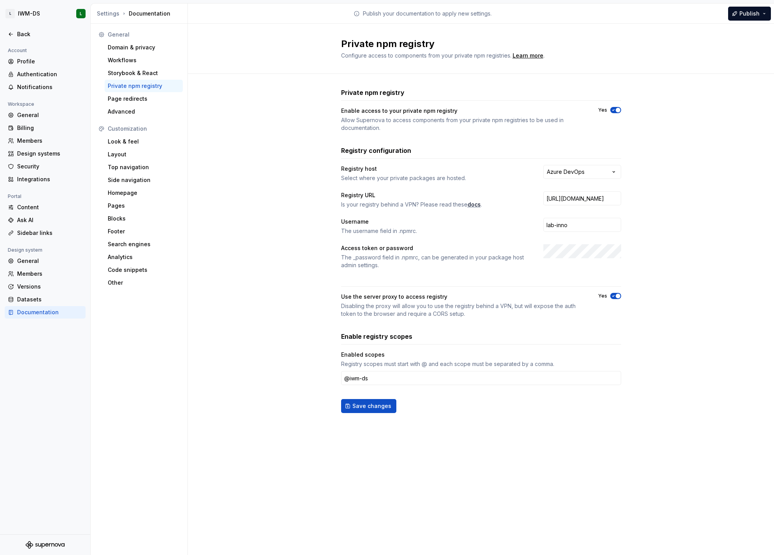
click at [608, 290] on div "Use the server proxy to access registry Disabling the proxy will allow you to u…" at bounding box center [481, 300] width 280 height 35
click at [609, 291] on div "Use the server proxy to access registry Disabling the proxy will allow you to u…" at bounding box center [481, 300] width 280 height 35
click at [618, 294] on span "button" at bounding box center [618, 296] width 5 height 5
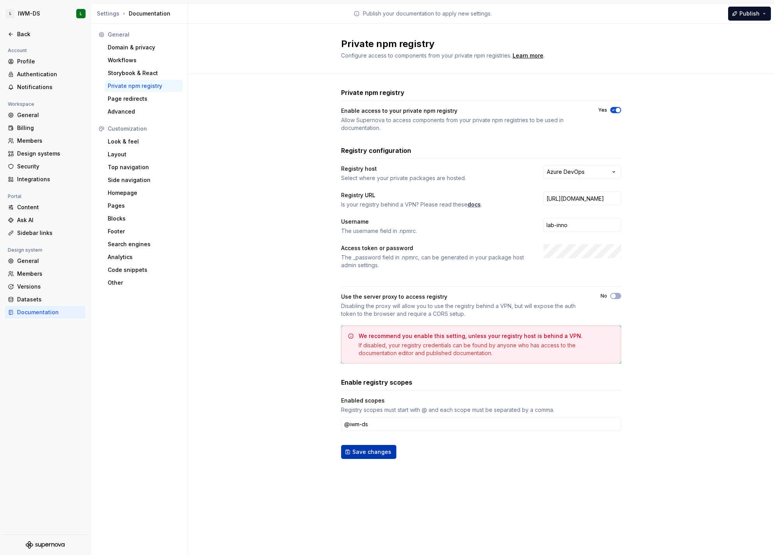
click at [375, 447] on button "Save changes" at bounding box center [368, 452] width 55 height 14
click at [387, 450] on span "Save changes" at bounding box center [371, 452] width 39 height 8
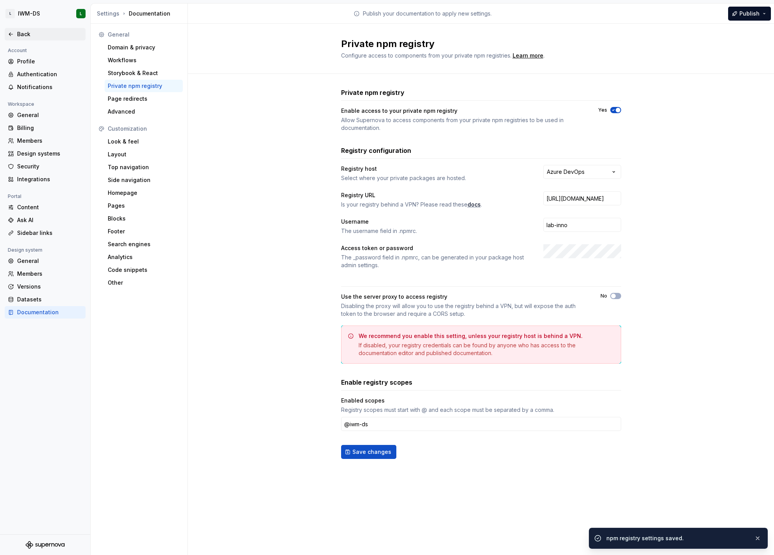
click at [32, 30] on div "Back" at bounding box center [49, 34] width 65 height 8
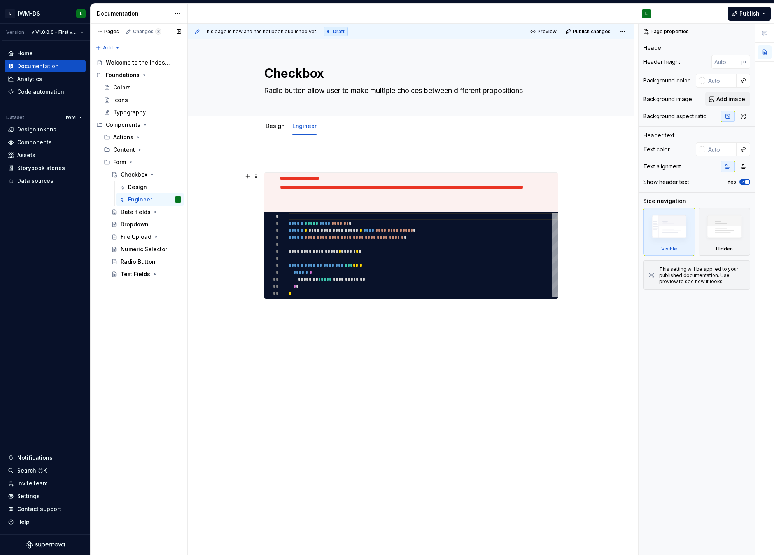
scroll to position [13, 0]
click at [133, 29] on div "Changes 3" at bounding box center [147, 31] width 28 height 6
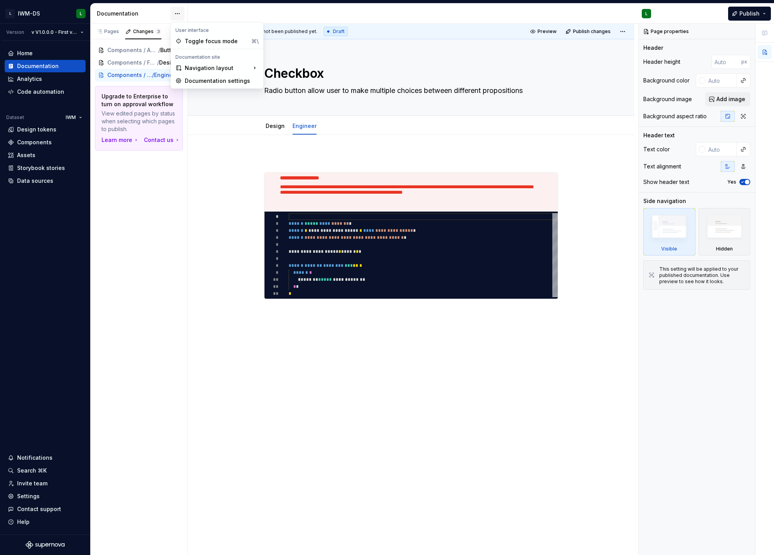
click at [176, 17] on html "L IWM-DS L Version v V1.0.0.0 - First version of the DS Home Documentation Anal…" at bounding box center [387, 277] width 774 height 555
click at [208, 78] on div "Documentation settings" at bounding box center [222, 81] width 74 height 8
type textarea "*"
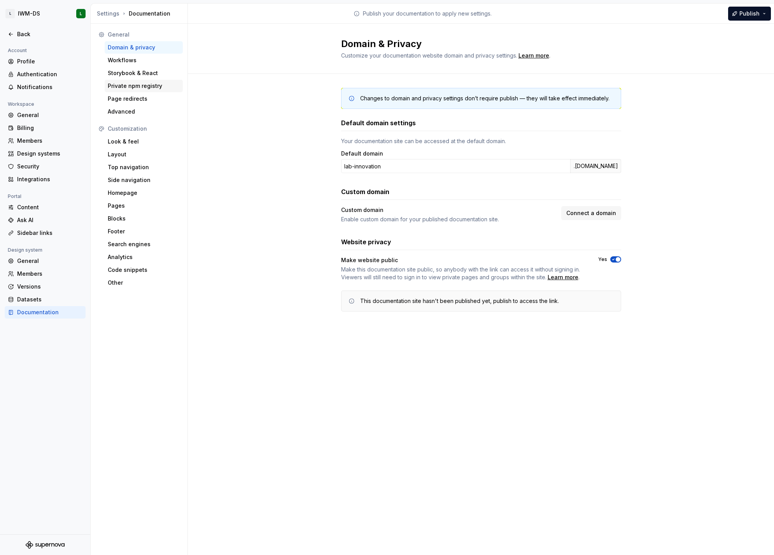
click at [152, 82] on div "Private npm registry" at bounding box center [144, 86] width 72 height 8
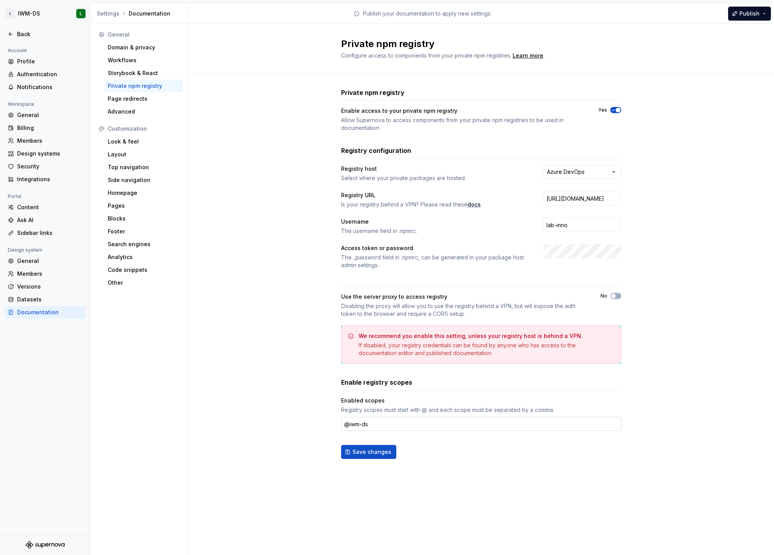
scroll to position [0, 271]
click at [357, 449] on span "Save changes" at bounding box center [371, 452] width 39 height 8
click at [29, 30] on div "Back" at bounding box center [49, 34] width 65 height 8
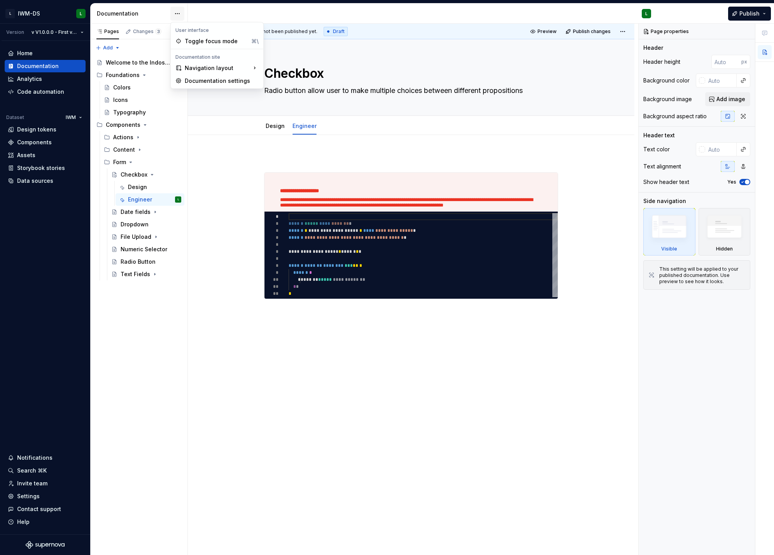
click at [178, 14] on html "L IWM-DS L Version v V1.0.0.0 - First version of the DS Home Documentation Anal…" at bounding box center [387, 277] width 774 height 555
click at [219, 80] on div "Documentation settings" at bounding box center [222, 81] width 74 height 8
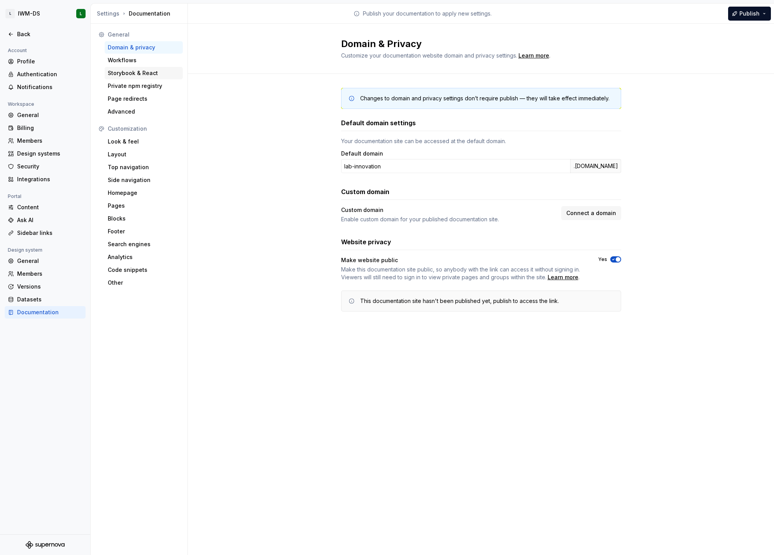
click at [136, 71] on div "Storybook & React" at bounding box center [144, 73] width 72 height 8
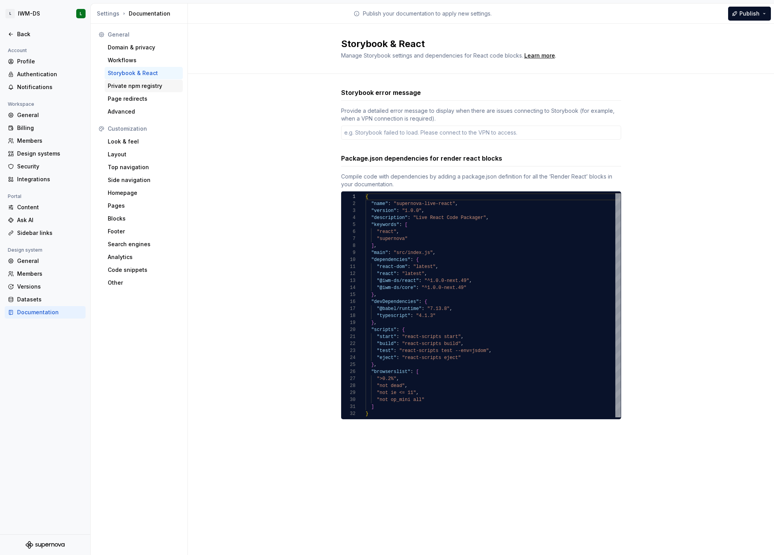
click at [143, 83] on div "Private npm registry" at bounding box center [144, 86] width 72 height 8
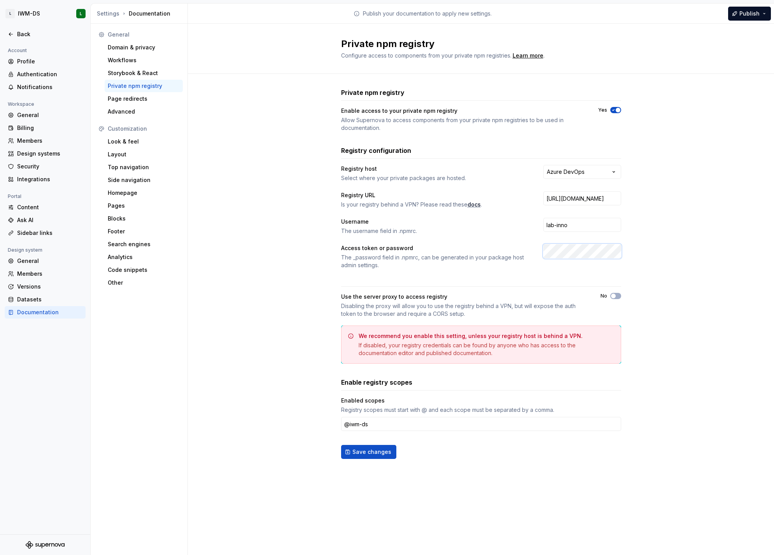
scroll to position [0, 271]
click at [613, 295] on span "button" at bounding box center [613, 296] width 5 height 5
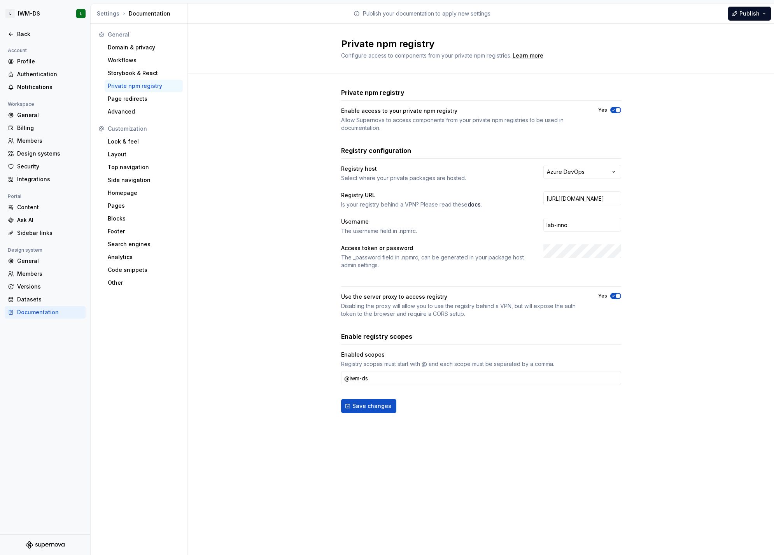
scroll to position [0, 0]
click at [381, 411] on button "Save changes" at bounding box center [368, 406] width 55 height 14
click at [39, 36] on div "Back" at bounding box center [49, 34] width 65 height 8
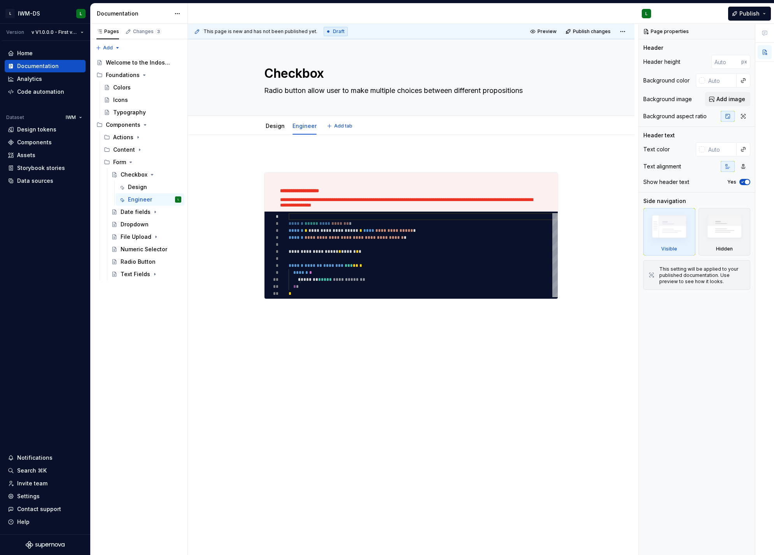
type textarea "*"
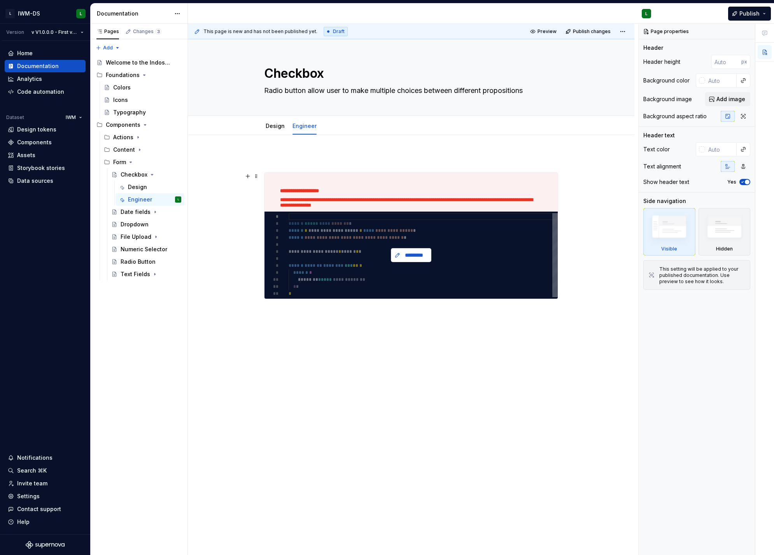
click at [419, 255] on span "*********" at bounding box center [414, 255] width 24 height 8
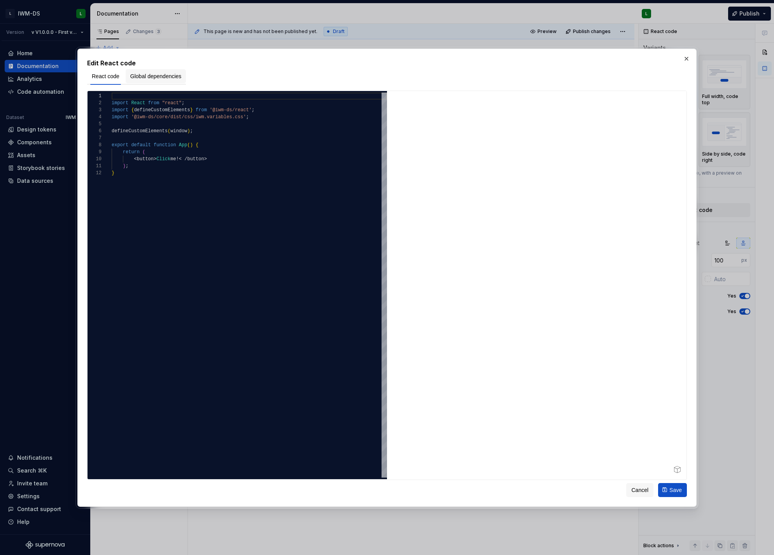
click at [156, 80] on button "Global dependencies" at bounding box center [156, 76] width 61 height 14
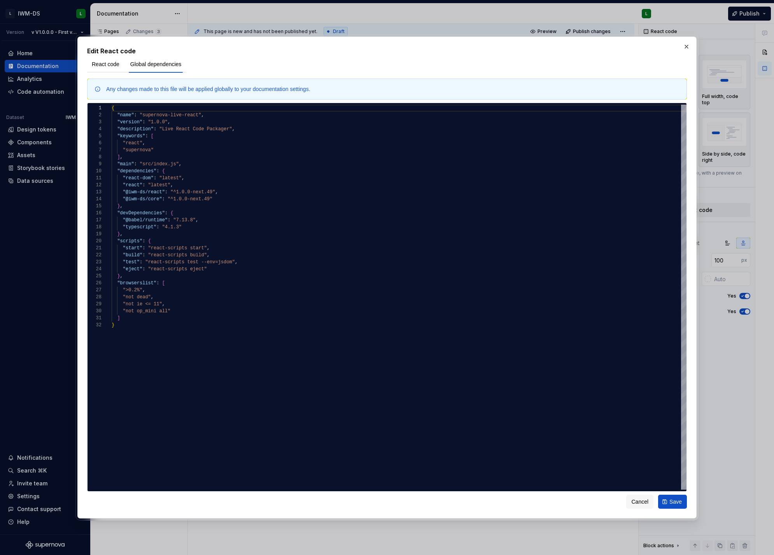
click at [111, 90] on div "Any changes made to this file will be applied globally to your documentation se…" at bounding box center [208, 89] width 204 height 8
drag, startPoint x: 120, startPoint y: 90, endPoint x: 271, endPoint y: 83, distance: 151.5
click at [265, 84] on div "Any changes made to this file will be applied globally to your documentation se…" at bounding box center [387, 89] width 600 height 21
click at [271, 84] on div "Any changes made to this file will be applied globally to your documentation se…" at bounding box center [387, 89] width 600 height 21
type textarea "**********"
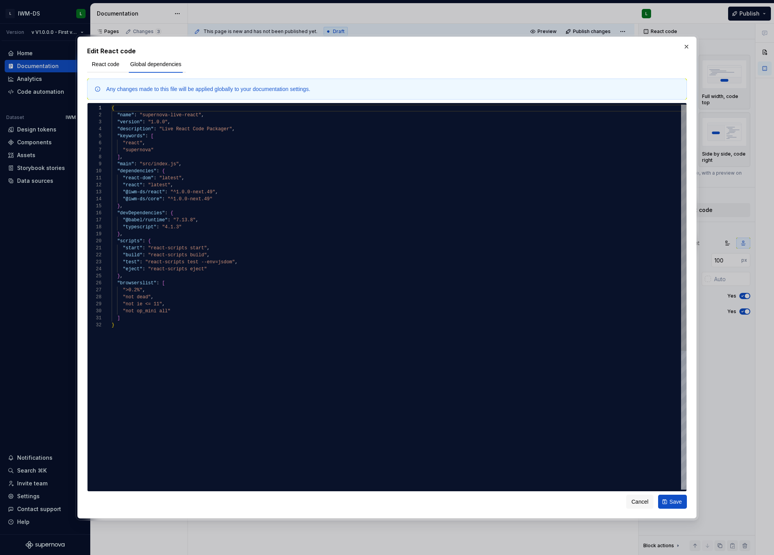
click at [128, 177] on div "{ "name" : "supernova-live-react" , "version" : "1.0.0" , "description" : "Live…" at bounding box center [399, 406] width 575 height 602
click at [221, 202] on div "{ "name" : "supernova-live-react" , "version" : "1.0.0" , "description" : "Live…" at bounding box center [399, 406] width 575 height 602
click at [105, 61] on span "React code" at bounding box center [106, 64] width 28 height 8
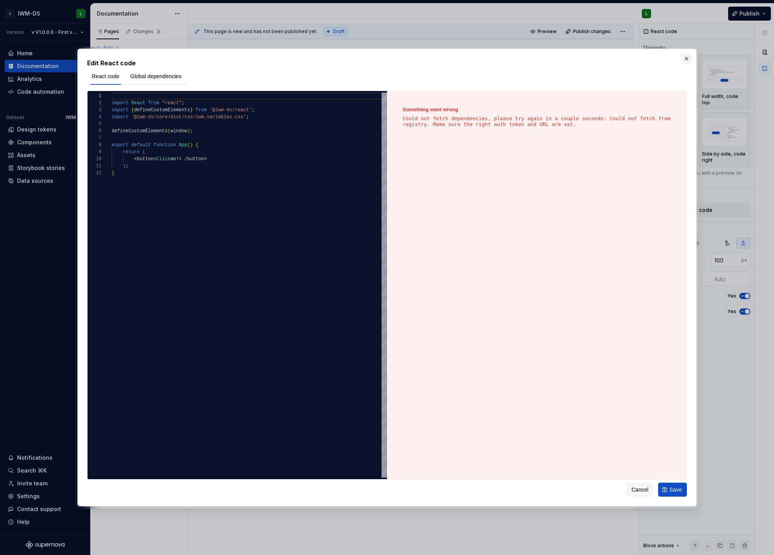
click at [683, 58] on button "button" at bounding box center [686, 58] width 11 height 11
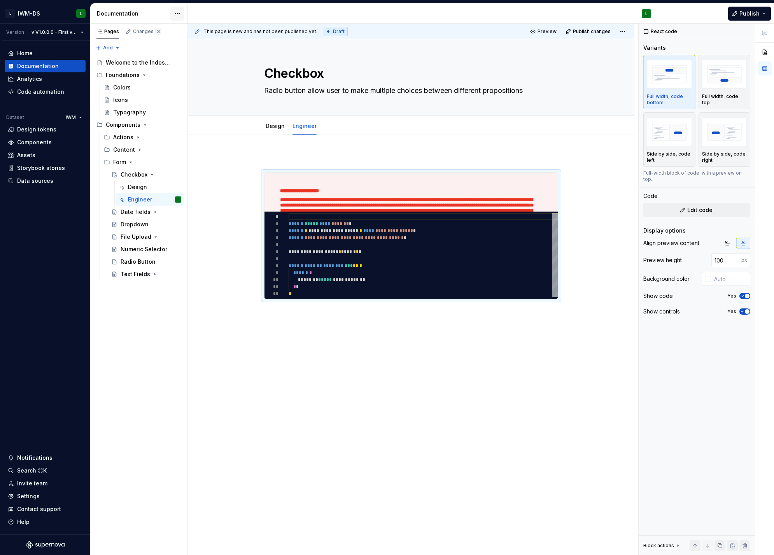
click at [176, 16] on html "L IWM-DS L Version v V1.0.0.0 - First version of the DS Home Documentation Anal…" at bounding box center [387, 277] width 774 height 555
click at [186, 79] on div "Documentation settings" at bounding box center [222, 81] width 74 height 8
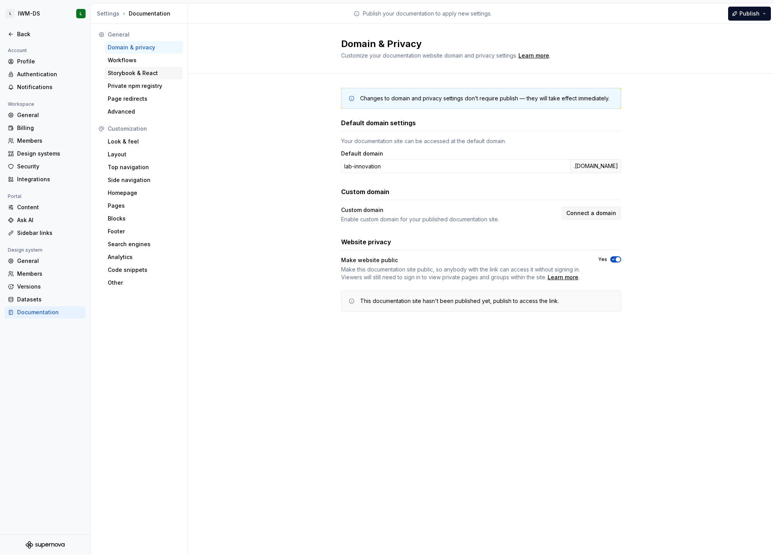
click at [138, 70] on div "Storybook & React" at bounding box center [144, 73] width 72 height 8
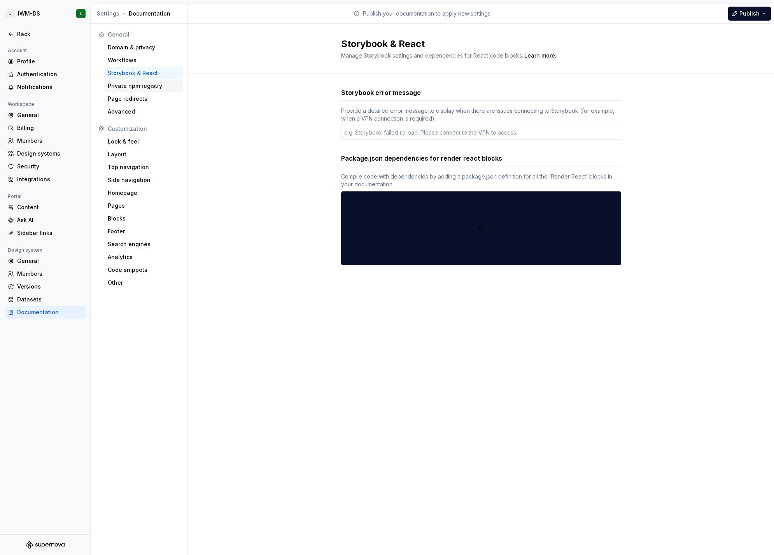
click at [137, 88] on div "Private npm registry" at bounding box center [144, 86] width 72 height 8
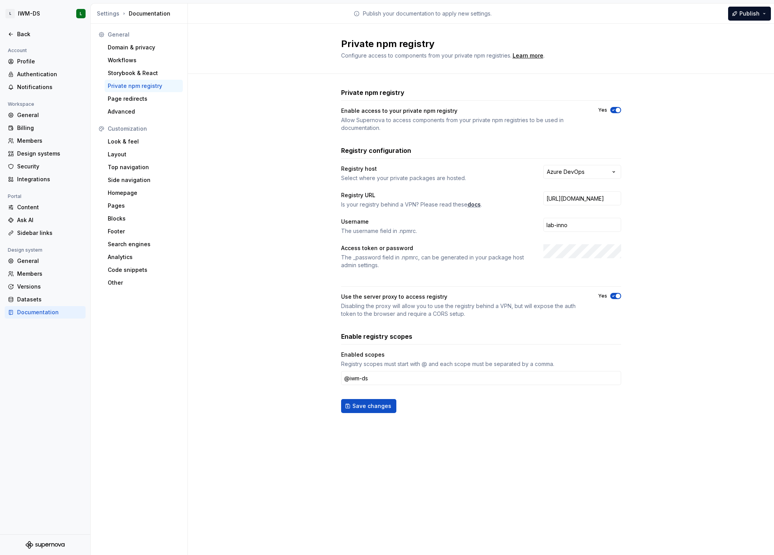
click at [583, 241] on div "**********" at bounding box center [481, 217] width 280 height 104
click at [361, 410] on button "Save changes" at bounding box center [368, 406] width 55 height 14
click at [47, 31] on div "Back" at bounding box center [49, 34] width 65 height 8
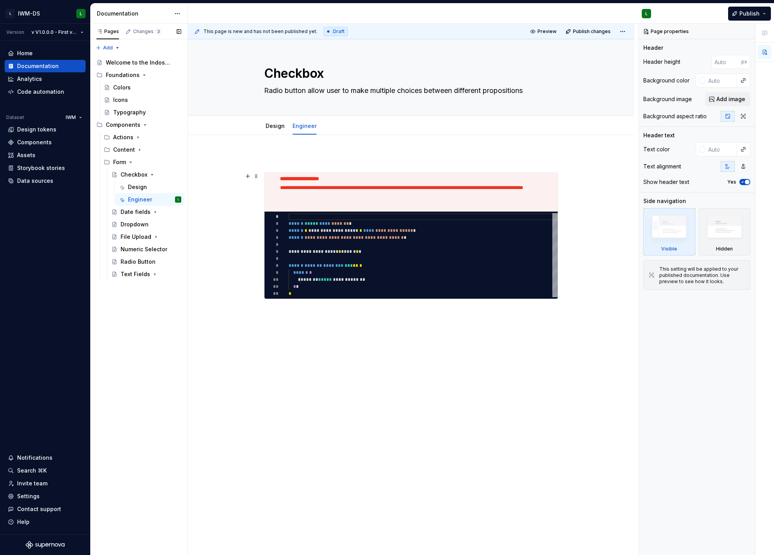
scroll to position [13, 0]
click at [179, 14] on html "L IWM-DS L Version v V1.0.0.0 - First version of the DS Home Documentation Anal…" at bounding box center [387, 277] width 774 height 555
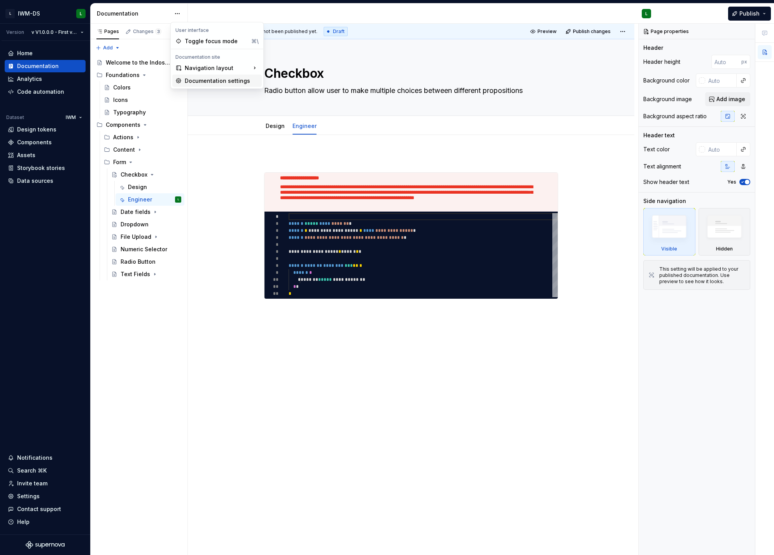
click at [215, 82] on div "Documentation settings" at bounding box center [222, 81] width 74 height 8
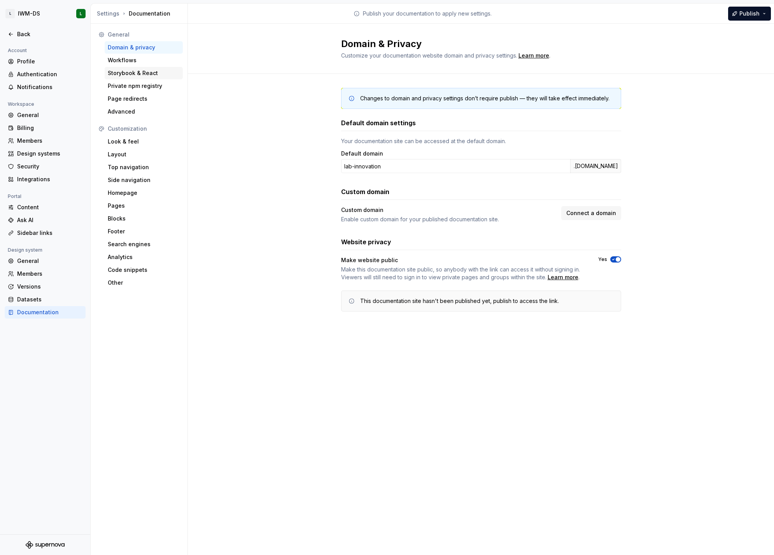
click at [130, 74] on div "Storybook & React" at bounding box center [144, 73] width 72 height 8
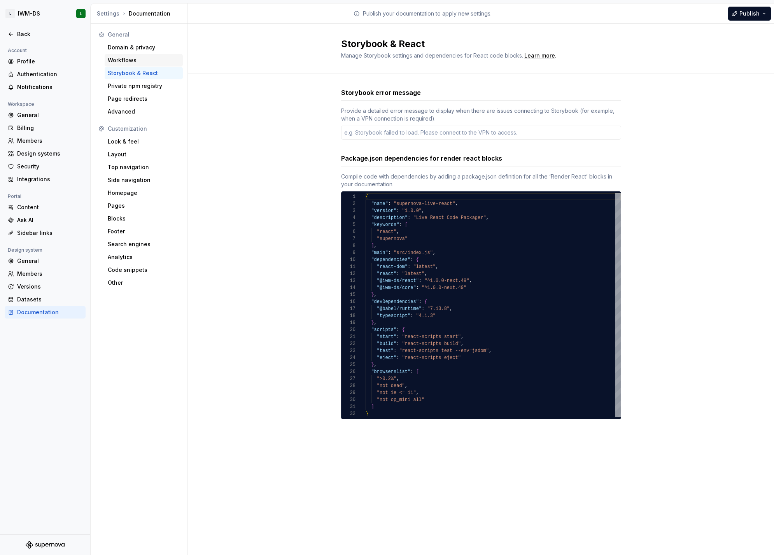
click at [114, 63] on div "Workflows" at bounding box center [144, 60] width 72 height 8
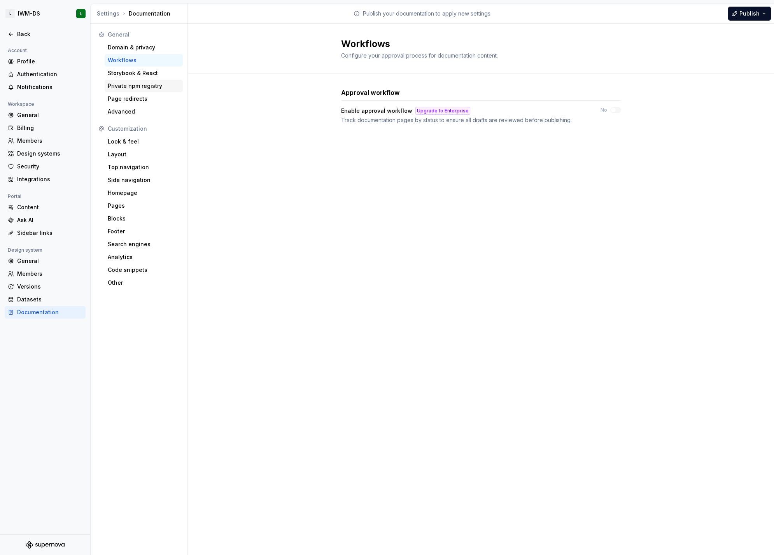
click at [150, 80] on div "Private npm registry" at bounding box center [144, 86] width 78 height 12
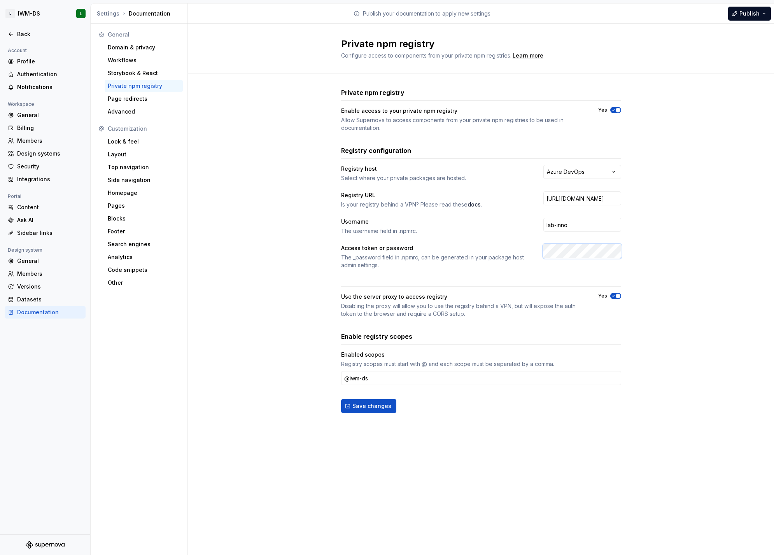
scroll to position [0, 271]
click at [373, 408] on span "Save changes" at bounding box center [371, 406] width 39 height 8
click at [139, 72] on div "Storybook & React" at bounding box center [144, 73] width 72 height 8
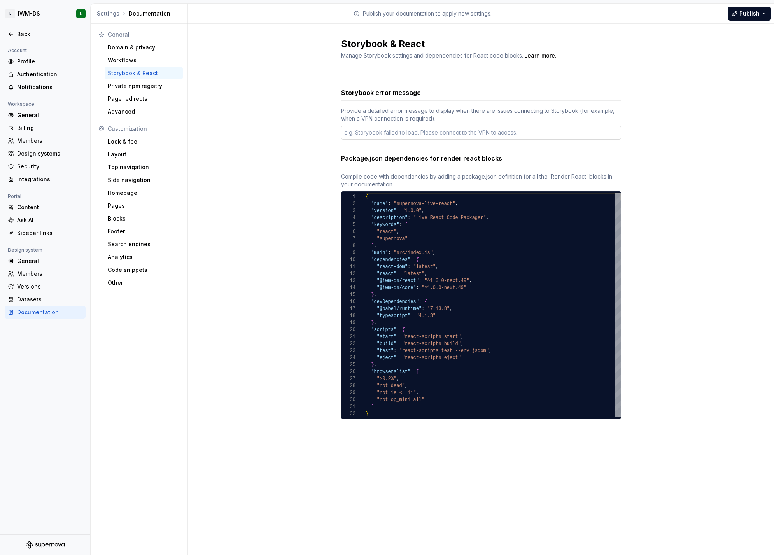
type textarea "*"
click at [400, 130] on textarea at bounding box center [481, 133] width 280 height 14
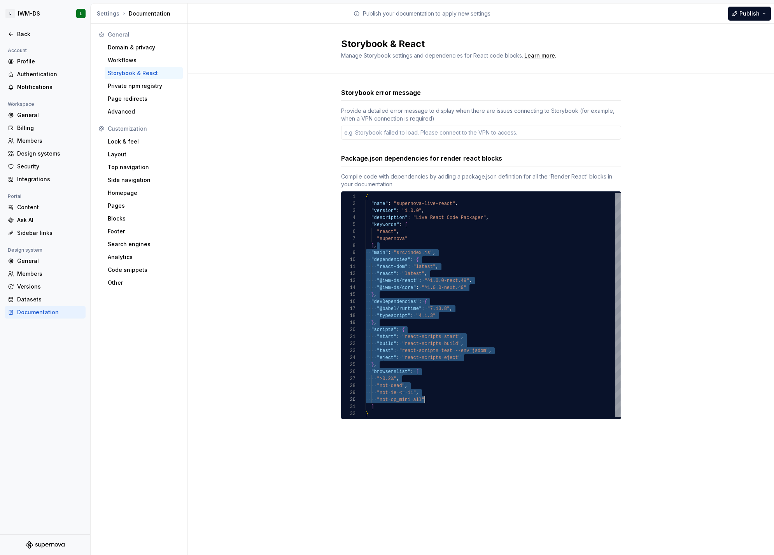
drag, startPoint x: 399, startPoint y: 249, endPoint x: 428, endPoint y: 412, distance: 166.3
click at [427, 413] on div "{ "name" : "supernova-live-react" , "version" : "1.0.0" , "description" : "Live…" at bounding box center [493, 305] width 255 height 224
click at [469, 391] on div "{ "name" : "supernova-live-react" , "version" : "1.0.0" , "description" : "Live…" at bounding box center [493, 305] width 255 height 224
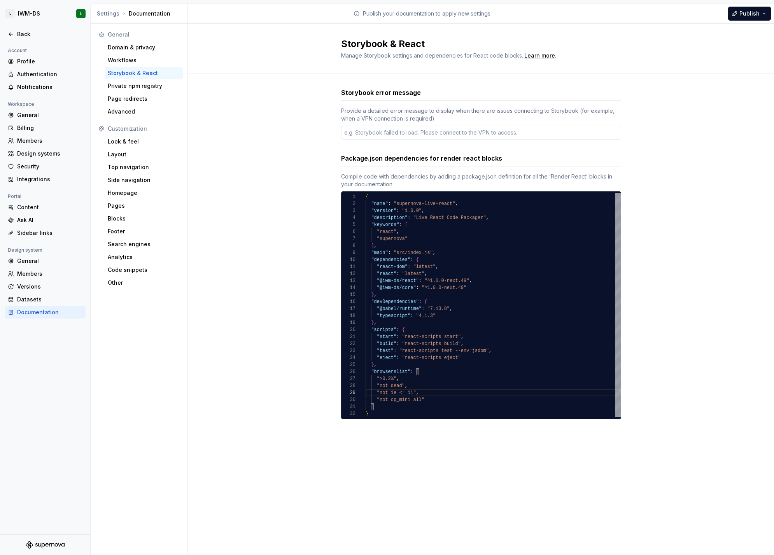
click at [608, 403] on div "{ "name" : "supernova-live-react" , "version" : "1.0.0" , "description" : "Live…" at bounding box center [493, 305] width 255 height 224
type textarea "**********"
click at [388, 285] on div "{ "name" : "supernova-live-react" , "version" : "1.0.0" , "description" : "Live…" at bounding box center [493, 305] width 255 height 224
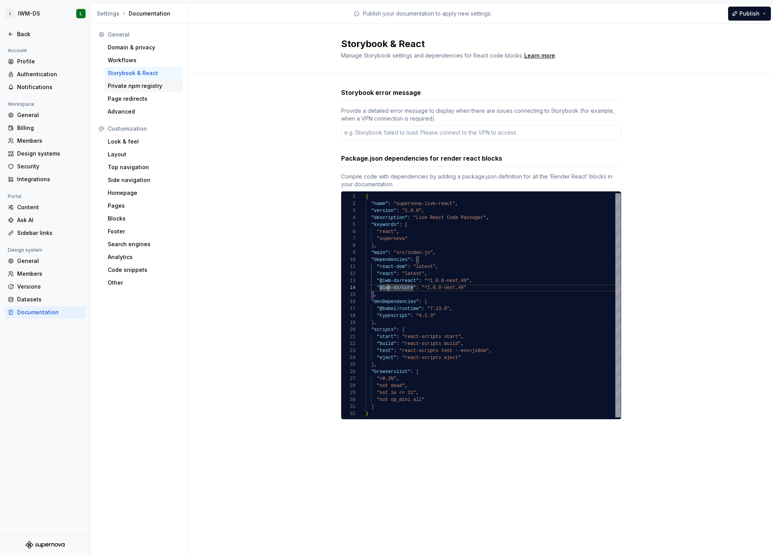
click at [128, 86] on div "Private npm registry" at bounding box center [144, 86] width 72 height 8
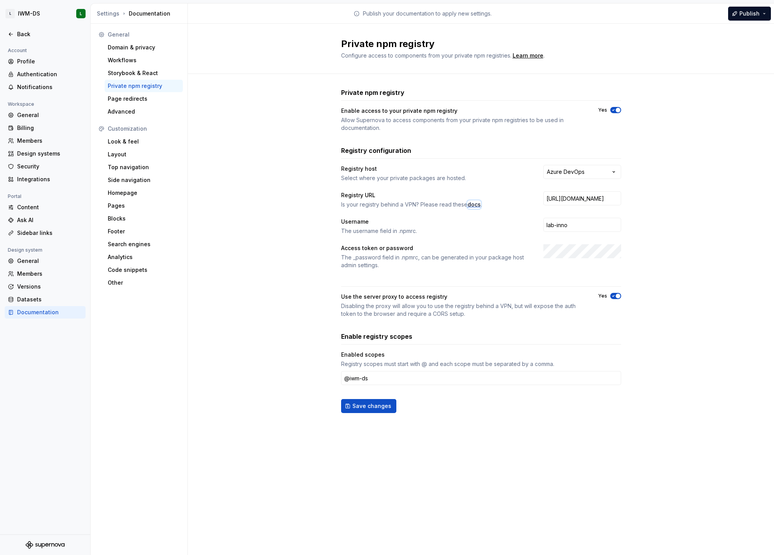
click at [473, 207] on span "docs" at bounding box center [474, 205] width 13 height 8
click at [32, 36] on div "Back" at bounding box center [49, 34] width 65 height 8
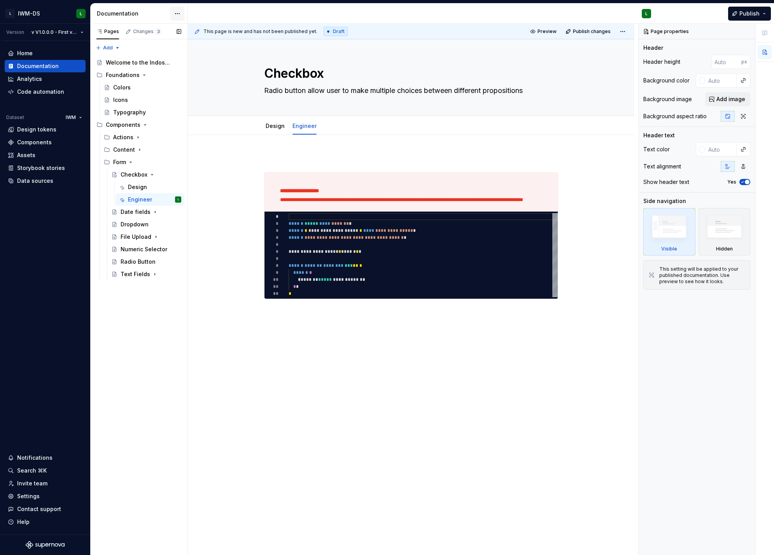
click at [180, 17] on html "L IWM-DS L Version v V1.0.0.0 - First version of the DS Home Documentation Anal…" at bounding box center [387, 277] width 774 height 555
click at [199, 78] on div "Documentation settings" at bounding box center [222, 81] width 74 height 8
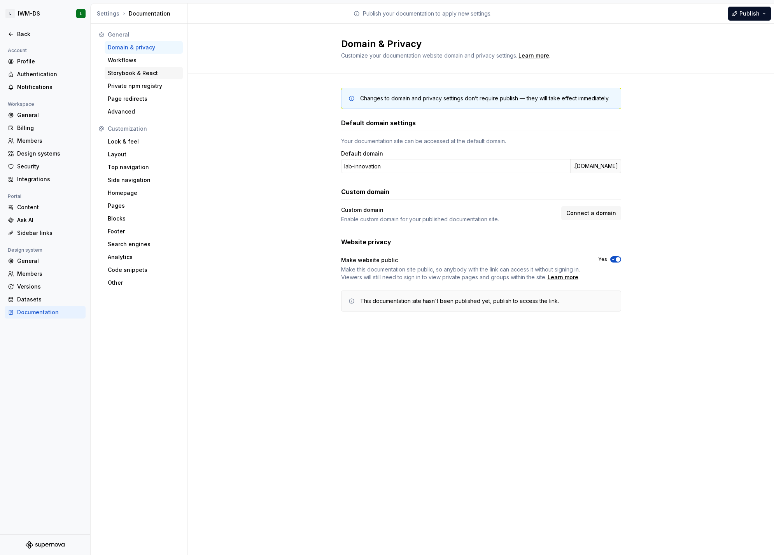
click at [137, 75] on div "Storybook & React" at bounding box center [144, 73] width 72 height 8
type textarea "*"
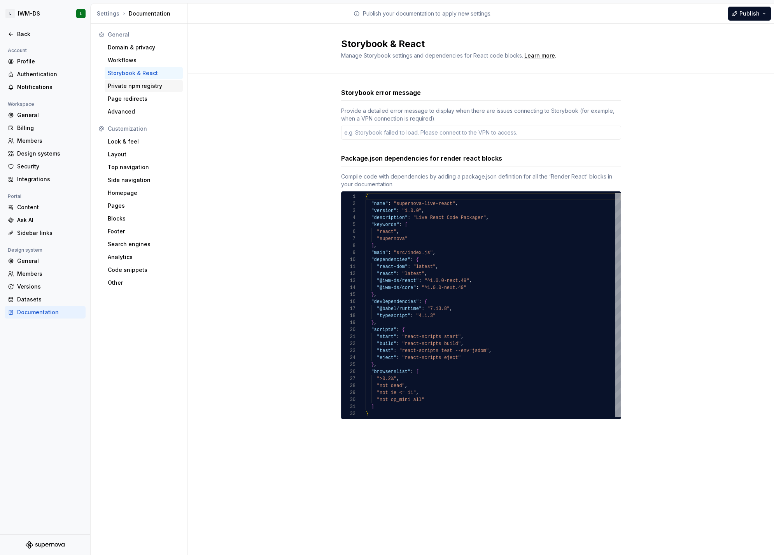
click at [138, 89] on div "Private npm registry" at bounding box center [144, 86] width 72 height 8
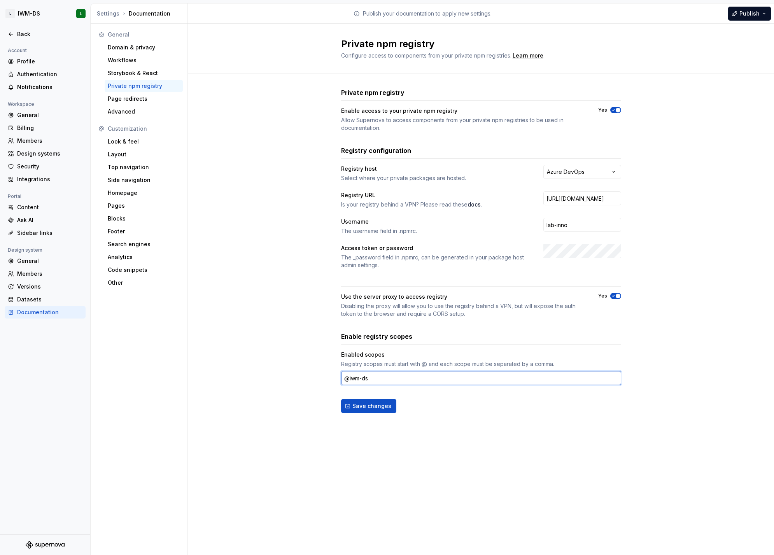
drag, startPoint x: 364, startPoint y: 380, endPoint x: 261, endPoint y: 375, distance: 102.8
click at [265, 375] on div "**********" at bounding box center [481, 258] width 586 height 369
drag, startPoint x: 283, startPoint y: 398, endPoint x: 291, endPoint y: 401, distance: 9.0
click at [282, 399] on div "**********" at bounding box center [481, 258] width 586 height 369
click at [350, 401] on button "Save changes" at bounding box center [368, 406] width 55 height 14
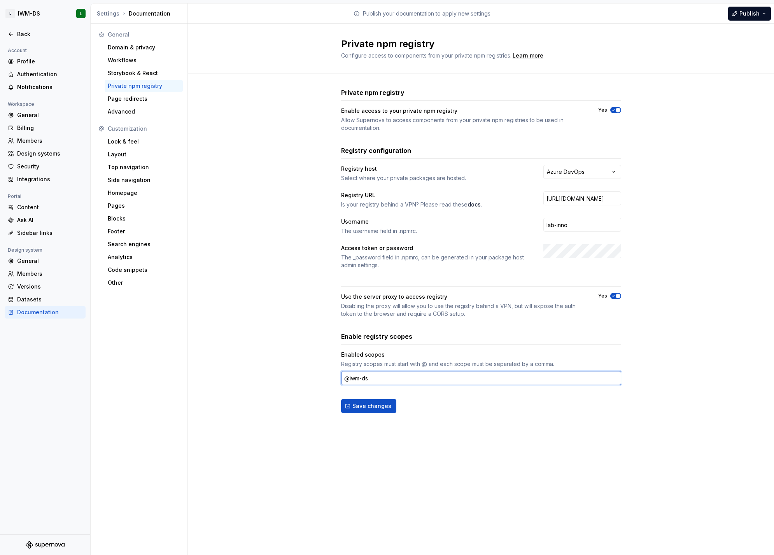
type input "@iwm-ds"
click at [276, 378] on div "**********" at bounding box center [481, 258] width 586 height 369
click at [597, 172] on html "**********" at bounding box center [387, 277] width 774 height 555
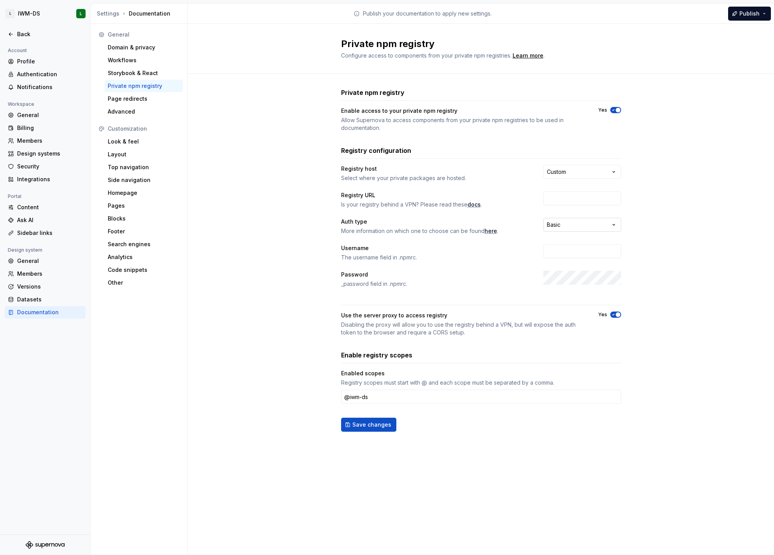
click at [592, 218] on html "**********" at bounding box center [387, 277] width 774 height 555
click at [382, 198] on div "Registry URL" at bounding box center [435, 195] width 188 height 8
click at [562, 227] on html "**********" at bounding box center [387, 277] width 774 height 555
click at [422, 201] on html "**********" at bounding box center [387, 277] width 774 height 555
click at [571, 168] on html "**********" at bounding box center [387, 277] width 774 height 555
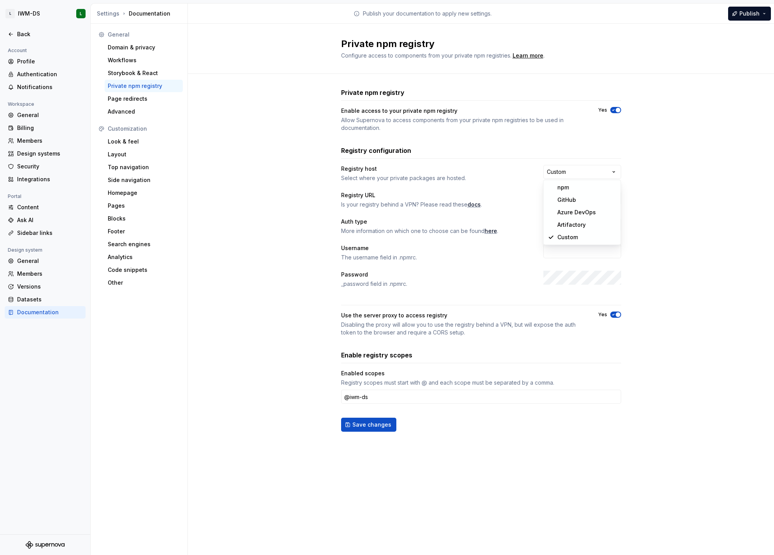
select select "**********"
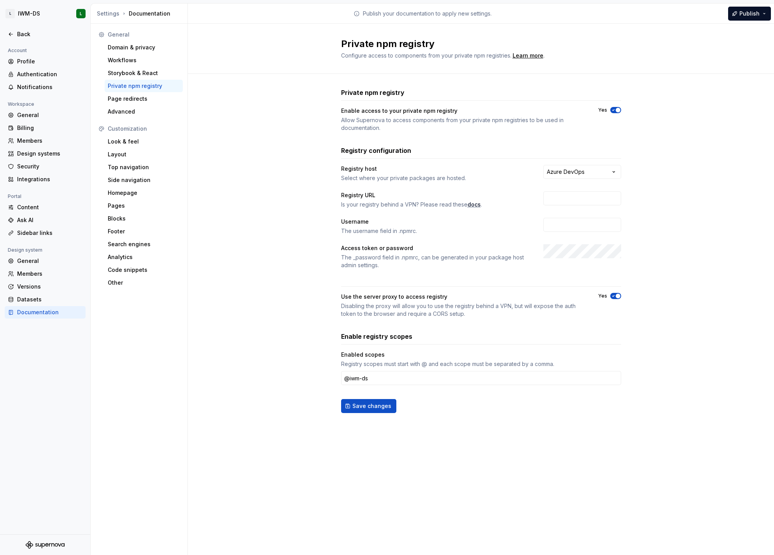
click at [208, 250] on div "**********" at bounding box center [481, 258] width 586 height 369
click at [104, 10] on div "Settings" at bounding box center [108, 14] width 23 height 8
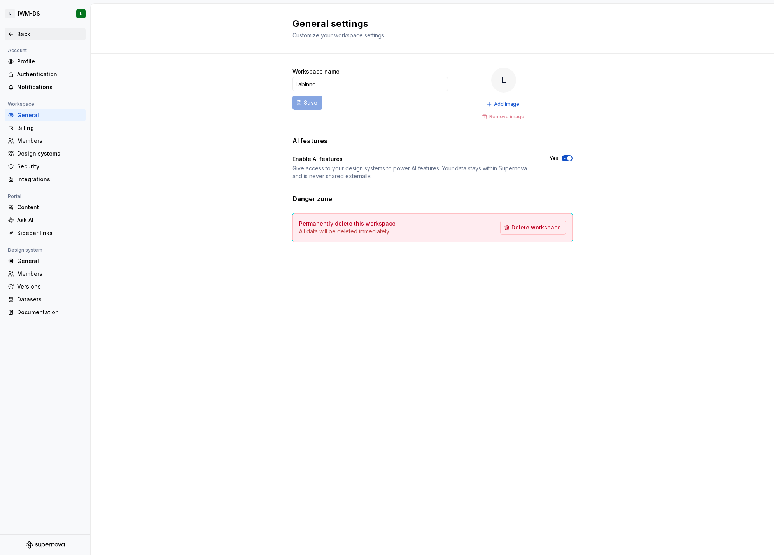
click at [44, 40] on div "Back" at bounding box center [45, 34] width 81 height 12
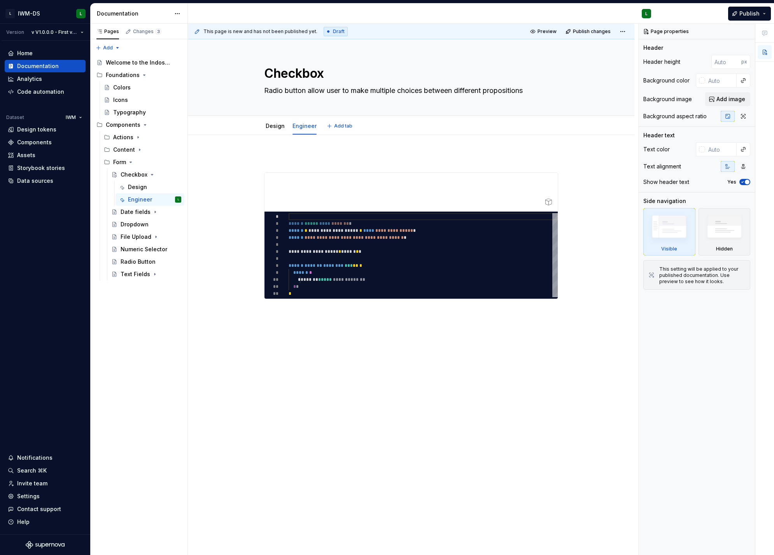
type textarea "*"
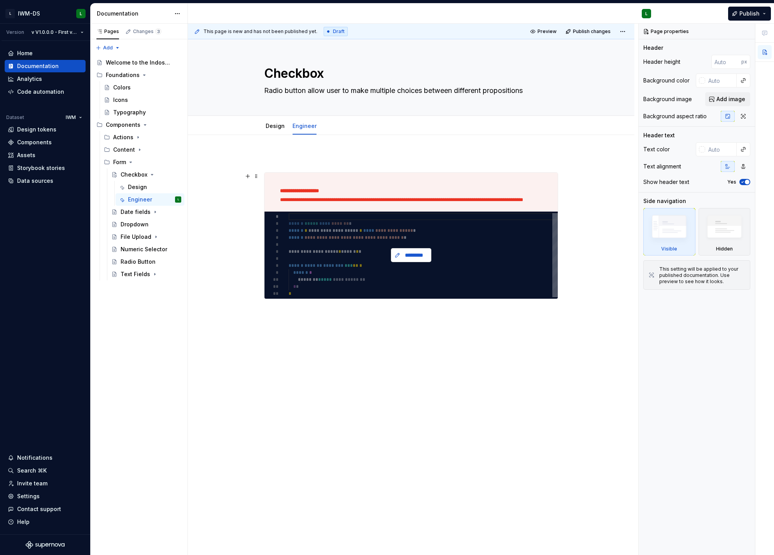
click at [422, 258] on span "*********" at bounding box center [414, 255] width 24 height 8
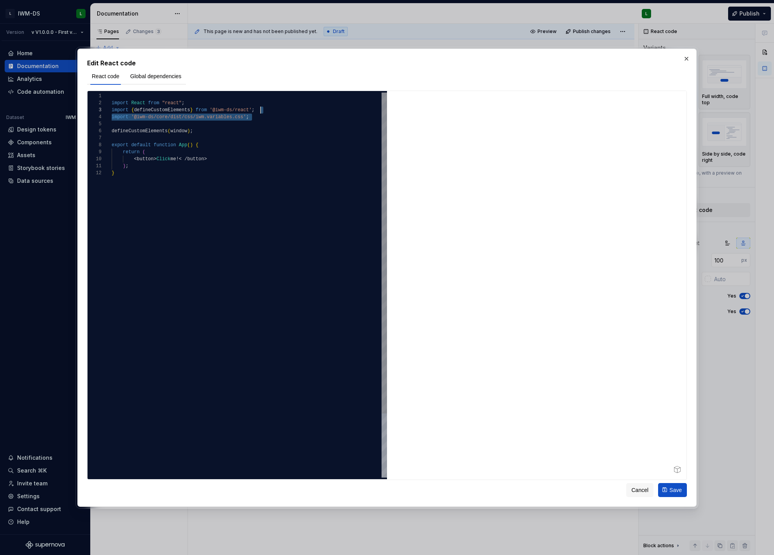
scroll to position [14, 149]
drag, startPoint x: 267, startPoint y: 122, endPoint x: 282, endPoint y: 111, distance: 18.4
click at [282, 111] on div "import React from "react" ; import { defineCustomElements } from '@iwm-ds/react…" at bounding box center [249, 324] width 275 height 462
click at [262, 146] on div "import React from "react" ; import { defineCustomElements } from '@iwm-ds/react…" at bounding box center [249, 317] width 275 height 448
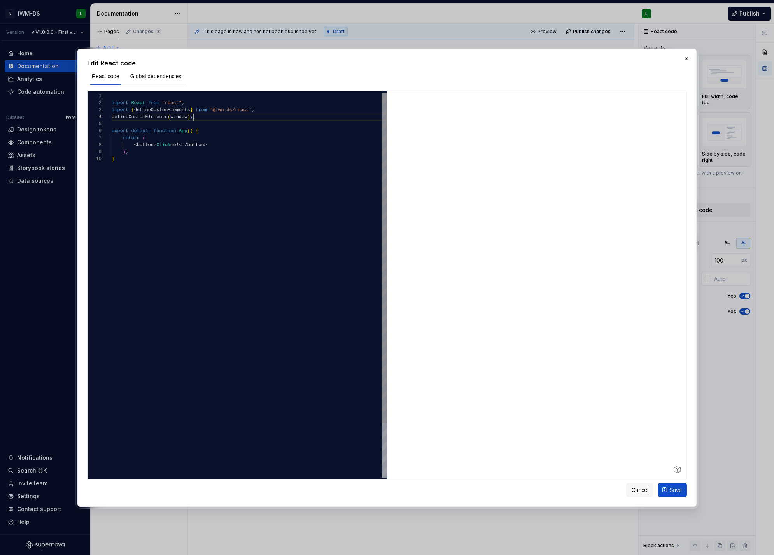
click at [224, 116] on div "import React from "react" ; import { defineCustomElements } from '@iwm-ds/react…" at bounding box center [249, 317] width 275 height 448
click at [282, 110] on div "import React from "react" ; import { defineCustomElements } from '@iwm-ds/react…" at bounding box center [249, 317] width 275 height 448
click at [260, 178] on div "import React from "react" ; import { defineCustomElements } from '@iwm-ds/react…" at bounding box center [249, 320] width 275 height 455
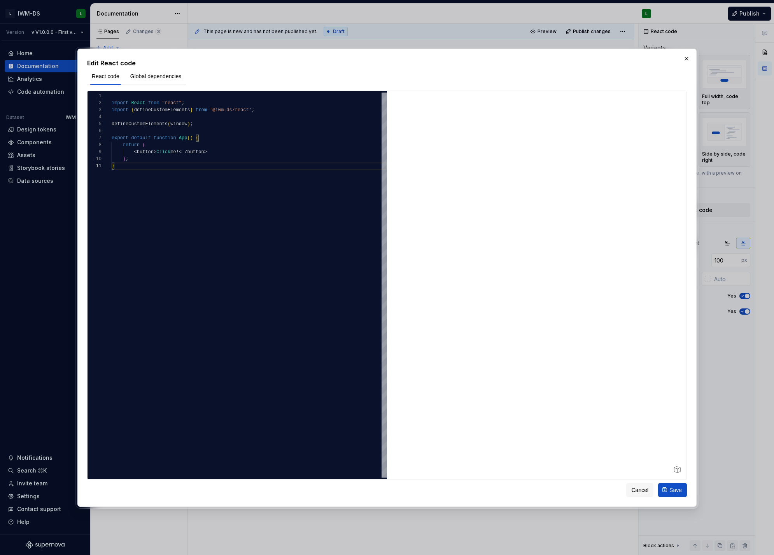
type textarea "*"
click at [520, 291] on div at bounding box center [536, 285] width 299 height 389
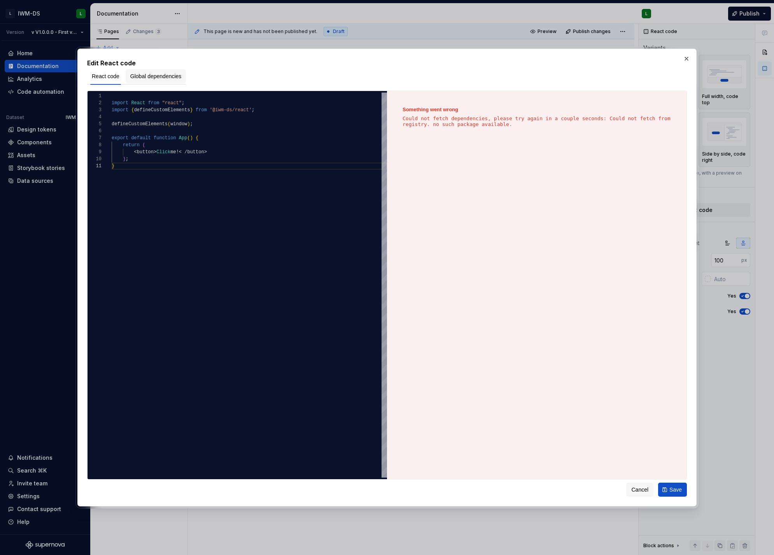
click at [159, 76] on span "Global dependencies" at bounding box center [155, 76] width 51 height 8
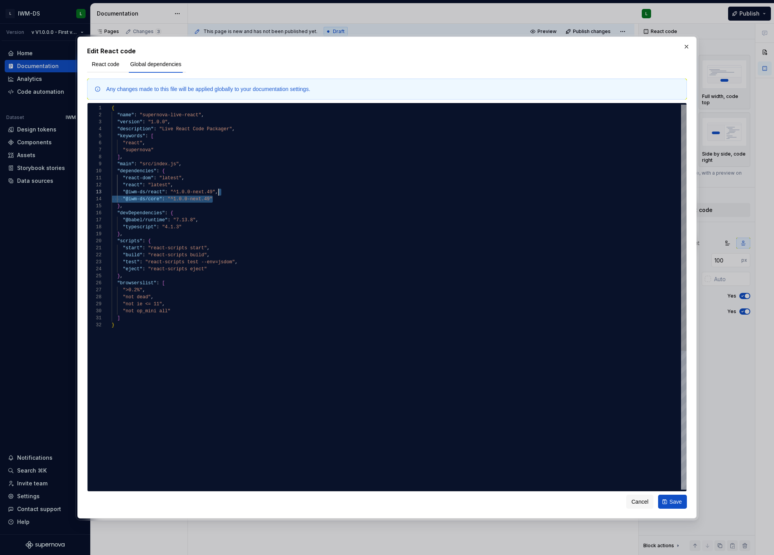
drag, startPoint x: 228, startPoint y: 199, endPoint x: 233, endPoint y: 190, distance: 10.4
click at [233, 190] on div "{ "name" : "supernova-live-react" , "version" : "1.0.0" , "description" : "Live…" at bounding box center [399, 406] width 575 height 602
drag, startPoint x: 224, startPoint y: 201, endPoint x: 226, endPoint y: 194, distance: 7.2
click at [226, 194] on div "{ "name" : "supernova-live-react" , "version" : "1.0.0" , "description" : "Live…" at bounding box center [399, 406] width 575 height 602
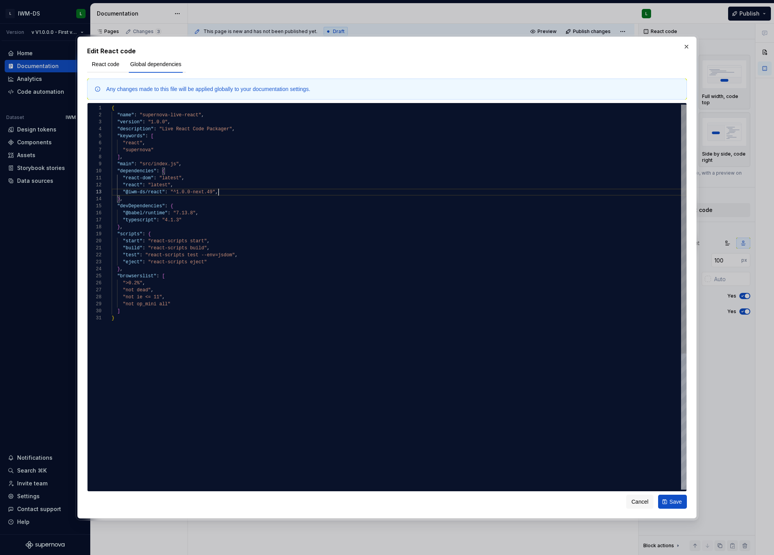
type textarea "**********"
click at [236, 197] on div "{ "name" : "supernova-live-react" , "version" : "1.0.0" , "description" : "Live…" at bounding box center [399, 402] width 575 height 595
drag, startPoint x: 131, startPoint y: 191, endPoint x: 209, endPoint y: 198, distance: 78.9
click at [209, 198] on div "{ "name" : "supernova-live-react" , "version" : "1.0.0" , "description" : "Live…" at bounding box center [399, 402] width 575 height 595
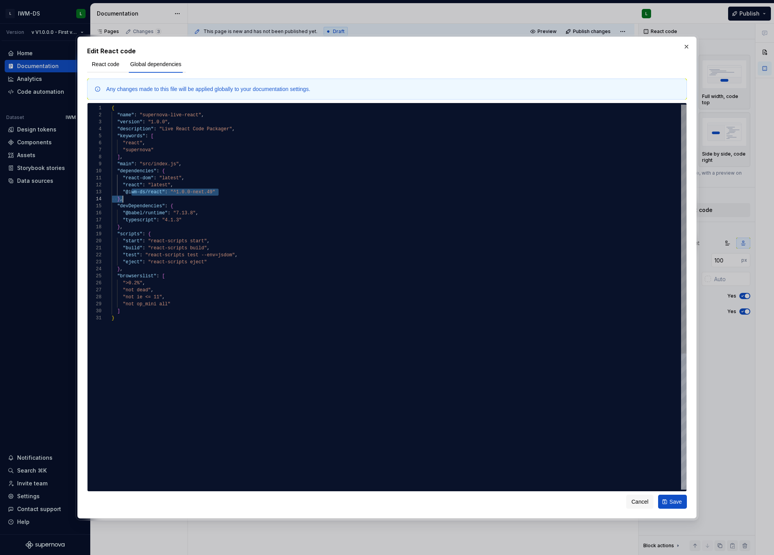
click at [234, 224] on div "{ "name" : "supernova-live-react" , "version" : "1.0.0" , "description" : "Live…" at bounding box center [399, 402] width 575 height 595
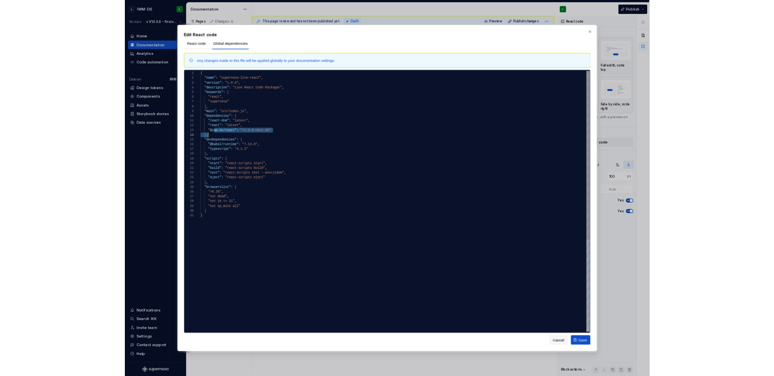
scroll to position [49, 11]
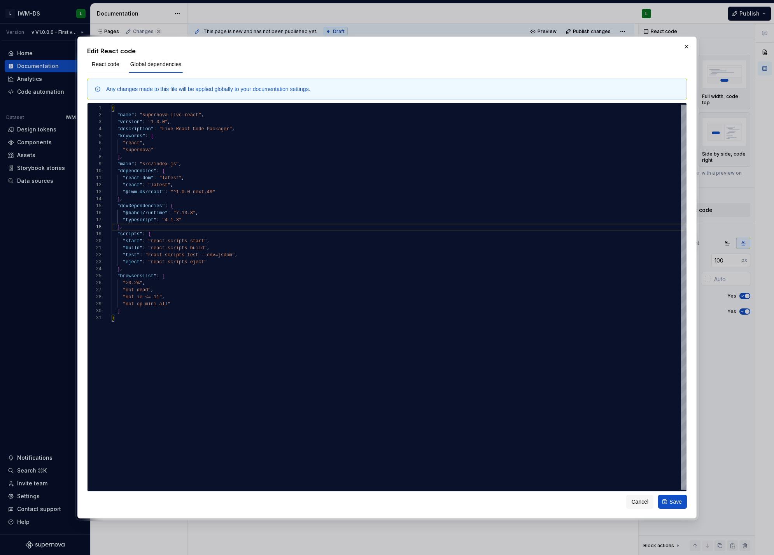
click at [119, 72] on div "React code Global dependencies" at bounding box center [136, 64] width 99 height 17
click at [114, 65] on span "React code" at bounding box center [106, 64] width 28 height 8
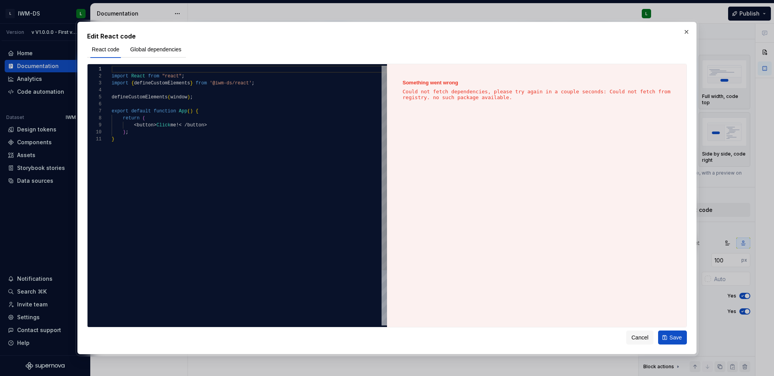
type textarea "*"
click at [277, 175] on div "import React from "react" ; import { defineCustomElements } from '@iwm-ds/react…" at bounding box center [249, 231] width 275 height 330
click at [680, 341] on span "Save" at bounding box center [675, 338] width 12 height 8
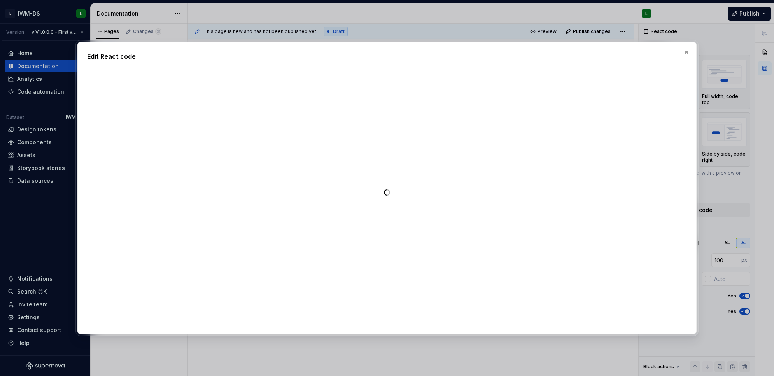
type textarea "*"
type textarea "**********"
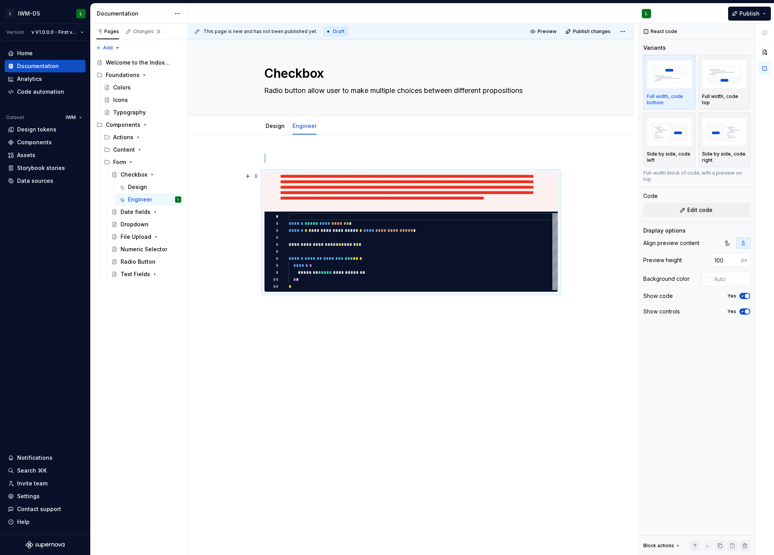
scroll to position [46, 0]
drag, startPoint x: 442, startPoint y: 187, endPoint x: 478, endPoint y: 188, distance: 36.2
click at [477, 187] on p at bounding box center [408, 193] width 256 height 82
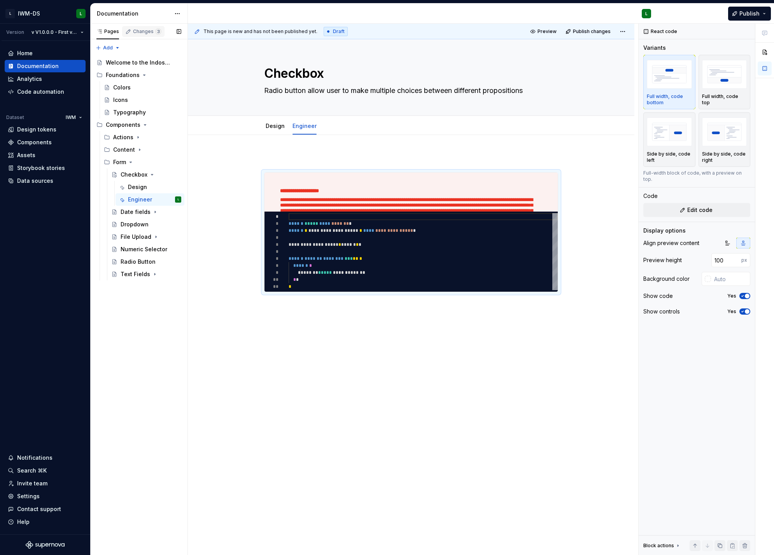
click at [145, 32] on div "Changes 3" at bounding box center [147, 31] width 28 height 6
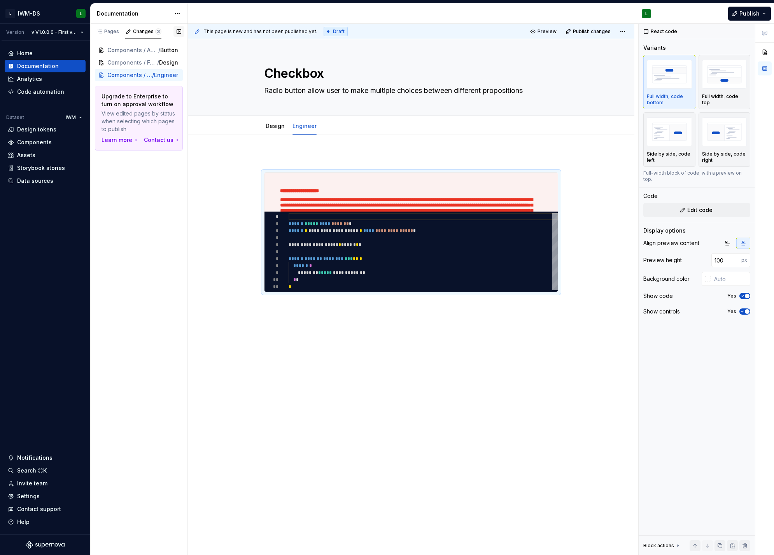
click at [178, 29] on button "button" at bounding box center [178, 31] width 11 height 11
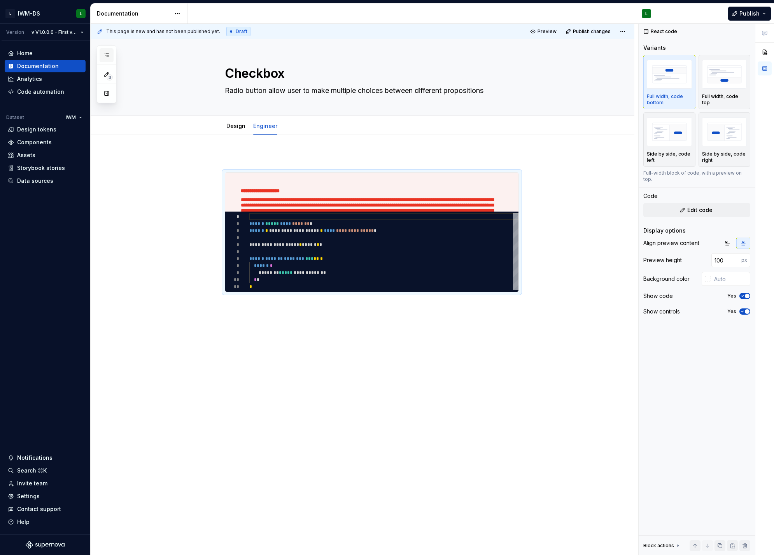
click at [106, 50] on button "button" at bounding box center [107, 55] width 14 height 14
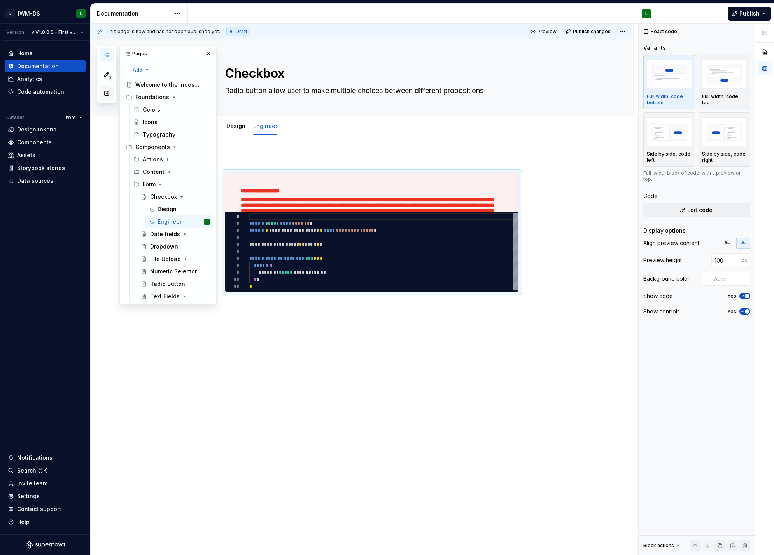
click at [103, 95] on button "button" at bounding box center [107, 93] width 14 height 14
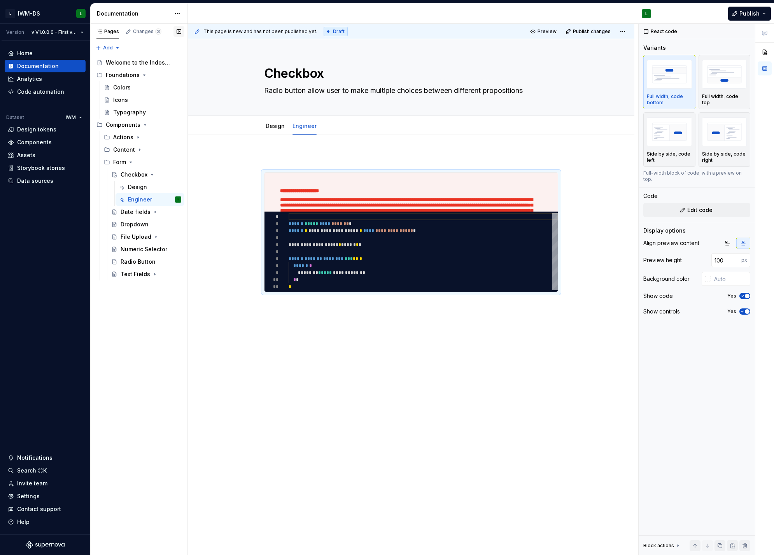
click at [178, 33] on button "button" at bounding box center [178, 31] width 11 height 11
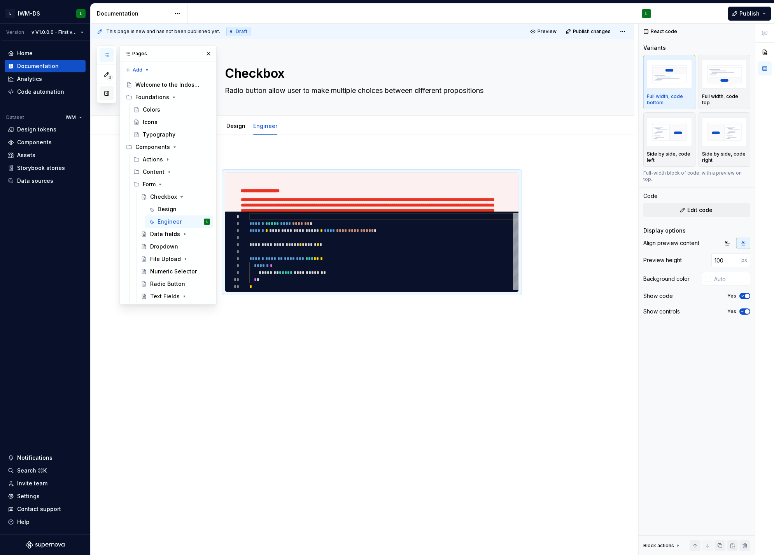
click at [103, 89] on button "button" at bounding box center [107, 93] width 14 height 14
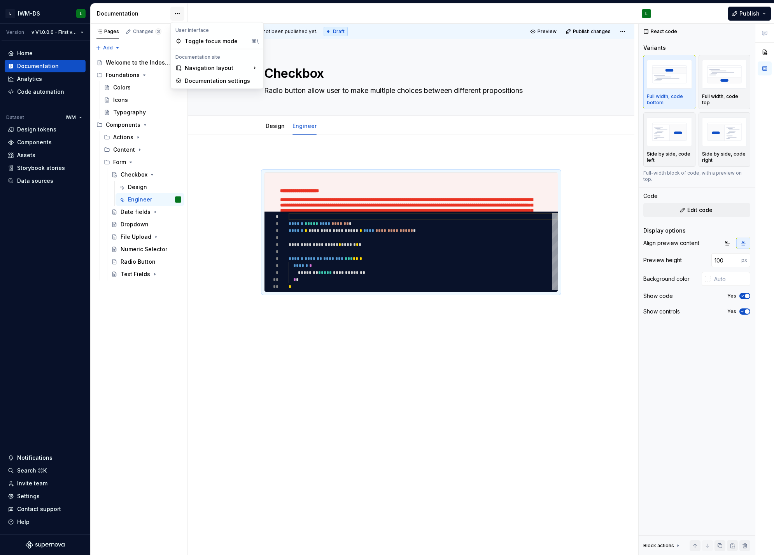
click at [178, 15] on html "L IWM-DS L Version v V1.0.0.0 - First version of the DS Home Documentation Anal…" at bounding box center [387, 277] width 774 height 555
click at [189, 79] on div "Documentation settings" at bounding box center [222, 81] width 74 height 8
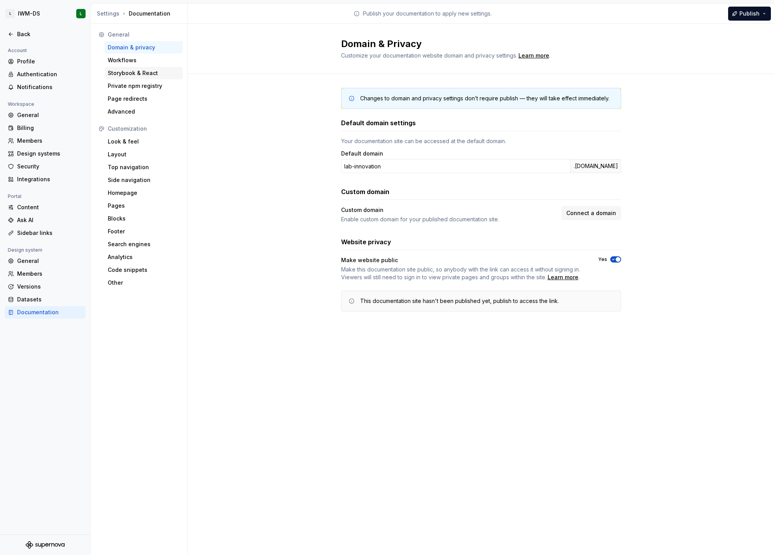
click at [128, 77] on div "Storybook & React" at bounding box center [144, 73] width 78 height 12
type textarea "*"
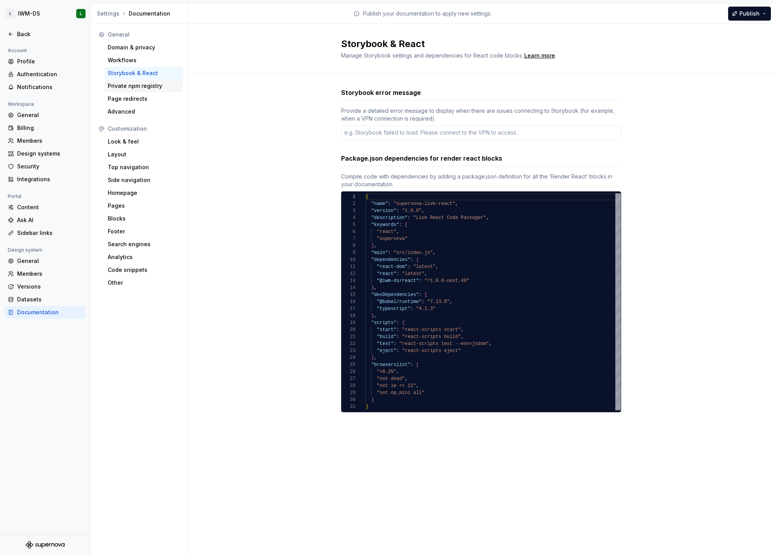
click at [128, 81] on div "Private npm registry" at bounding box center [144, 86] width 78 height 12
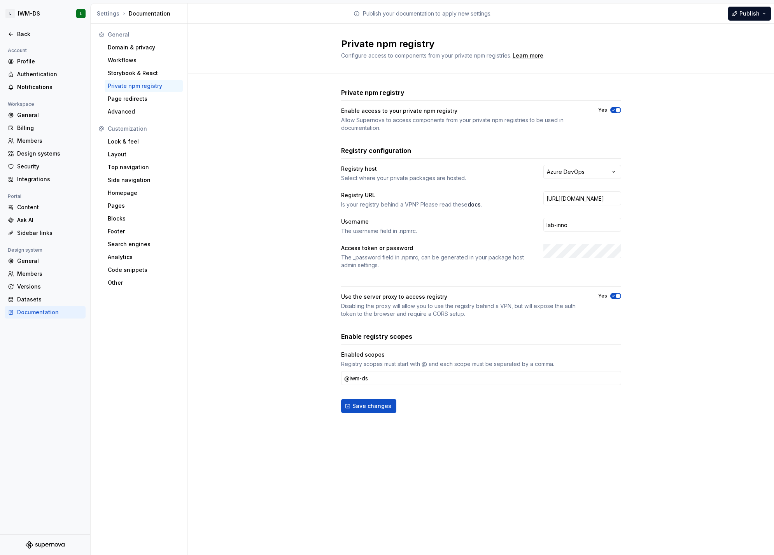
click at [613, 111] on icon "button" at bounding box center [613, 110] width 6 height 5
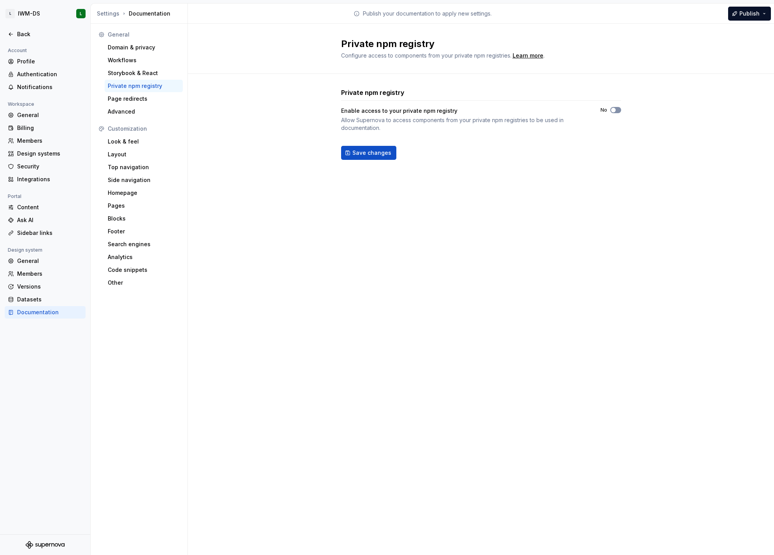
click at [614, 110] on span "button" at bounding box center [613, 110] width 5 height 5
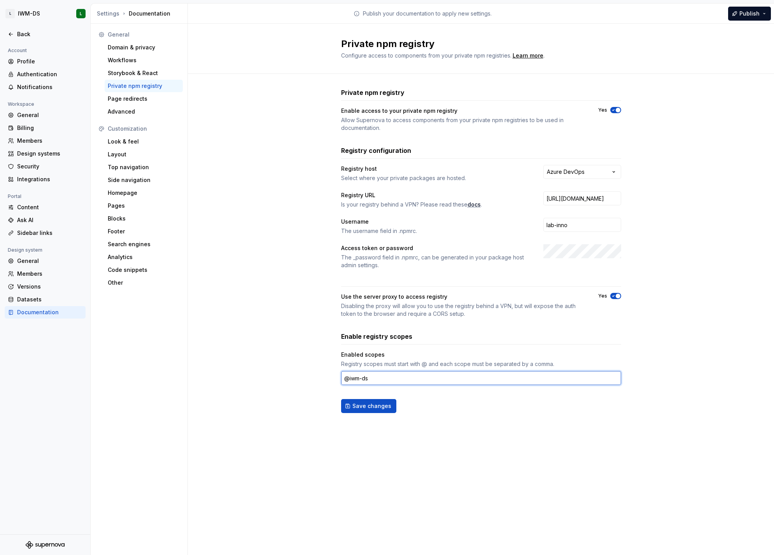
drag, startPoint x: 361, startPoint y: 381, endPoint x: 372, endPoint y: 381, distance: 10.9
click at [372, 381] on input "@iwm-ds" at bounding box center [481, 378] width 280 height 14
type input "@iwm"
click at [366, 406] on span "Save changes" at bounding box center [371, 406] width 39 height 8
click at [14, 28] on div "Back" at bounding box center [45, 34] width 81 height 12
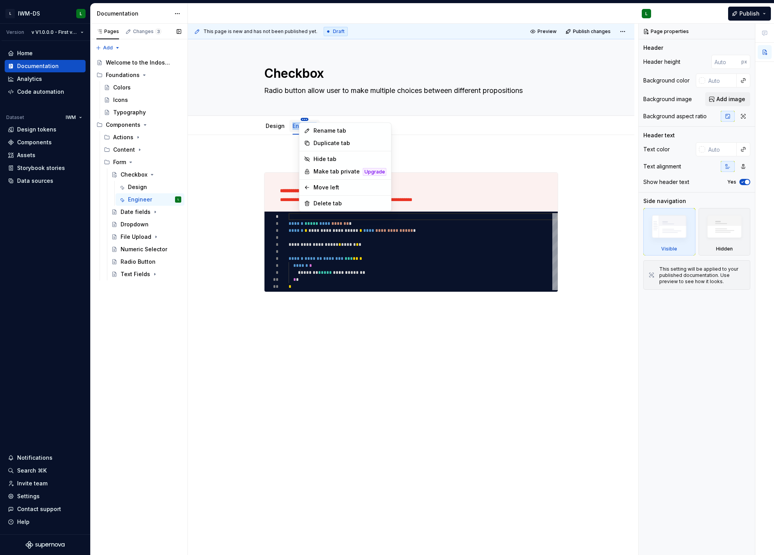
click at [303, 118] on html "L IWM-DS L Version v V1.0.0.0 - First version of the DS Home Documentation Anal…" at bounding box center [387, 277] width 774 height 555
click at [333, 204] on div "Delete tab" at bounding box center [349, 204] width 73 height 8
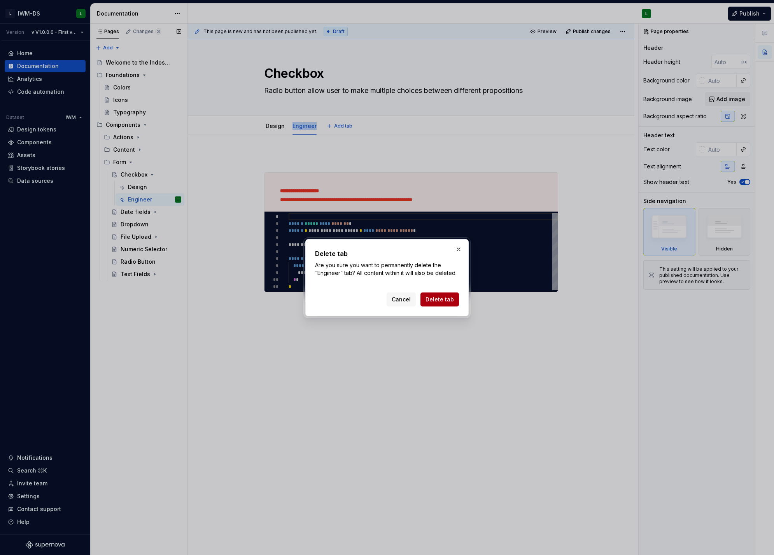
click at [435, 296] on span "Delete tab" at bounding box center [440, 300] width 28 height 8
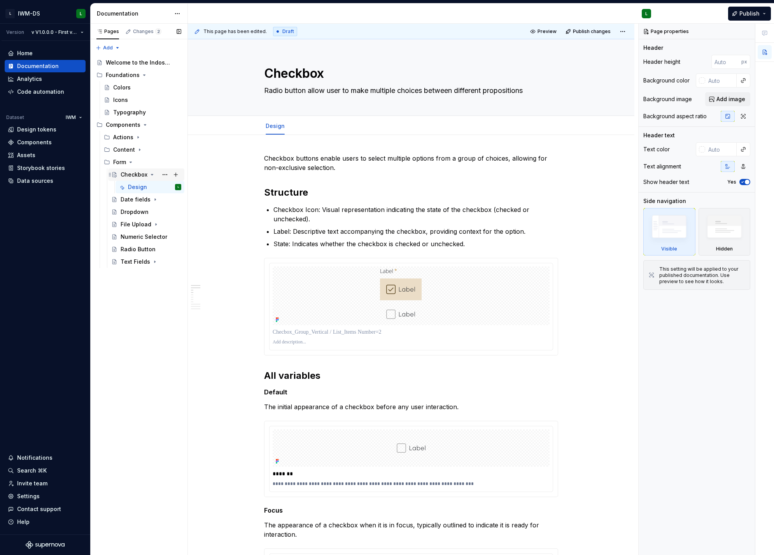
click at [135, 176] on div "Checkbox" at bounding box center [134, 175] width 27 height 8
click at [131, 176] on div "Checkbox" at bounding box center [134, 175] width 27 height 8
click at [273, 120] on html "L IWM-DS L Version v V1.0.0.0 - First version of the DS Home Documentation Anal…" at bounding box center [387, 277] width 774 height 555
click at [210, 193] on html "L IWM-DS L Version v V1.0.0.0 - First version of the DS Home Documentation Anal…" at bounding box center [387, 277] width 774 height 555
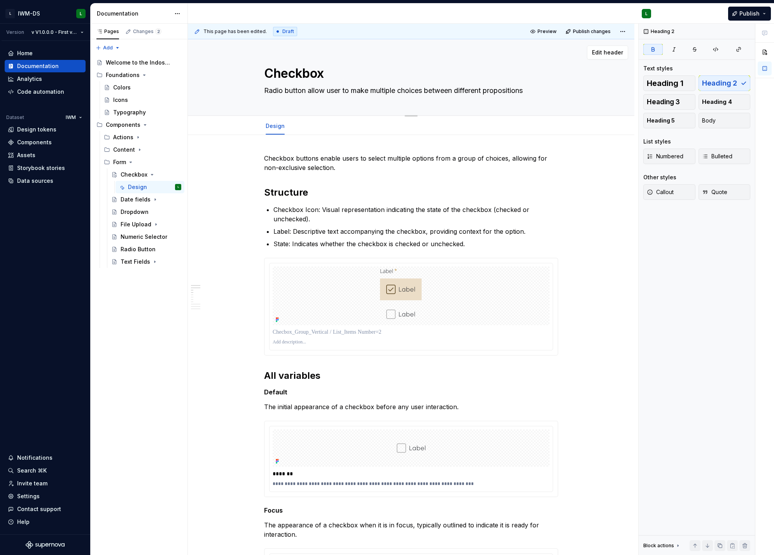
type textarea "*"
